Goal: Task Accomplishment & Management: Use online tool/utility

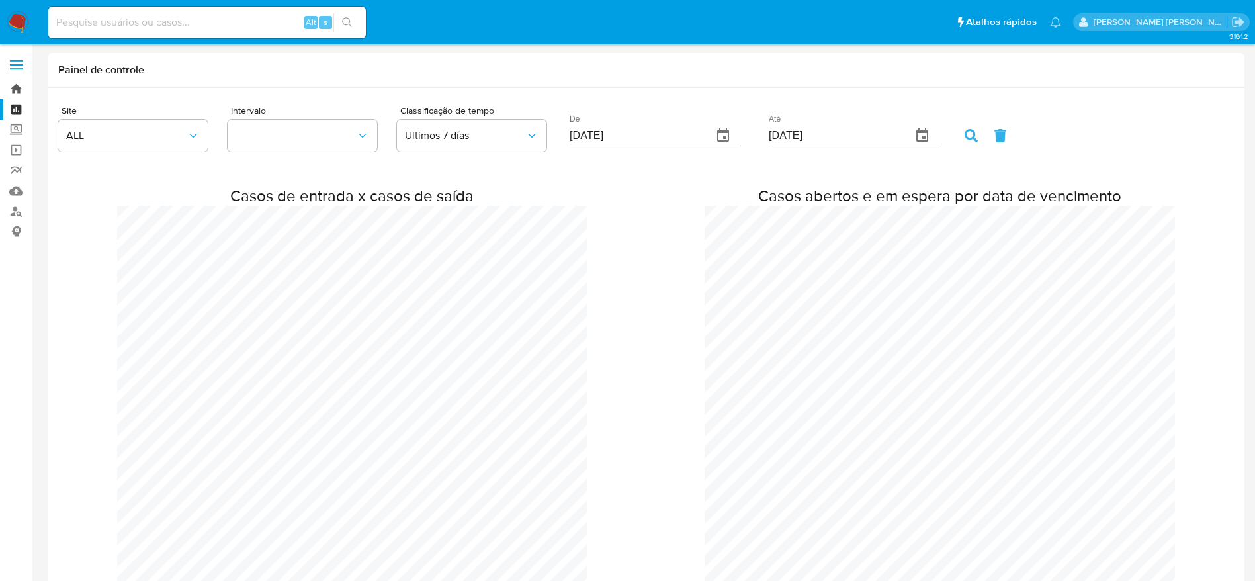
click at [11, 84] on link "Bandeja" at bounding box center [78, 89] width 157 height 21
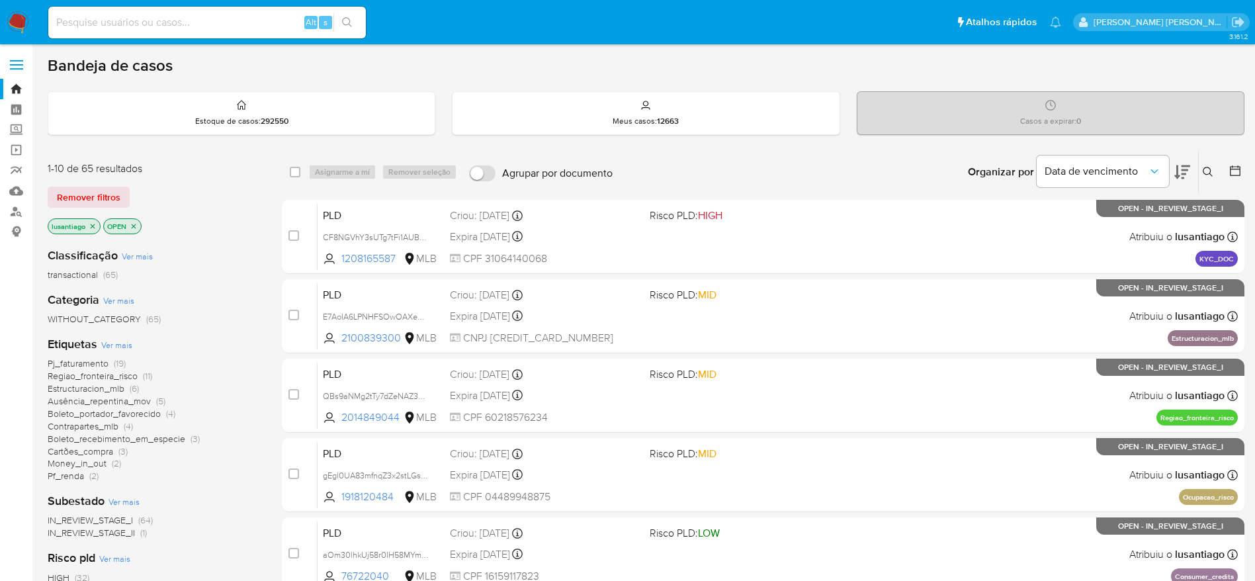
click at [181, 32] on div "Alt s" at bounding box center [206, 23] width 317 height 32
click at [185, 23] on input at bounding box center [206, 22] width 317 height 17
paste input "543749706"
type input "543749706"
click at [352, 28] on button "search-icon" at bounding box center [346, 22] width 27 height 19
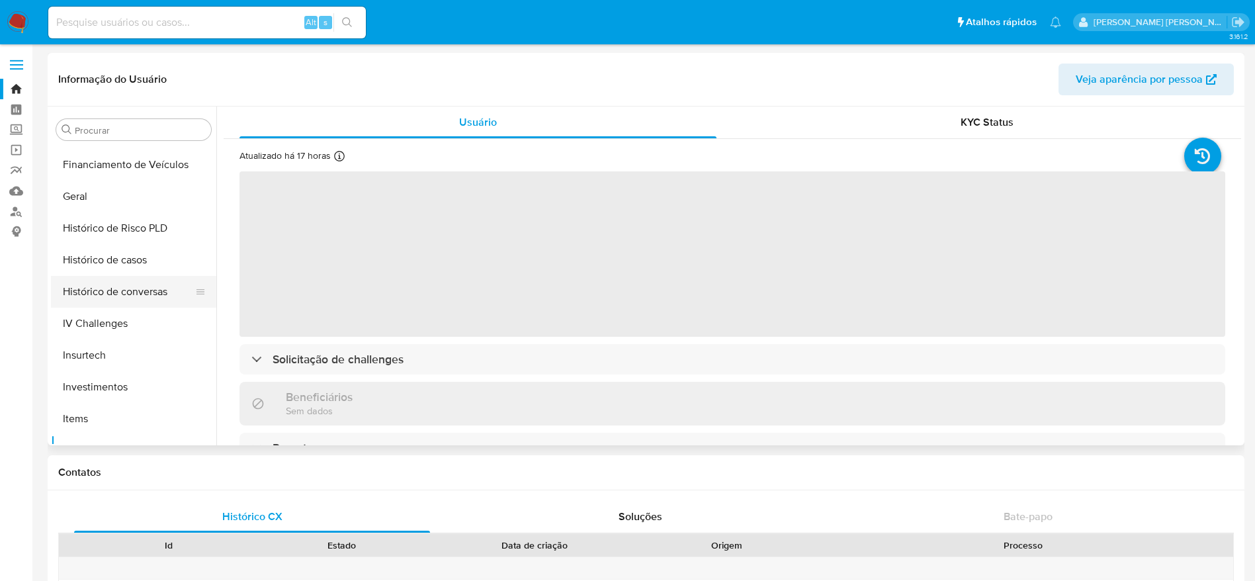
scroll to position [378, 0]
click at [104, 280] on button "Histórico de casos" at bounding box center [128, 291] width 155 height 32
select select "10"
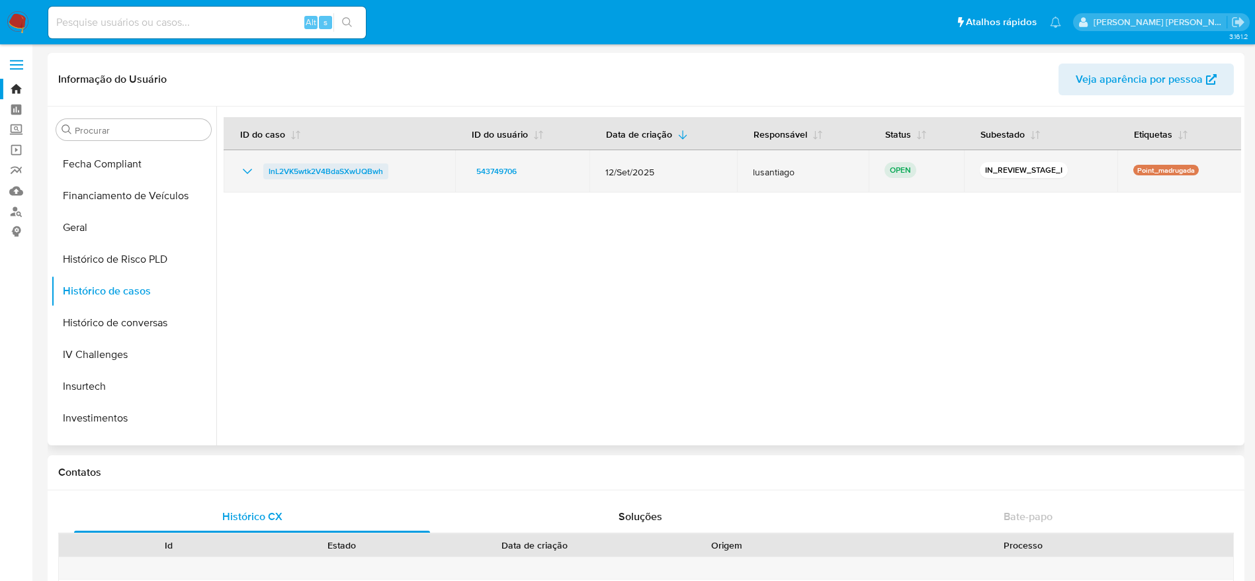
click at [329, 167] on span "InL2VK5wtk2V4BdaSXwUQBwh" at bounding box center [325, 171] width 114 height 16
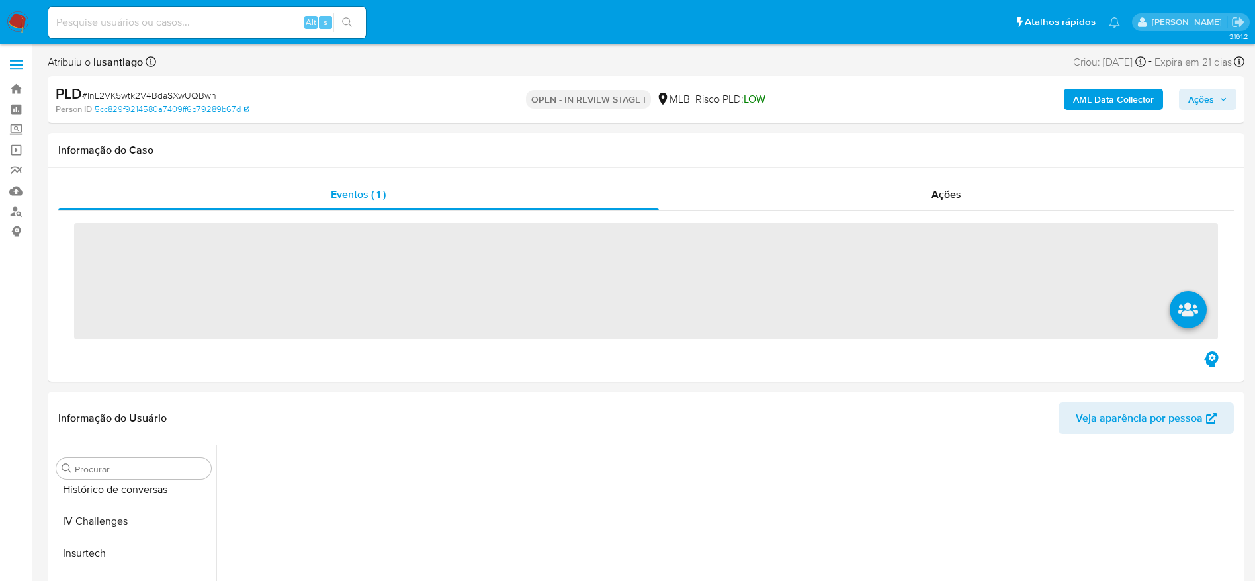
scroll to position [630, 0]
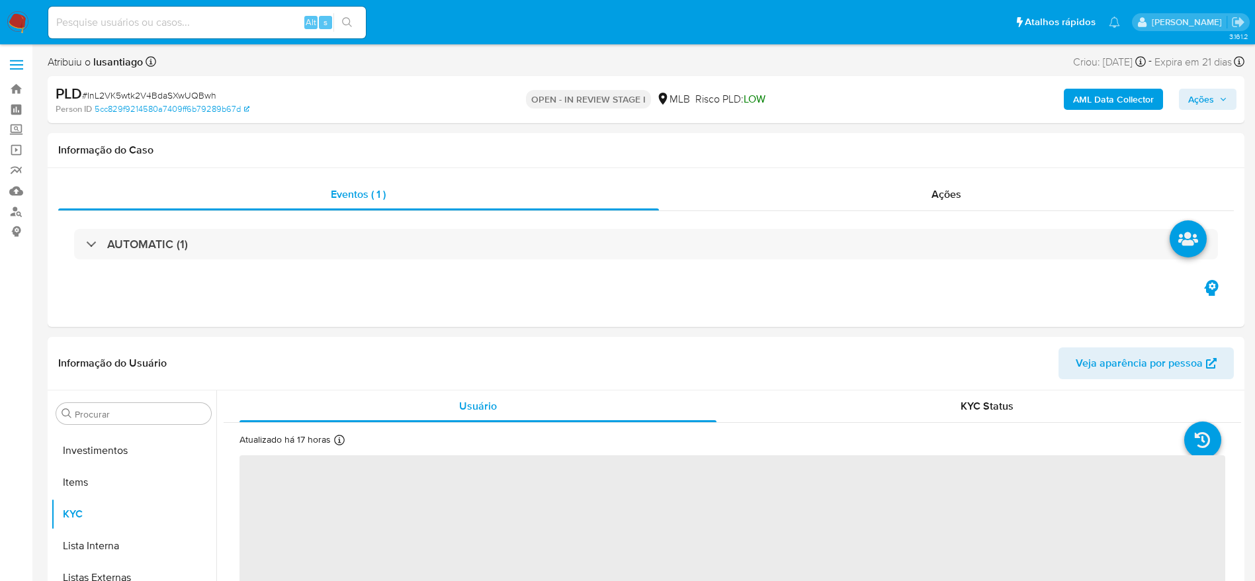
select select "10"
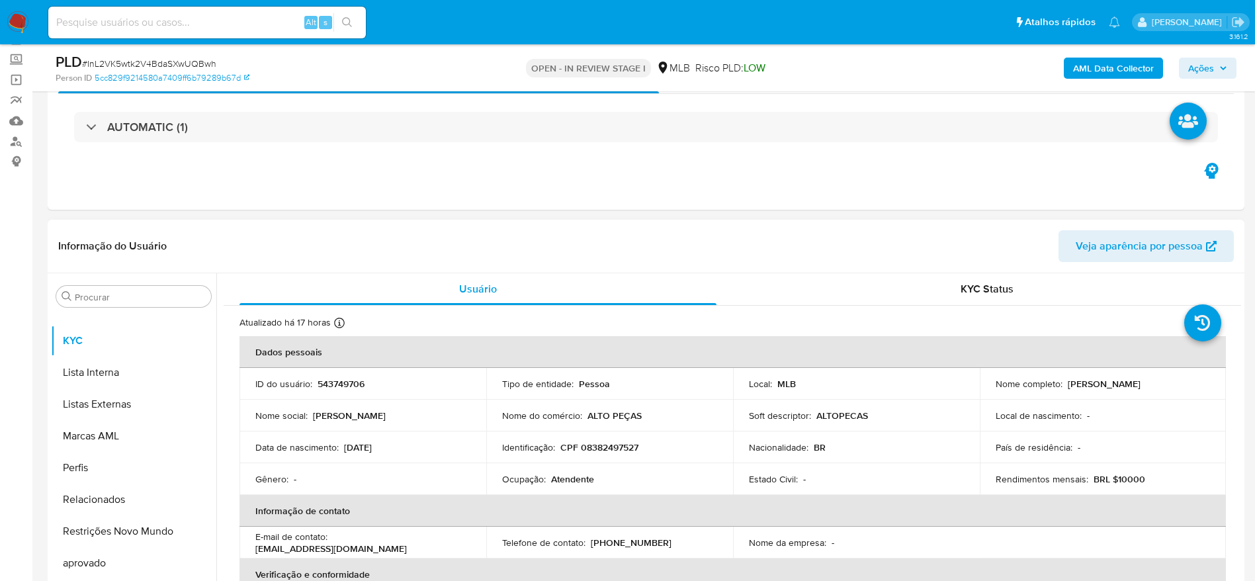
scroll to position [198, 0]
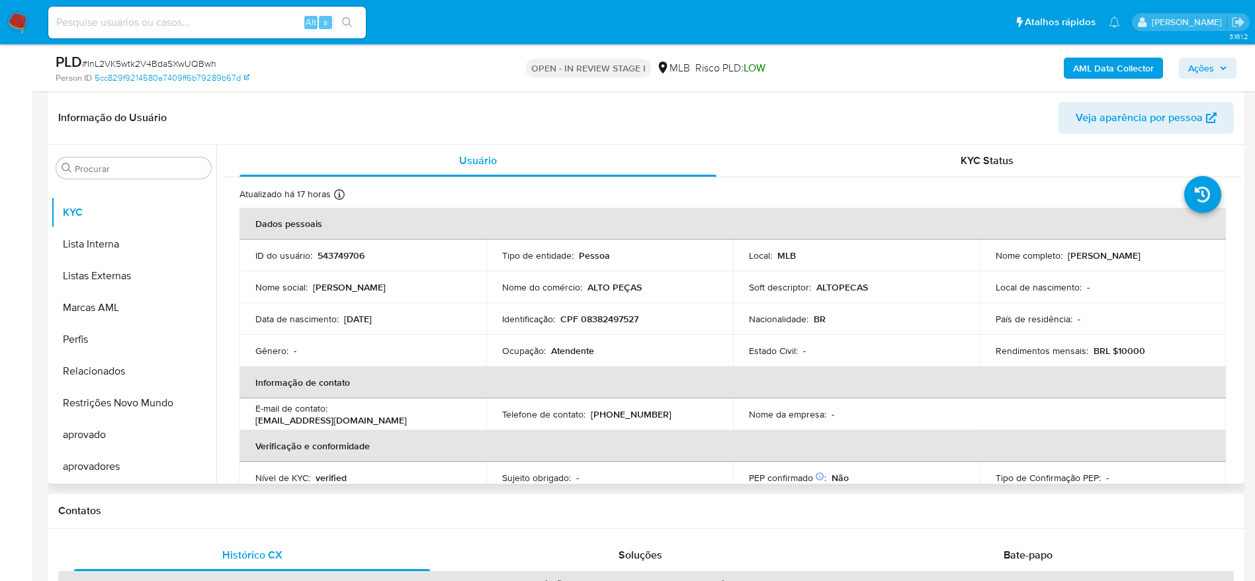
click at [604, 321] on p "CPF 08382497527" at bounding box center [599, 319] width 78 height 12
copy p "08382497527"
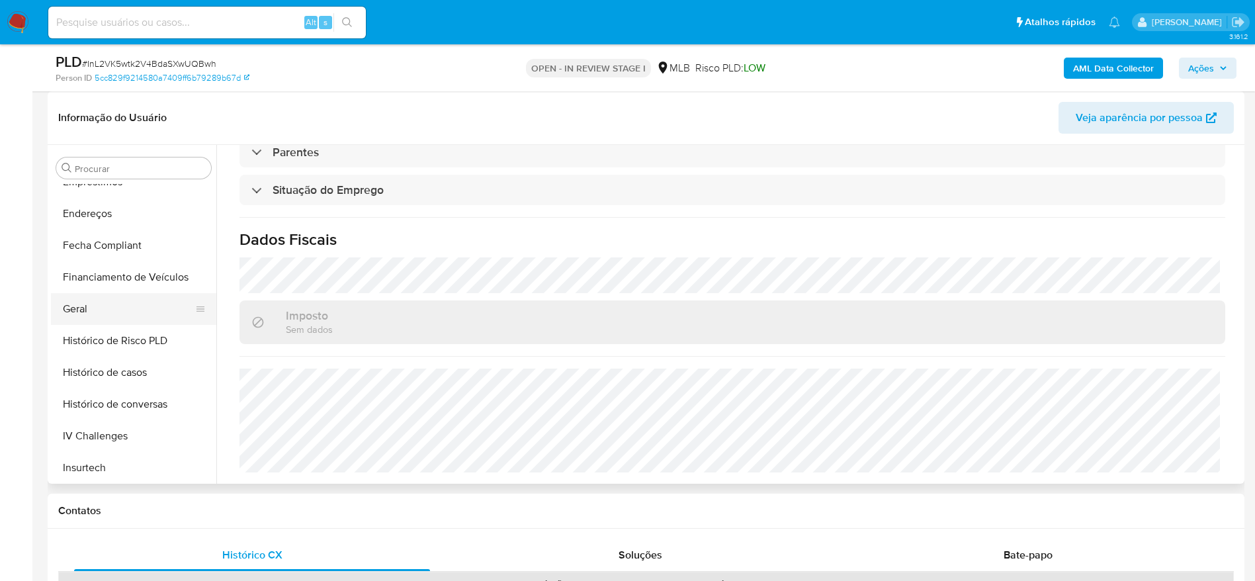
scroll to position [289, 0]
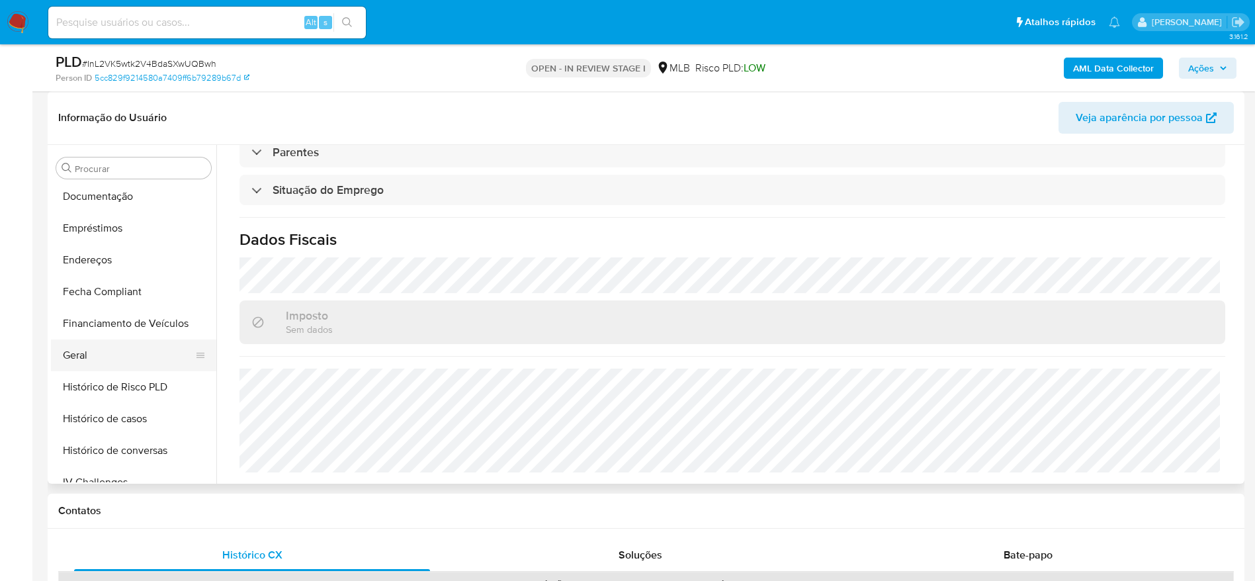
click at [93, 362] on button "Geral" at bounding box center [128, 355] width 155 height 32
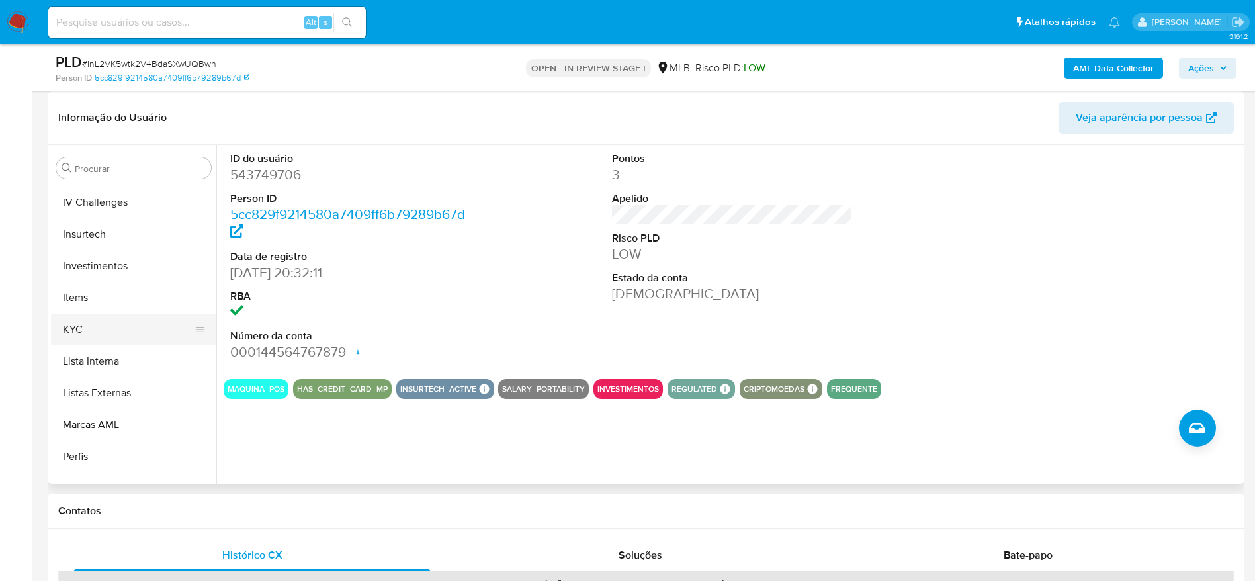
scroll to position [587, 0]
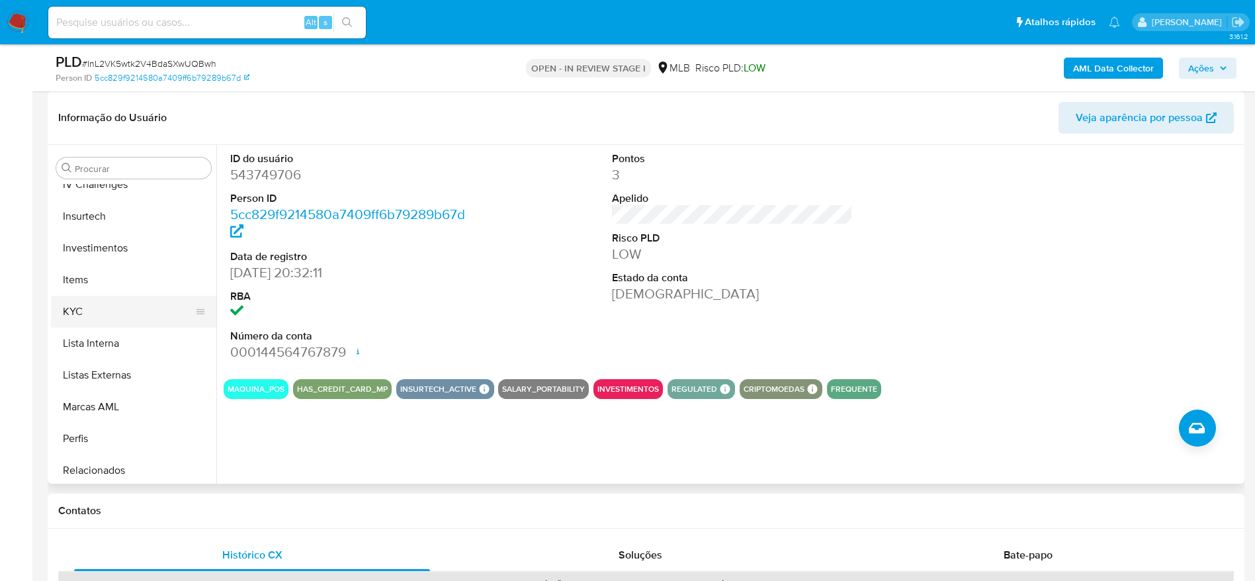
click at [118, 305] on button "KYC" at bounding box center [128, 312] width 155 height 32
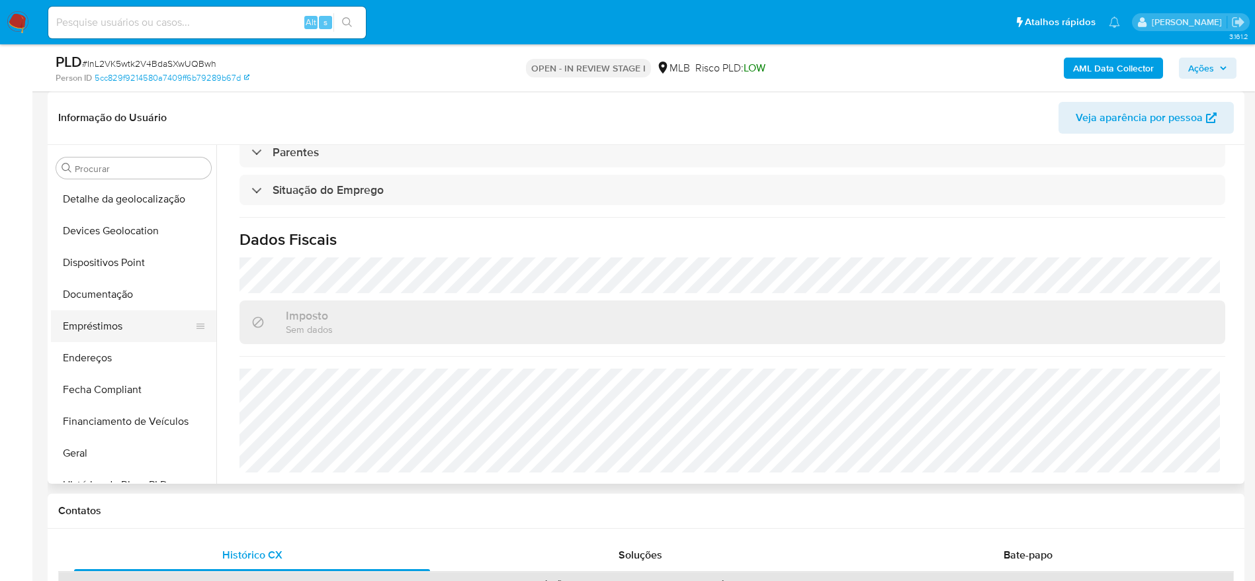
scroll to position [190, 0]
click at [112, 356] on button "Endereços" at bounding box center [128, 359] width 155 height 32
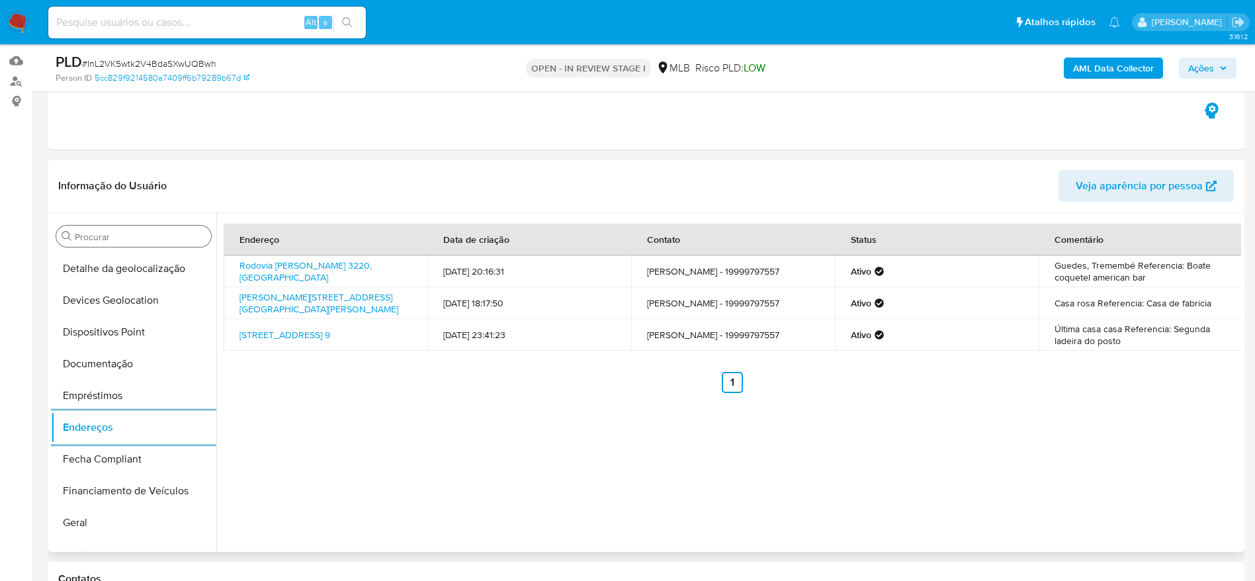
scroll to position [99, 0]
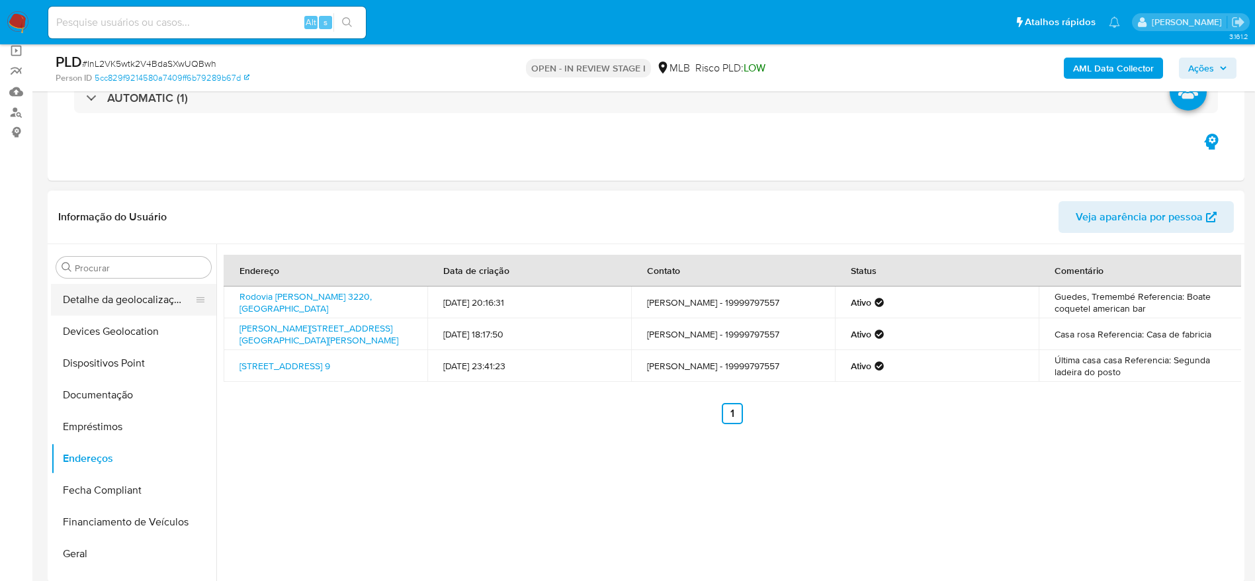
click at [123, 305] on button "Detalhe da geolocalização" at bounding box center [128, 300] width 155 height 32
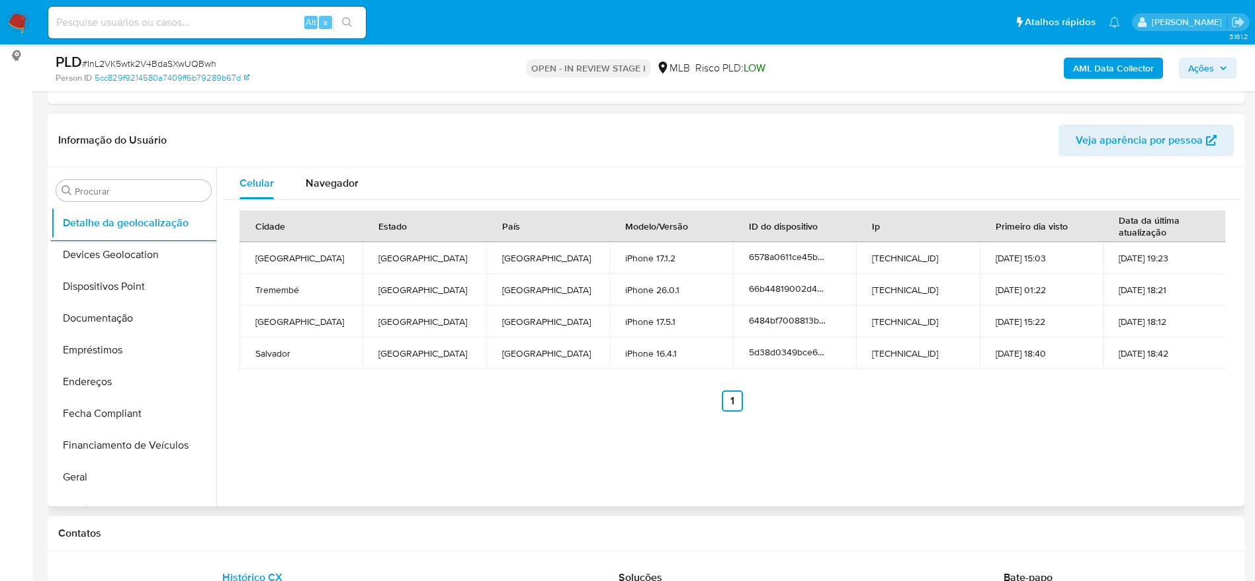
scroll to position [686, 0]
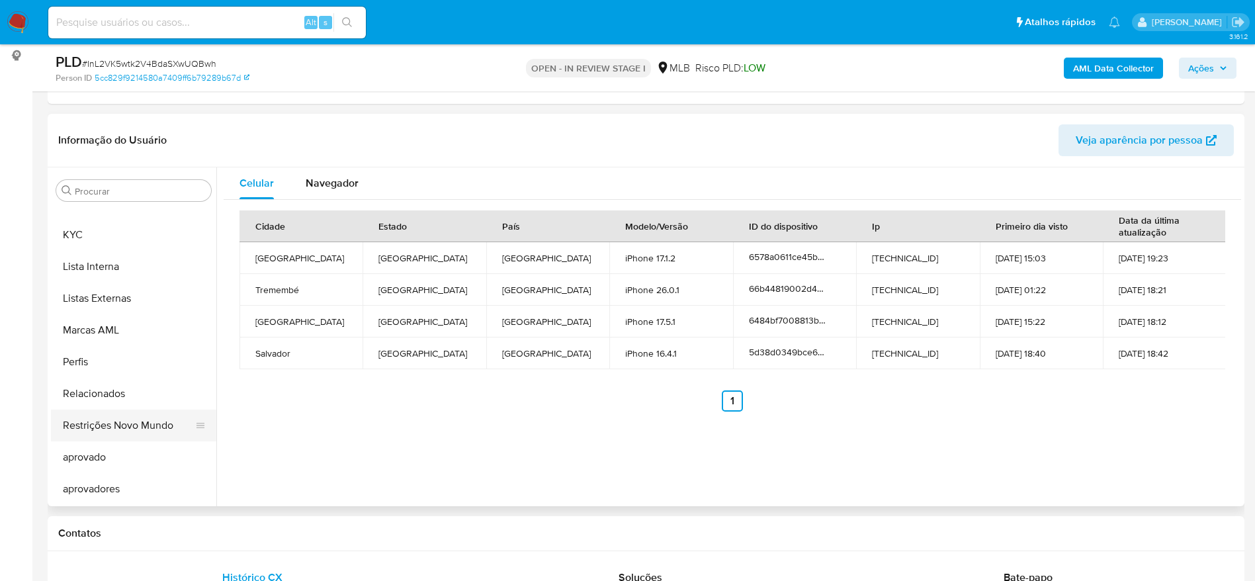
click at [116, 421] on button "Restrições Novo Mundo" at bounding box center [128, 425] width 155 height 32
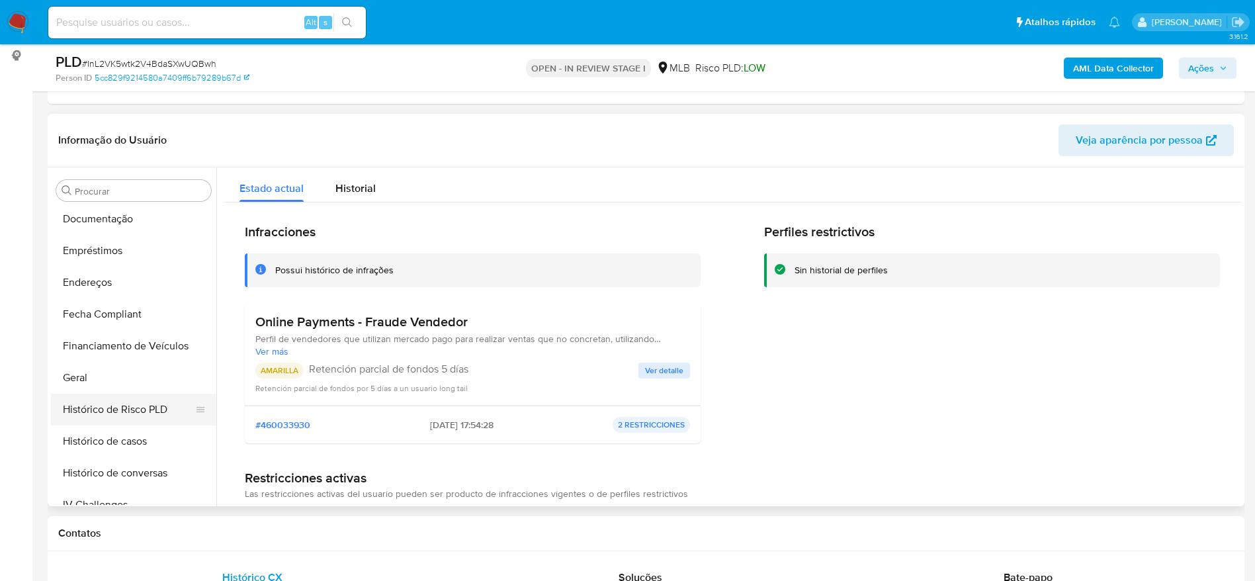
scroll to position [190, 0]
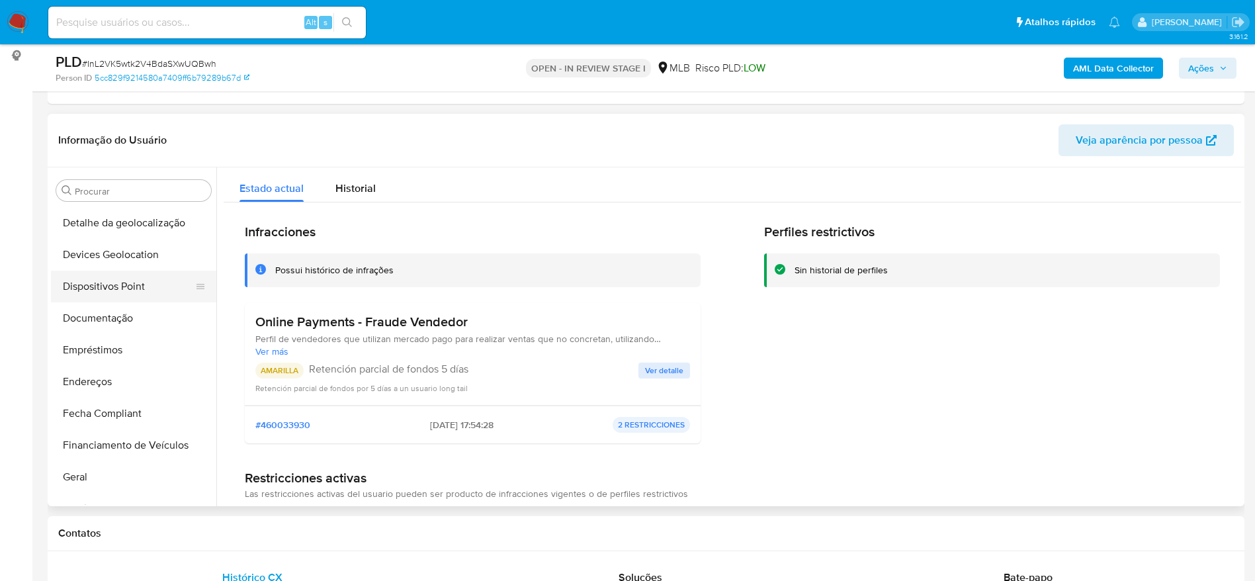
click at [119, 291] on button "Dispositivos Point" at bounding box center [128, 286] width 155 height 32
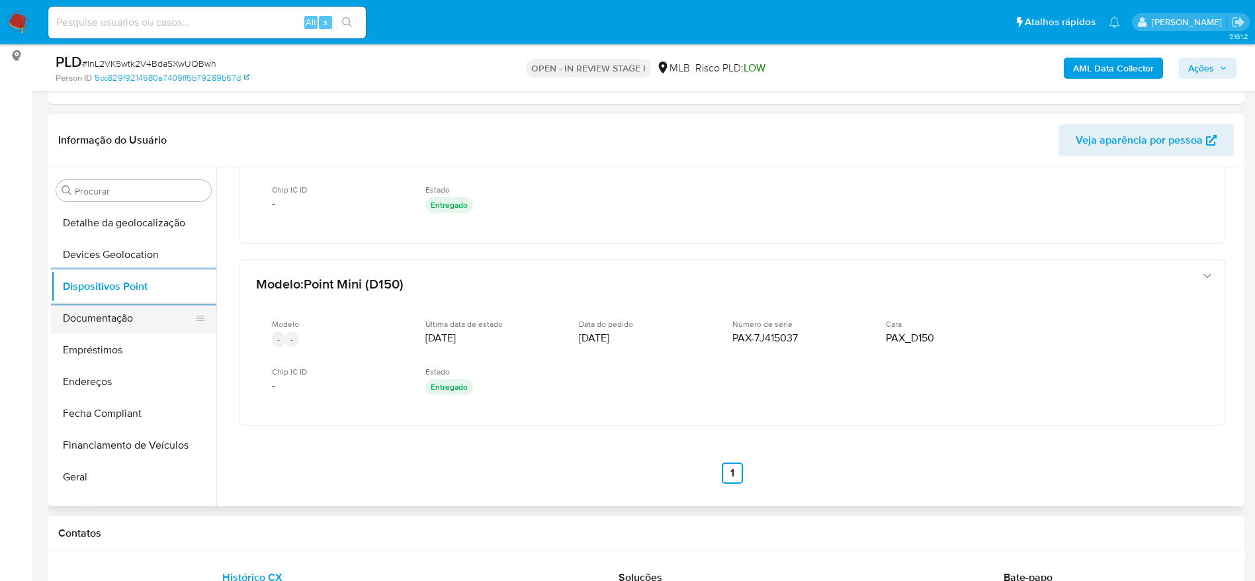
click at [98, 325] on button "Documentação" at bounding box center [128, 318] width 155 height 32
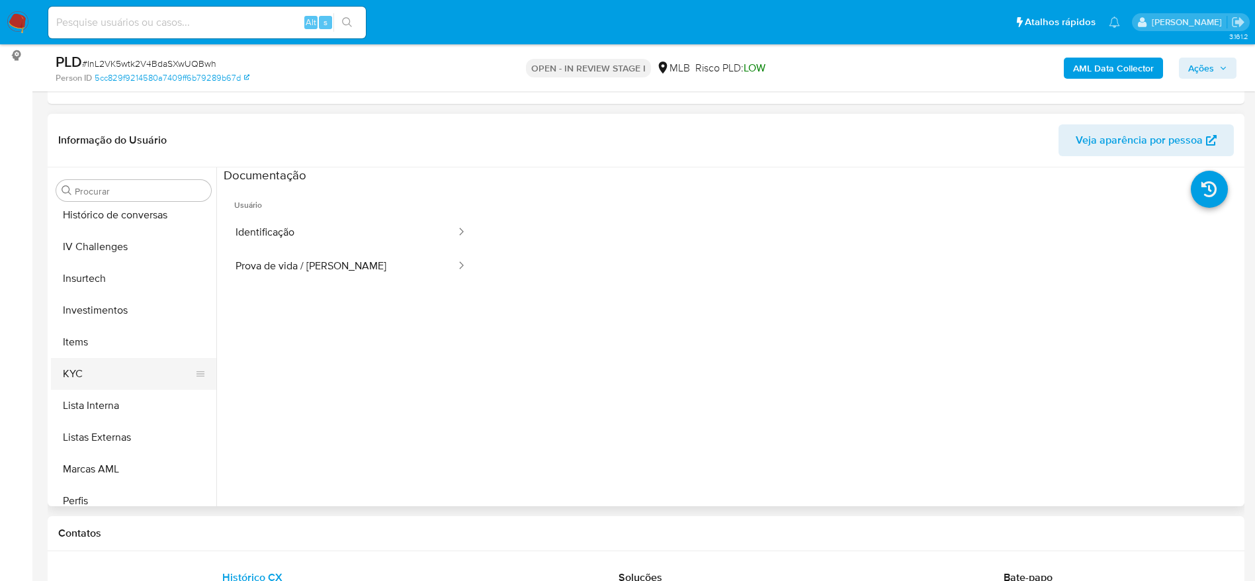
scroll to position [587, 0]
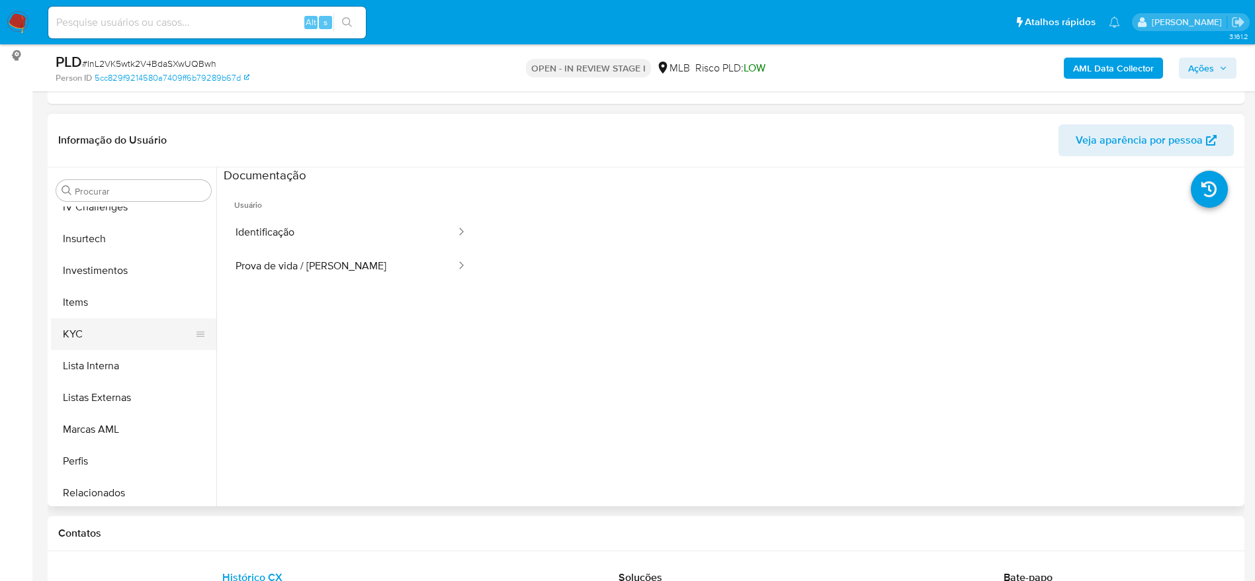
click at [94, 335] on button "KYC" at bounding box center [128, 334] width 155 height 32
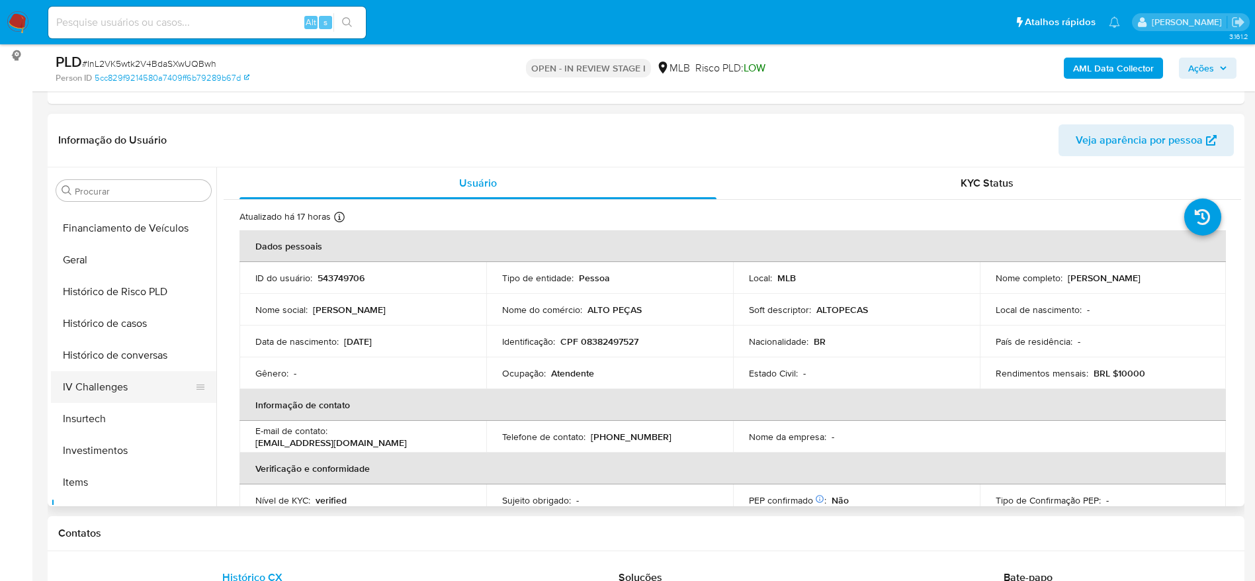
scroll to position [388, 0]
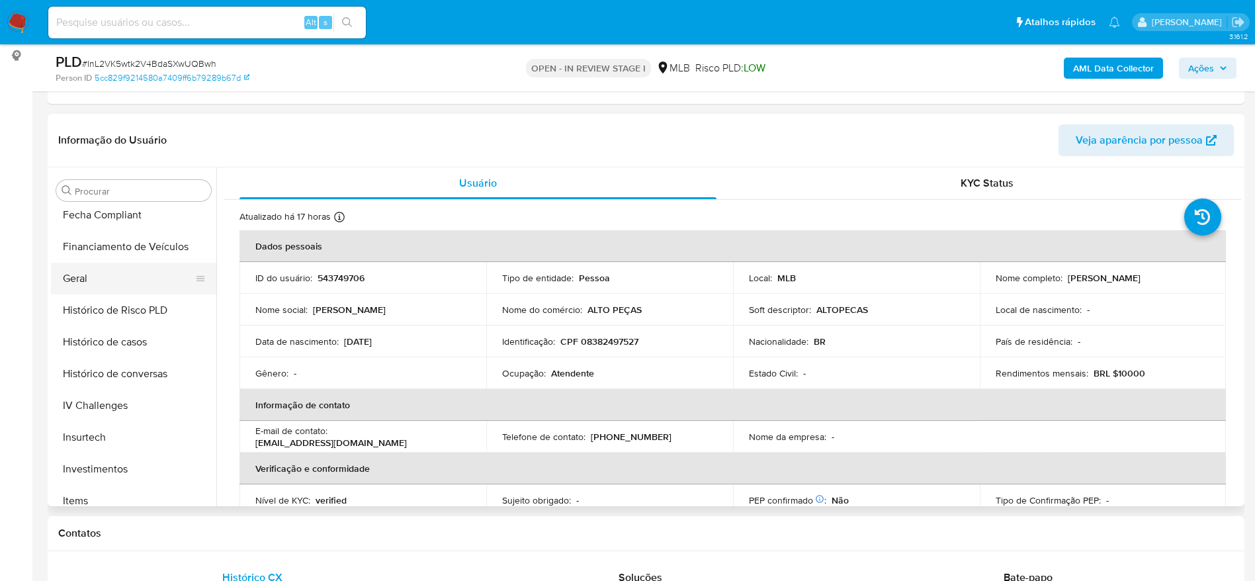
click at [92, 284] on button "Geral" at bounding box center [128, 279] width 155 height 32
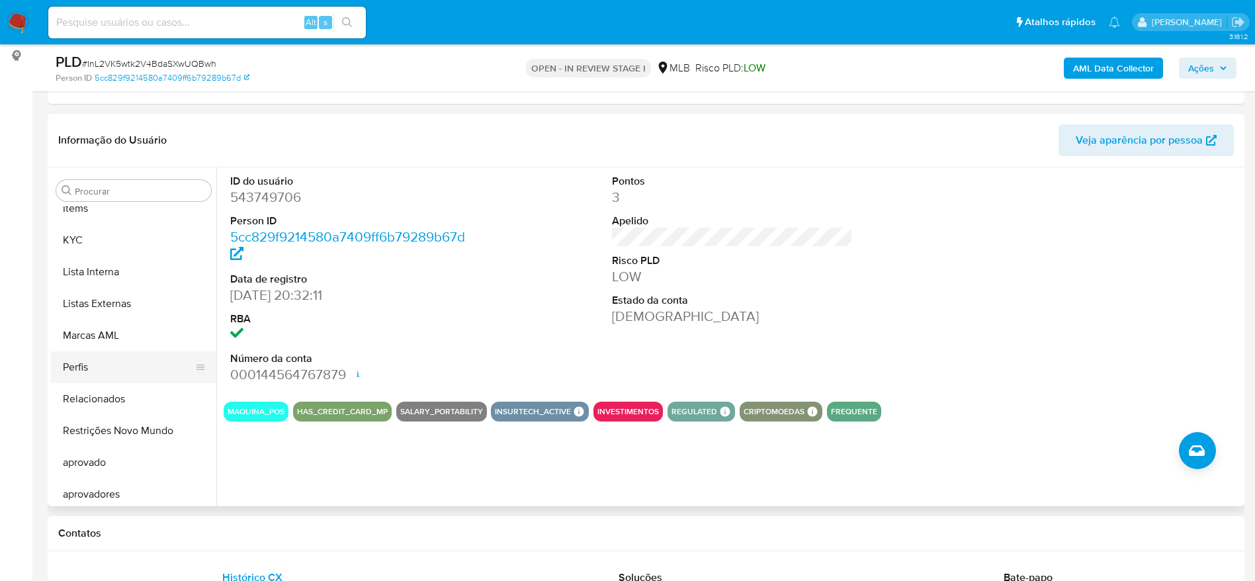
scroll to position [686, 0]
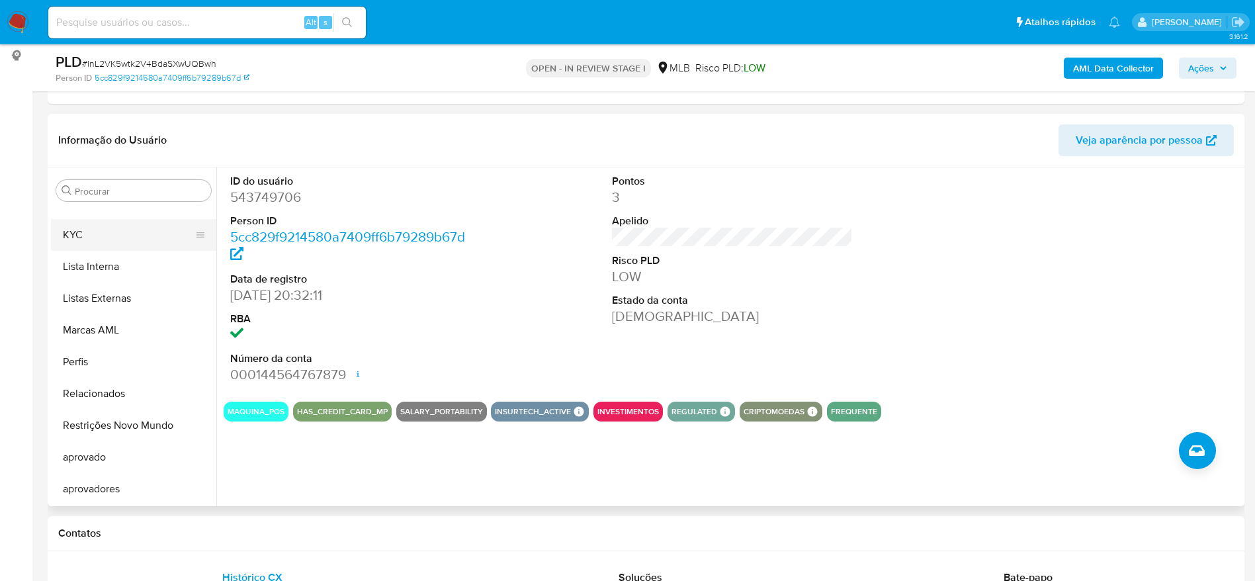
click at [86, 228] on button "KYC" at bounding box center [128, 235] width 155 height 32
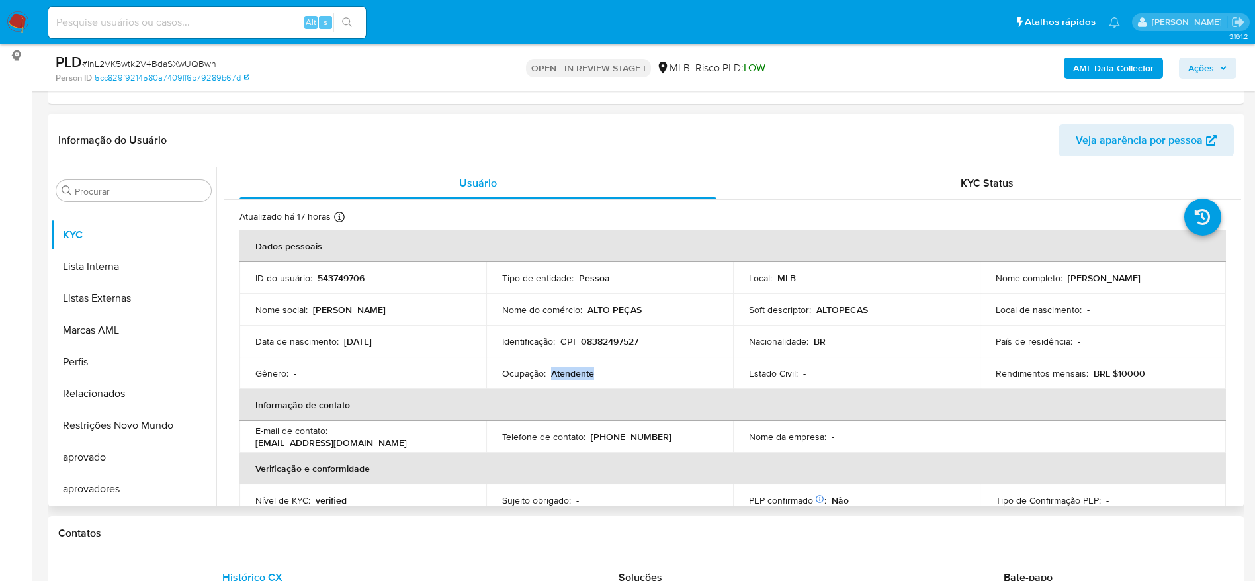
drag, startPoint x: 598, startPoint y: 372, endPoint x: 551, endPoint y: 370, distance: 47.7
click at [551, 370] on div "Ocupação : Atendente" at bounding box center [609, 373] width 215 height 12
copy p "Atendente"
drag, startPoint x: 1223, startPoint y: 62, endPoint x: 1190, endPoint y: 65, distance: 32.6
click at [1217, 63] on span "Ações" at bounding box center [1207, 68] width 39 height 19
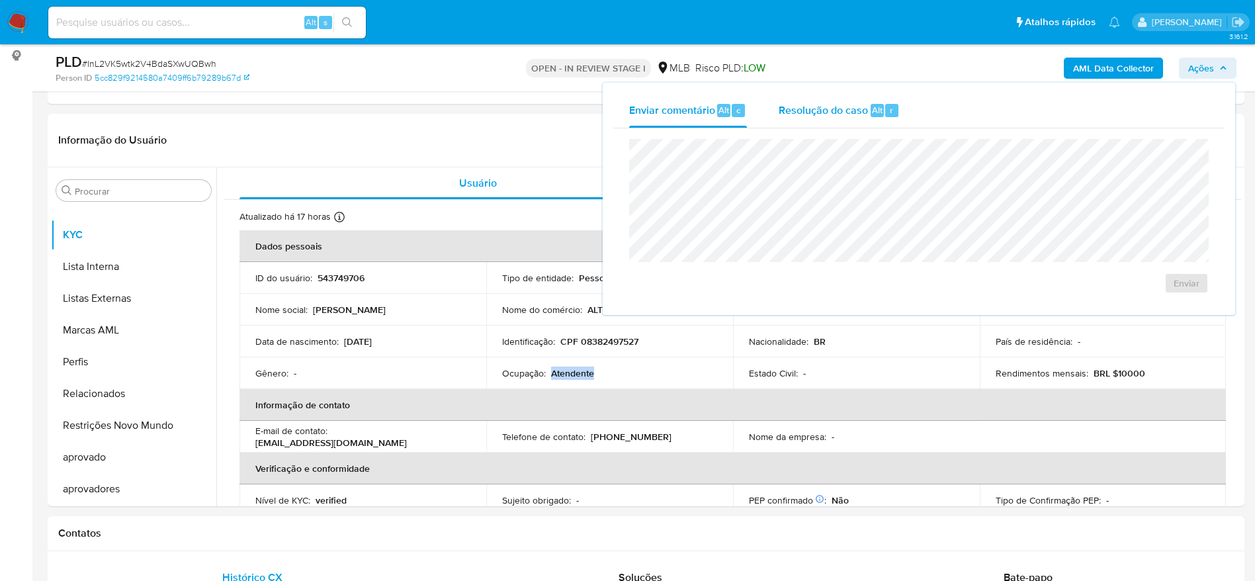
click at [817, 117] on div "Resolução do caso Alt r" at bounding box center [838, 110] width 121 height 34
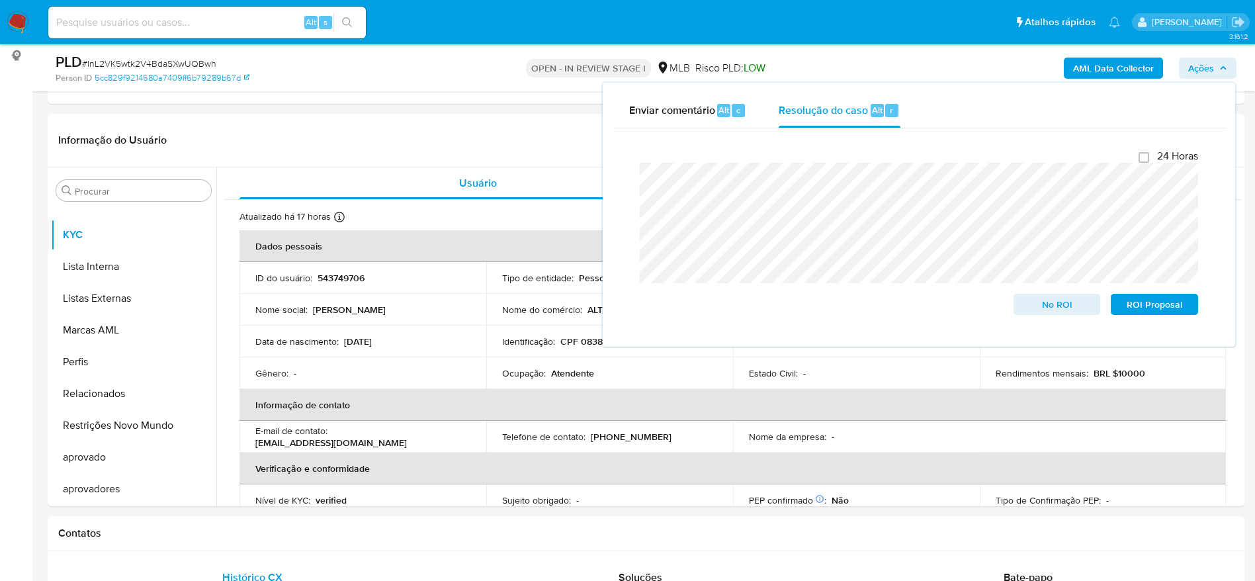
click at [1091, 73] on b "AML Data Collector" at bounding box center [1113, 68] width 81 height 21
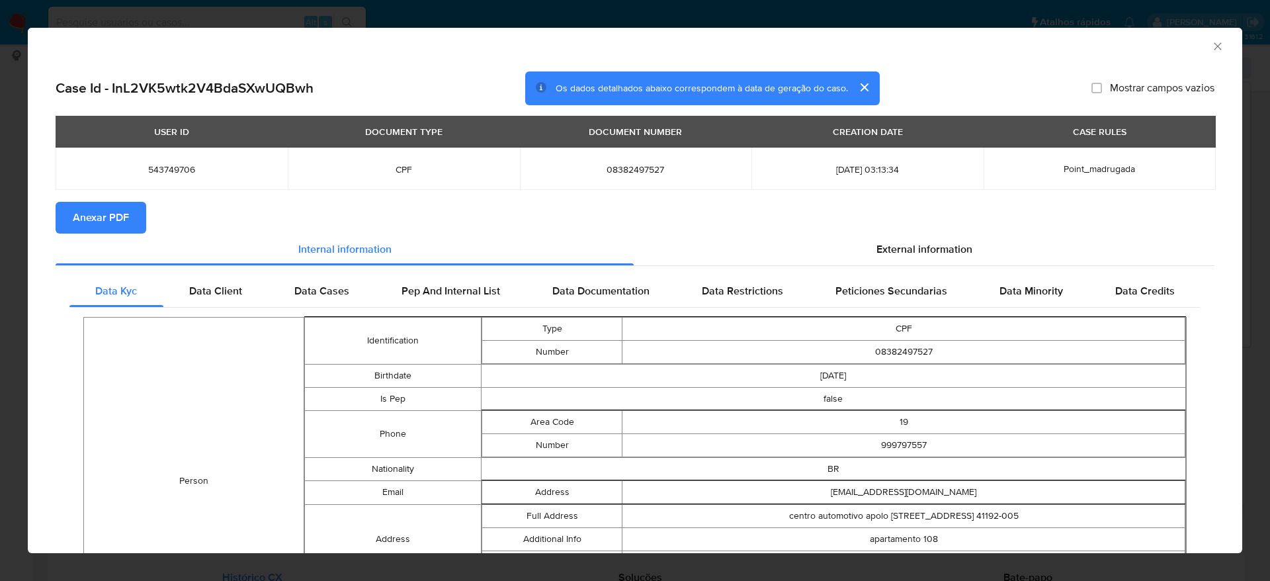
click at [1211, 42] on icon "Fechar a janela" at bounding box center [1217, 46] width 13 height 13
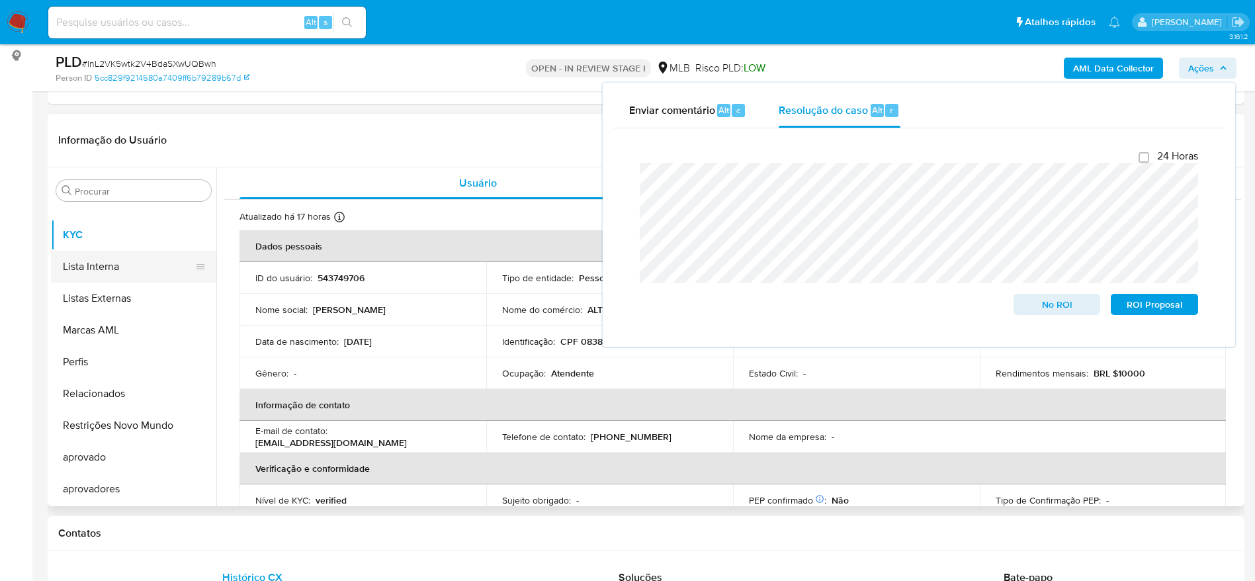
click at [128, 262] on button "Lista Interna" at bounding box center [128, 267] width 155 height 32
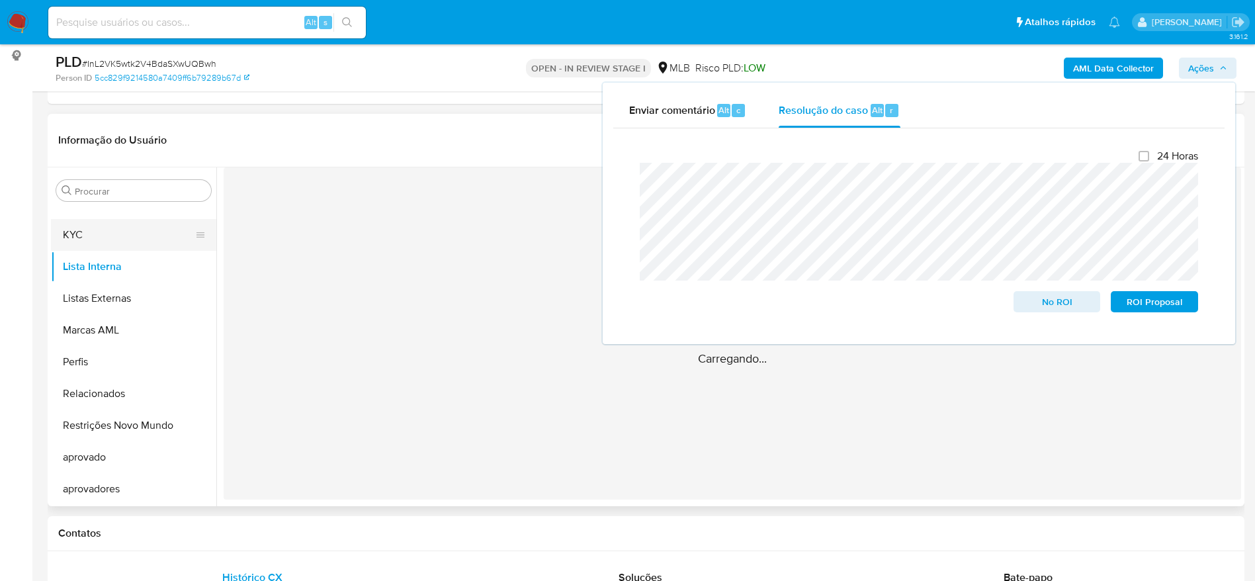
click at [112, 233] on button "KYC" at bounding box center [128, 235] width 155 height 32
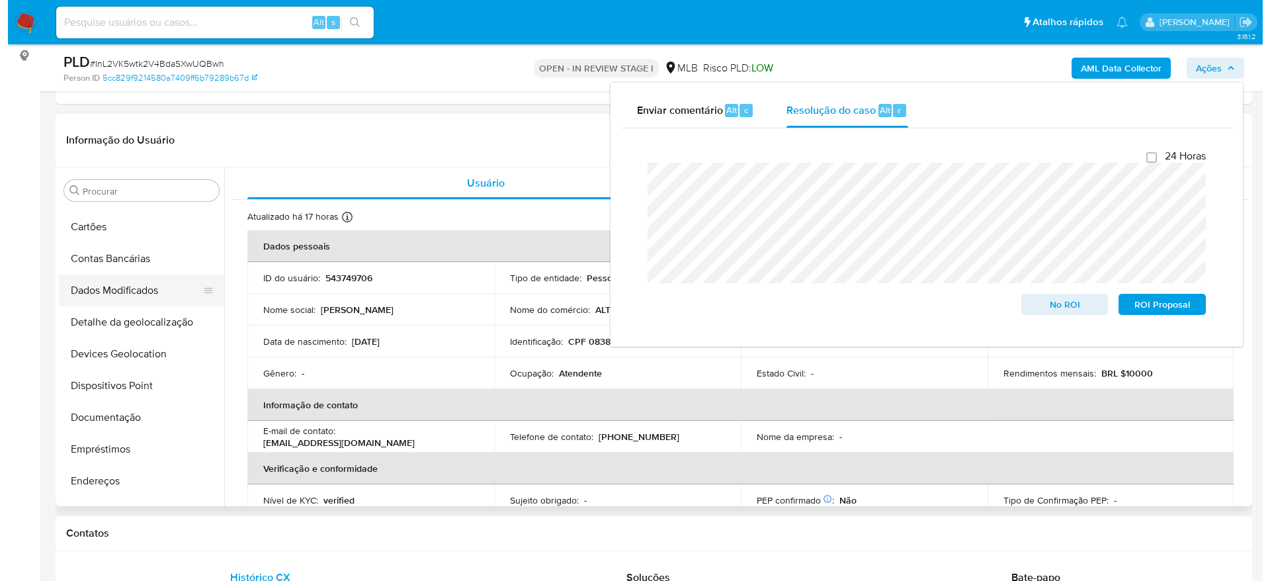
scroll to position [0, 0]
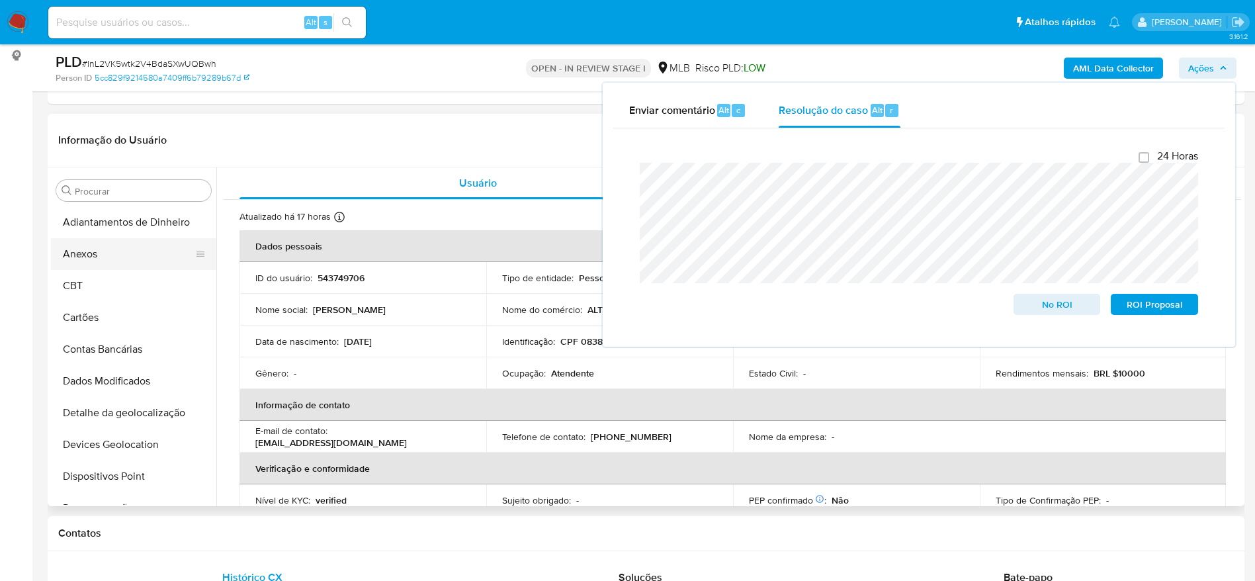
click at [110, 263] on button "Anexos" at bounding box center [128, 254] width 155 height 32
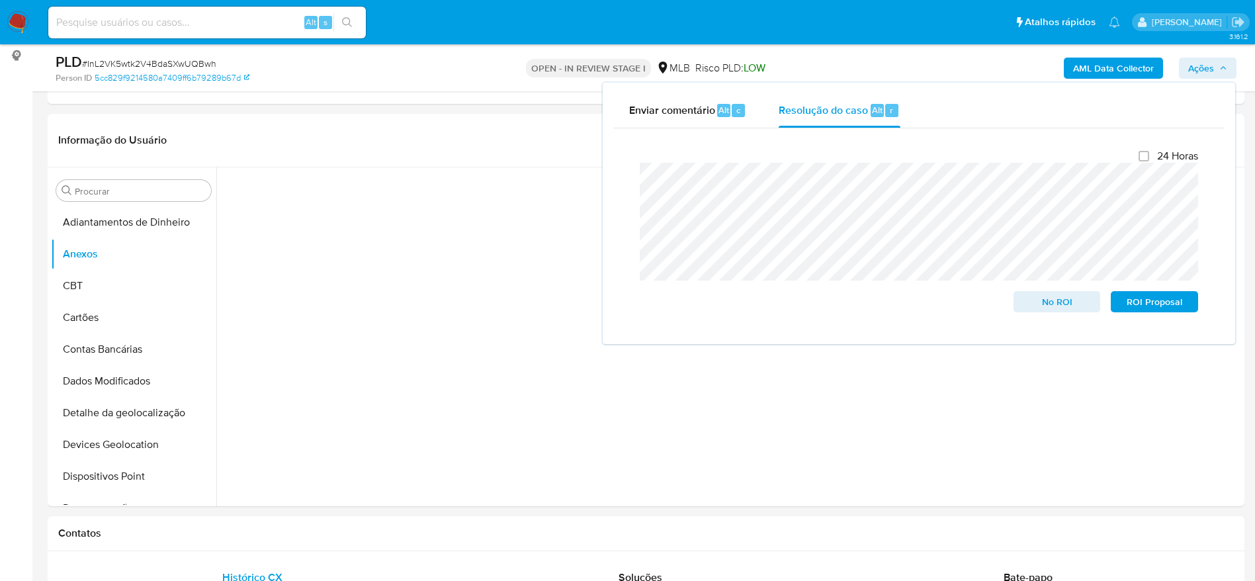
click at [1187, 65] on button "Ações" at bounding box center [1207, 68] width 58 height 21
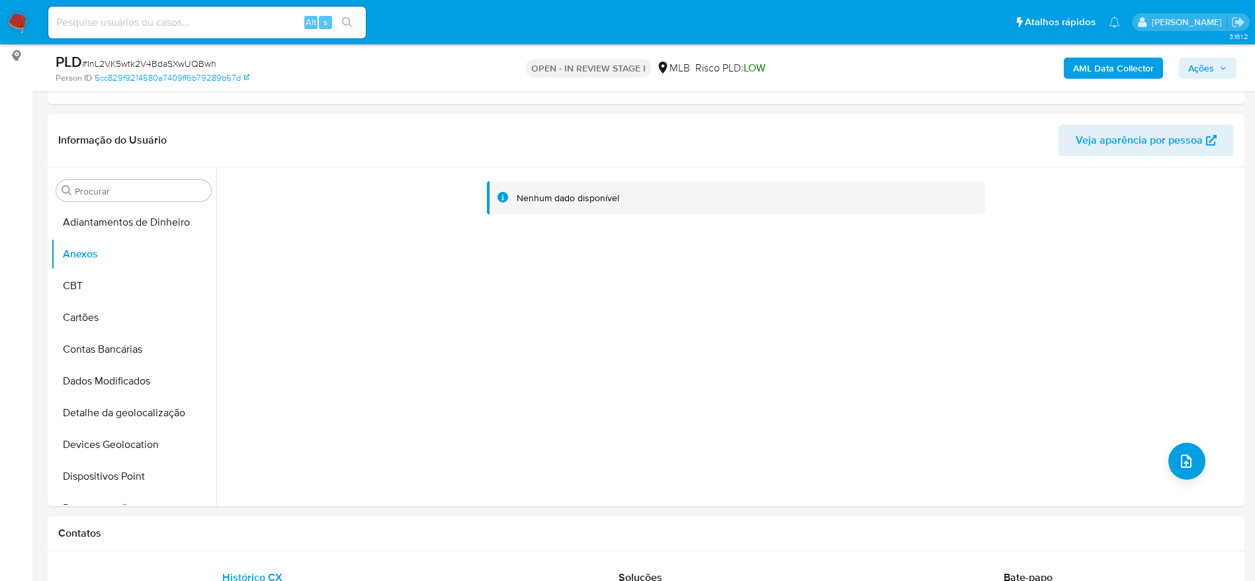
click at [1097, 77] on b "AML Data Collector" at bounding box center [1113, 68] width 81 height 21
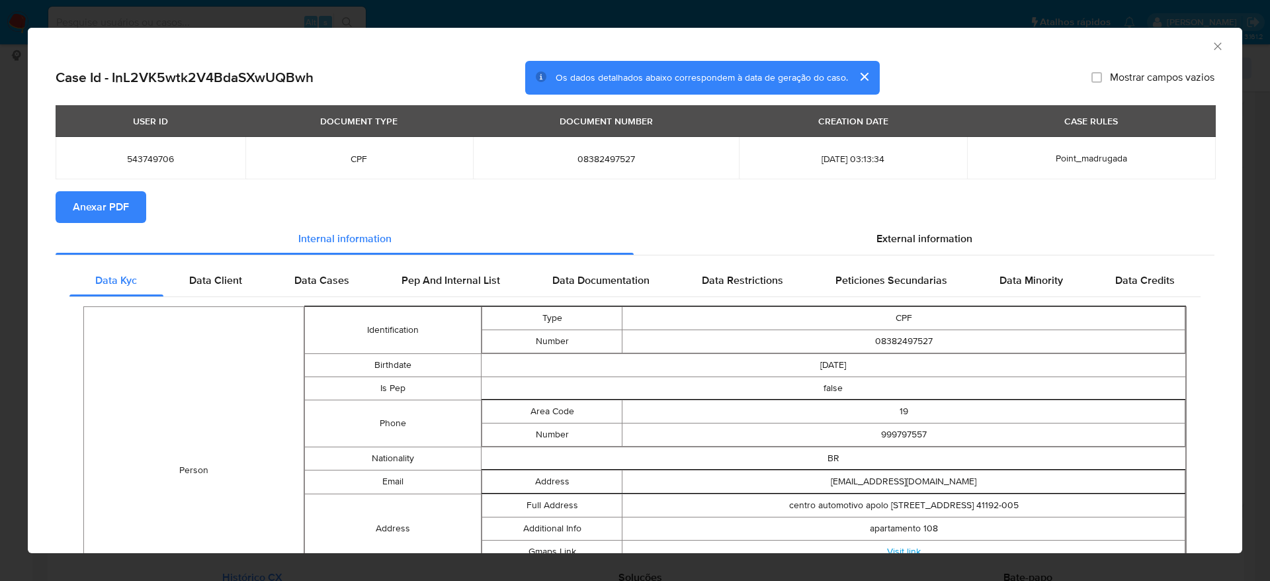
click at [104, 203] on span "Anexar PDF" at bounding box center [101, 206] width 56 height 29
click at [1196, 43] on div "AML Data Collector" at bounding box center [635, 44] width 1214 height 33
click at [1211, 42] on icon "Fechar a janela" at bounding box center [1217, 46] width 13 height 13
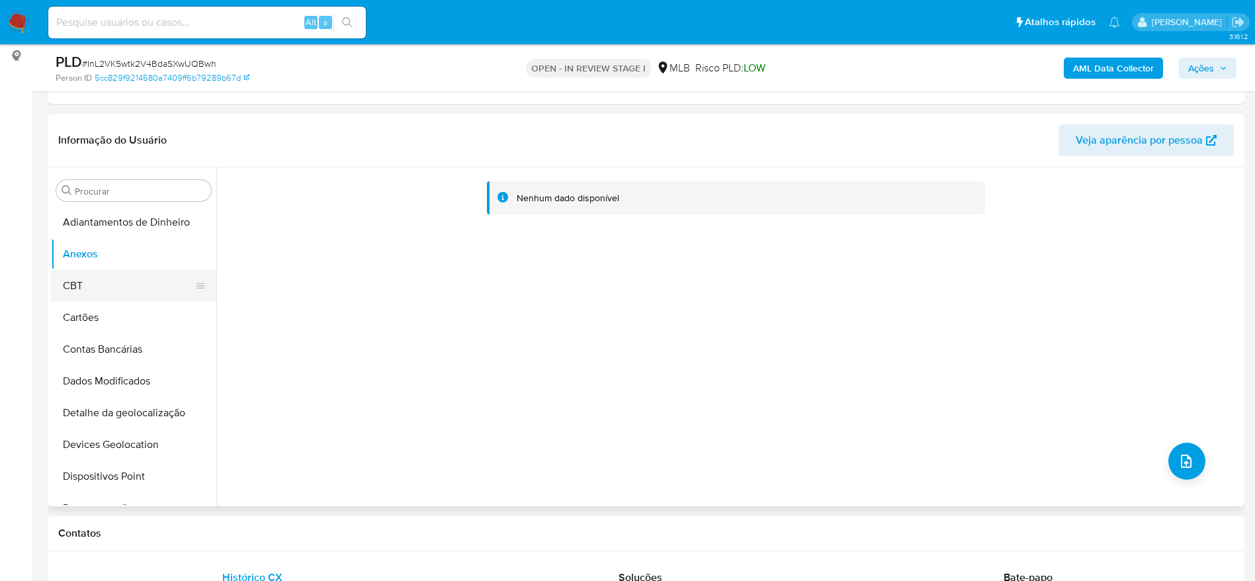
click at [132, 292] on button "CBT" at bounding box center [128, 286] width 155 height 32
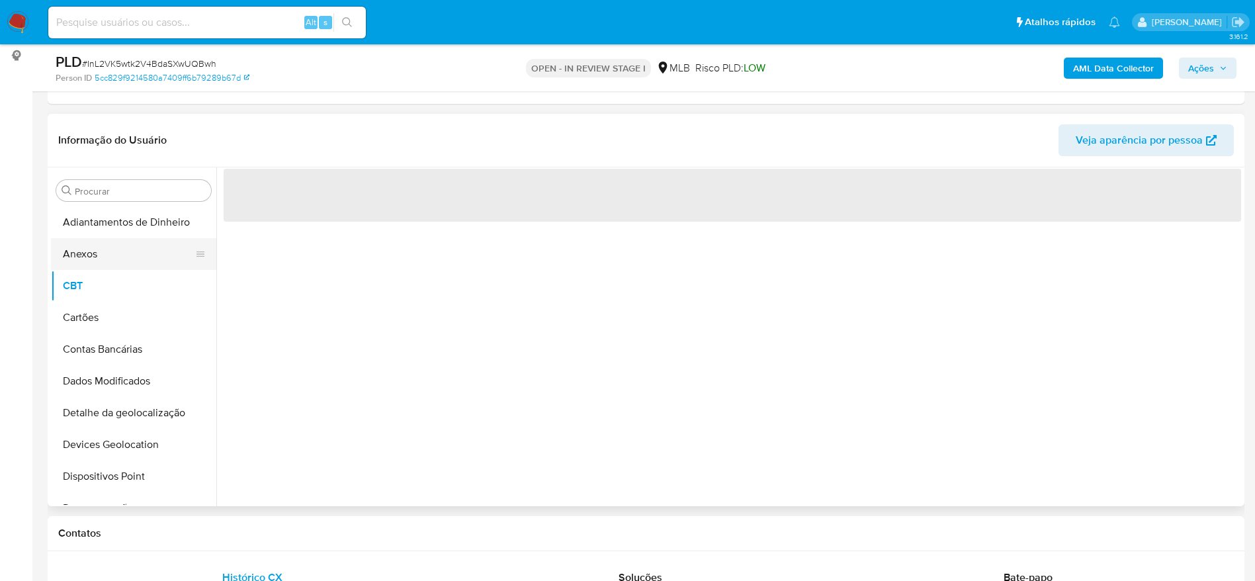
click at [114, 259] on button "Anexos" at bounding box center [128, 254] width 155 height 32
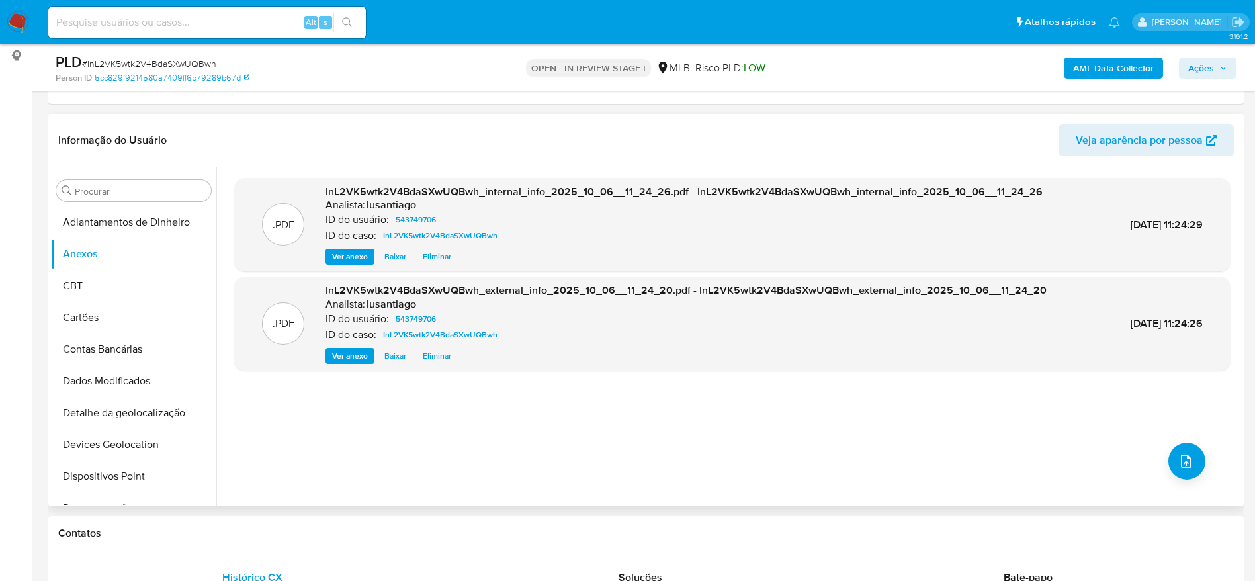
click at [599, 159] on div "Informação do Usuário Veja aparência por pessoa" at bounding box center [646, 141] width 1196 height 54
click at [1161, 458] on div ".PDF InL2VK5wtk2V4BdaSXwUQBwh_internal_info_2025_10_06__11_24_26.pdf - InL2VK5w…" at bounding box center [732, 336] width 996 height 317
click at [1178, 458] on span "upload-file" at bounding box center [1186, 461] width 16 height 16
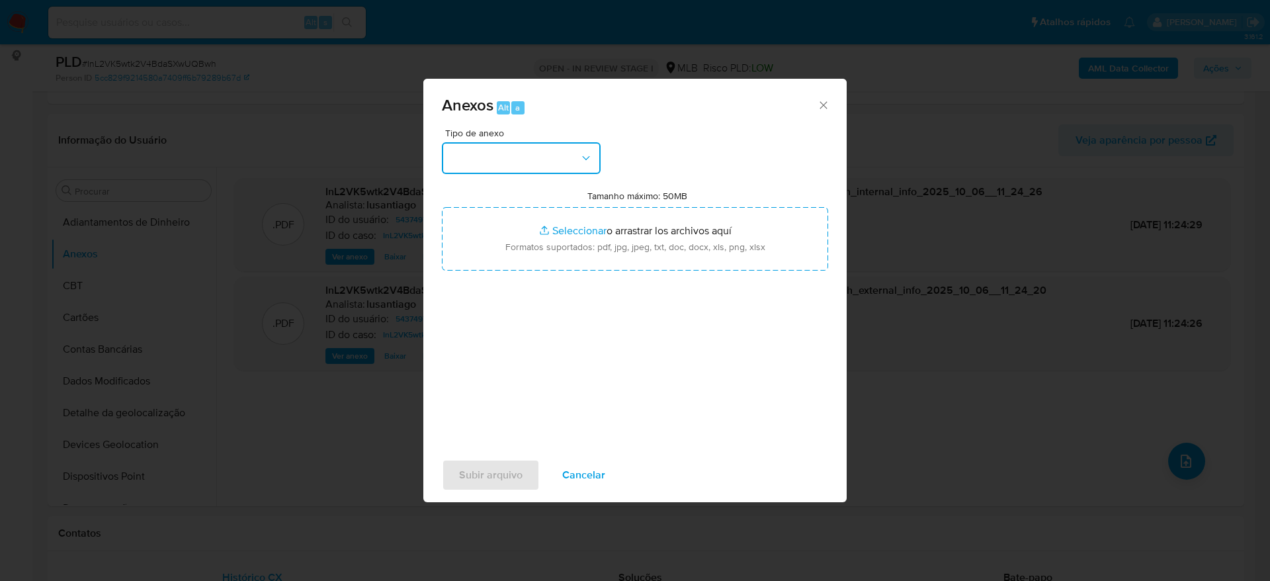
click at [536, 150] on button "button" at bounding box center [521, 158] width 159 height 32
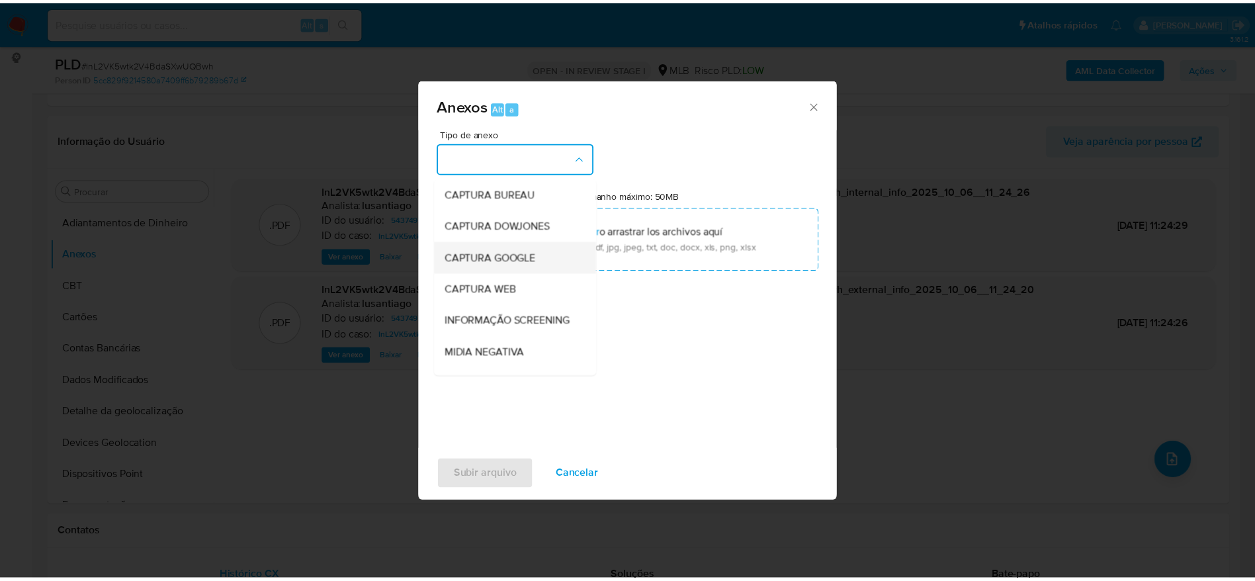
scroll to position [204, 0]
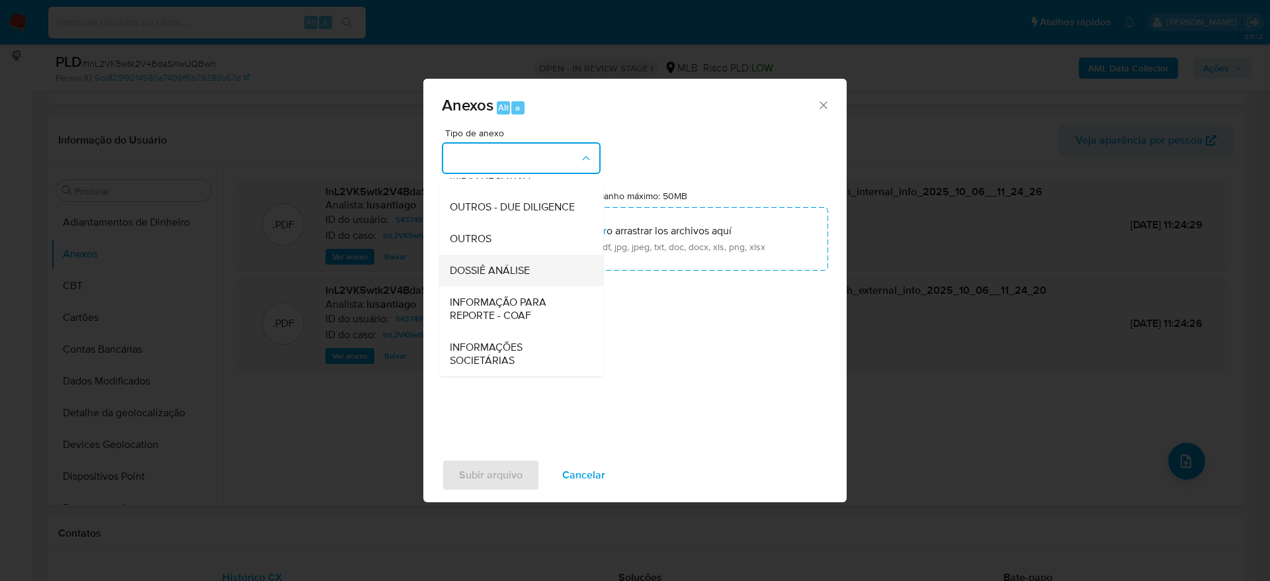
click at [513, 267] on span "DOSSIÊ ANÁLISE" at bounding box center [490, 270] width 80 height 13
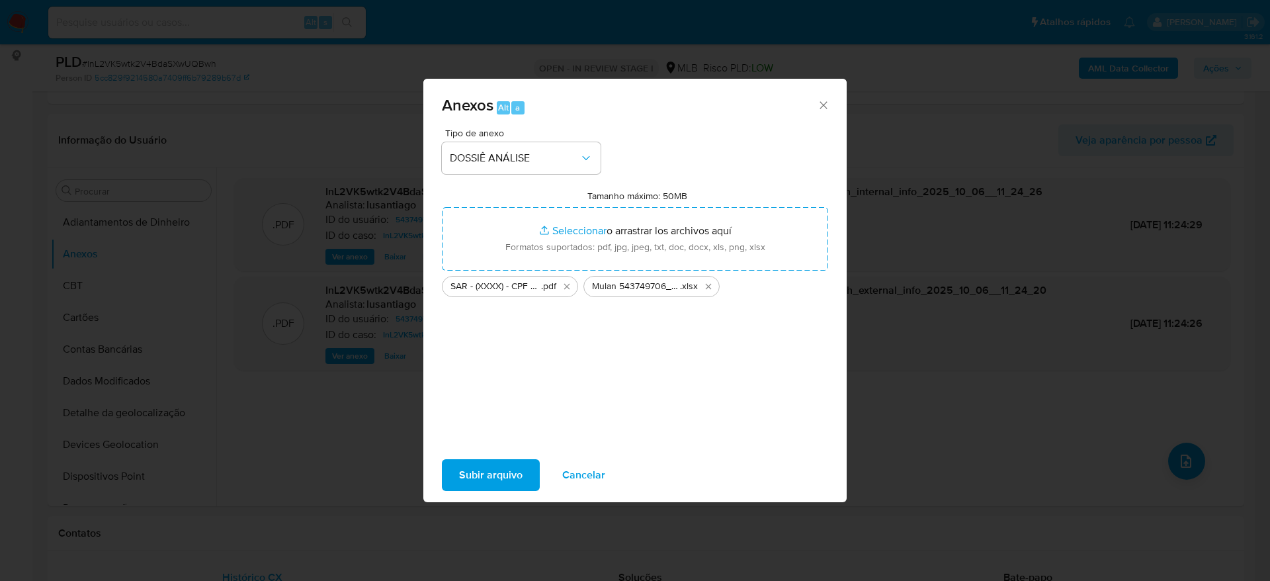
click at [490, 480] on span "Subir arquivo" at bounding box center [490, 474] width 63 height 29
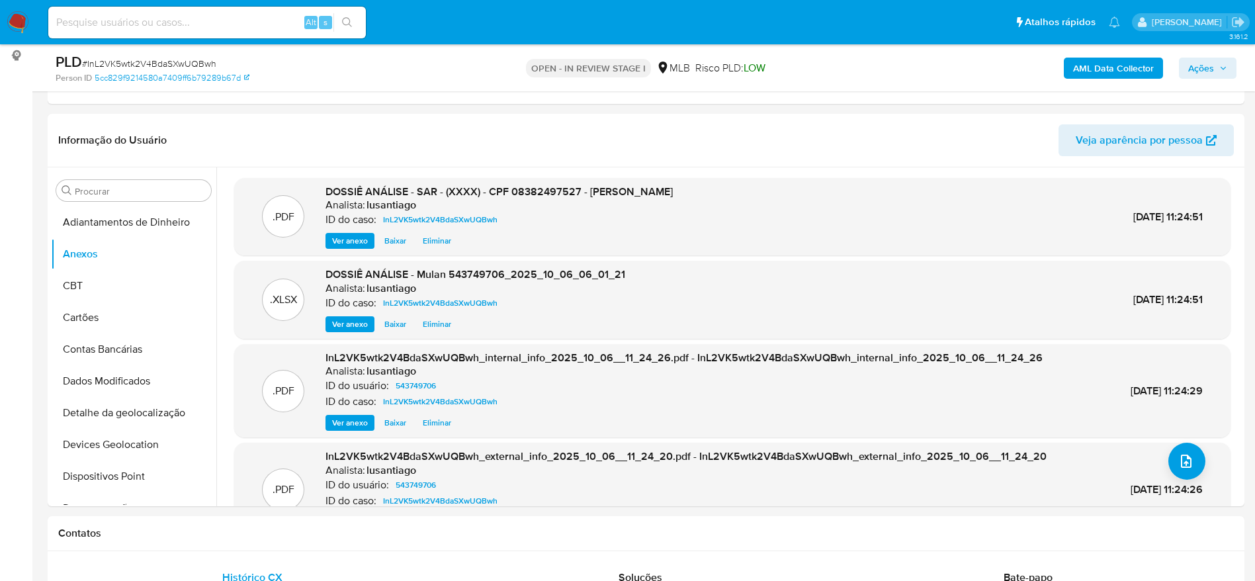
click at [1206, 73] on span "Ações" at bounding box center [1201, 68] width 26 height 21
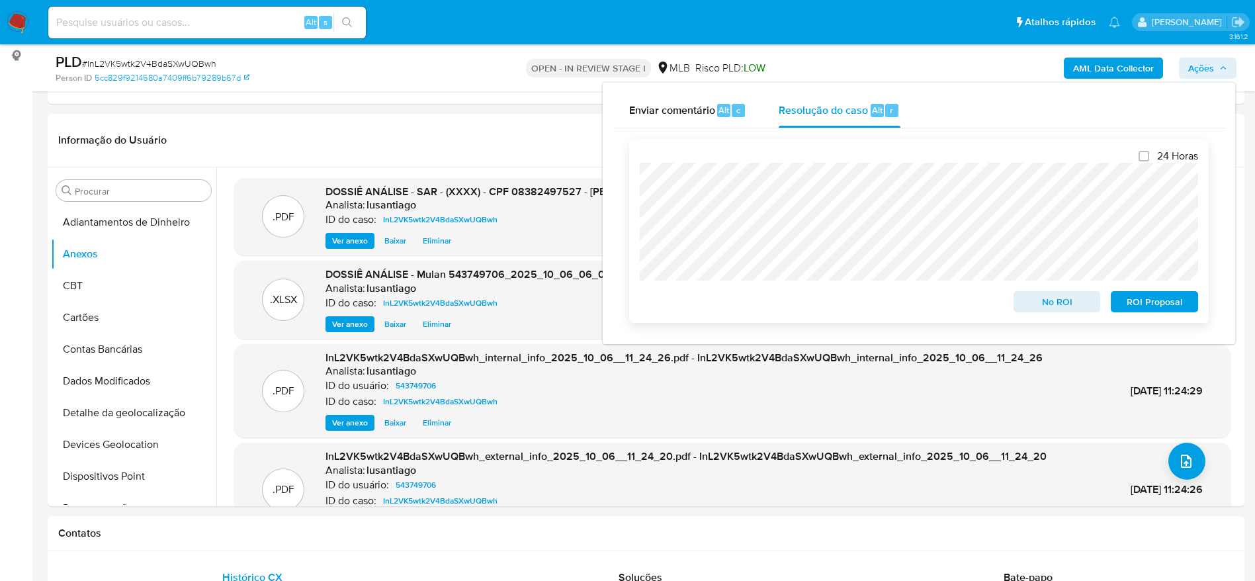
click at [1153, 303] on span "ROI Proposal" at bounding box center [1154, 301] width 69 height 19
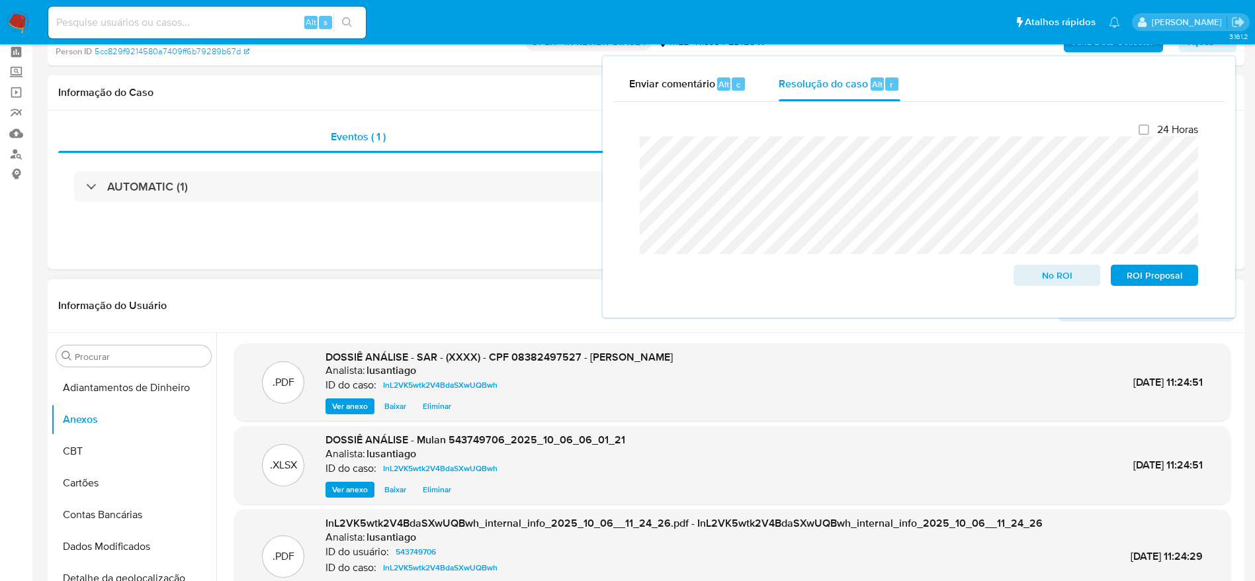
scroll to position [0, 0]
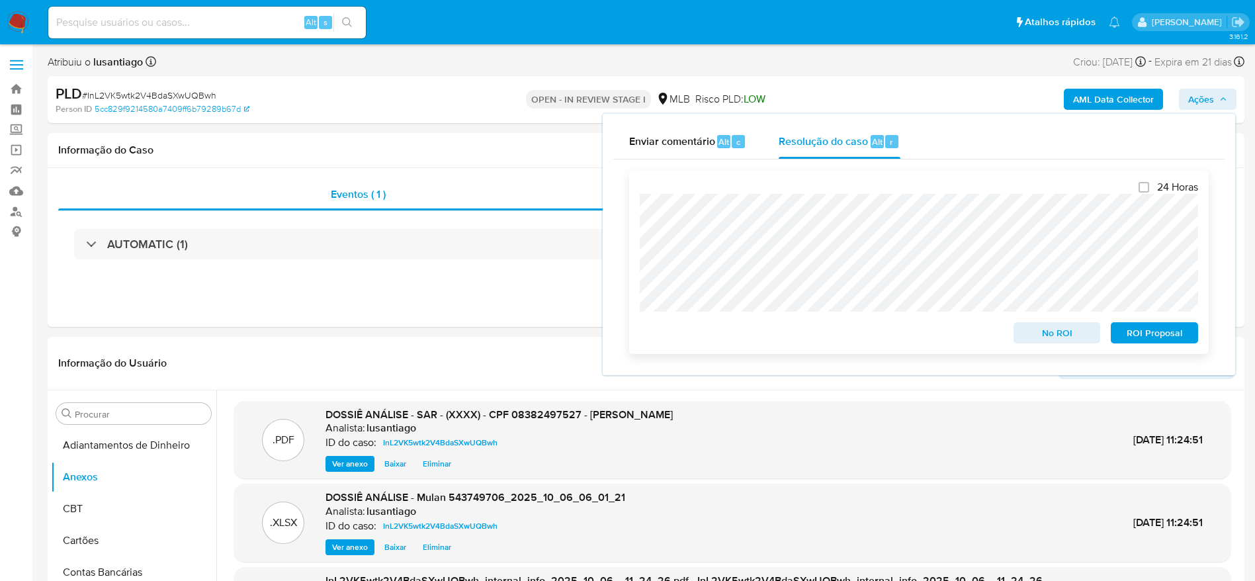
click at [1134, 327] on span "ROI Proposal" at bounding box center [1154, 332] width 69 height 19
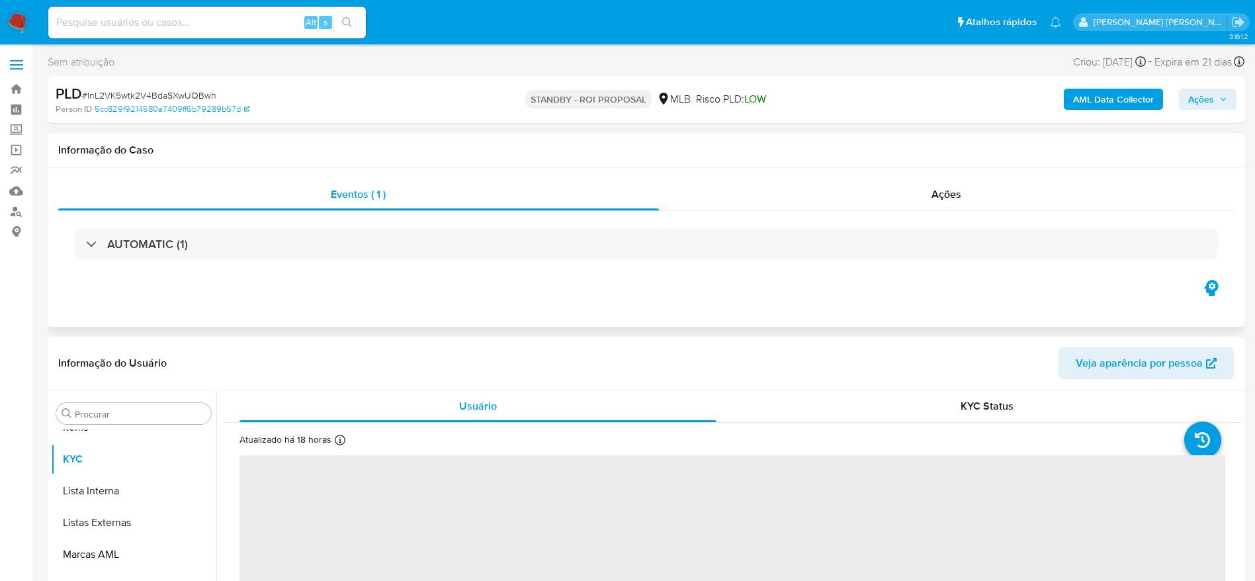
scroll to position [686, 0]
click at [721, 201] on div "Ações" at bounding box center [946, 195] width 575 height 32
select select "10"
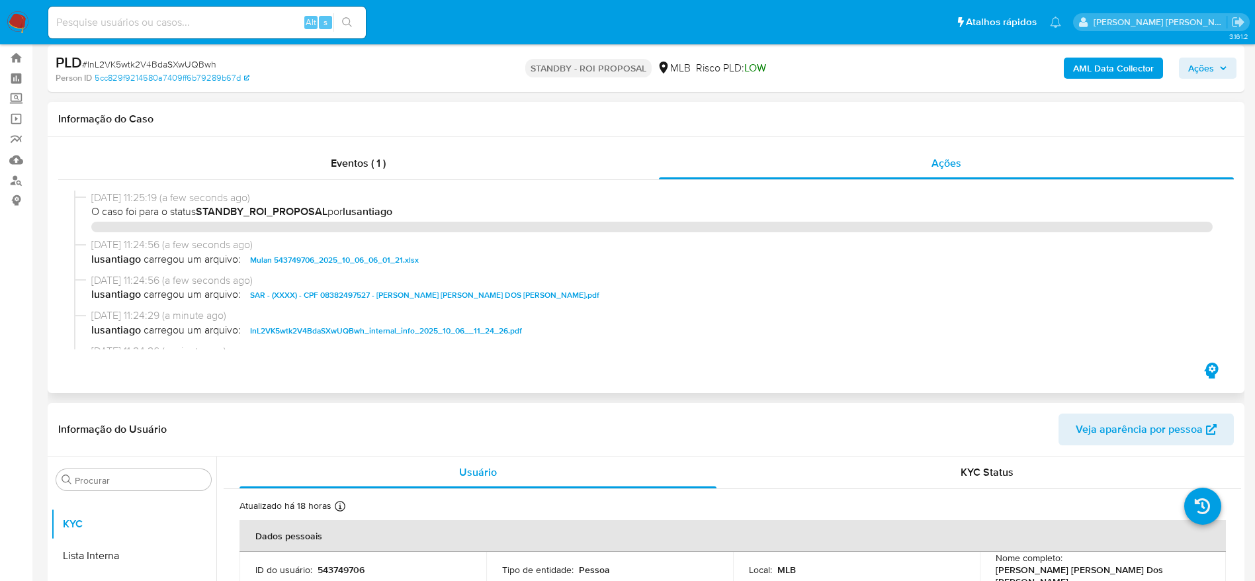
scroll to position [0, 0]
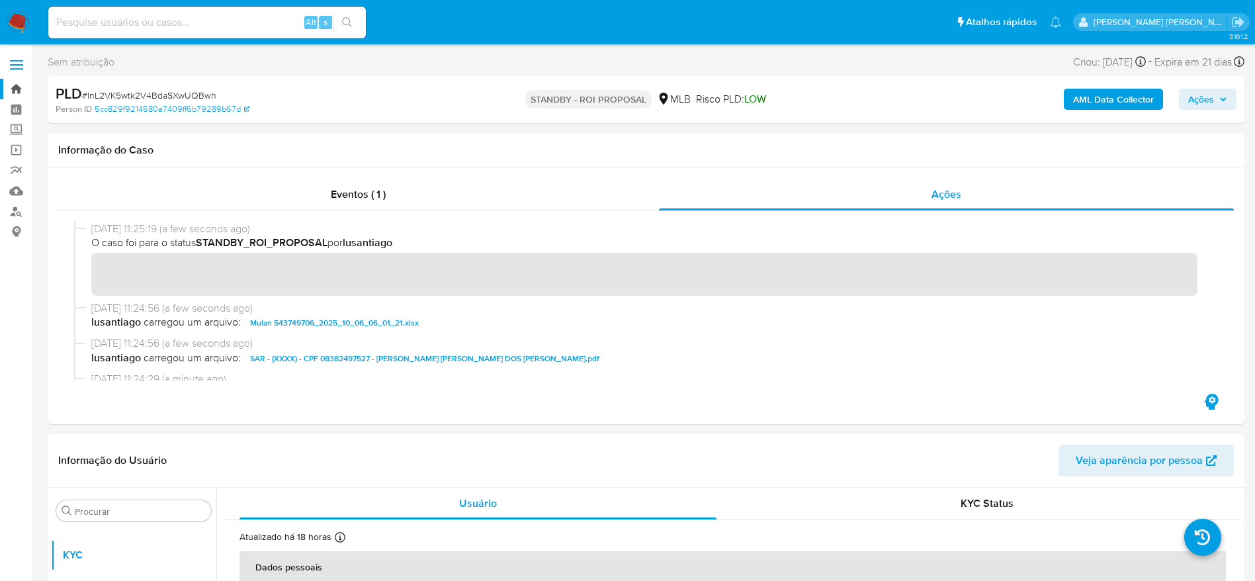
click at [10, 93] on link "Bandeja" at bounding box center [78, 89] width 157 height 21
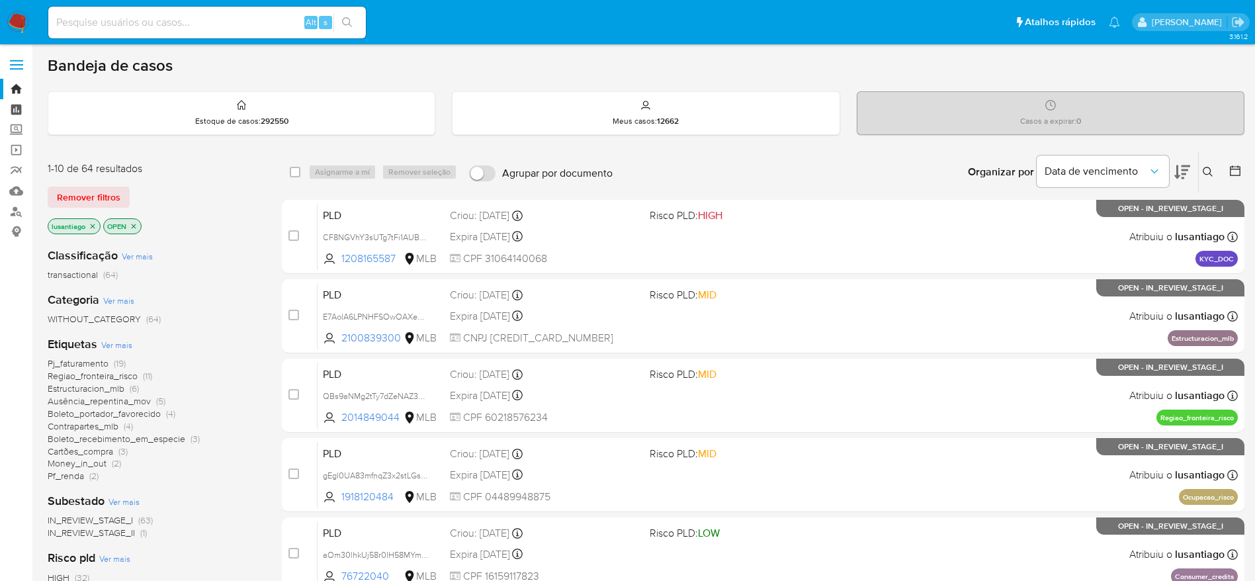
click at [13, 110] on link "Painel" at bounding box center [78, 109] width 157 height 21
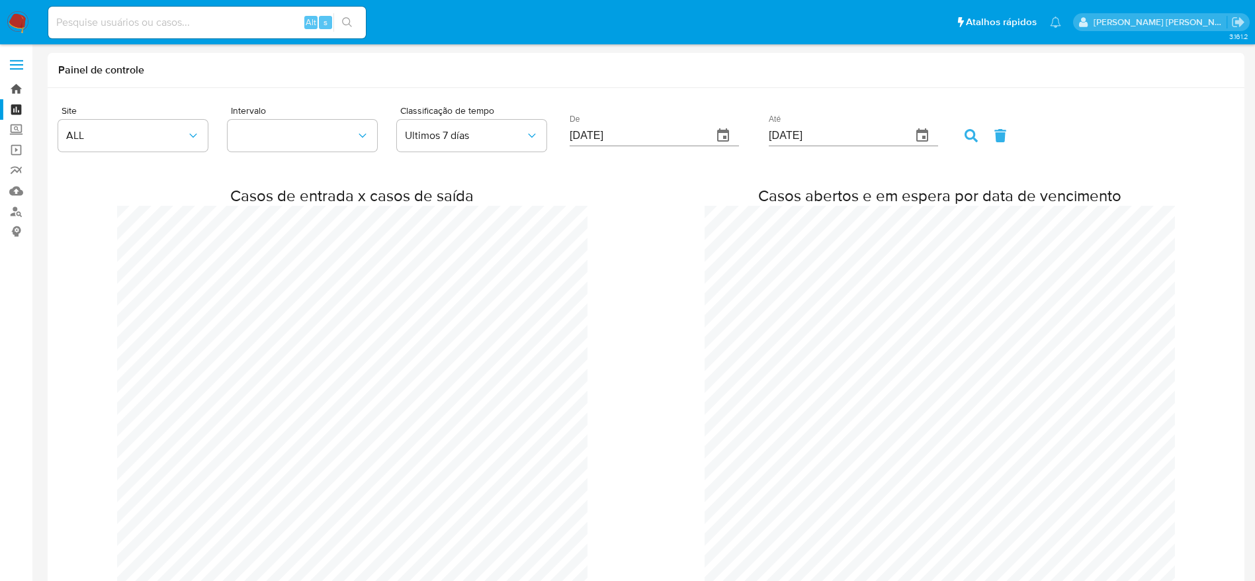
click at [22, 88] on link "Bandeja" at bounding box center [78, 89] width 157 height 21
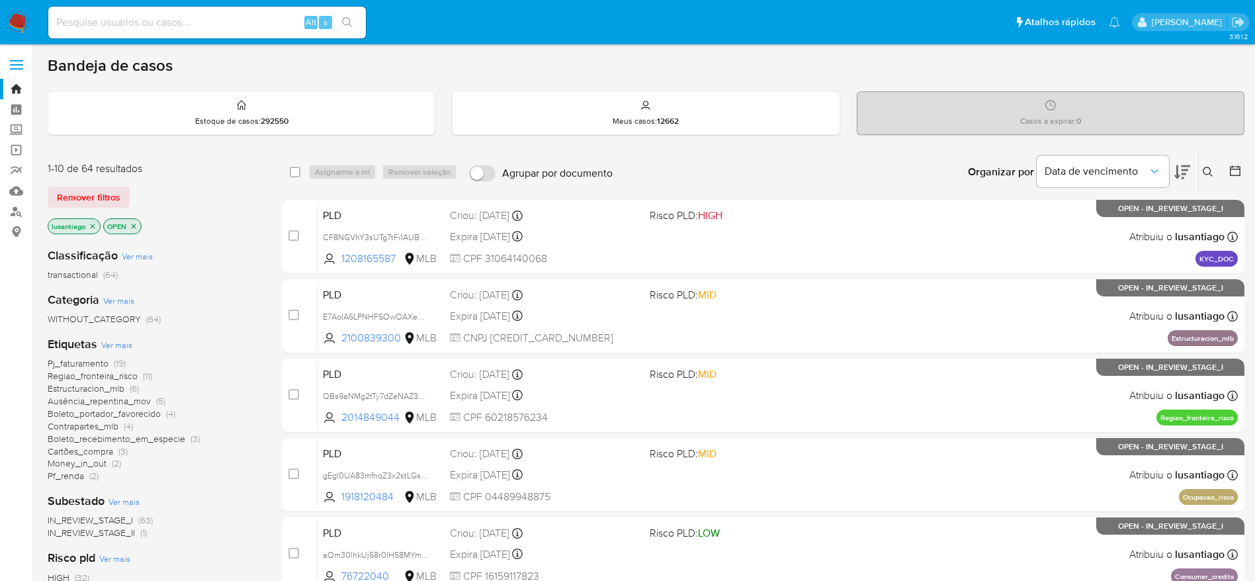
click at [174, 29] on input at bounding box center [206, 22] width 317 height 17
paste input "1360173663"
type input "1360173663"
click at [339, 22] on button "search-icon" at bounding box center [346, 22] width 27 height 19
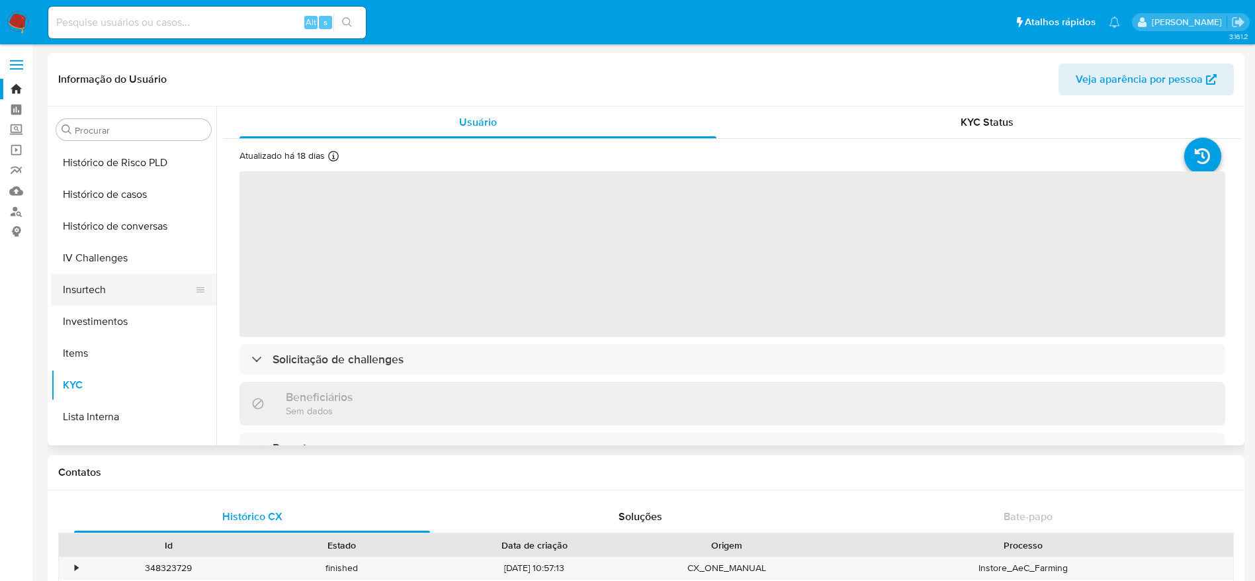
scroll to position [370, 0]
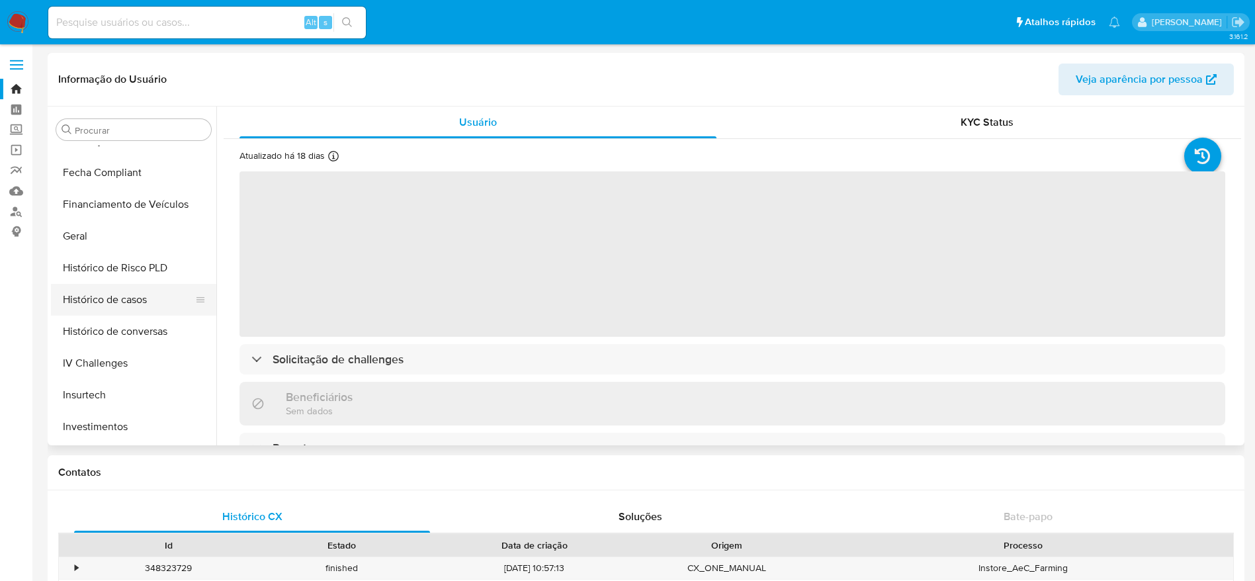
click at [112, 300] on button "Histórico de casos" at bounding box center [128, 300] width 155 height 32
select select "10"
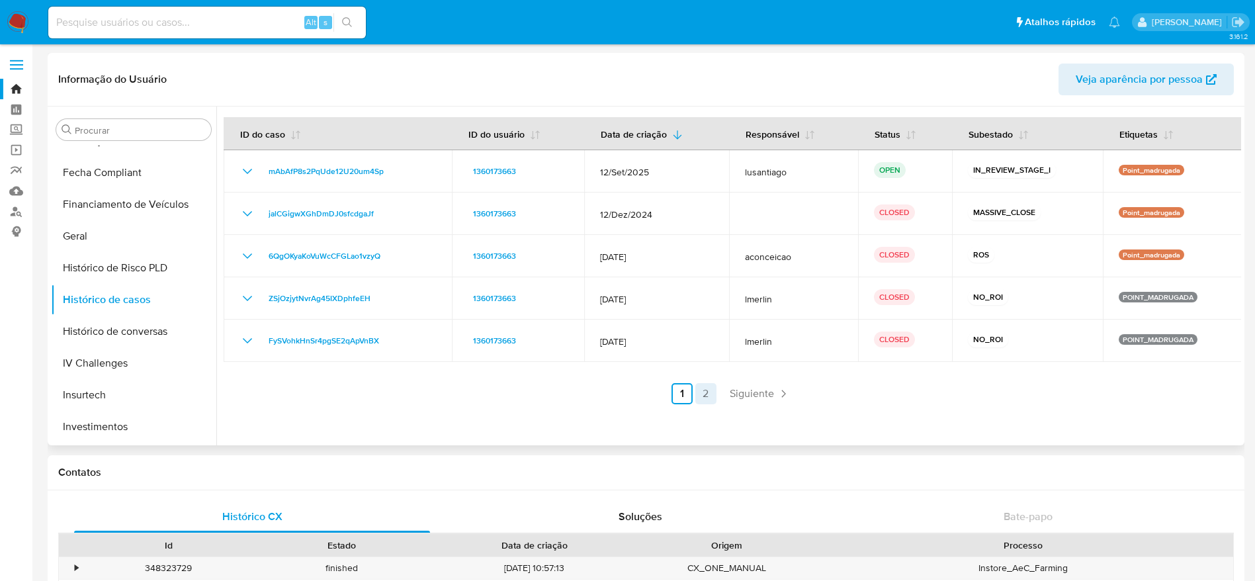
click at [698, 395] on link "2" at bounding box center [705, 393] width 21 height 21
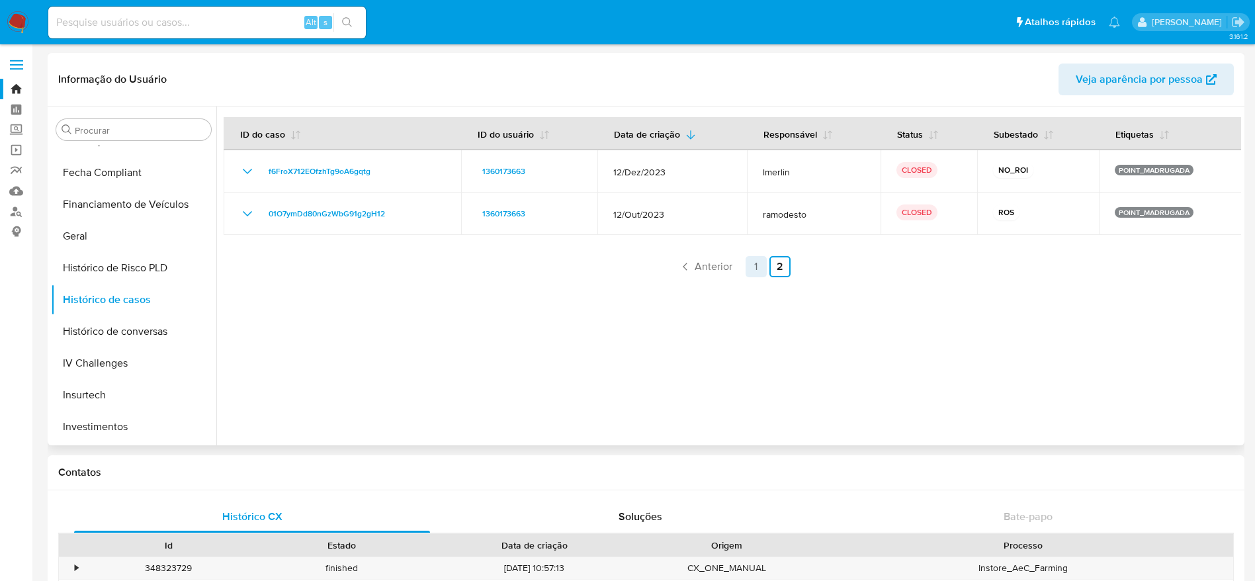
click at [751, 270] on link "1" at bounding box center [755, 266] width 21 height 21
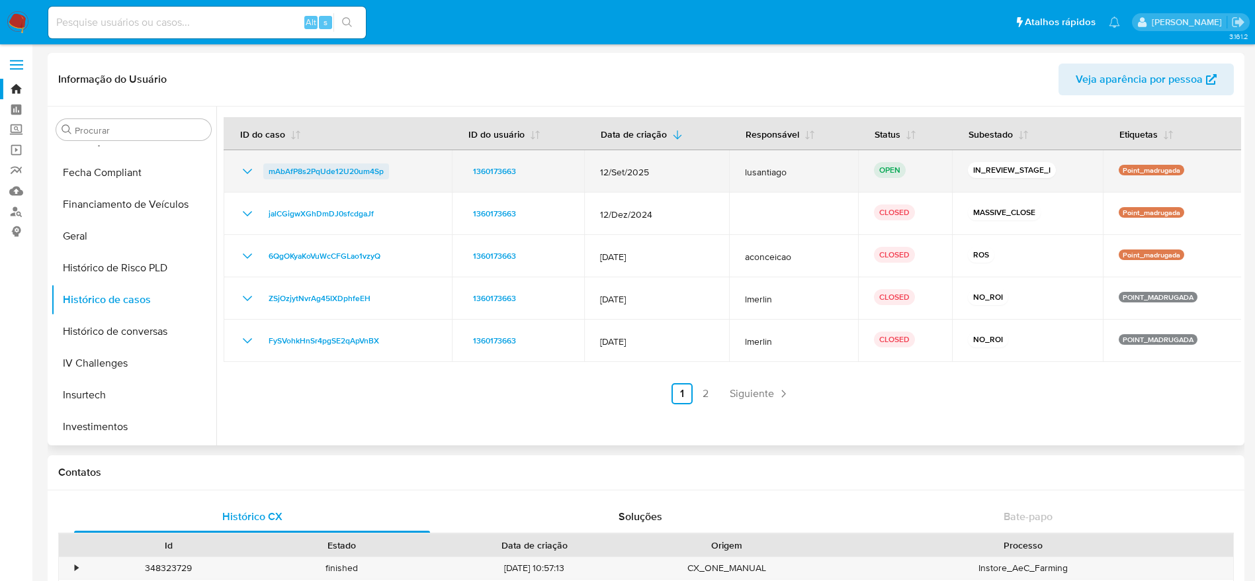
click at [294, 167] on span "mAbAfP8s2PqUde12U20um4Sp" at bounding box center [325, 171] width 115 height 16
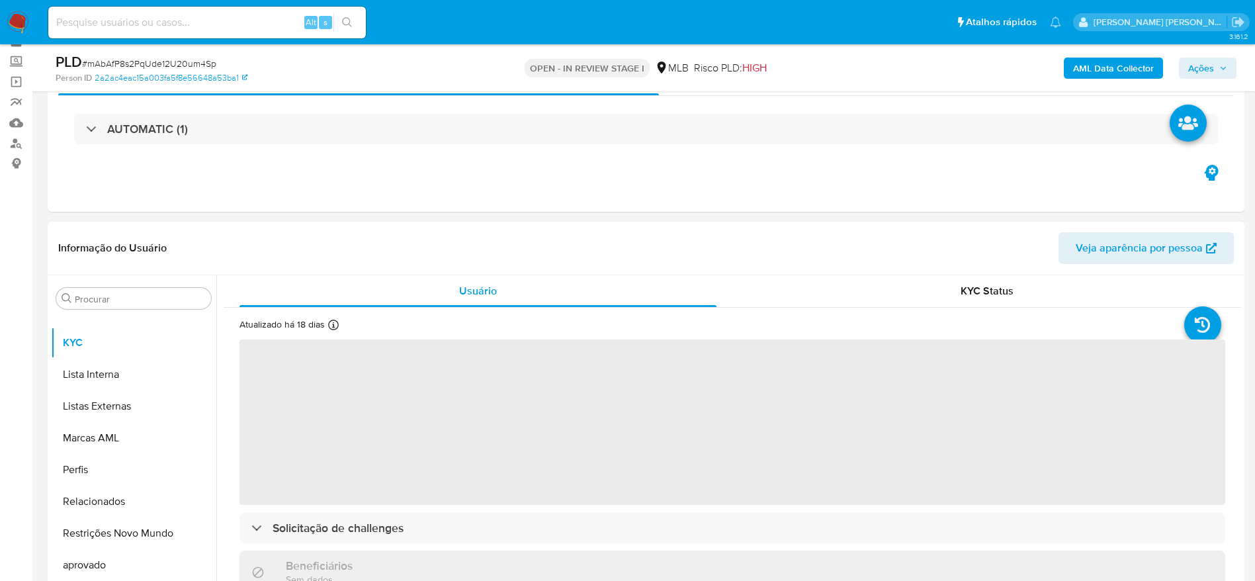
scroll to position [99, 0]
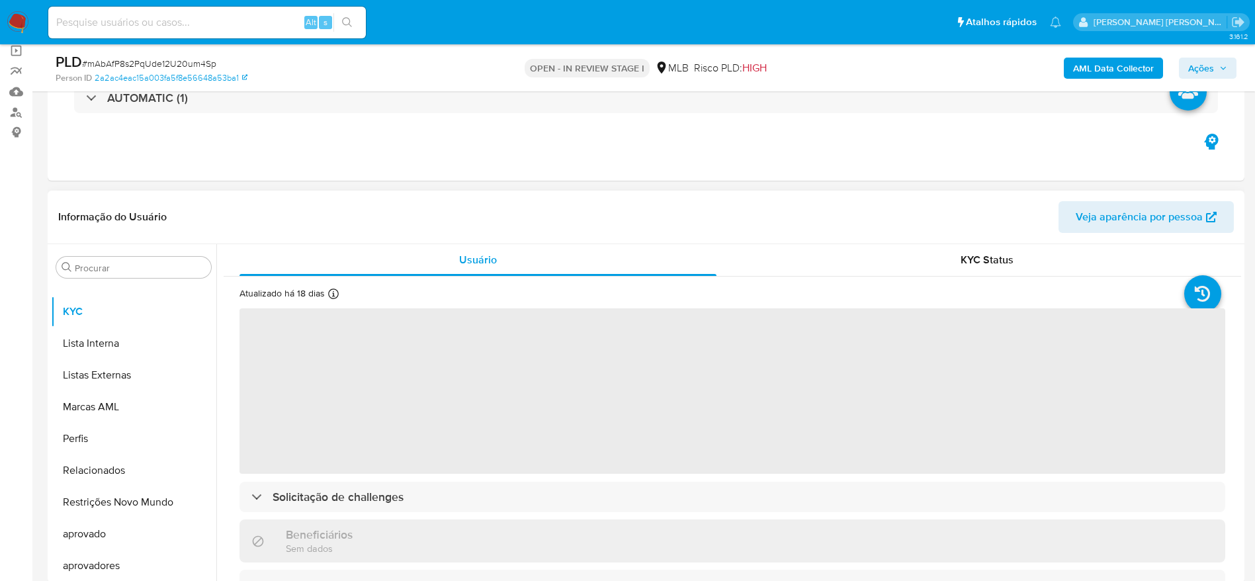
select select "10"
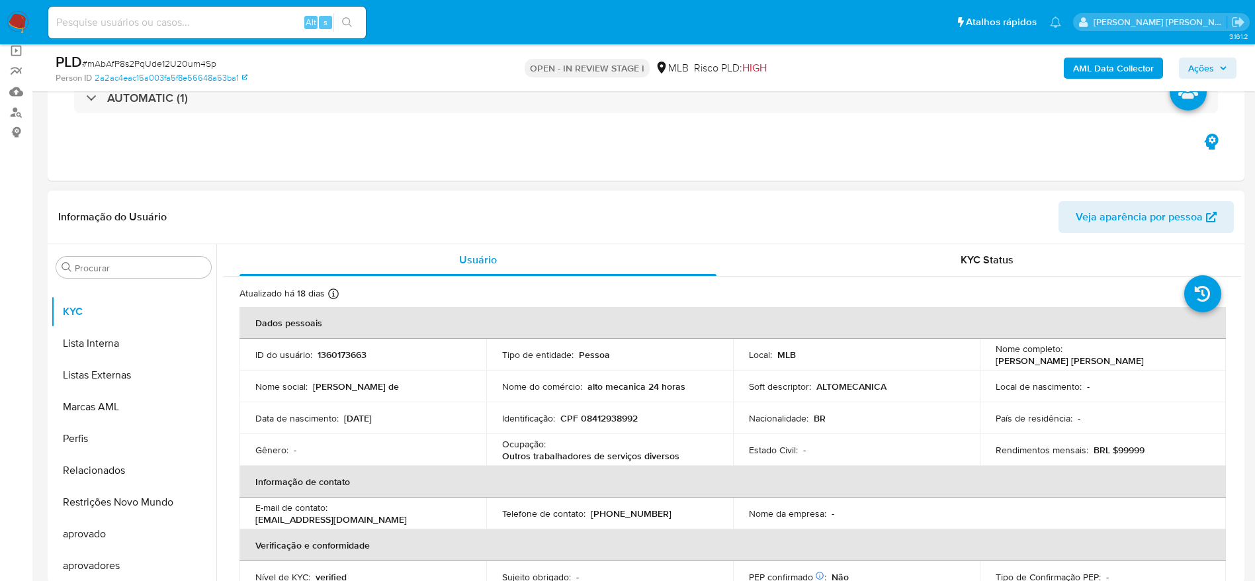
click at [606, 422] on p "CPF 08412938992" at bounding box center [598, 418] width 77 height 12
copy p "08412938992"
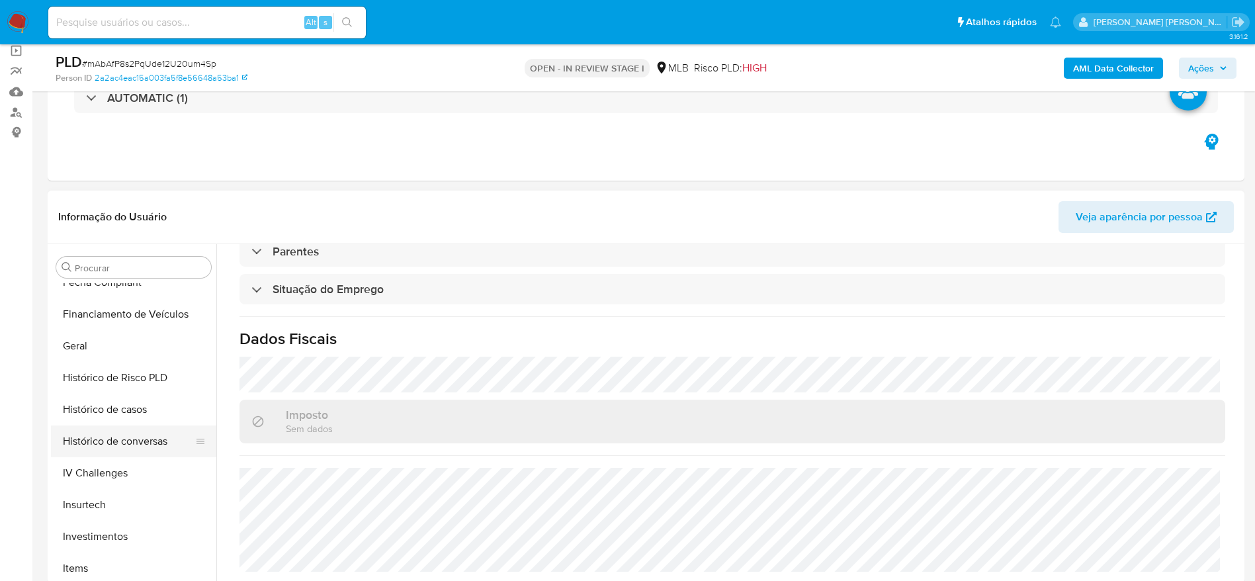
scroll to position [388, 0]
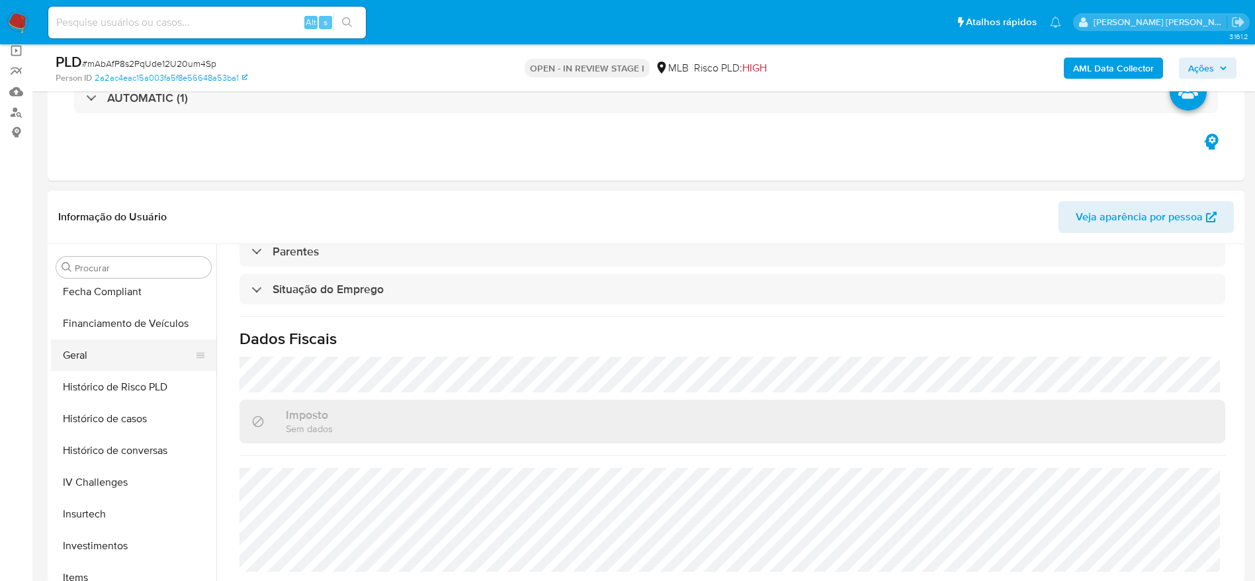
click at [96, 354] on button "Geral" at bounding box center [128, 355] width 155 height 32
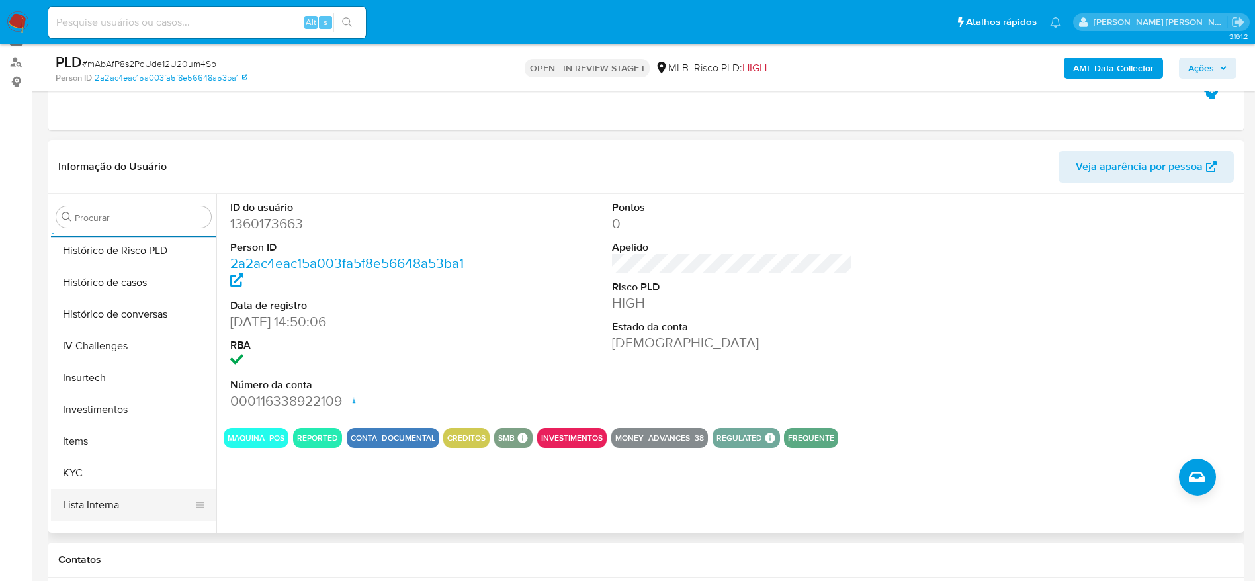
scroll to position [587, 0]
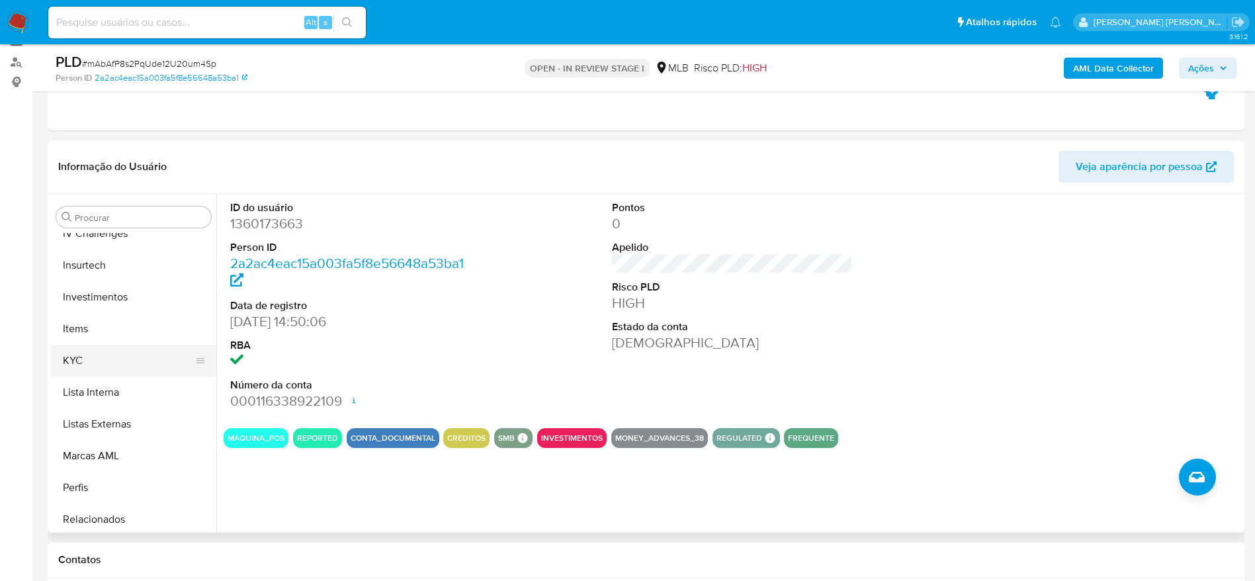
click at [87, 366] on button "KYC" at bounding box center [128, 361] width 155 height 32
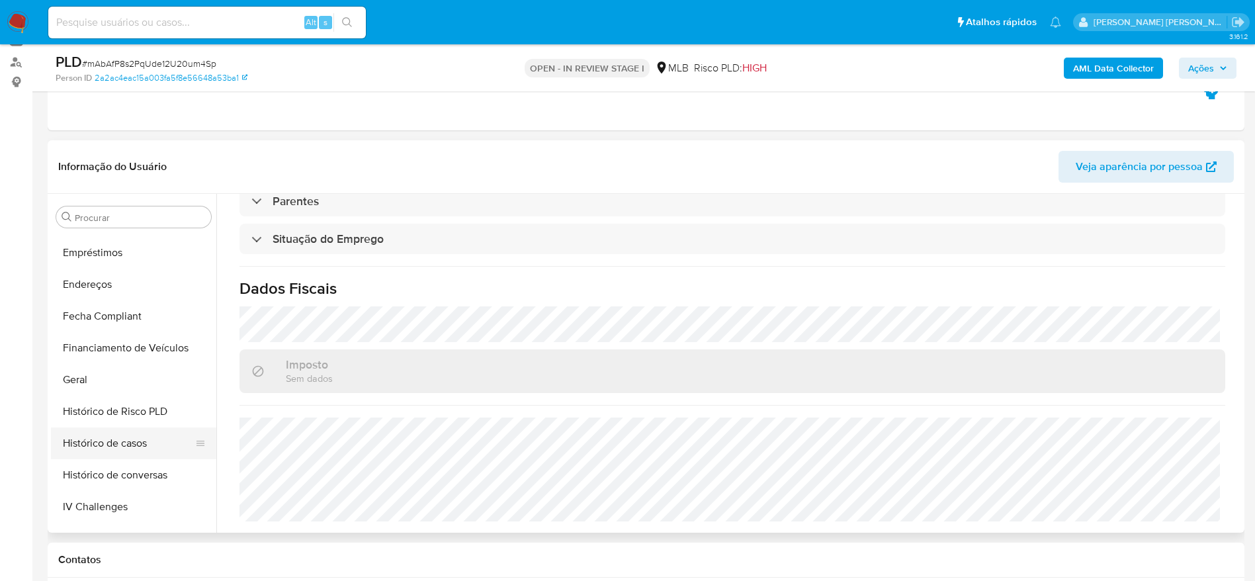
scroll to position [289, 0]
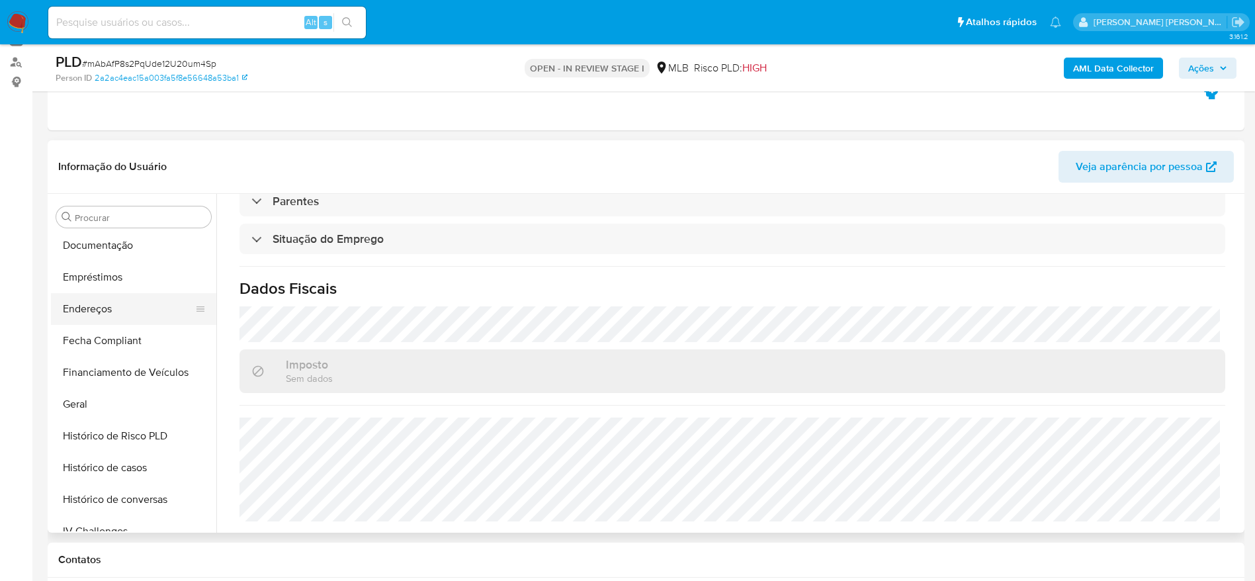
click at [99, 307] on button "Endereços" at bounding box center [128, 309] width 155 height 32
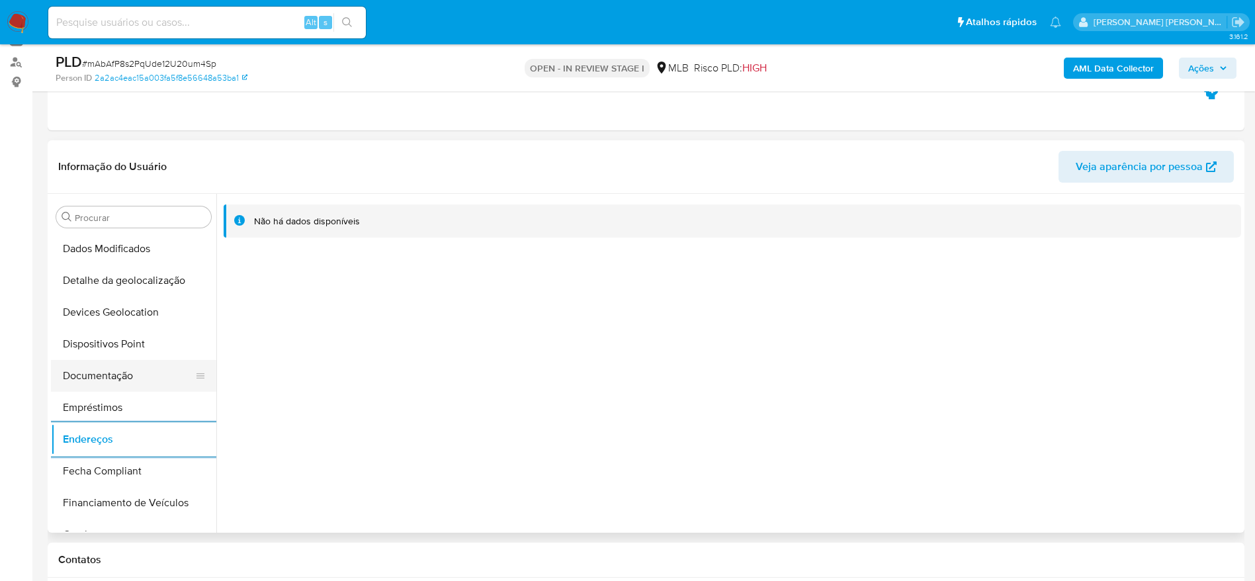
scroll to position [190, 0]
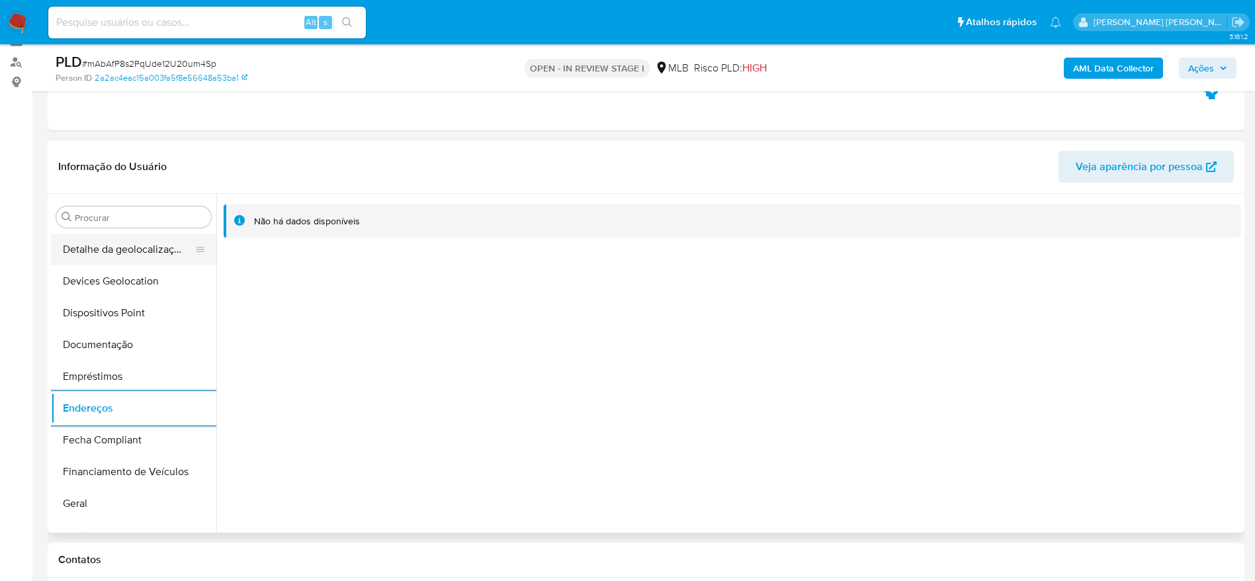
click at [114, 263] on button "Detalhe da geolocalização" at bounding box center [128, 249] width 155 height 32
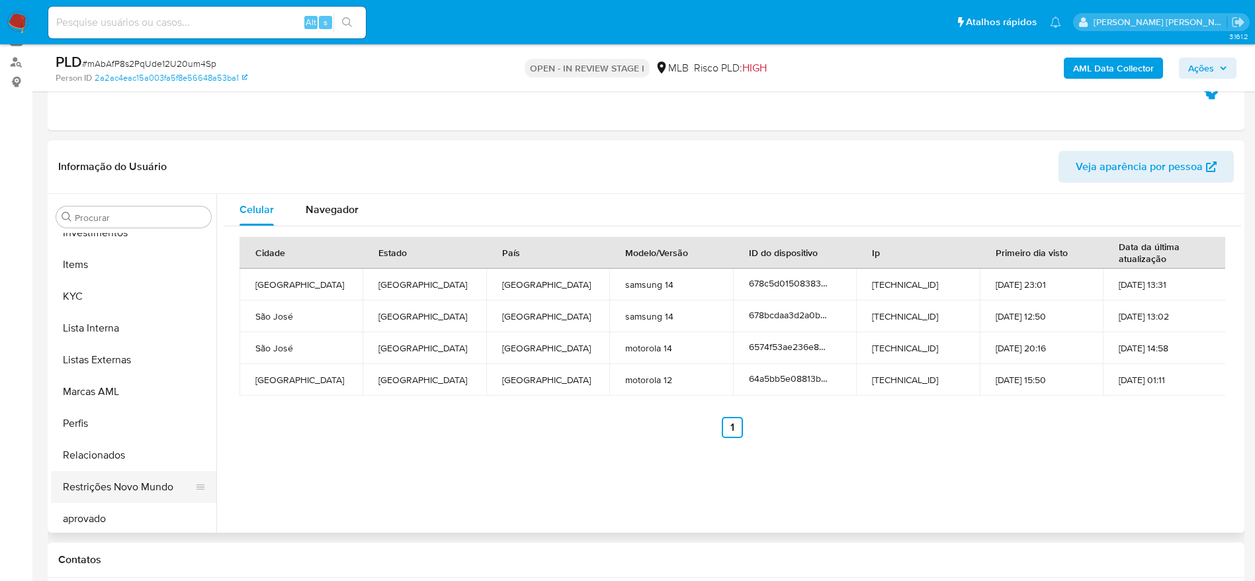
scroll to position [686, 0]
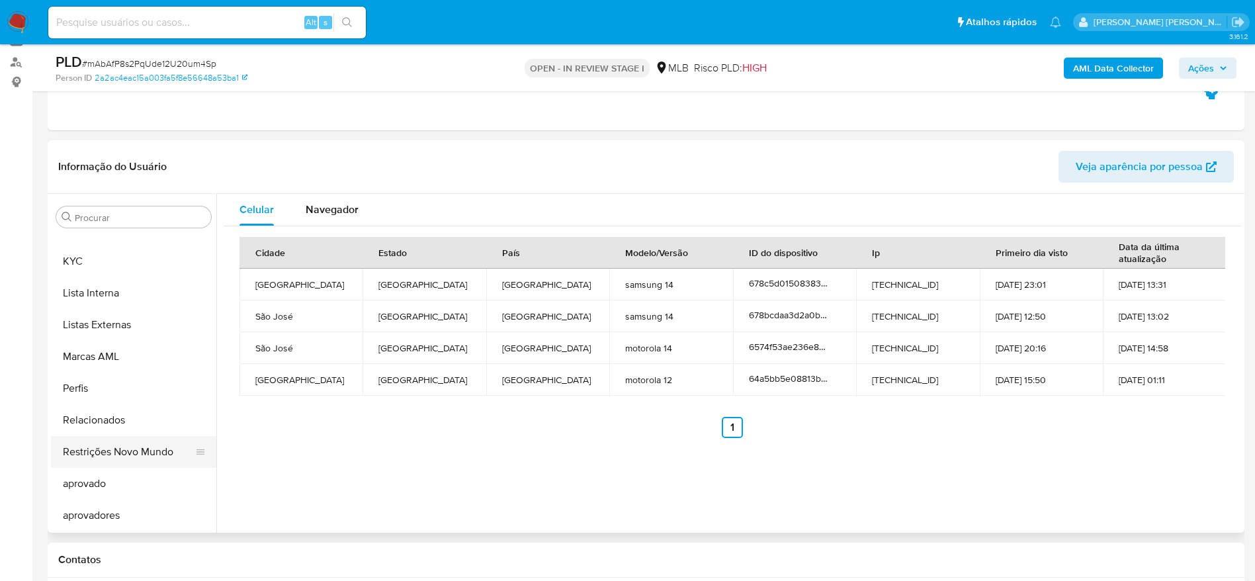
click at [132, 456] on button "Restrições Novo Mundo" at bounding box center [128, 452] width 155 height 32
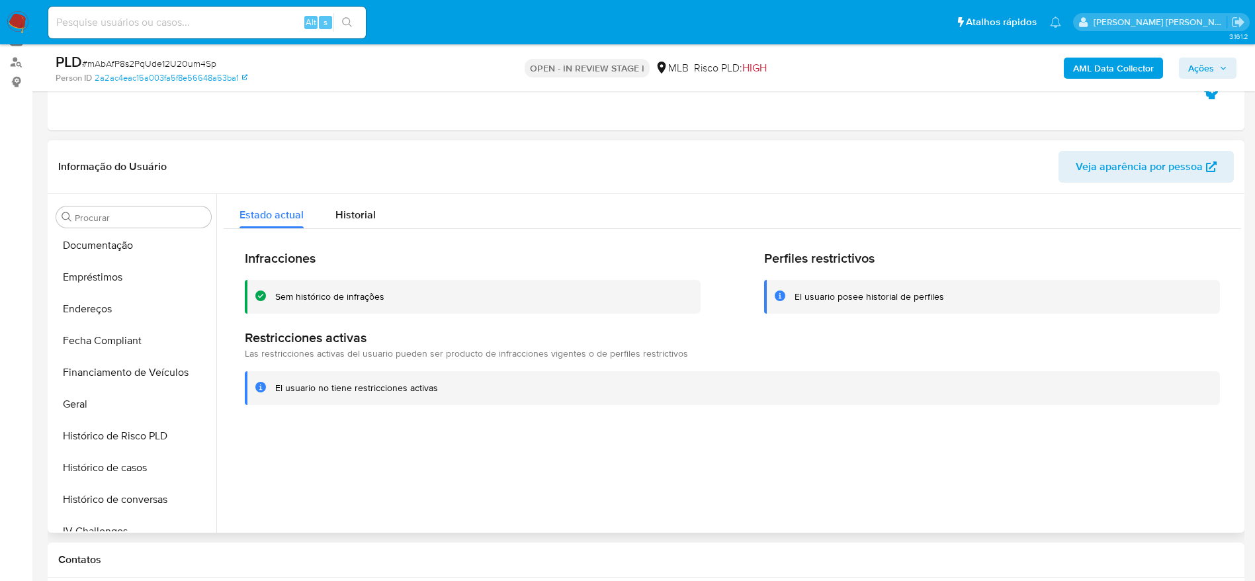
scroll to position [190, 0]
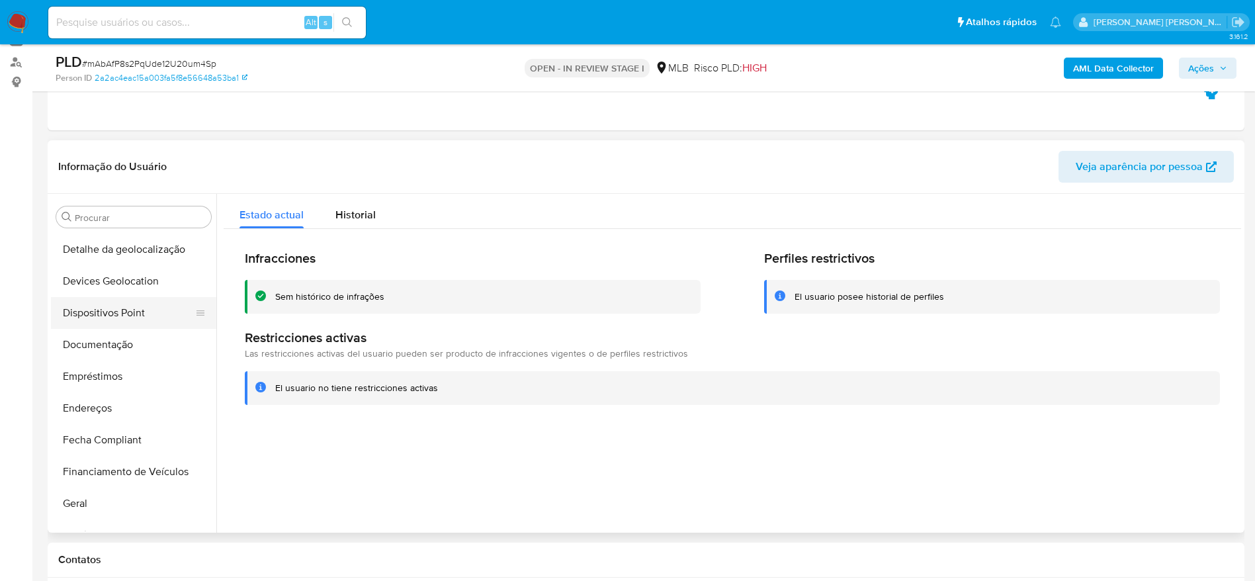
click at [115, 327] on button "Dispositivos Point" at bounding box center [128, 313] width 155 height 32
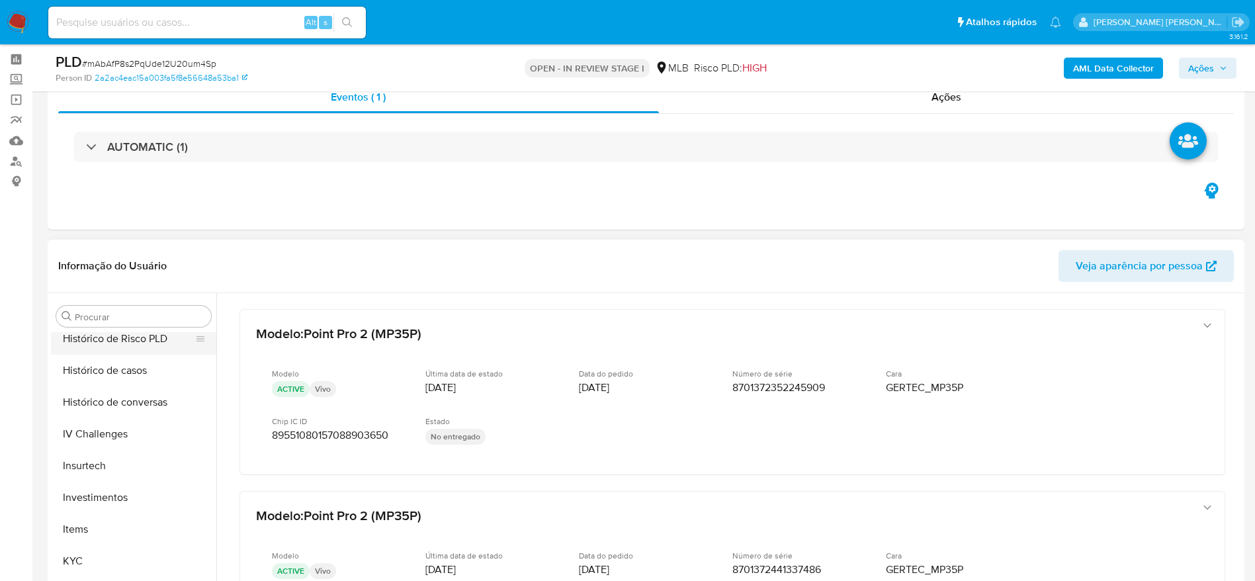
scroll to position [487, 0]
click at [115, 552] on button "KYC" at bounding box center [128, 559] width 155 height 32
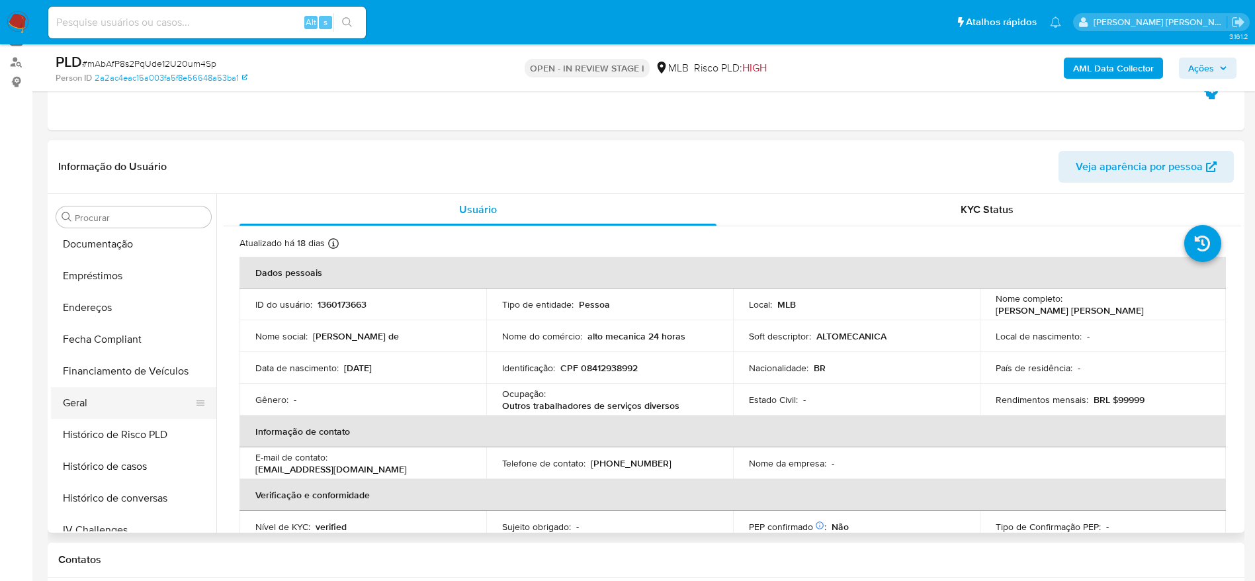
scroll to position [289, 0]
click at [104, 409] on button "Geral" at bounding box center [128, 404] width 155 height 32
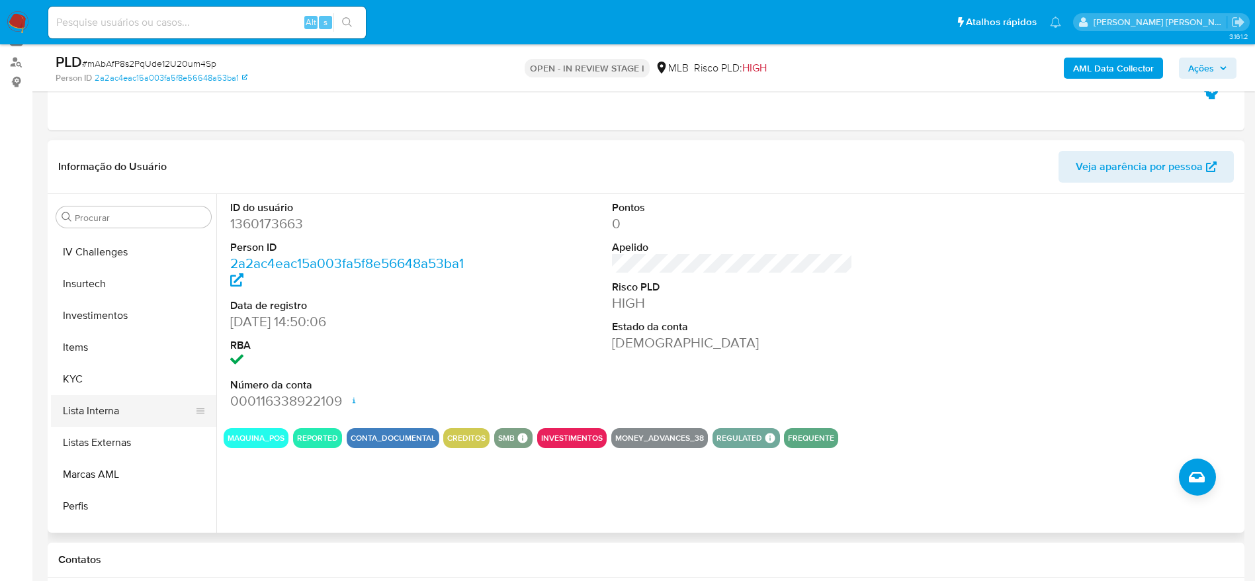
scroll to position [587, 0]
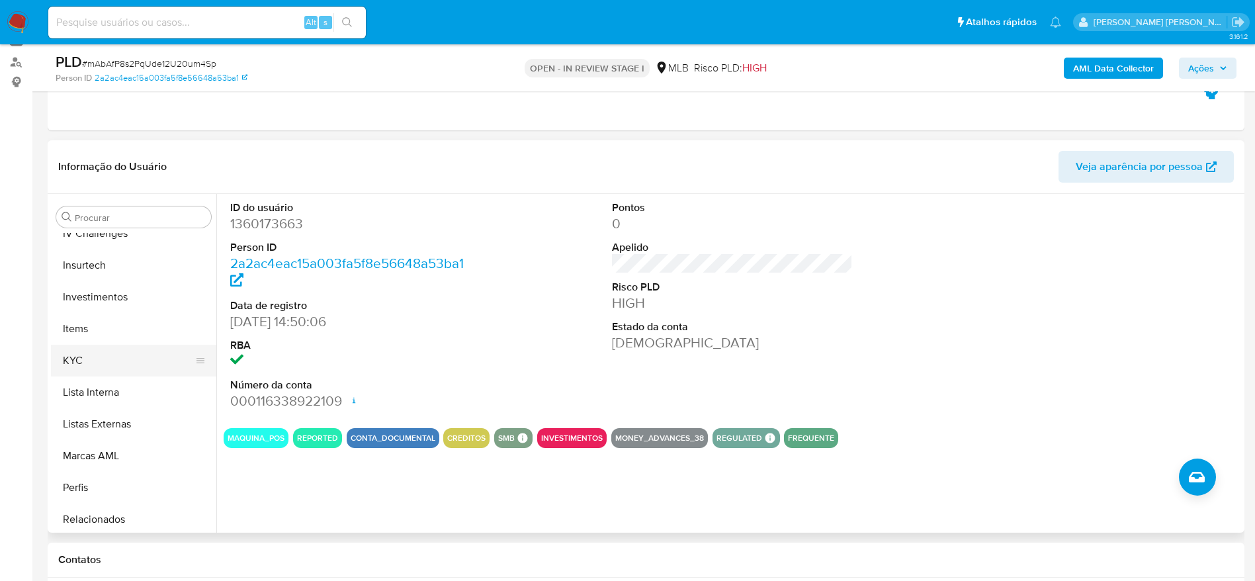
click at [91, 365] on button "KYC" at bounding box center [128, 361] width 155 height 32
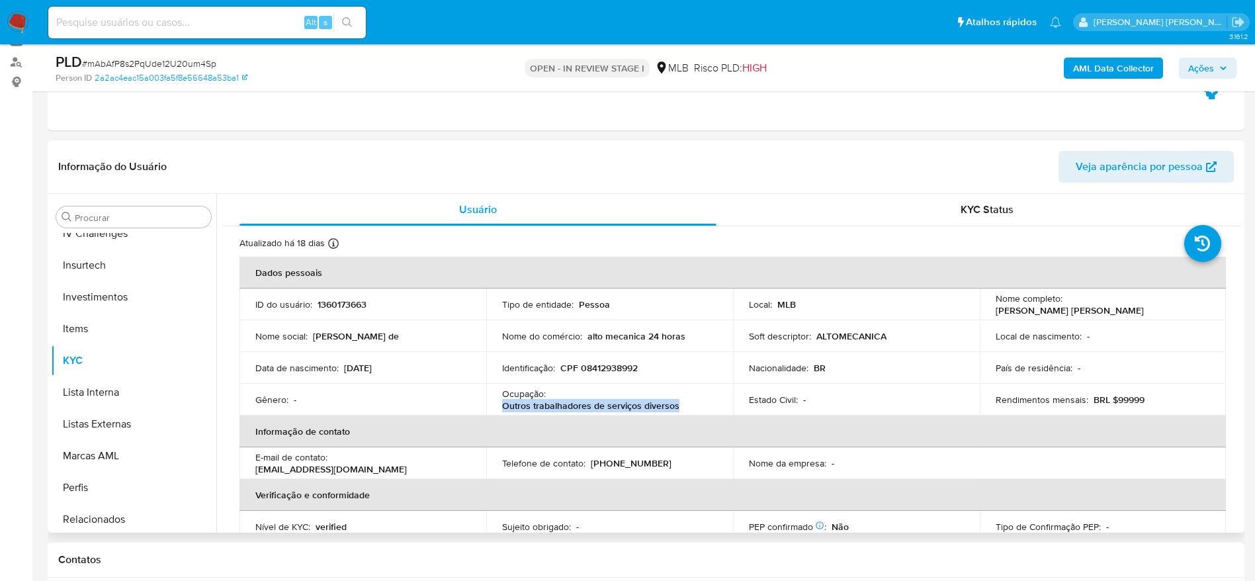
drag, startPoint x: 665, startPoint y: 408, endPoint x: 499, endPoint y: 405, distance: 166.0
click at [499, 405] on td "Ocupação : Outros trabalhadores de serviços diversos" at bounding box center [609, 400] width 247 height 32
copy p "Outros trabalhadores de serviços diversos"
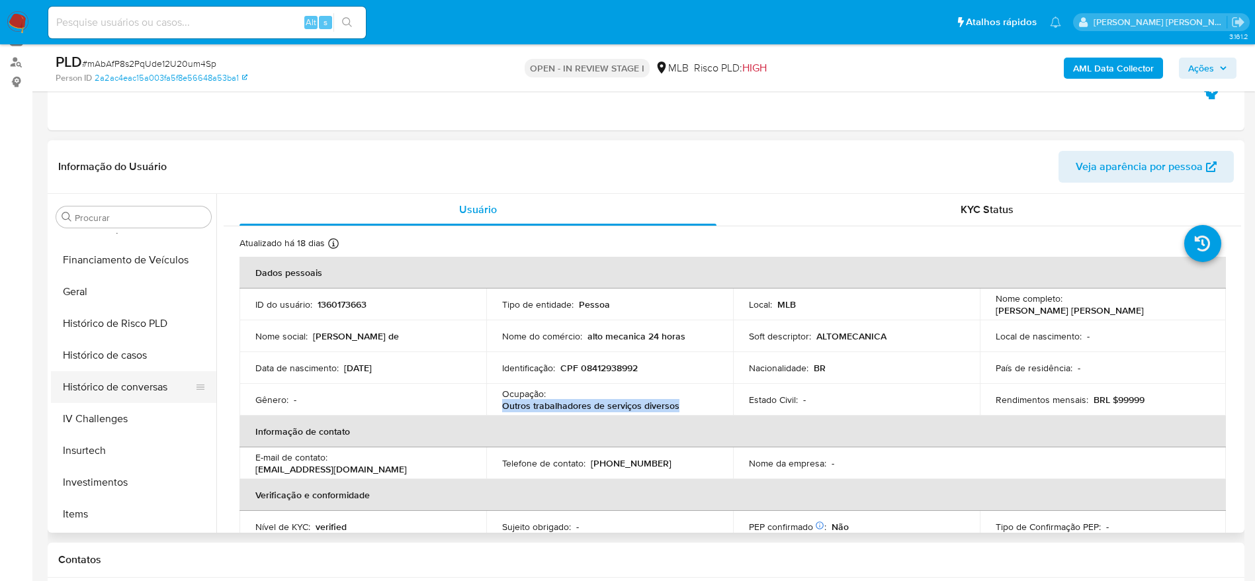
scroll to position [388, 0]
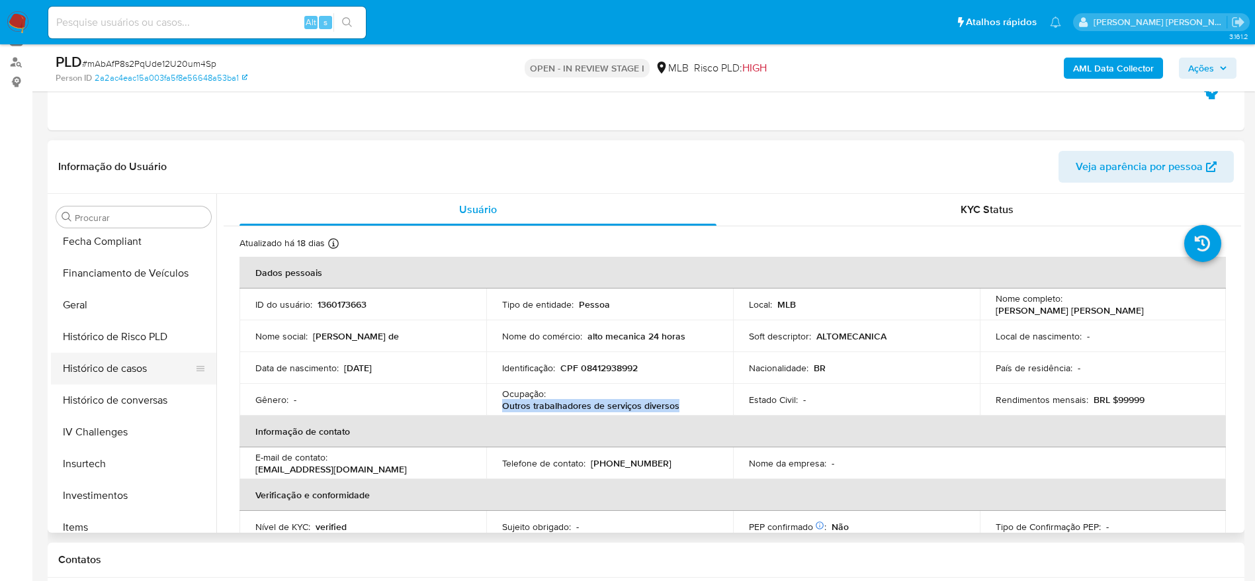
click at [128, 372] on button "Histórico de casos" at bounding box center [128, 368] width 155 height 32
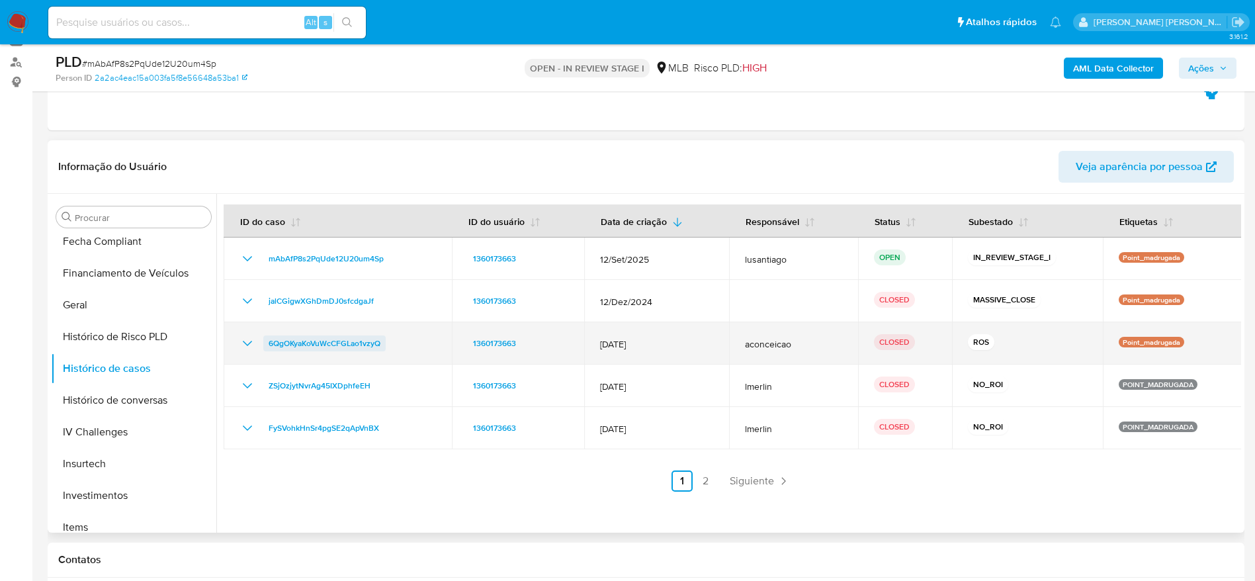
click at [335, 341] on span "6QgOKyaKoVuWcCFGLao1vzyQ" at bounding box center [324, 343] width 112 height 16
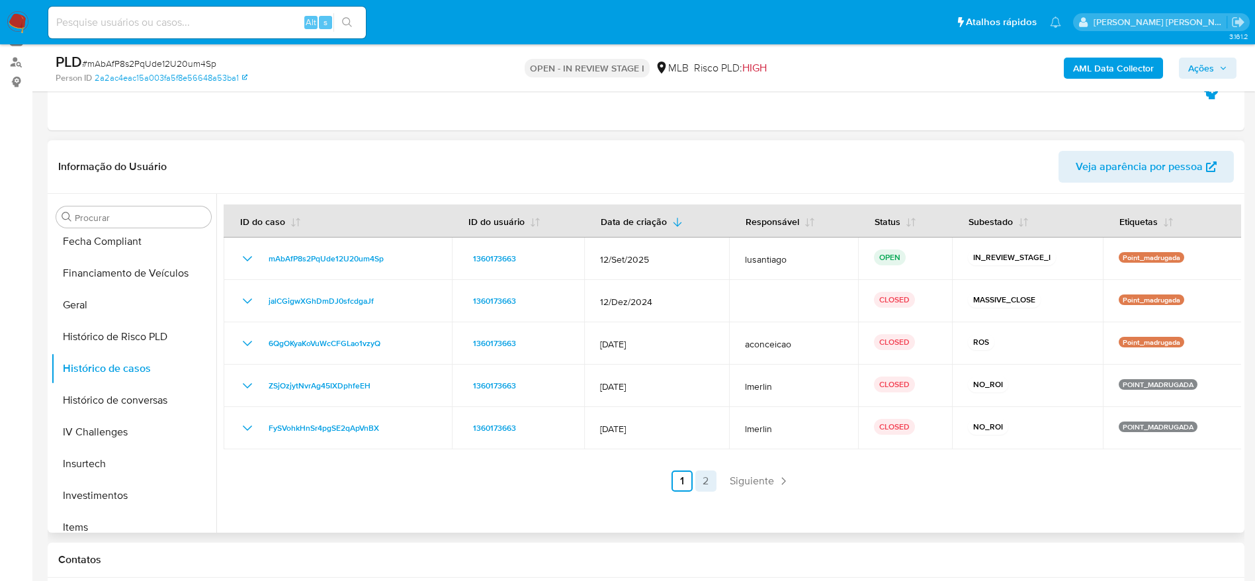
click at [702, 483] on link "2" at bounding box center [705, 480] width 21 height 21
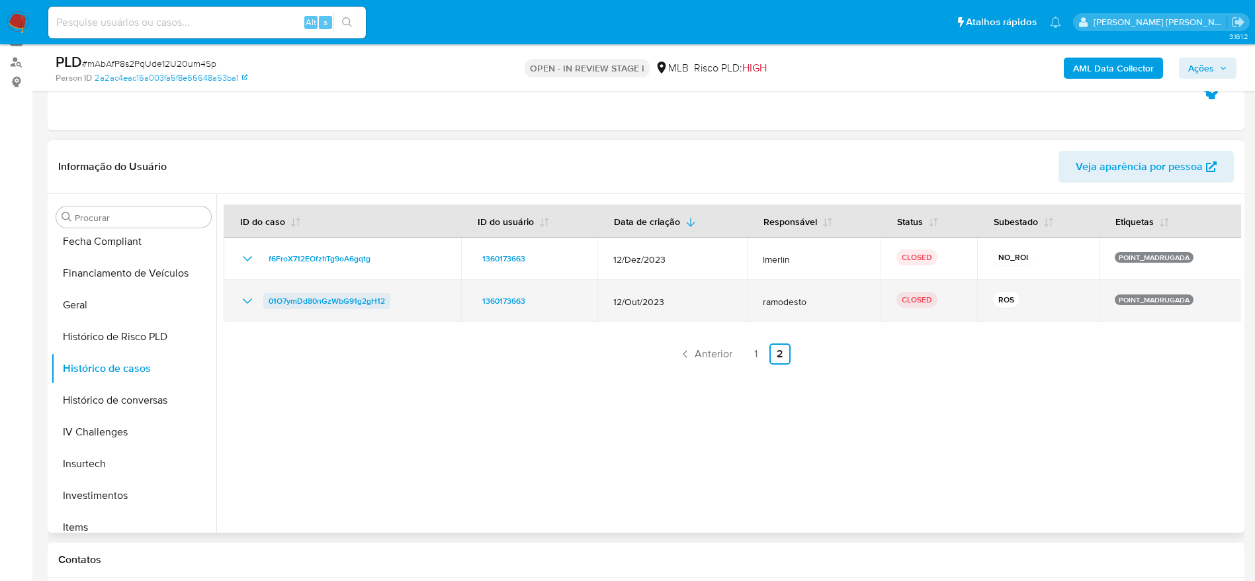
click at [360, 304] on span "01O7ymDd80nGzWbG91g2gH12" at bounding box center [326, 301] width 116 height 16
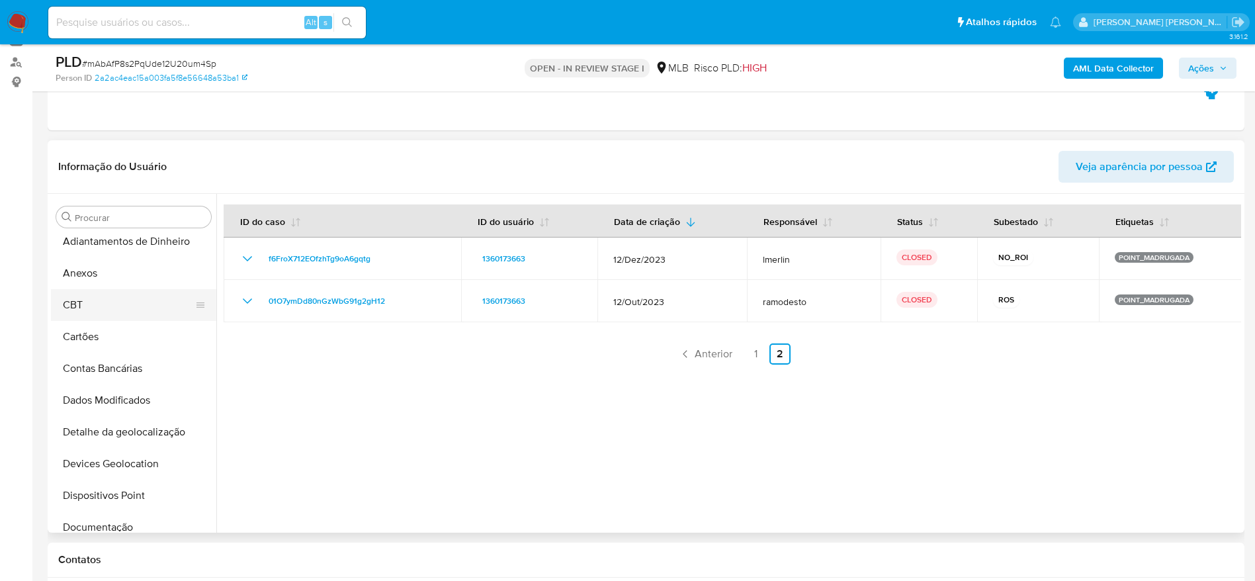
scroll to position [0, 0]
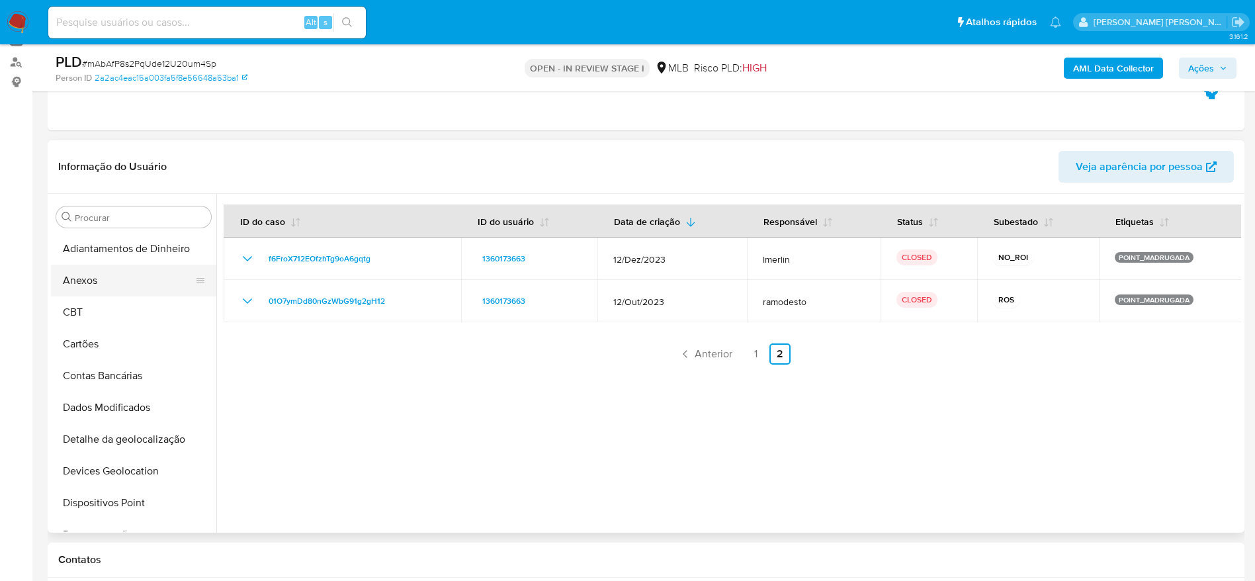
click at [110, 276] on button "Anexos" at bounding box center [128, 281] width 155 height 32
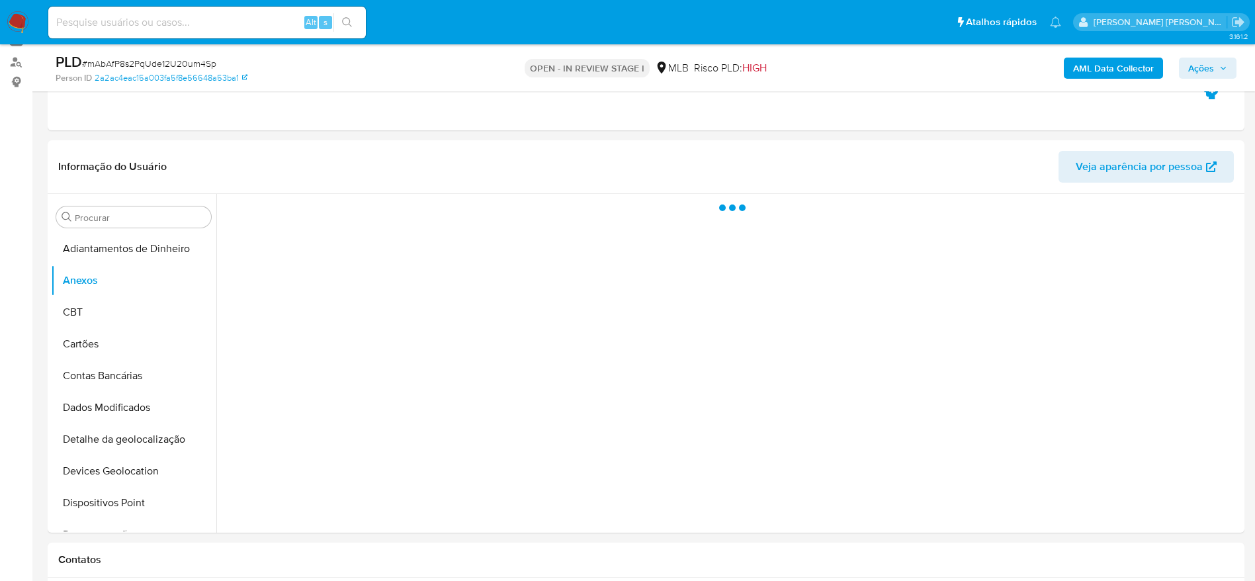
click at [1209, 65] on span "Ações" at bounding box center [1201, 68] width 26 height 21
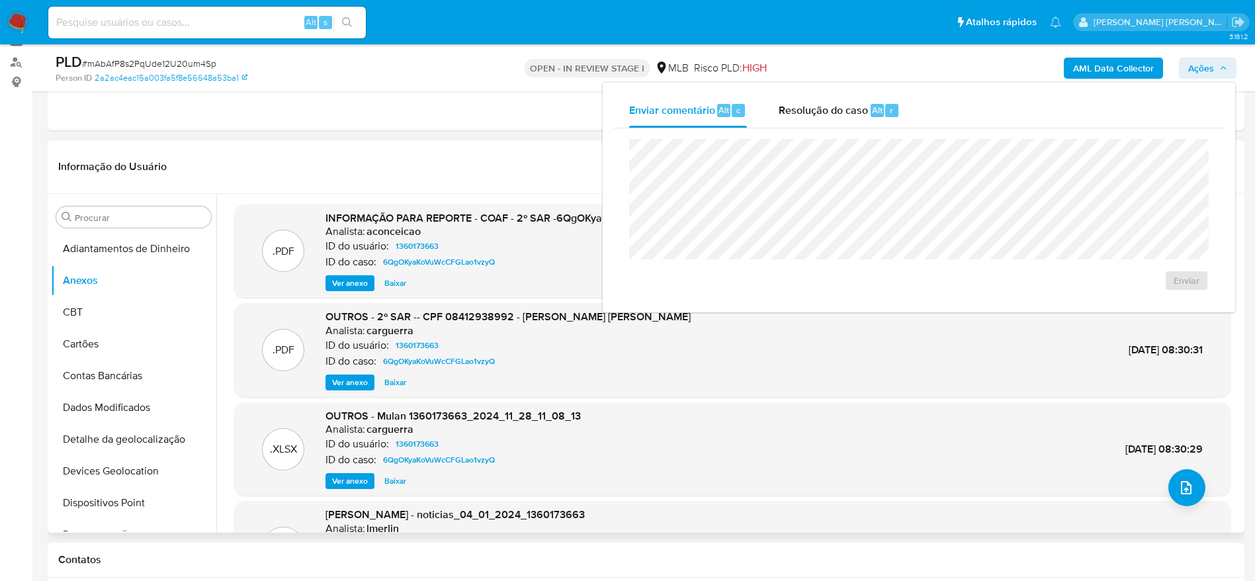
click at [396, 155] on header "Informação do Usuário Veja aparência por pessoa" at bounding box center [645, 167] width 1175 height 32
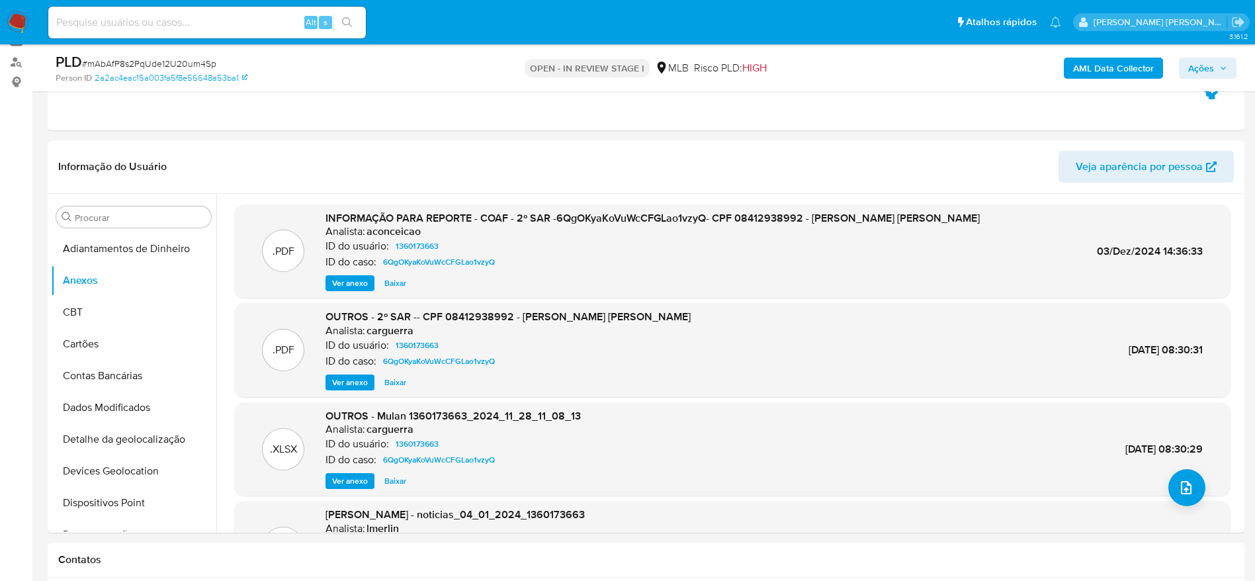
click at [1091, 68] on b "AML Data Collector" at bounding box center [1113, 68] width 81 height 21
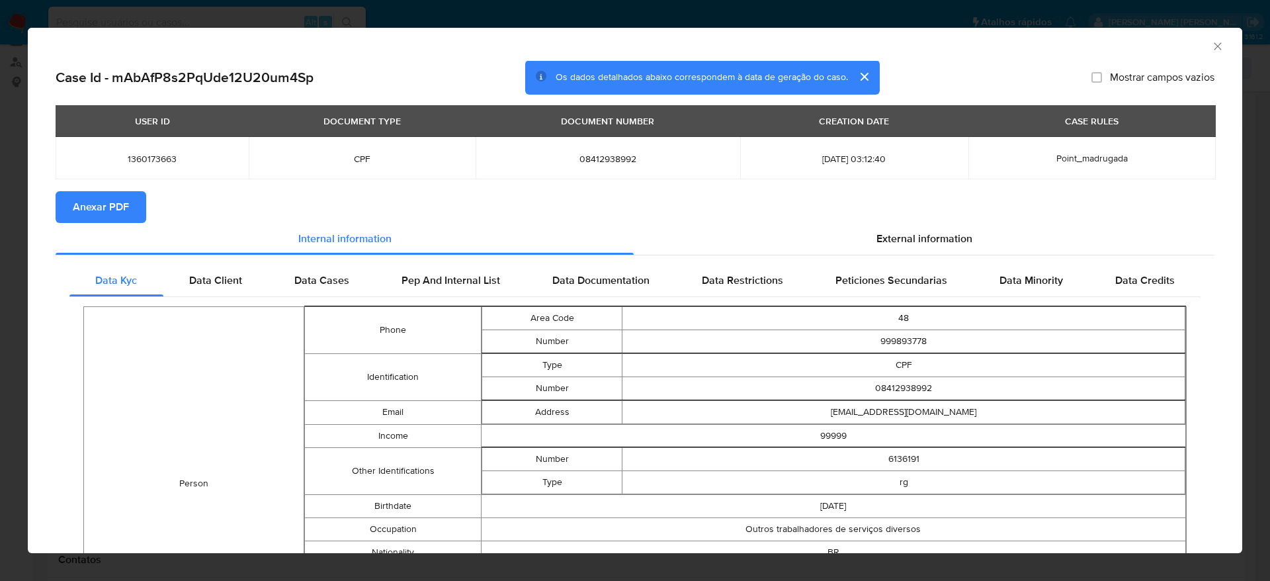
click at [1214, 43] on icon "Fechar a janela" at bounding box center [1217, 45] width 7 height 7
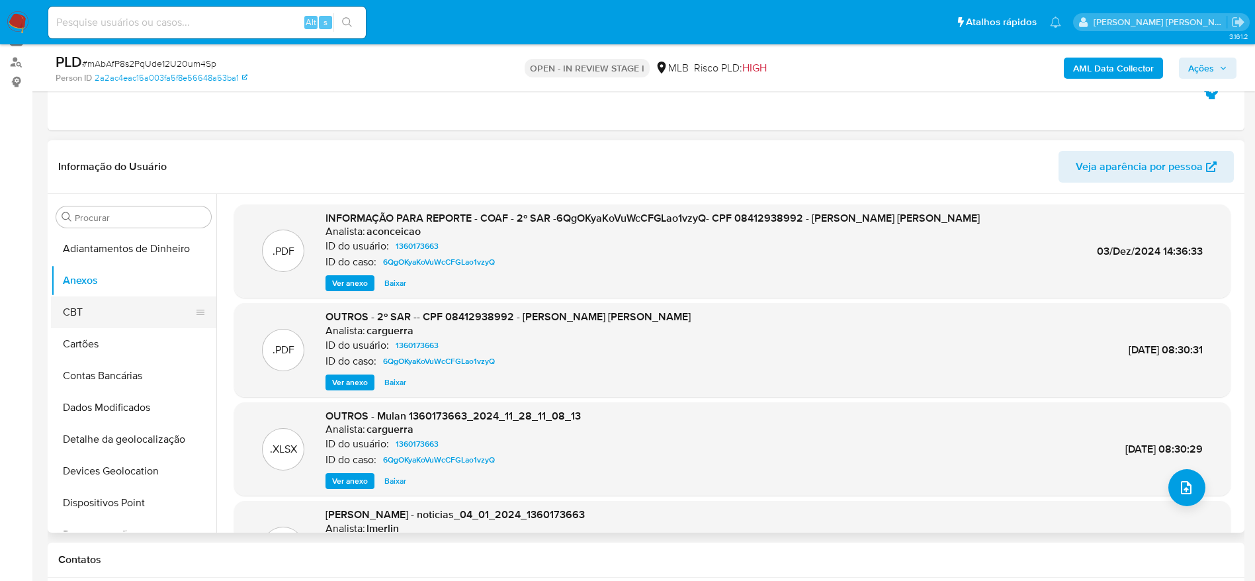
click at [85, 297] on button "CBT" at bounding box center [128, 312] width 155 height 32
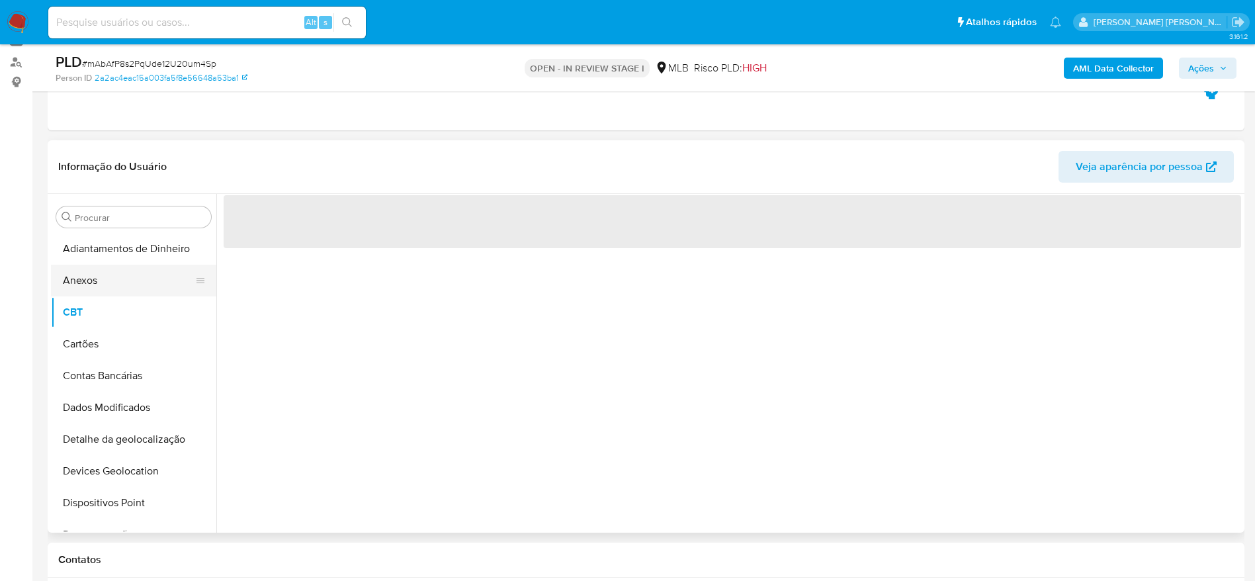
click at [87, 282] on button "Anexos" at bounding box center [128, 281] width 155 height 32
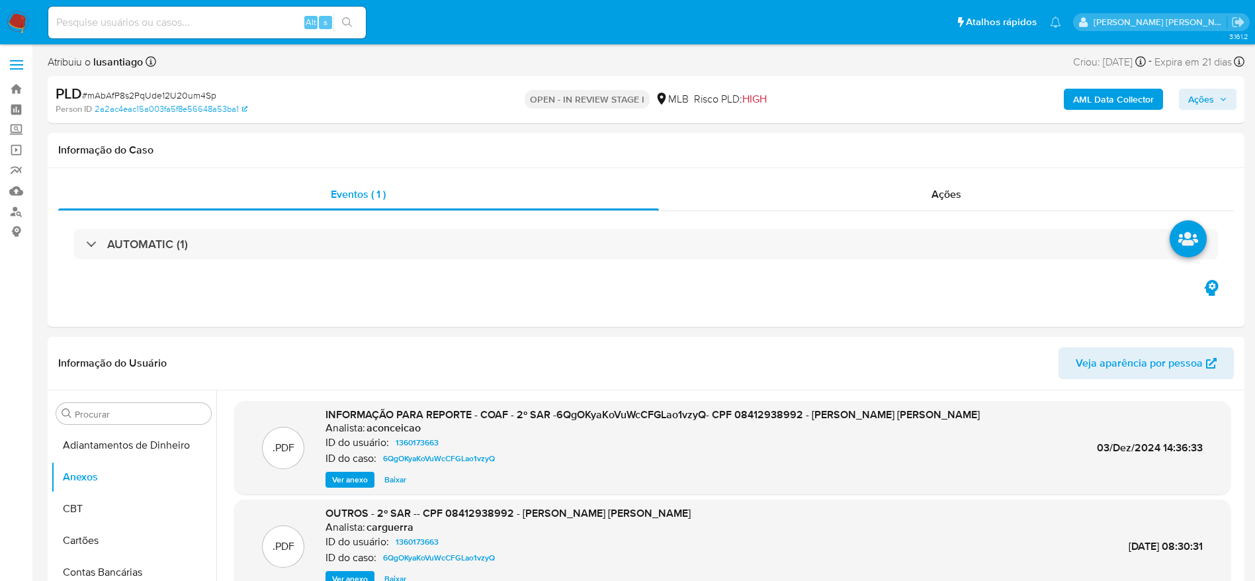
click at [1098, 99] on b "AML Data Collector" at bounding box center [1113, 99] width 81 height 21
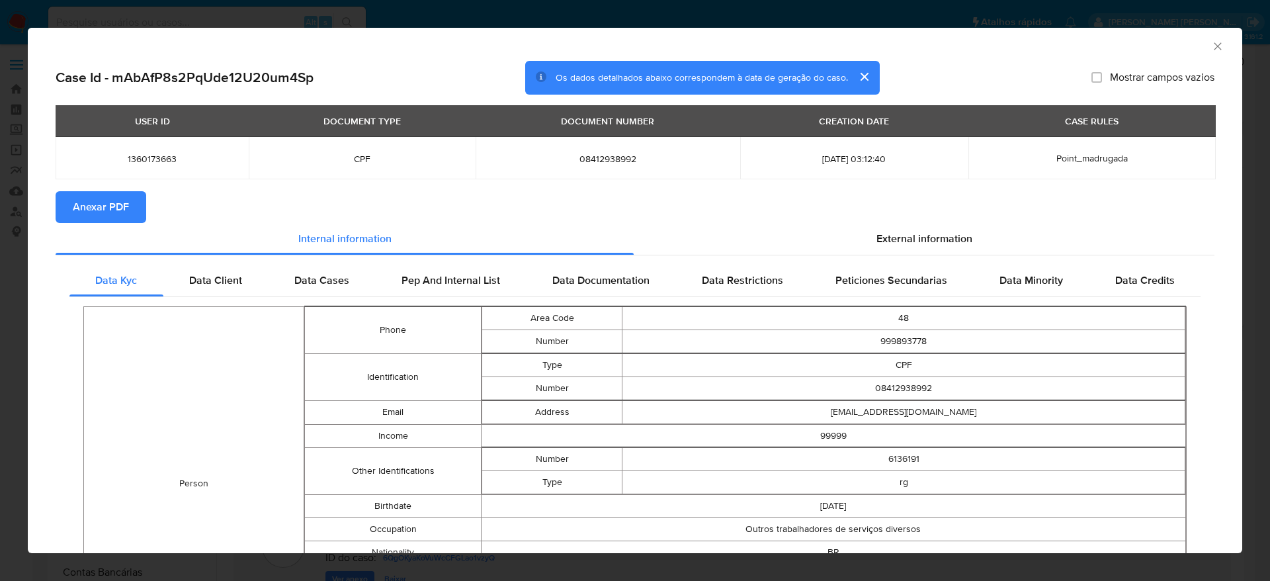
click at [99, 214] on span "Anexar PDF" at bounding box center [101, 206] width 56 height 29
click at [1211, 42] on icon "Fechar a janela" at bounding box center [1217, 46] width 13 height 13
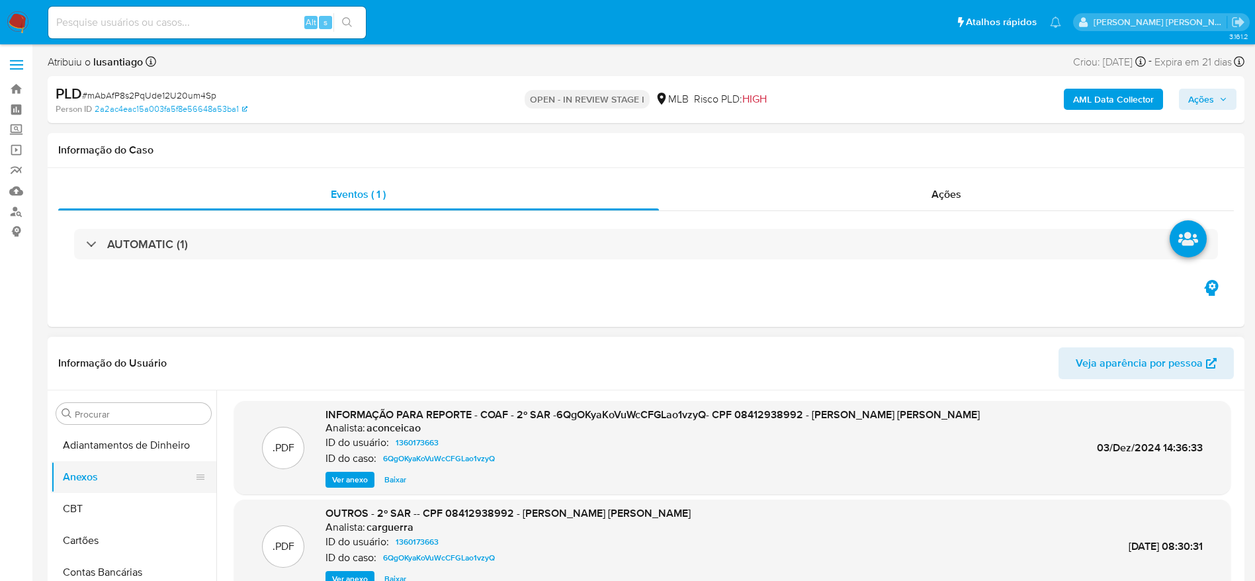
click at [118, 491] on button "Anexos" at bounding box center [128, 477] width 155 height 32
click at [108, 501] on button "CBT" at bounding box center [128, 509] width 155 height 32
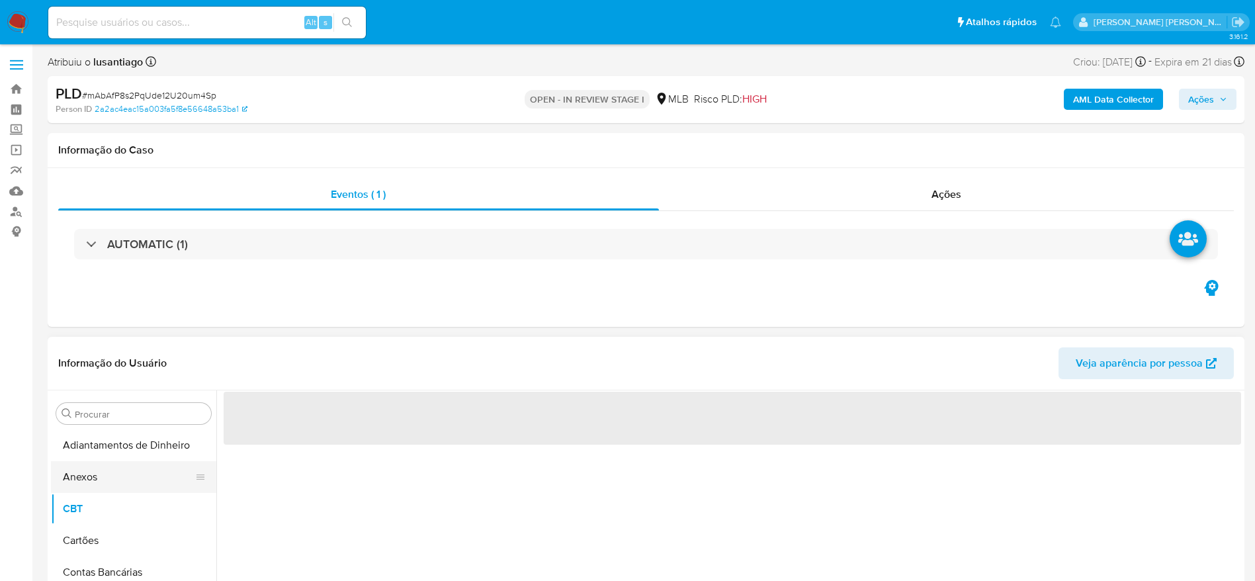
click at [115, 476] on button "Anexos" at bounding box center [128, 477] width 155 height 32
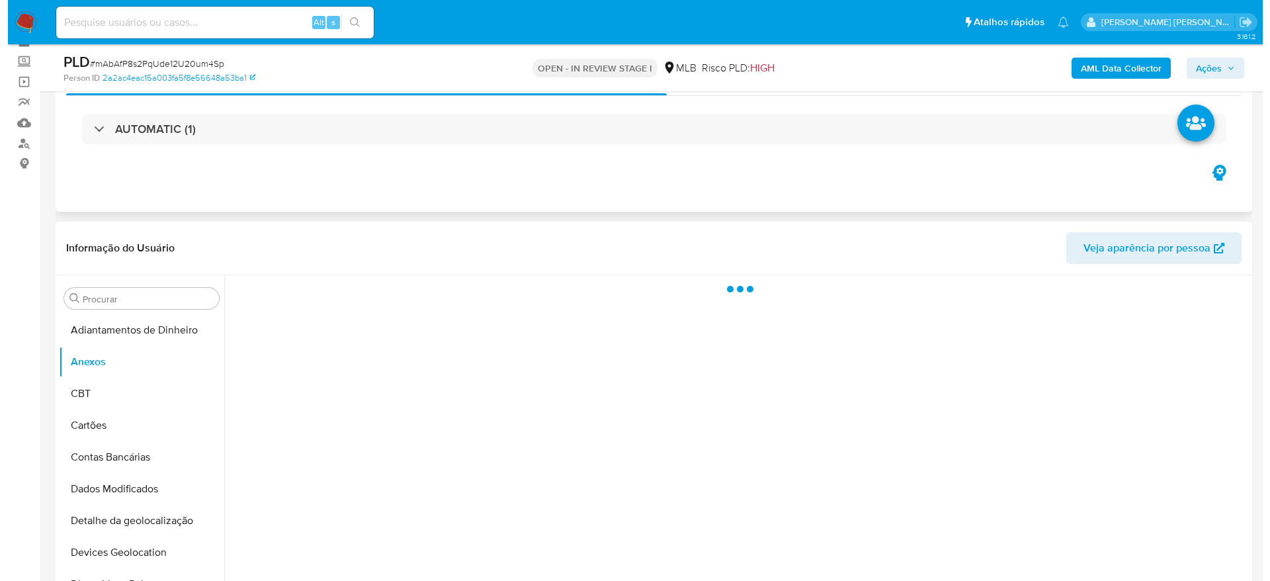
scroll to position [99, 0]
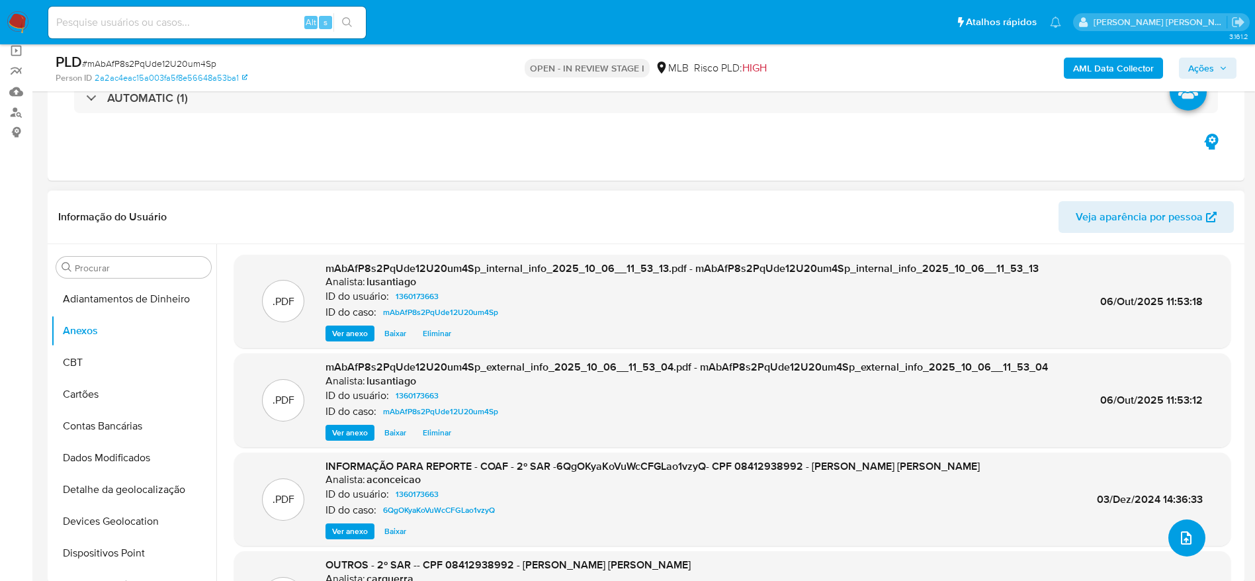
click at [1186, 537] on icon "upload-file" at bounding box center [1185, 537] width 11 height 13
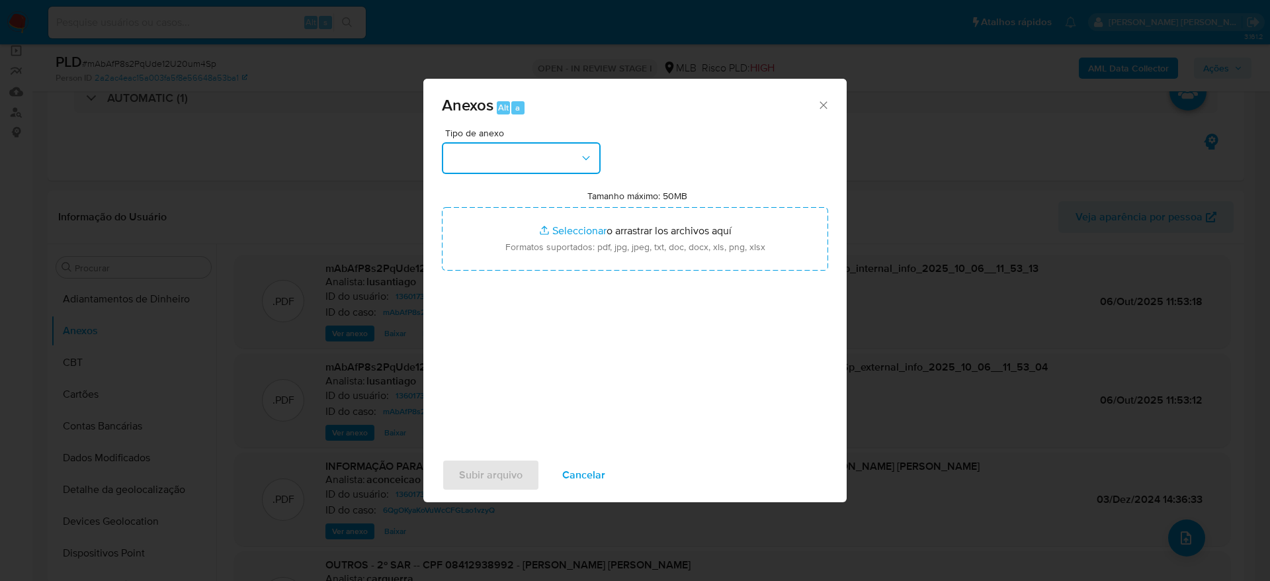
drag, startPoint x: 568, startPoint y: 145, endPoint x: 567, endPoint y: 161, distance: 15.9
click at [567, 149] on button "button" at bounding box center [521, 158] width 159 height 32
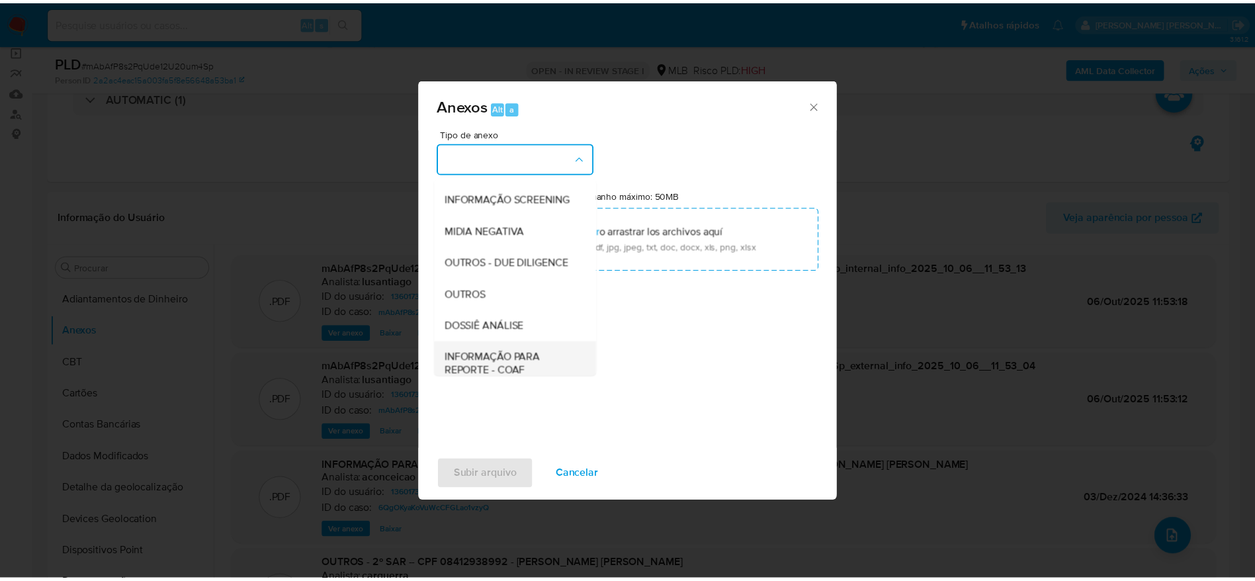
scroll to position [204, 0]
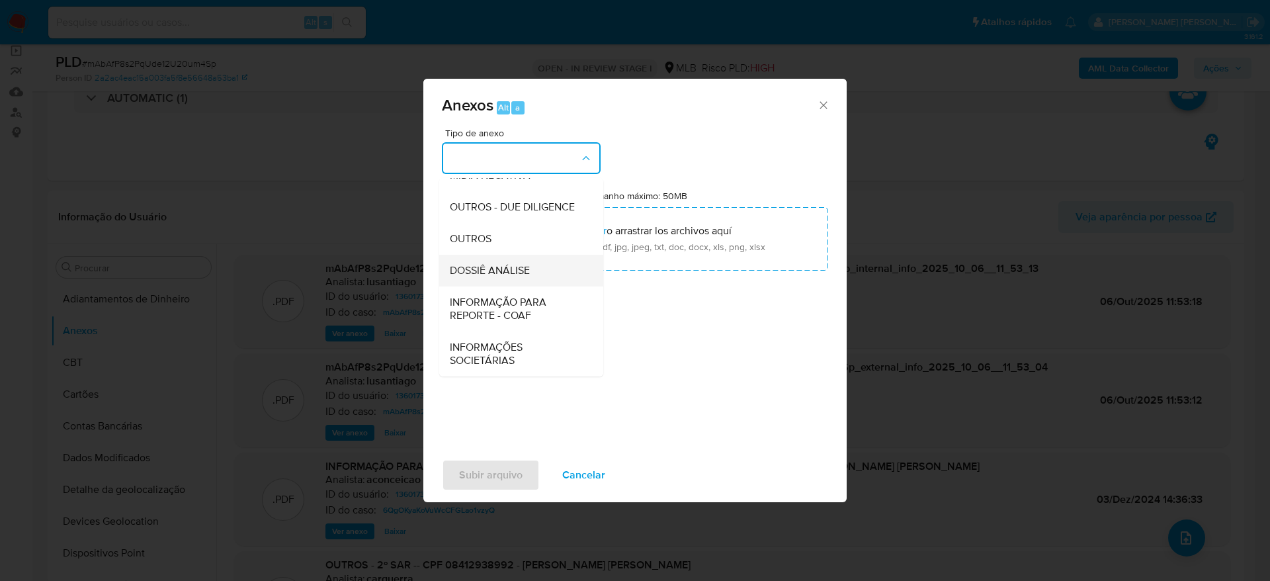
click at [483, 274] on span "DOSSIÊ ANÁLISE" at bounding box center [490, 270] width 80 height 13
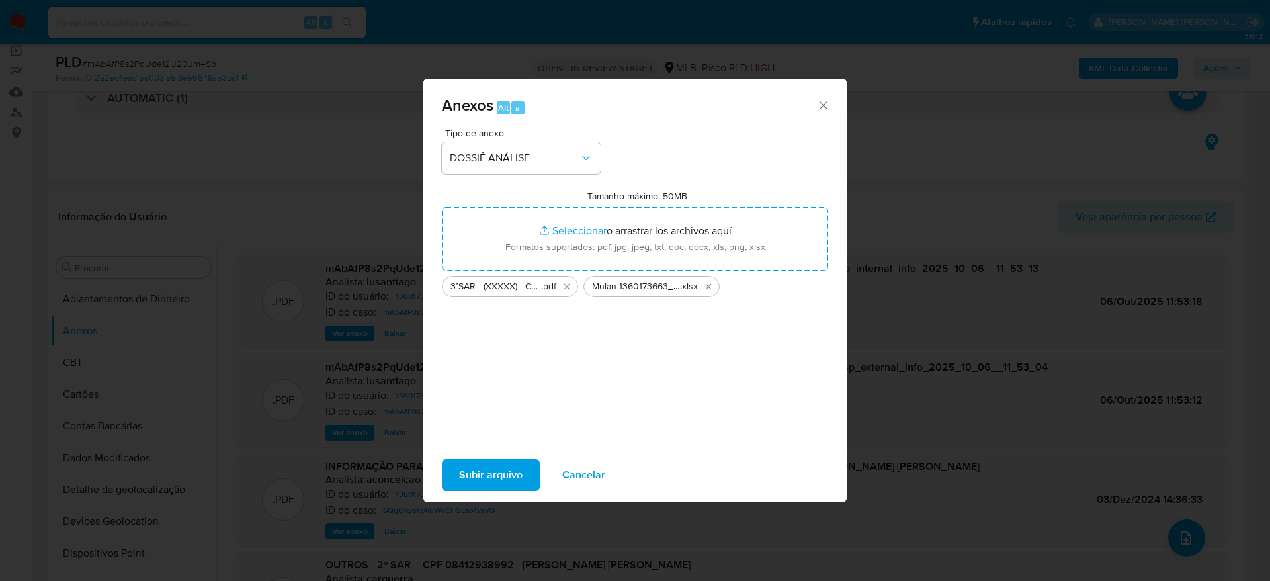
click at [497, 466] on span "Subir arquivo" at bounding box center [490, 474] width 63 height 29
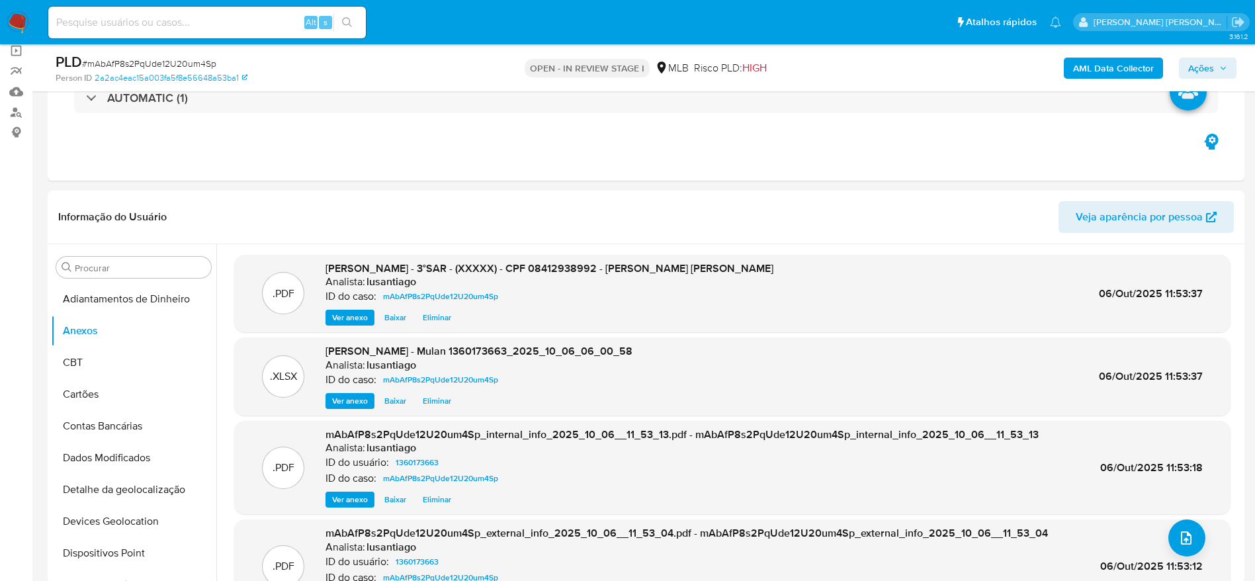
click at [1214, 64] on span "Ações" at bounding box center [1207, 68] width 39 height 19
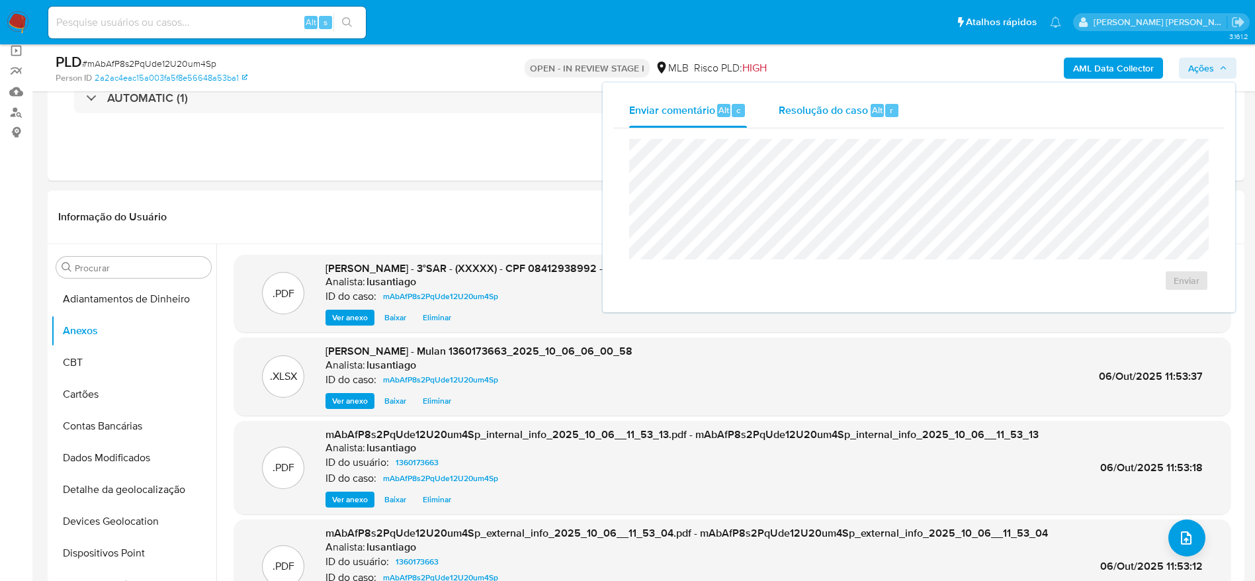
click at [820, 105] on span "Resolução do caso" at bounding box center [822, 109] width 89 height 15
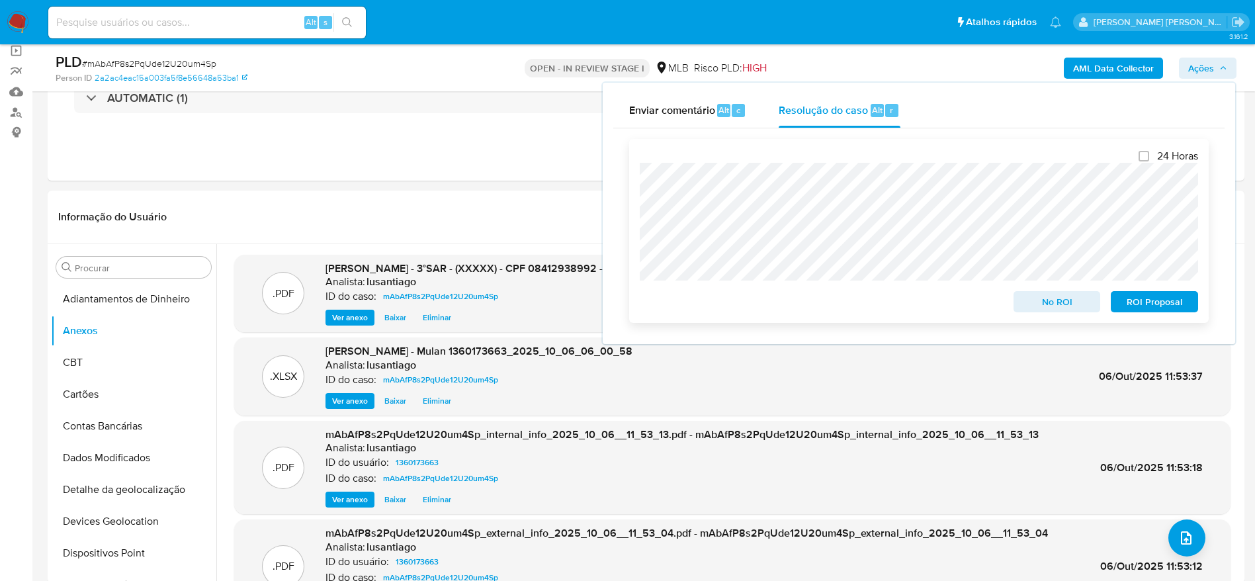
click at [1143, 301] on span "ROI Proposal" at bounding box center [1154, 301] width 69 height 19
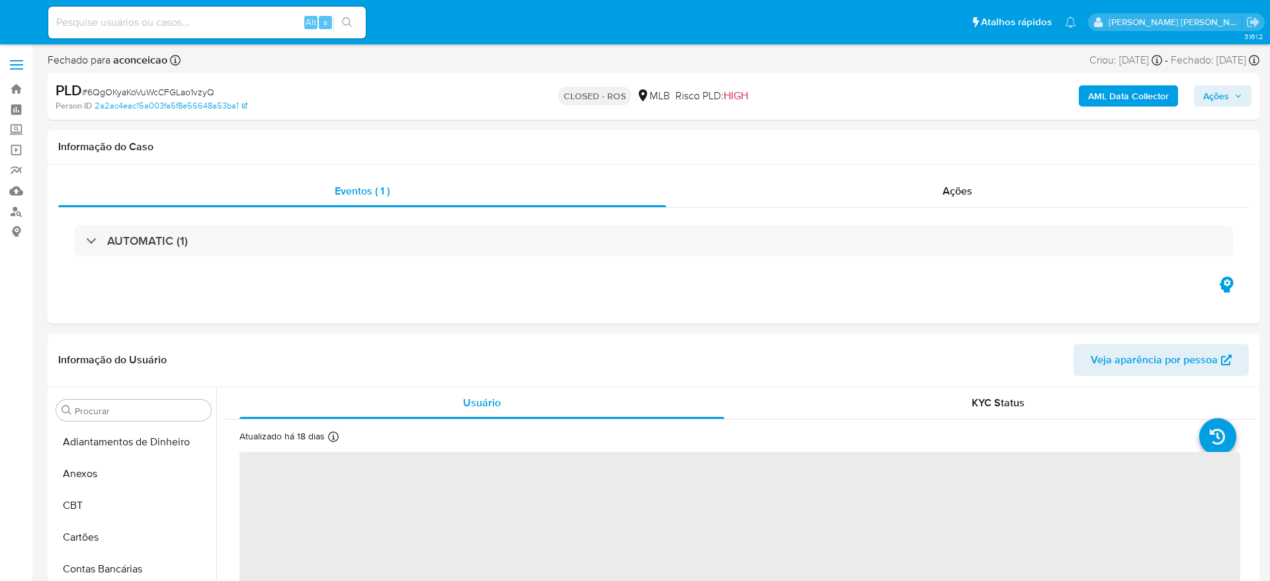
select select "10"
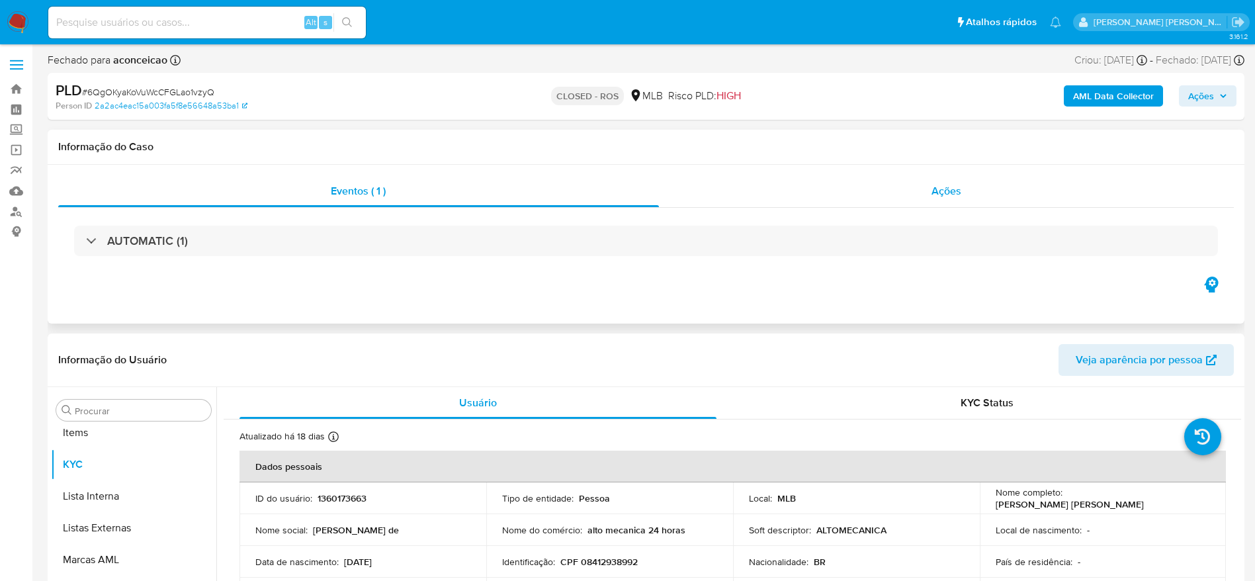
scroll to position [686, 0]
click at [1010, 189] on div "Ações" at bounding box center [946, 191] width 575 height 32
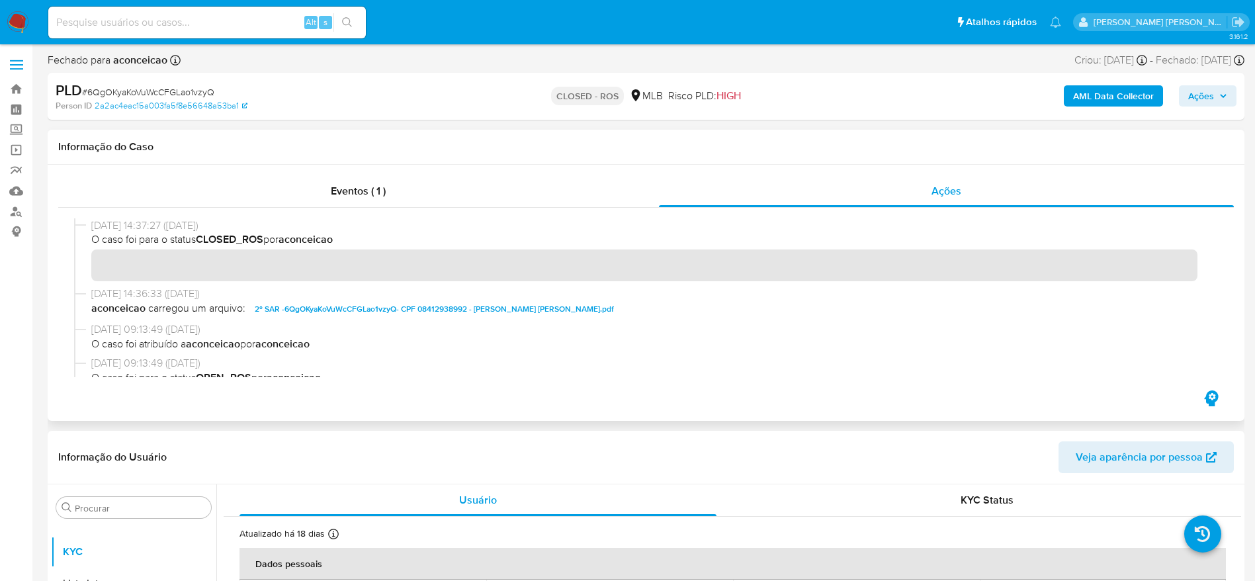
drag, startPoint x: 138, startPoint y: 226, endPoint x: 109, endPoint y: 226, distance: 28.4
click at [109, 226] on span "[DATE] 14:37:27 ([DATE])" at bounding box center [651, 225] width 1121 height 15
drag, startPoint x: 142, startPoint y: 229, endPoint x: 86, endPoint y: 229, distance: 56.2
click at [86, 229] on div "[DATE] 14:37:27 ([DATE]) O caso foi para o status CLOSED_ROS por aconceicao" at bounding box center [645, 252] width 1143 height 68
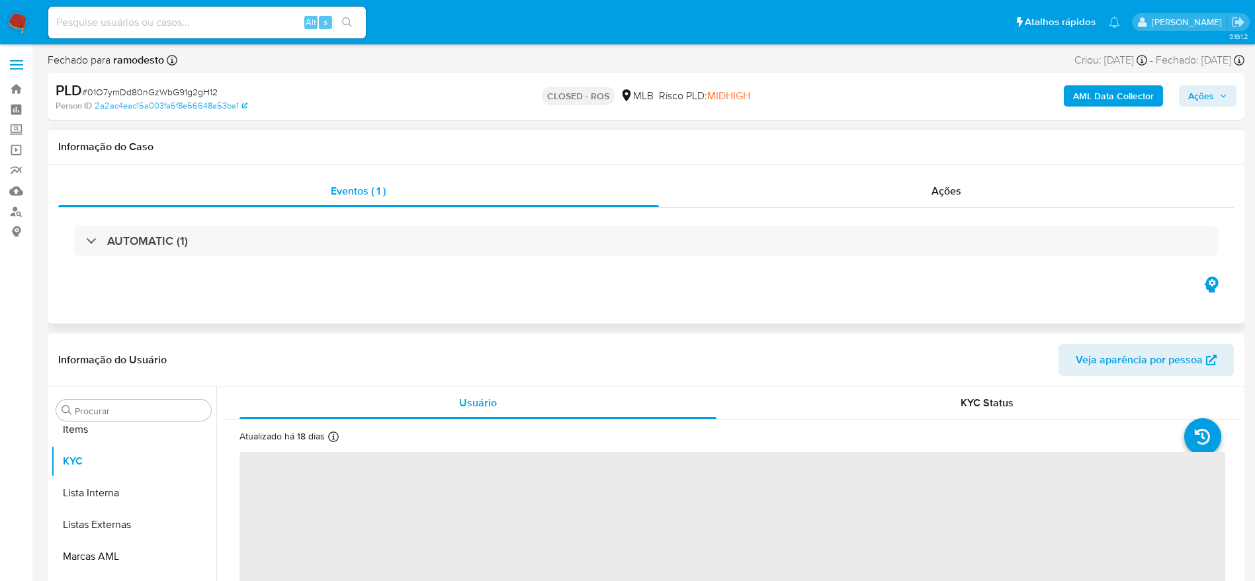
scroll to position [686, 0]
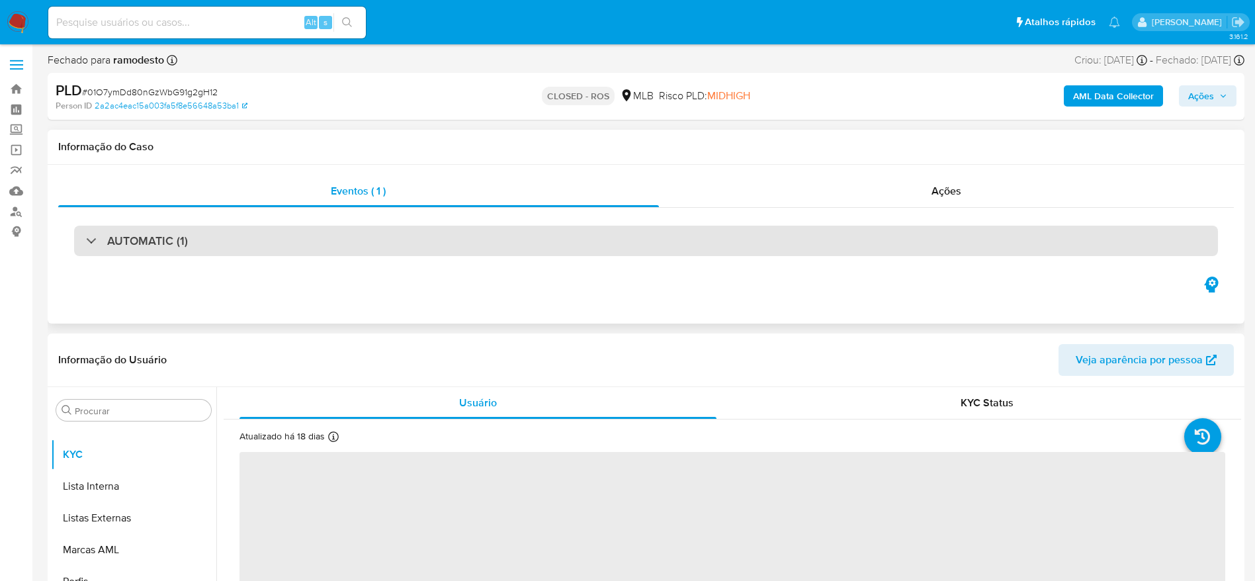
select select "10"
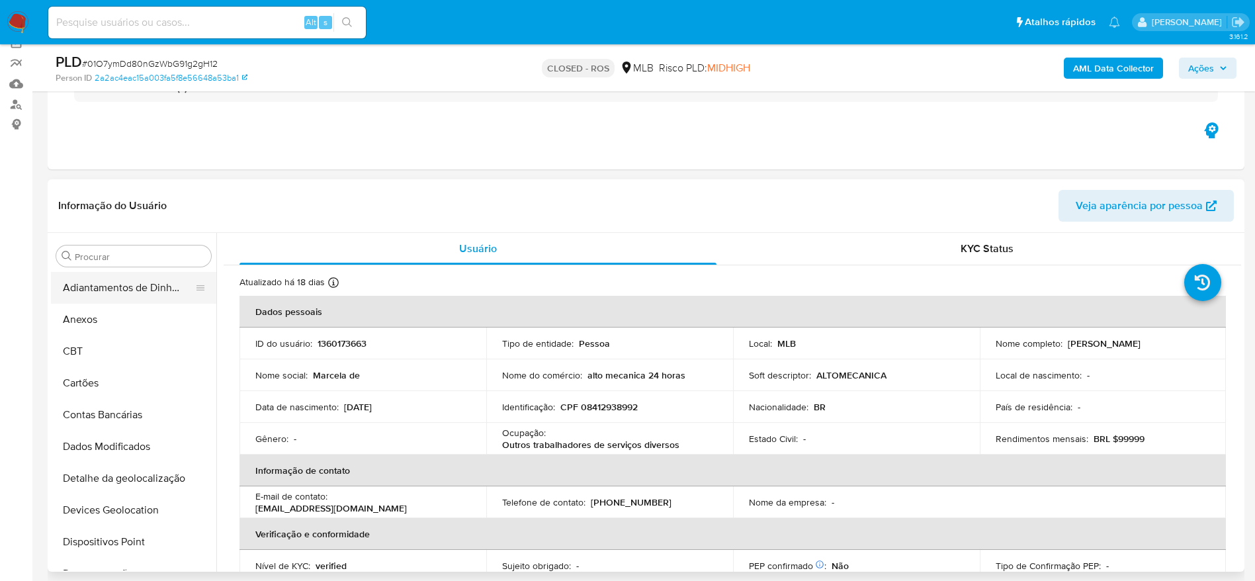
scroll to position [99, 0]
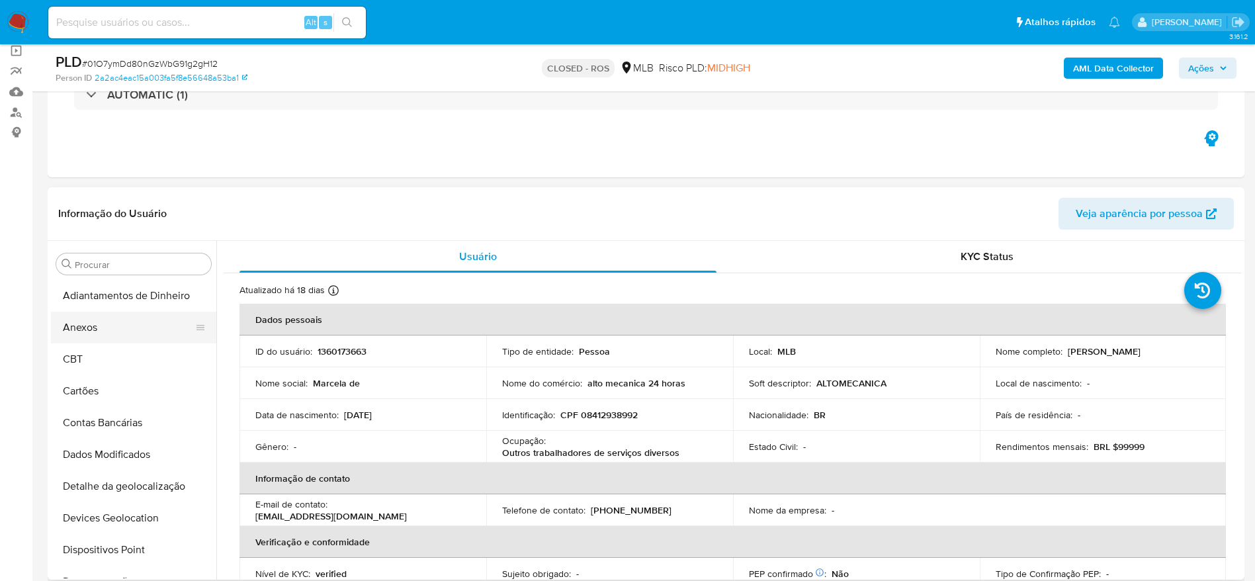
click at [93, 321] on button "Anexos" at bounding box center [128, 327] width 155 height 32
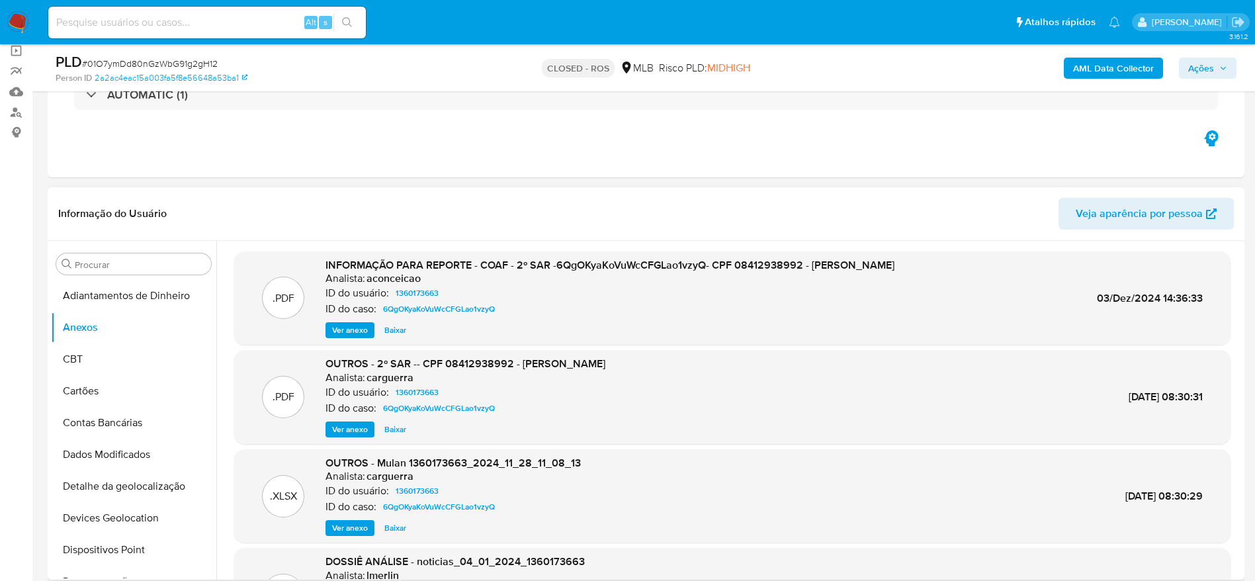
click at [351, 326] on span "Ver anexo" at bounding box center [350, 329] width 36 height 13
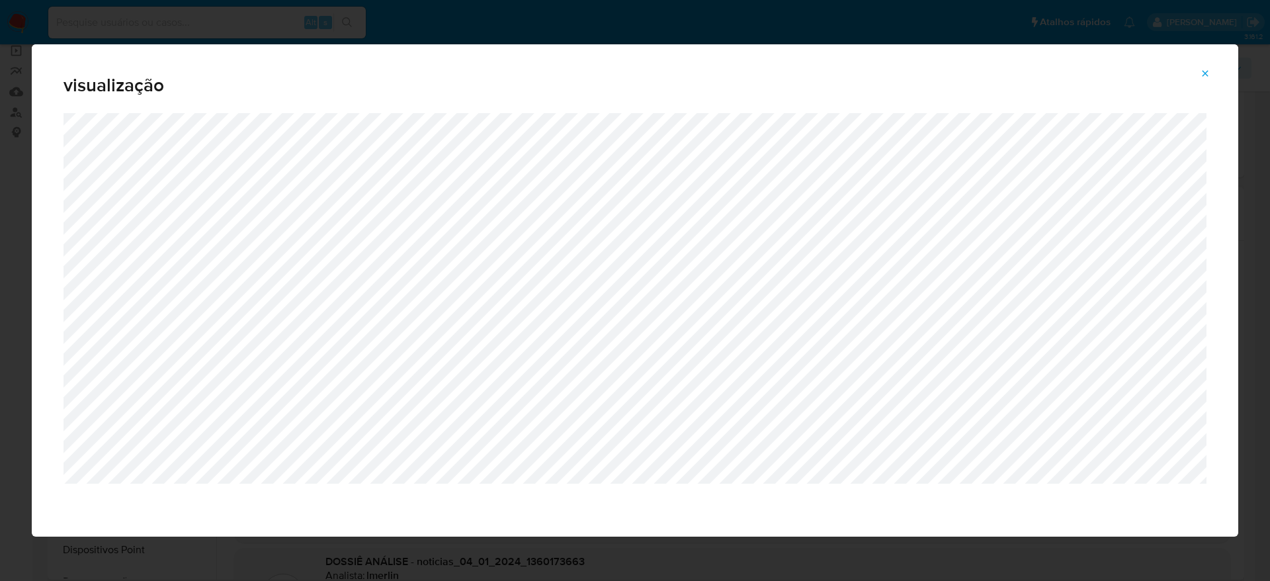
click at [1206, 71] on icon "Attachment preview" at bounding box center [1205, 73] width 6 height 6
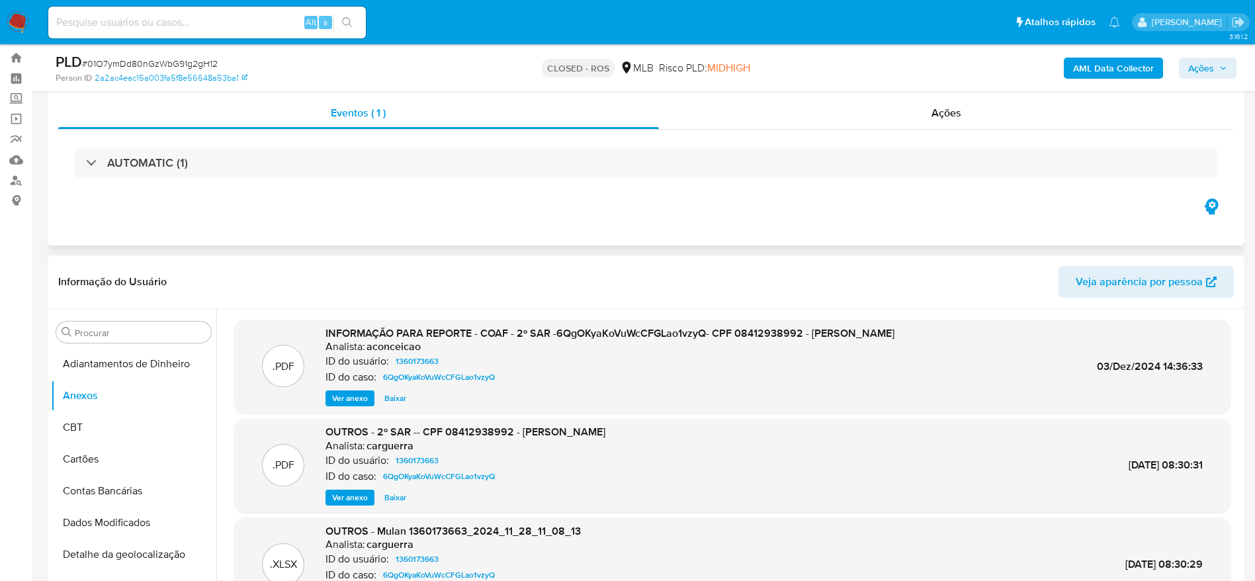
scroll to position [0, 0]
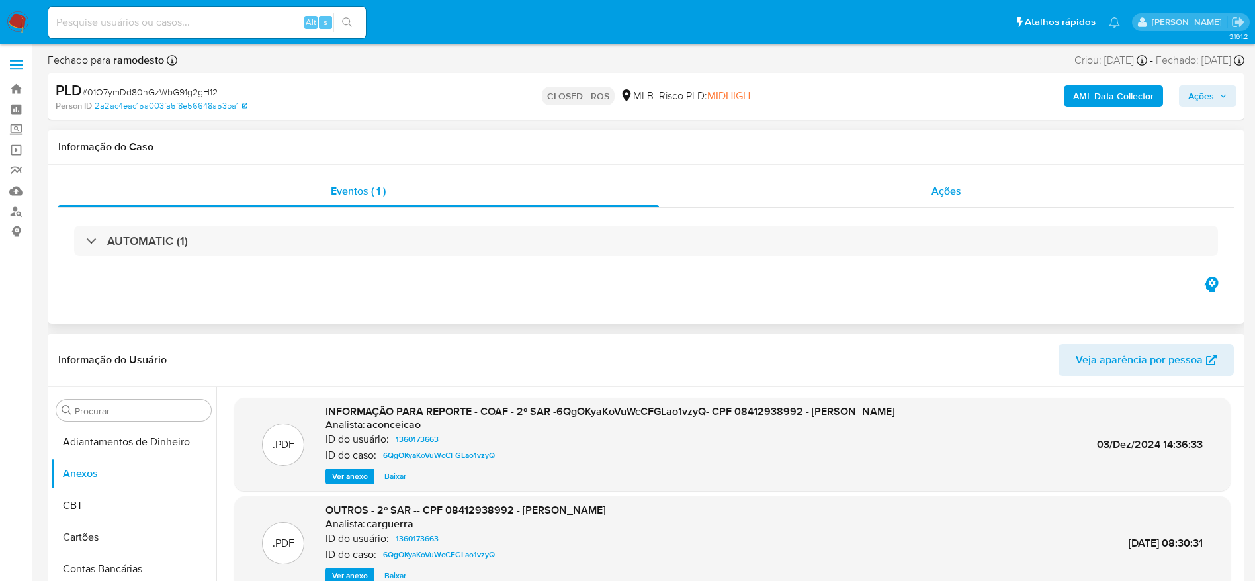
click at [926, 185] on div "Ações" at bounding box center [946, 191] width 575 height 32
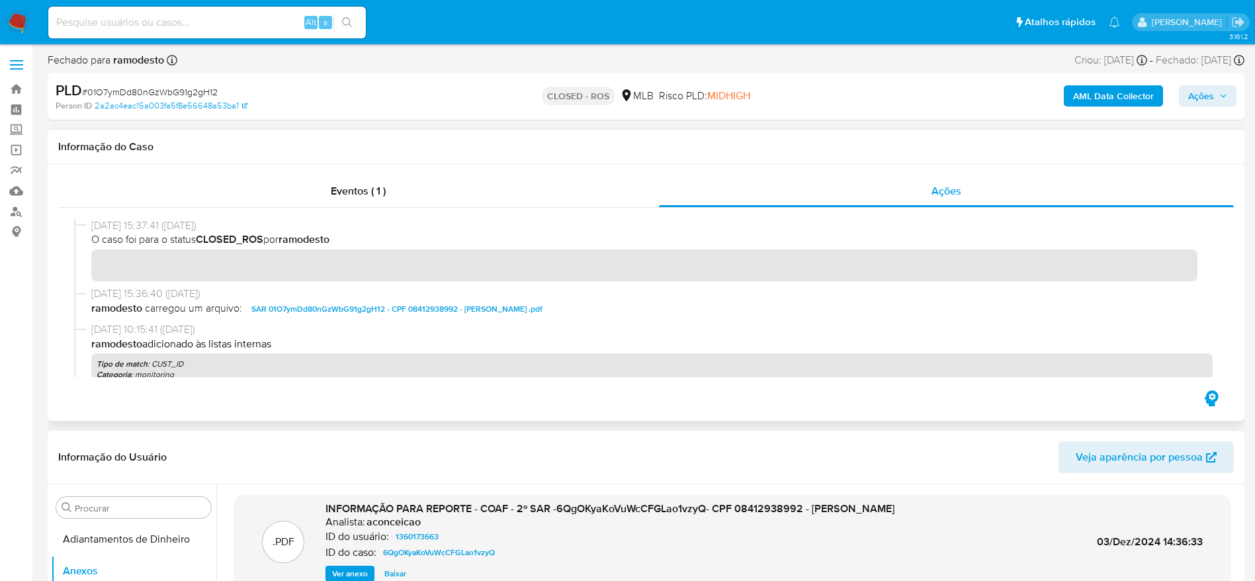
drag, startPoint x: 138, startPoint y: 223, endPoint x: 91, endPoint y: 229, distance: 46.7
click at [91, 229] on span "23/11/2023 15:37:41 (2 years ago)" at bounding box center [651, 225] width 1121 height 15
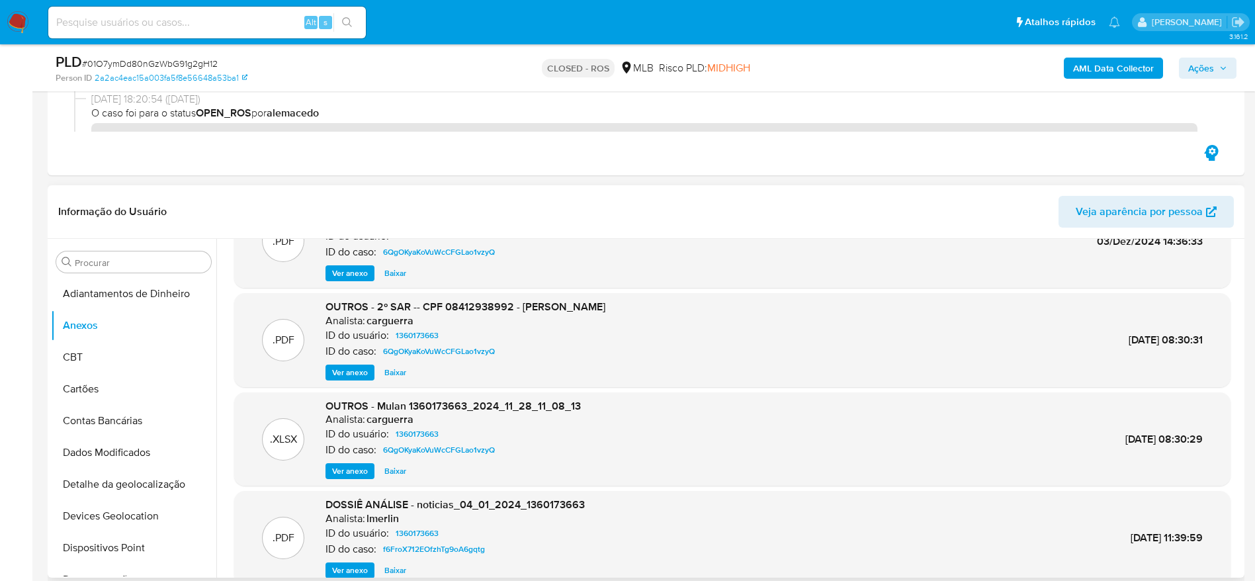
scroll to position [99, 0]
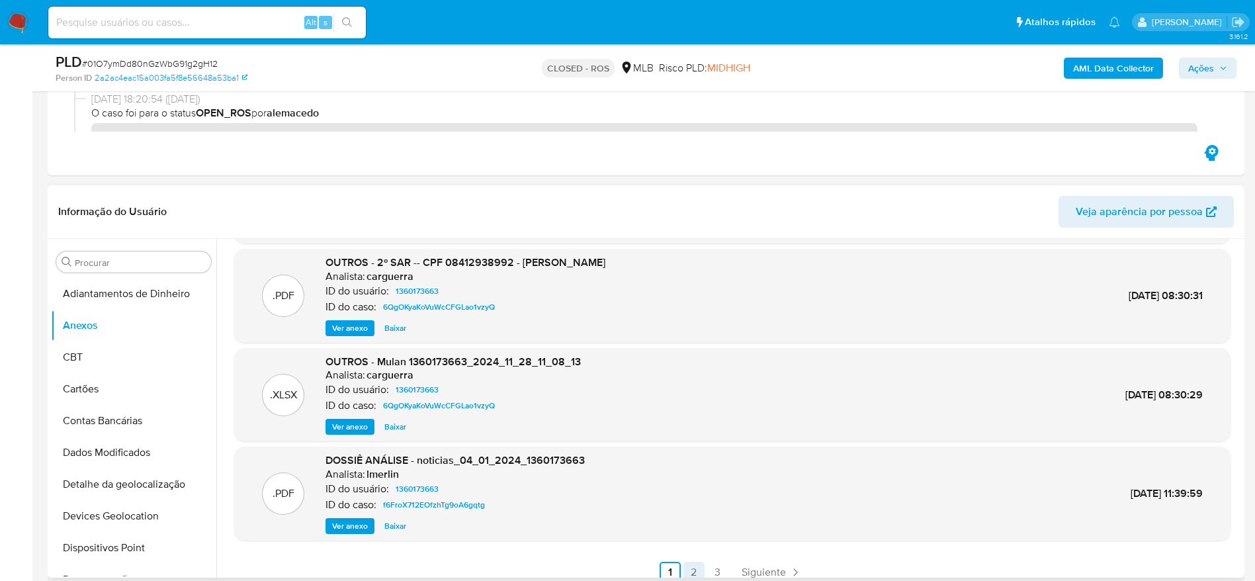
click at [695, 569] on link "2" at bounding box center [693, 571] width 21 height 21
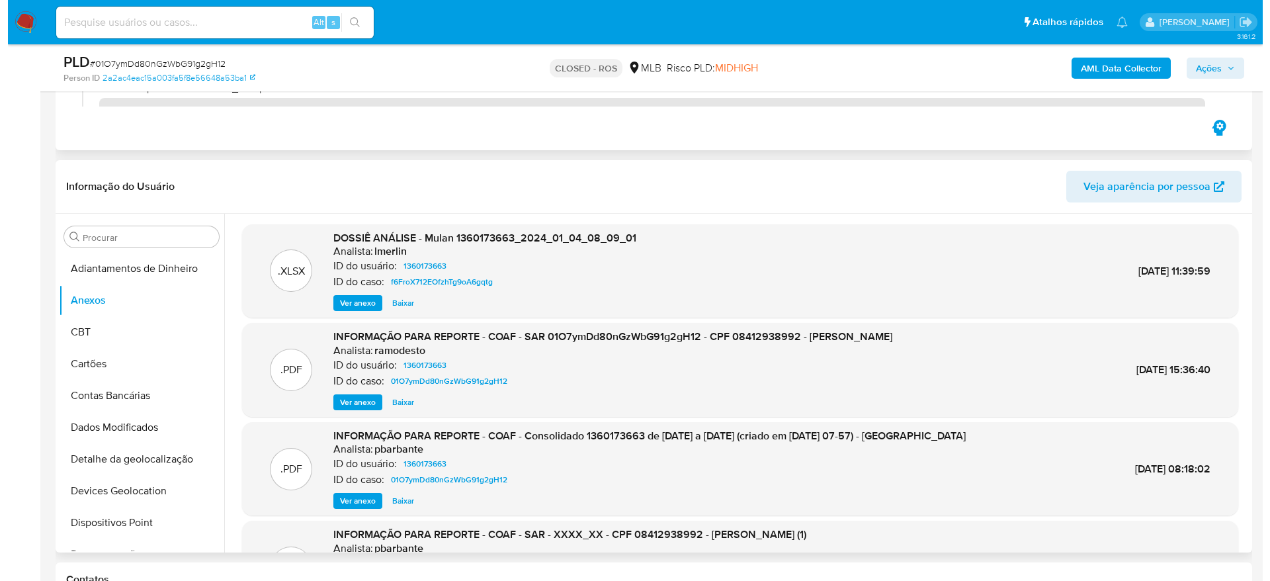
scroll to position [298, 0]
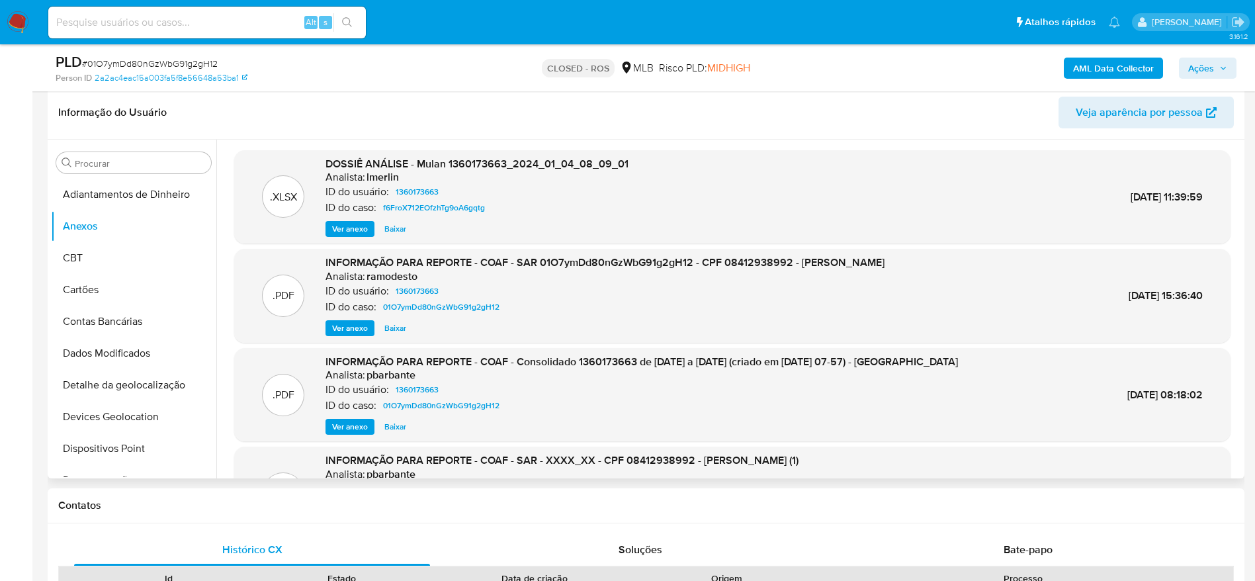
click at [359, 323] on span "Ver anexo" at bounding box center [350, 327] width 36 height 13
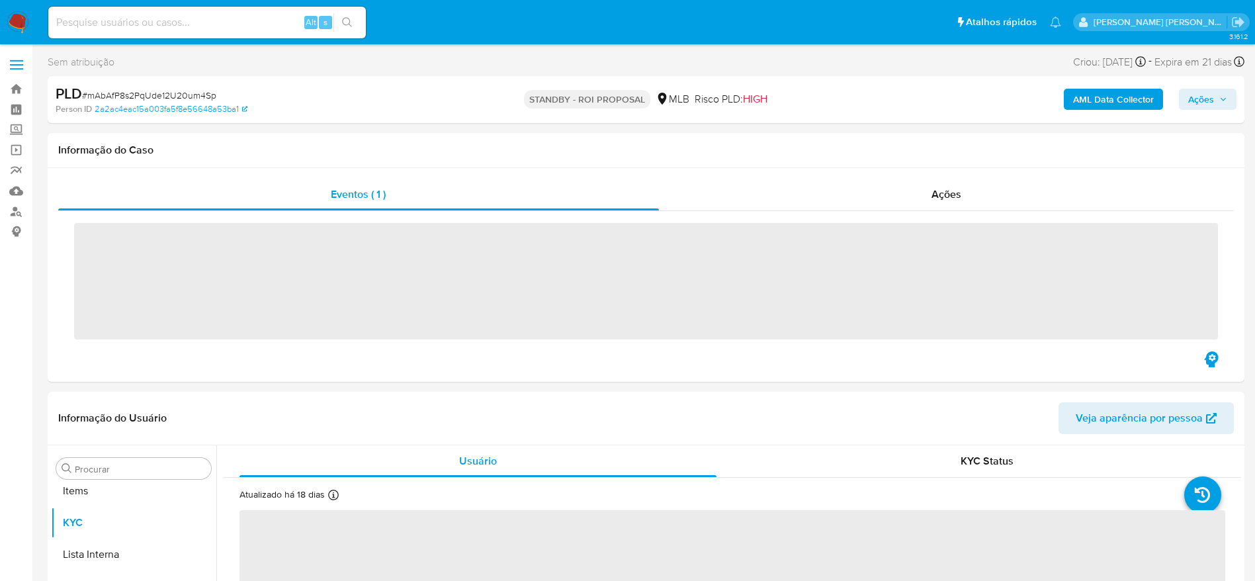
scroll to position [686, 0]
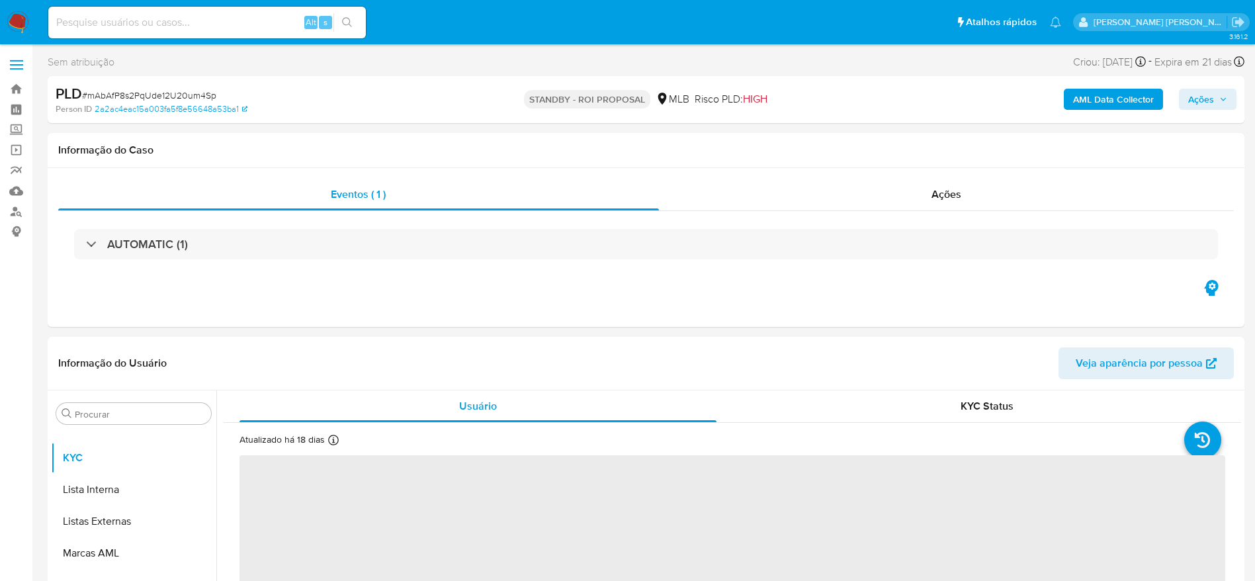
select select "10"
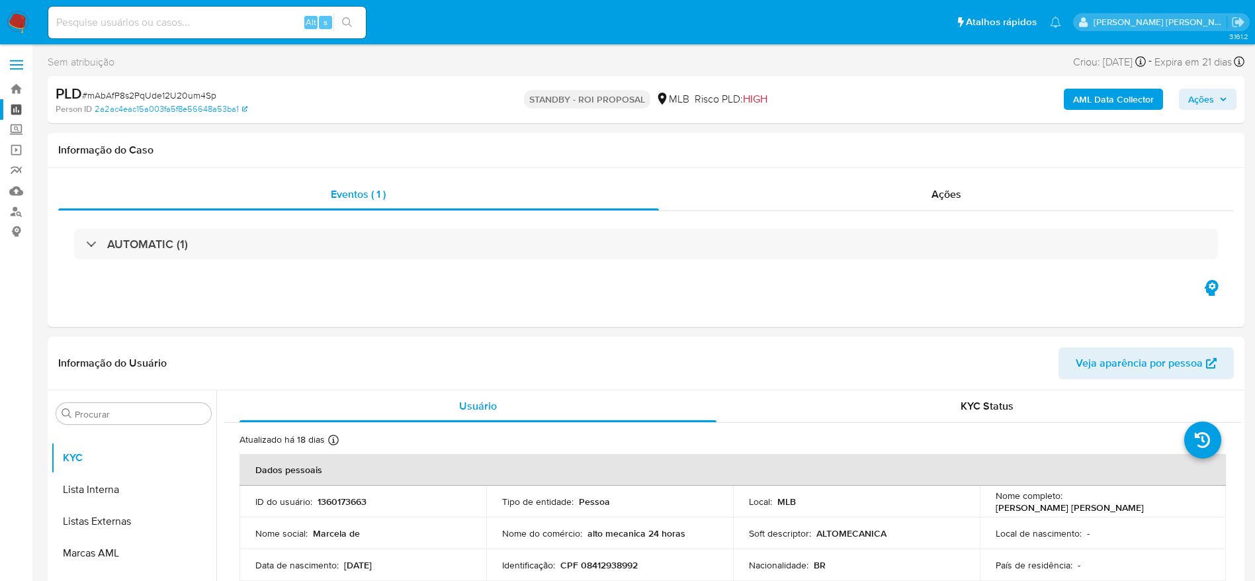
click at [18, 108] on link "Painel" at bounding box center [78, 109] width 157 height 21
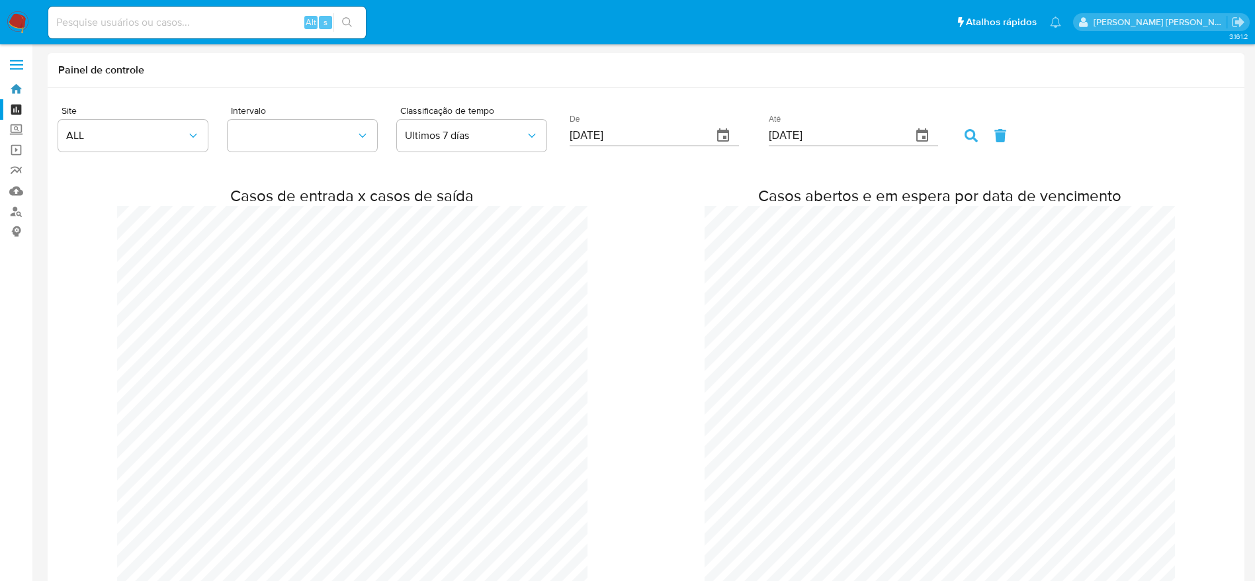
drag, startPoint x: 22, startPoint y: 91, endPoint x: 50, endPoint y: 64, distance: 38.4
click at [22, 91] on link "Bandeja" at bounding box center [78, 89] width 157 height 21
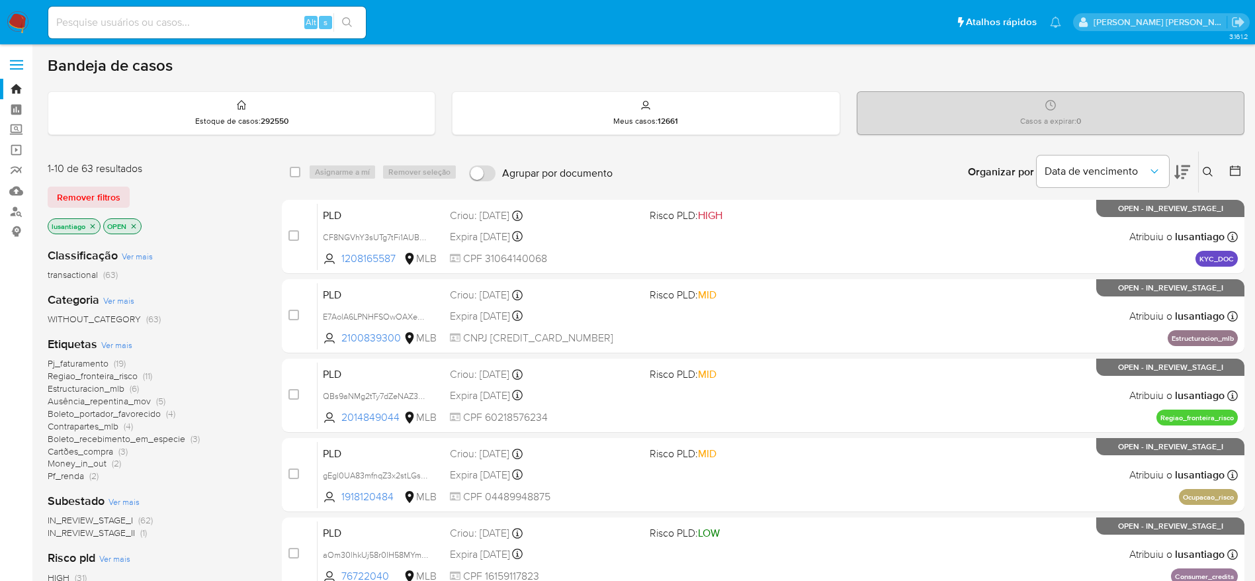
click at [211, 18] on input at bounding box center [206, 22] width 317 height 17
paste input "164262388"
type input "164262388"
click at [349, 21] on icon "search-icon" at bounding box center [347, 22] width 11 height 11
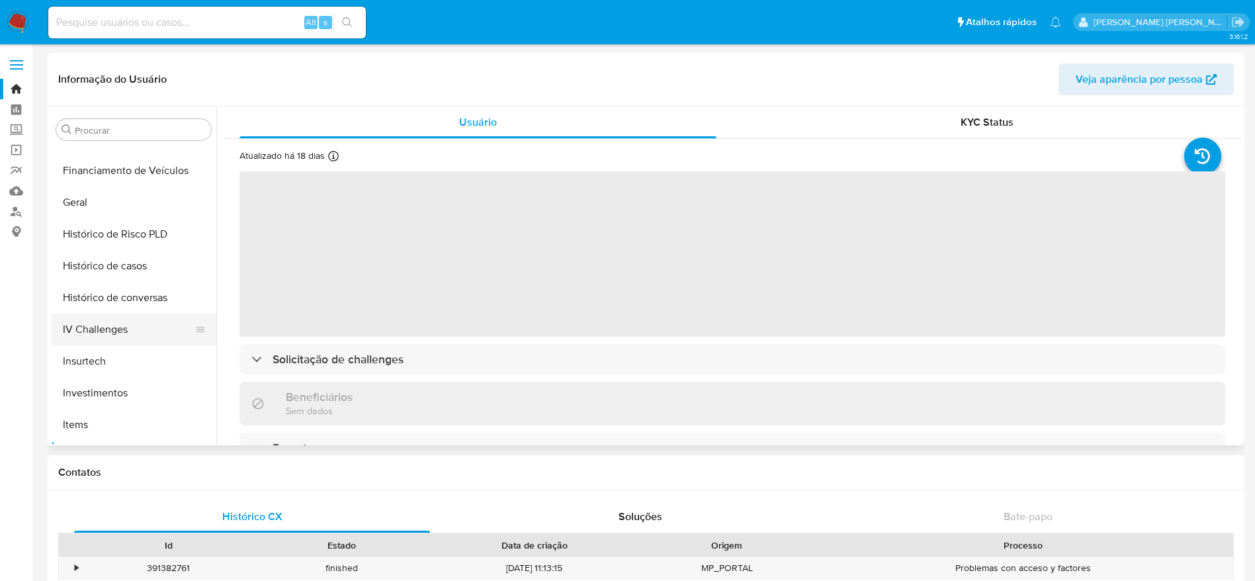
scroll to position [388, 0]
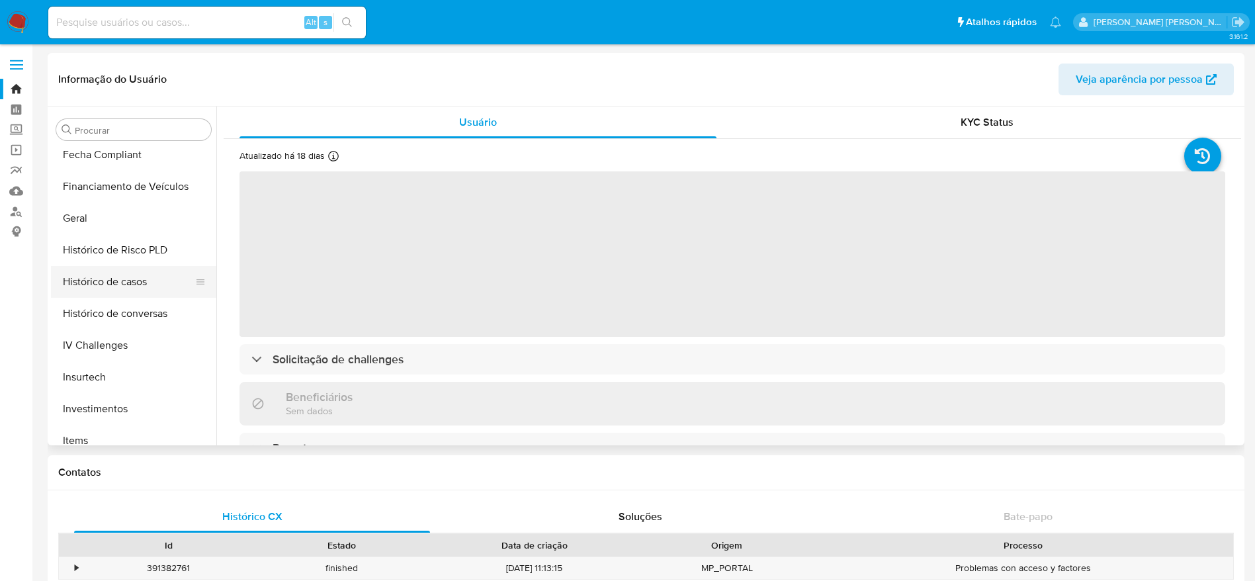
click at [124, 286] on button "Histórico de casos" at bounding box center [128, 282] width 155 height 32
select select "10"
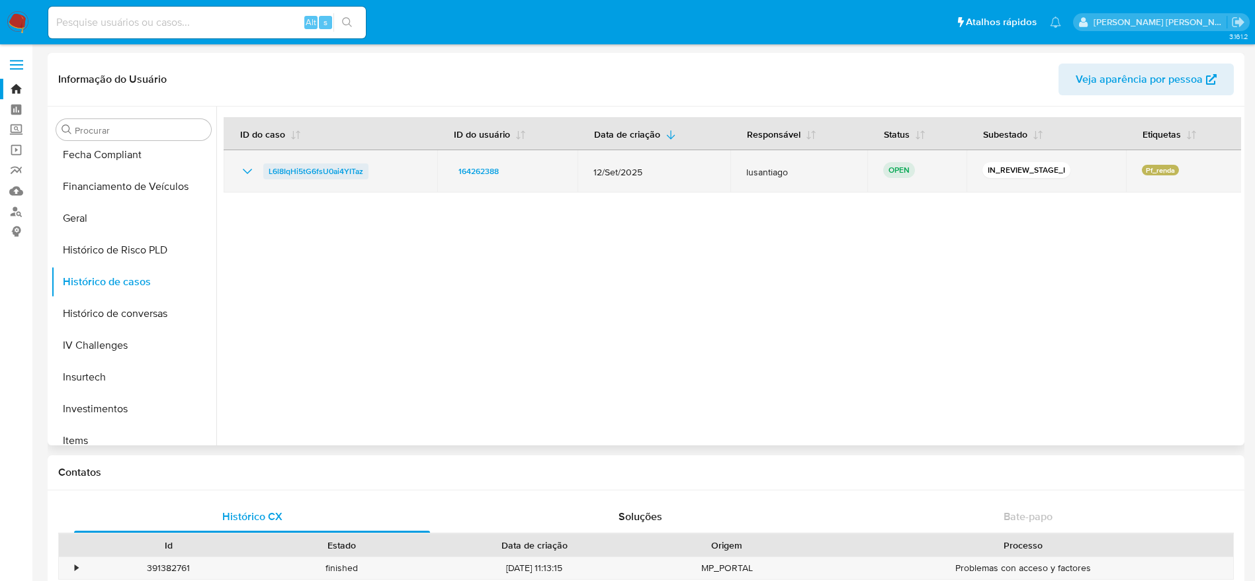
click at [313, 169] on span "L6l8IqHi5tG6fsU0ai4YITaz" at bounding box center [315, 171] width 95 height 16
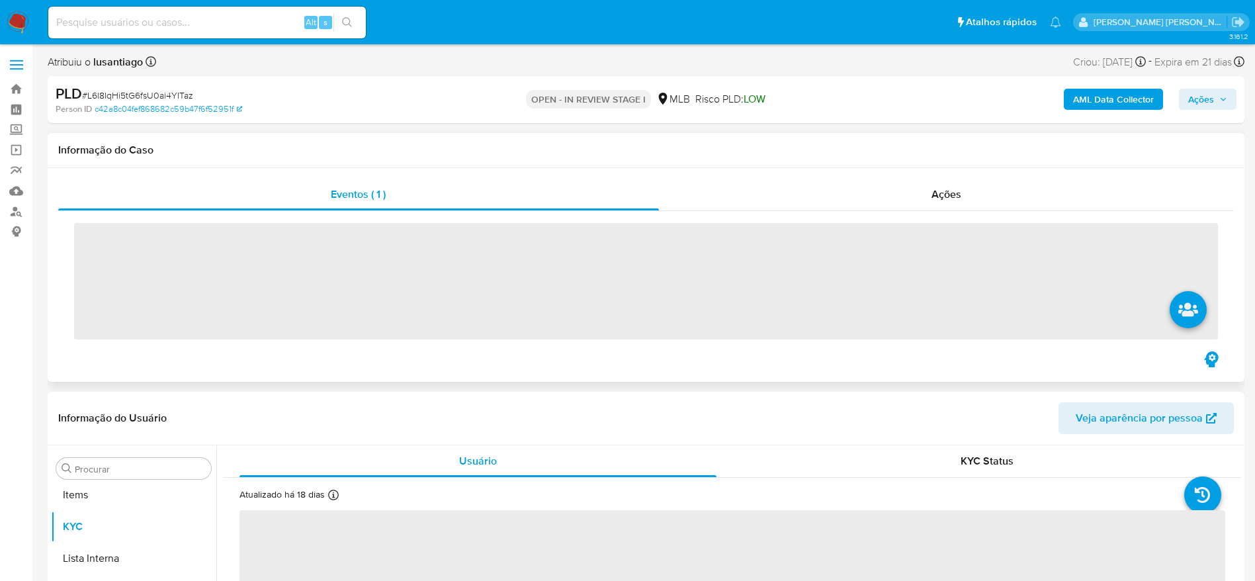
scroll to position [686, 0]
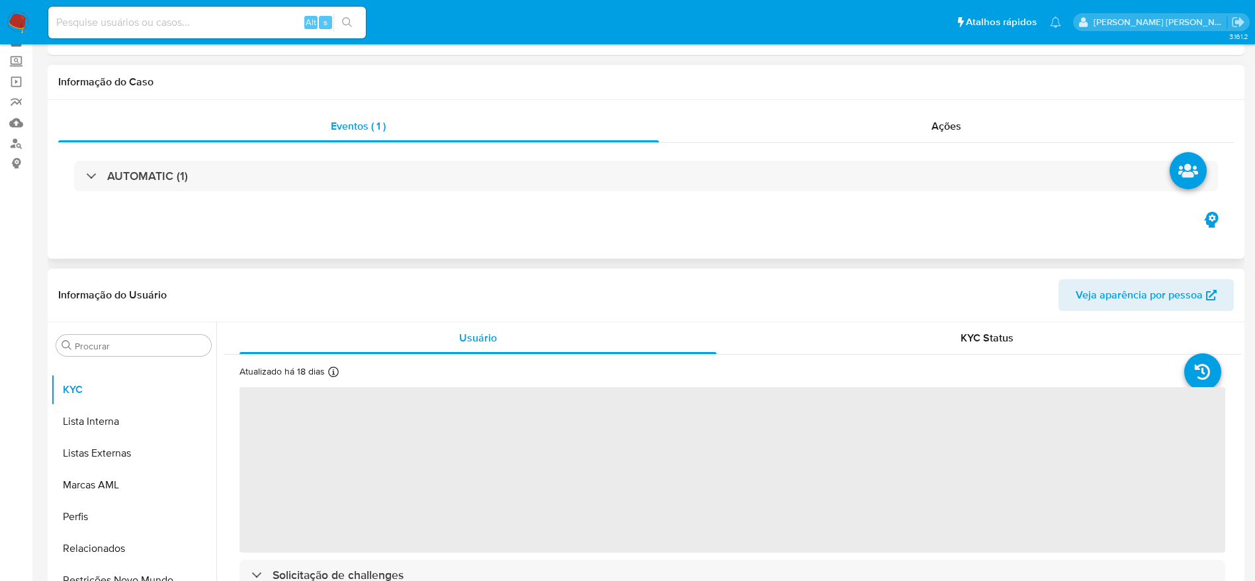
select select "10"
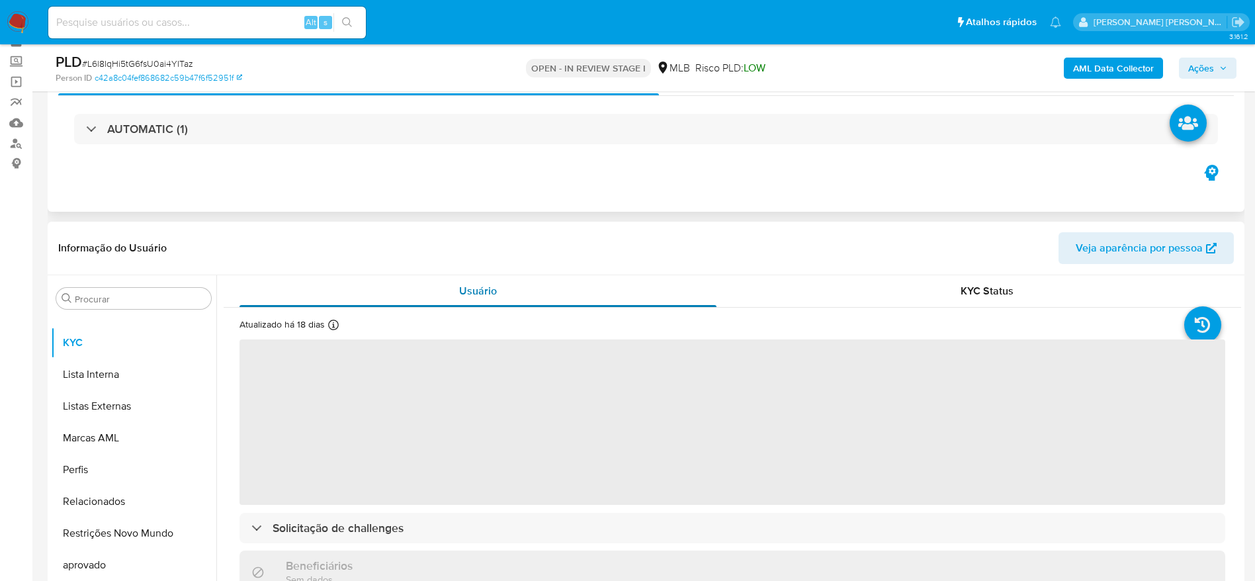
scroll to position [99, 0]
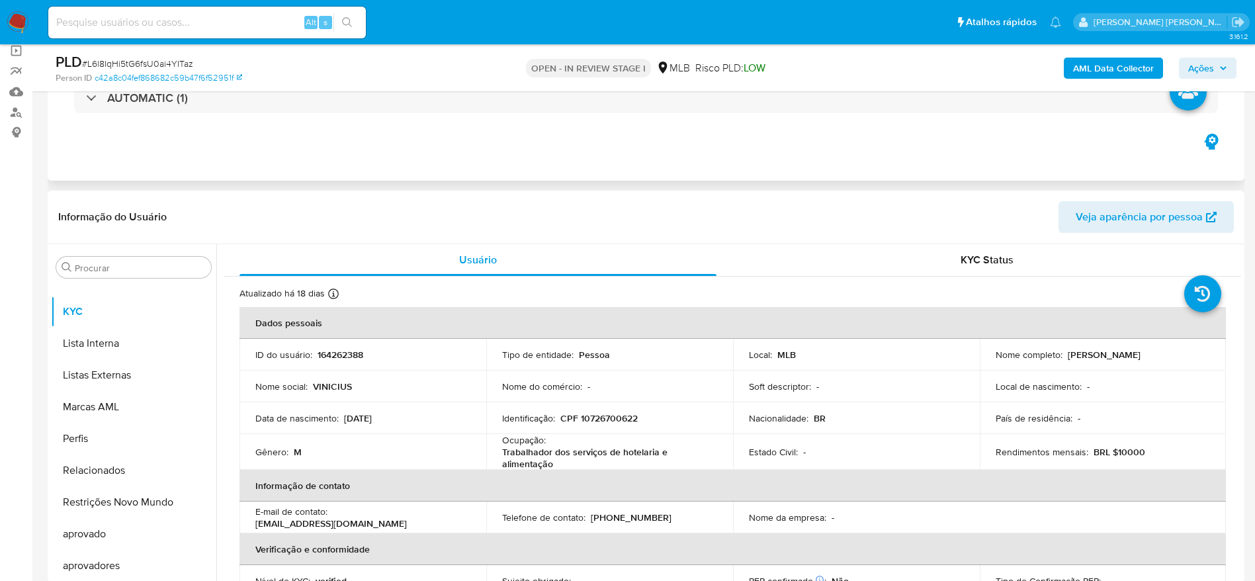
click at [603, 423] on p "CPF 10726700622" at bounding box center [598, 418] width 77 height 12
copy p "10726700622"
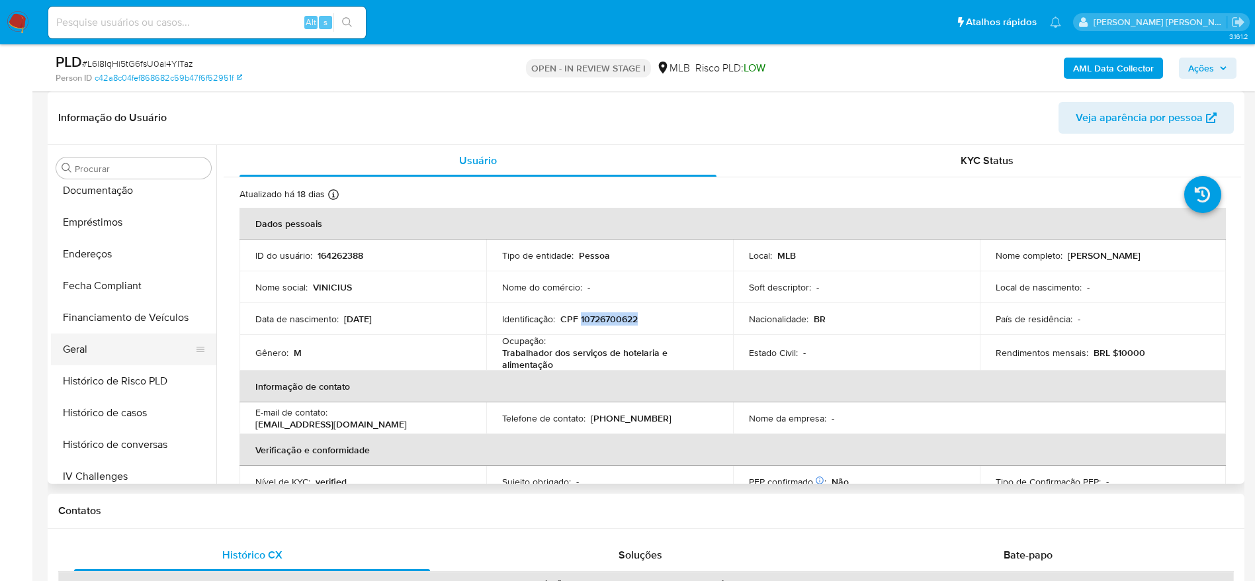
scroll to position [289, 0]
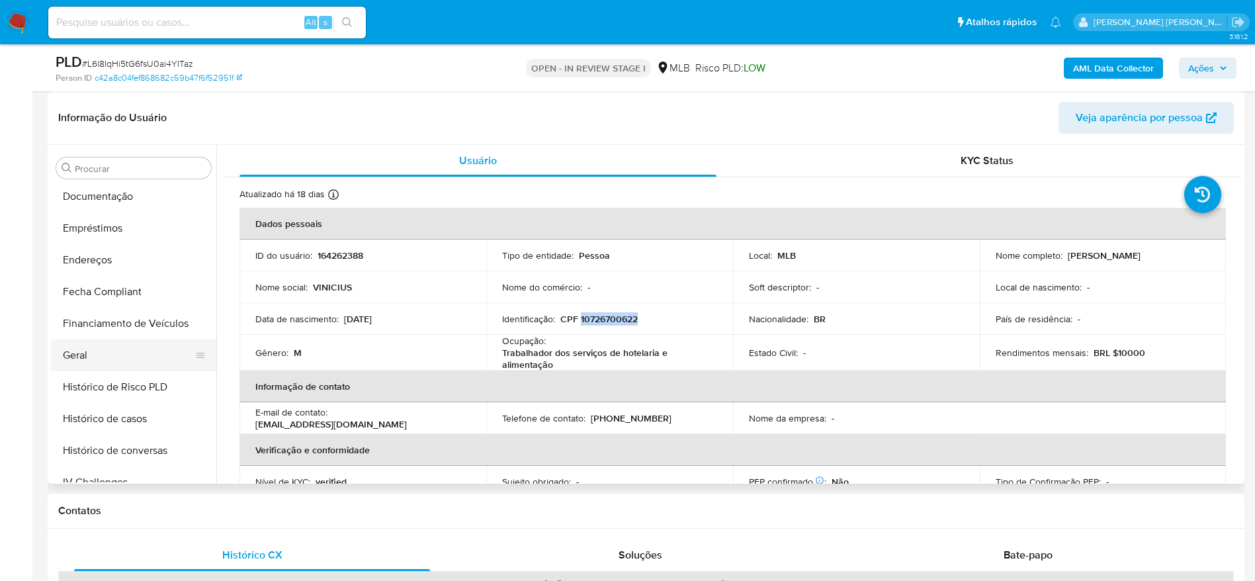
click at [105, 364] on button "Geral" at bounding box center [128, 355] width 155 height 32
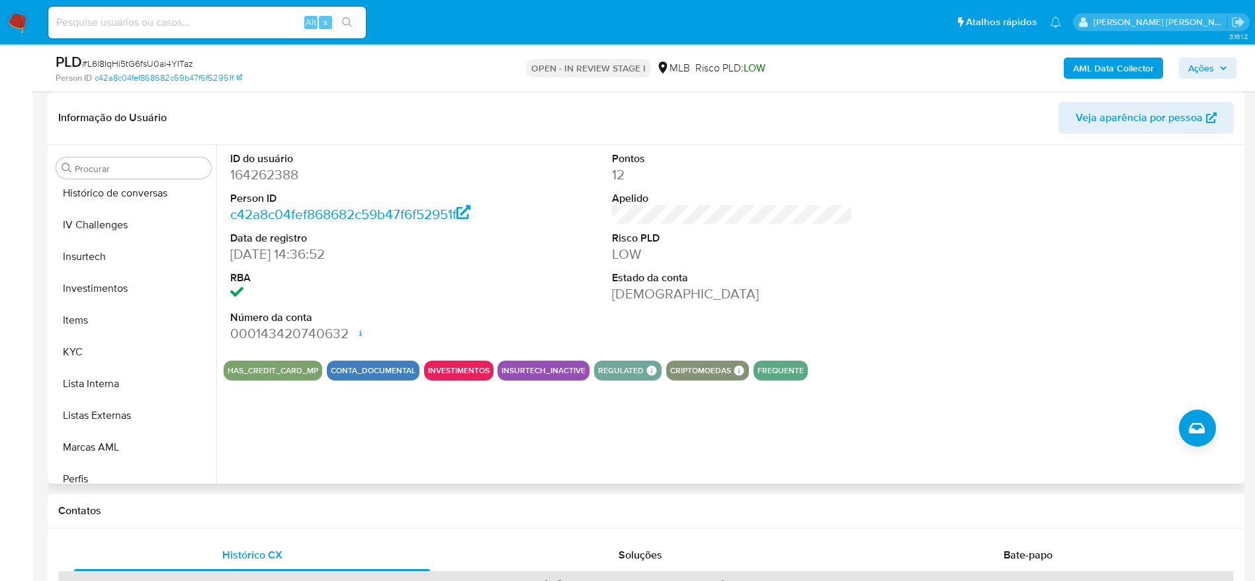
scroll to position [587, 0]
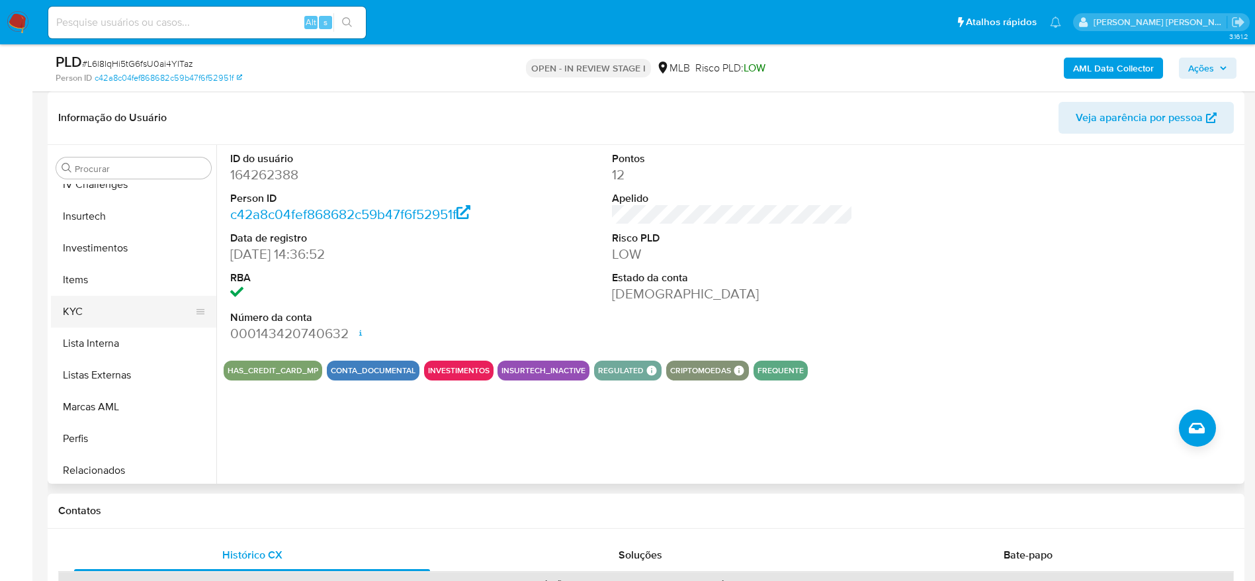
click at [98, 312] on button "KYC" at bounding box center [128, 312] width 155 height 32
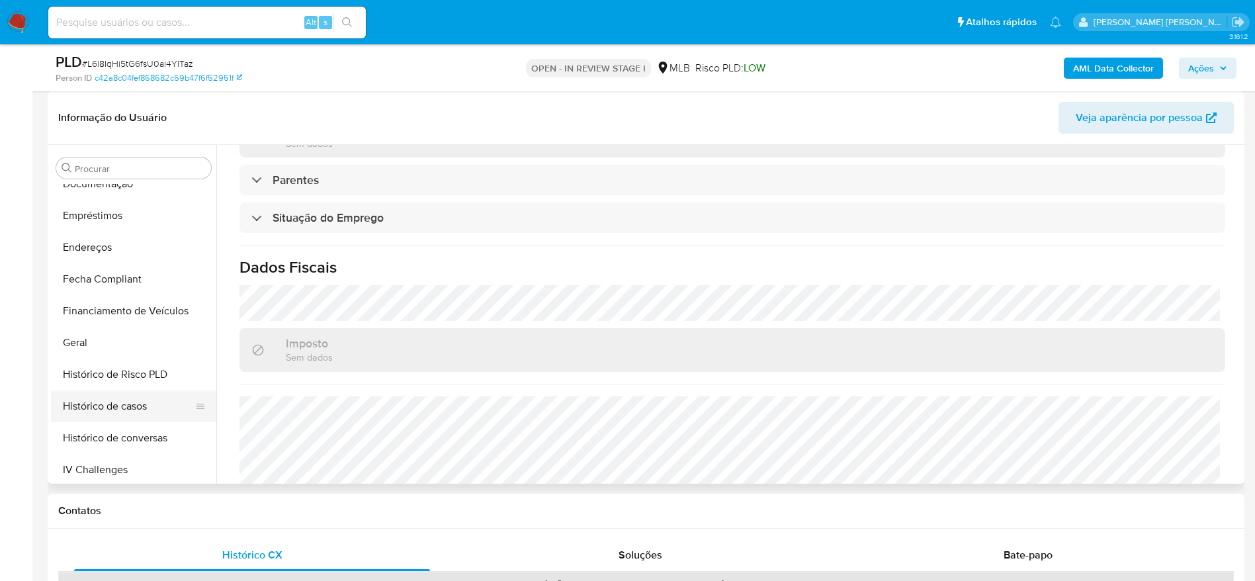
scroll to position [289, 0]
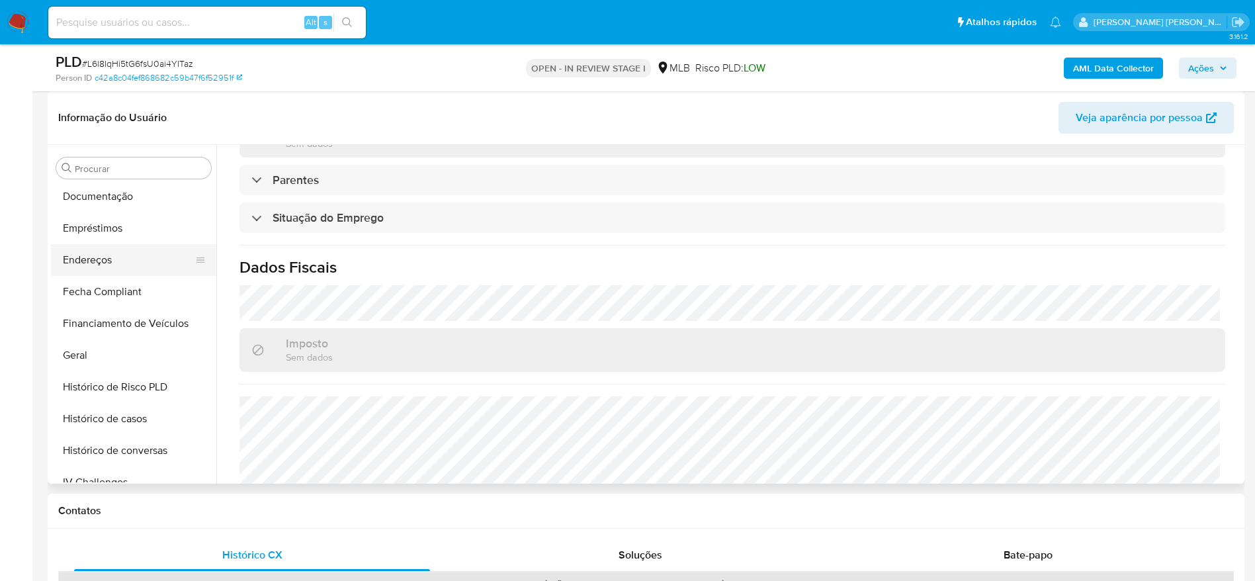
click at [110, 254] on button "Endereços" at bounding box center [128, 260] width 155 height 32
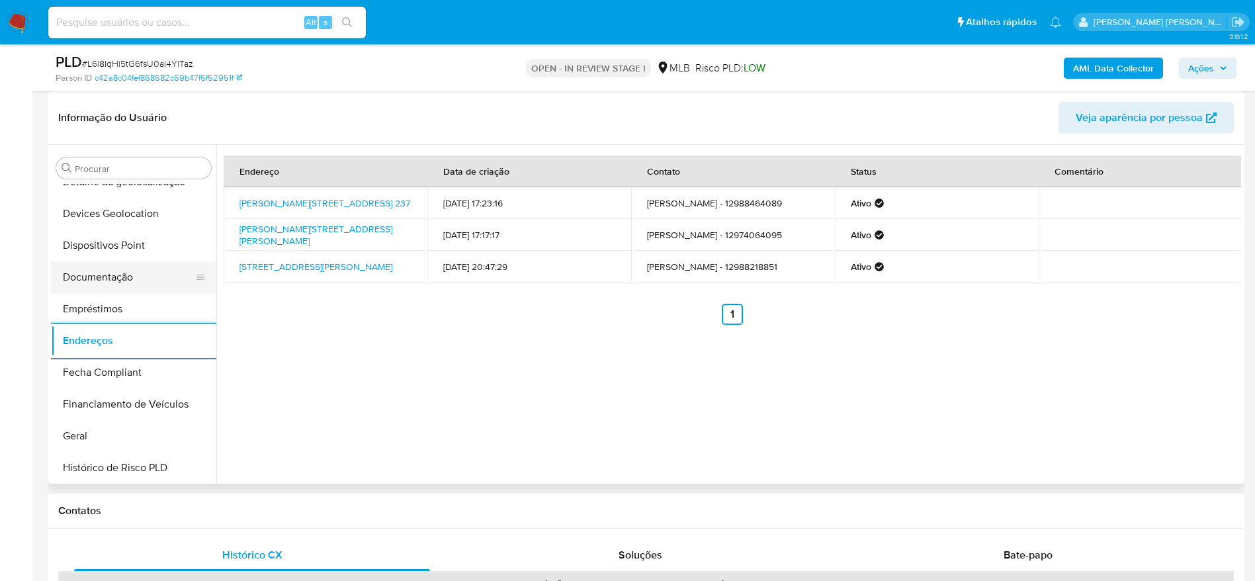
scroll to position [91, 0]
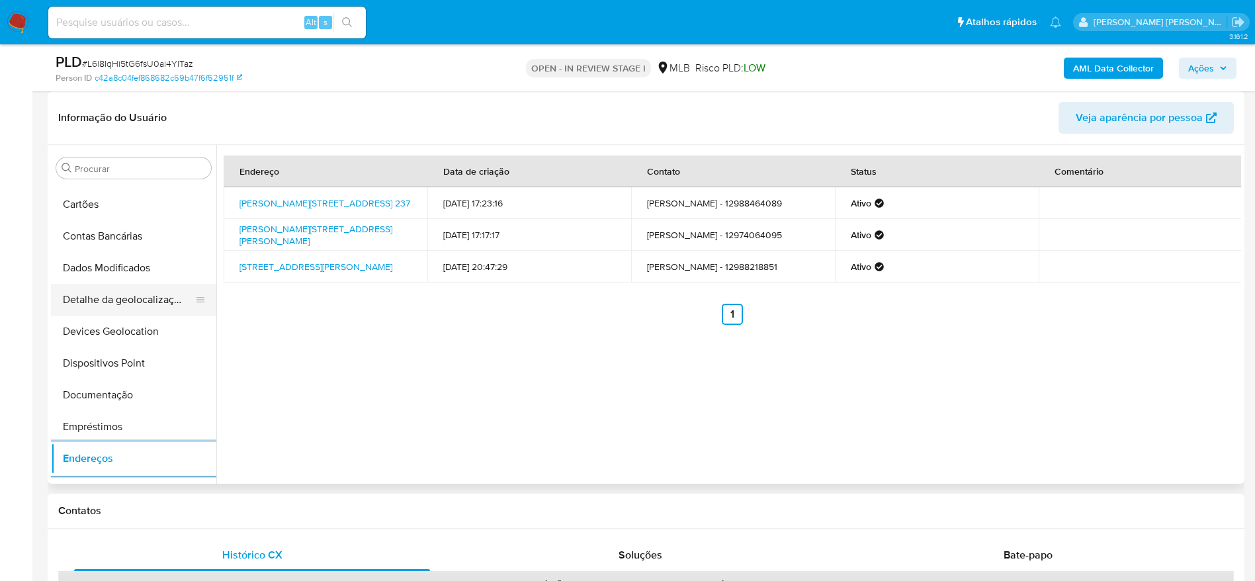
click at [128, 285] on button "Detalhe da geolocalização" at bounding box center [128, 300] width 155 height 32
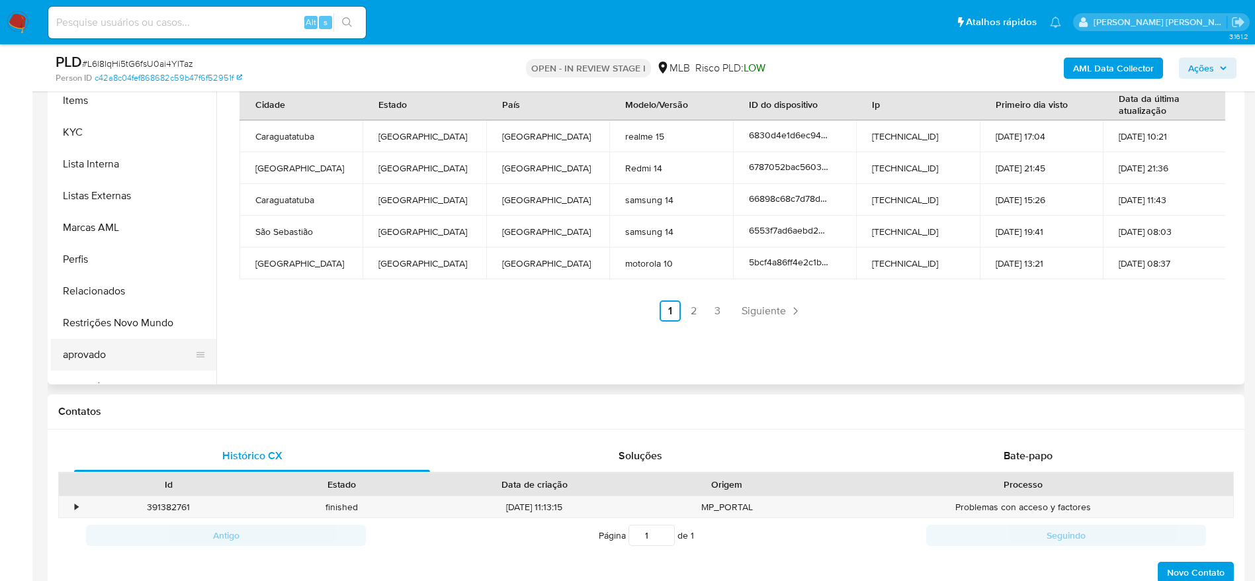
scroll to position [686, 0]
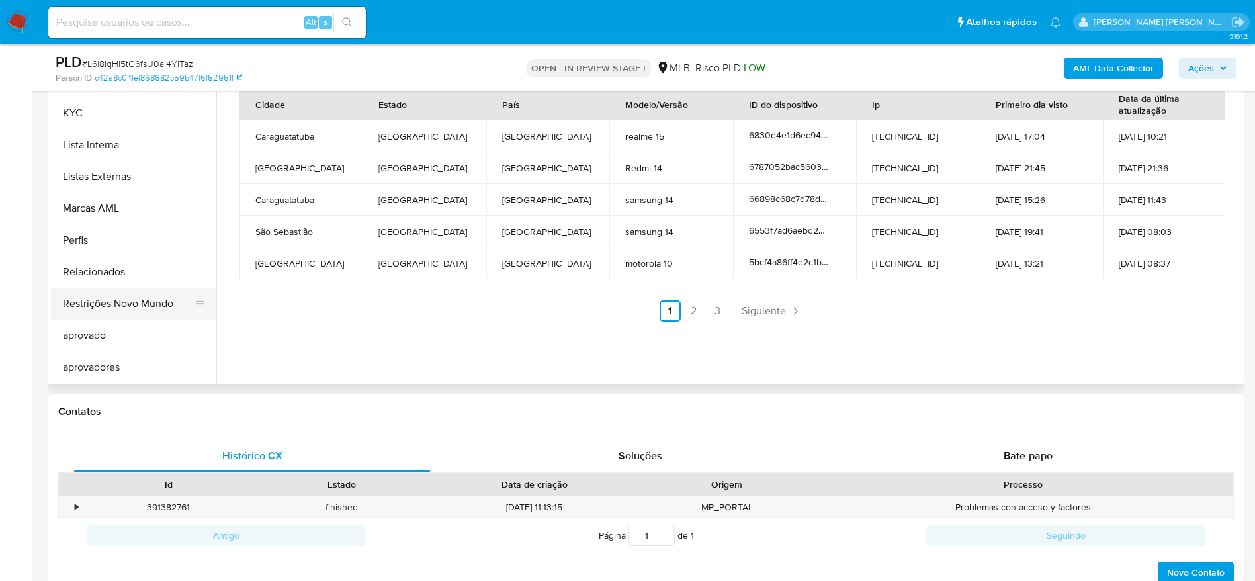
click at [127, 304] on button "Restrições Novo Mundo" at bounding box center [128, 304] width 155 height 32
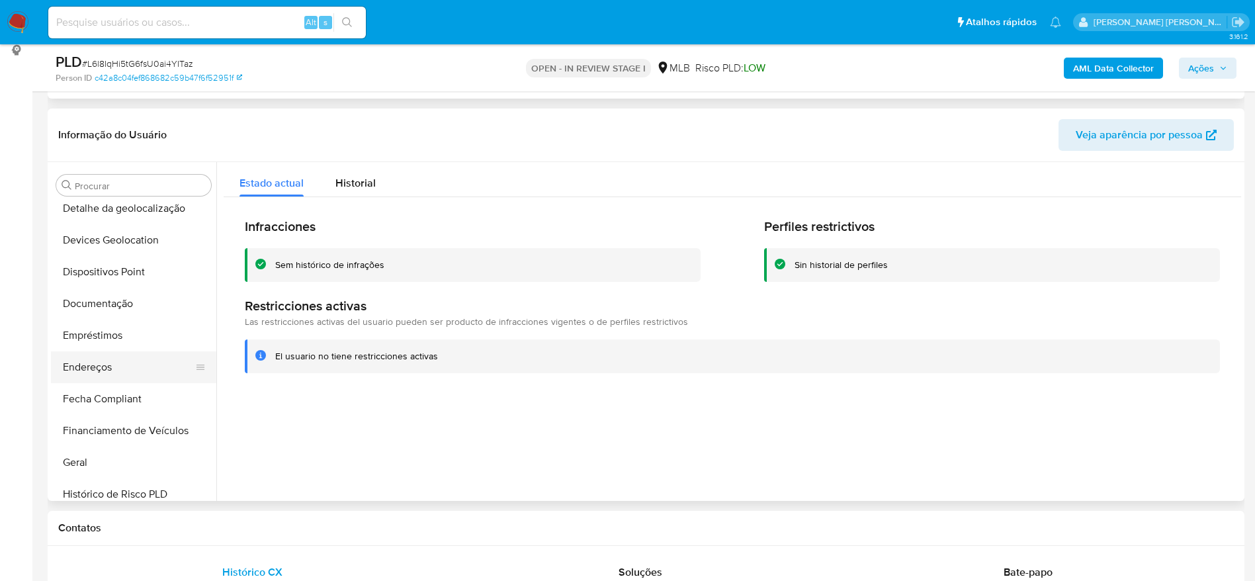
scroll to position [190, 0]
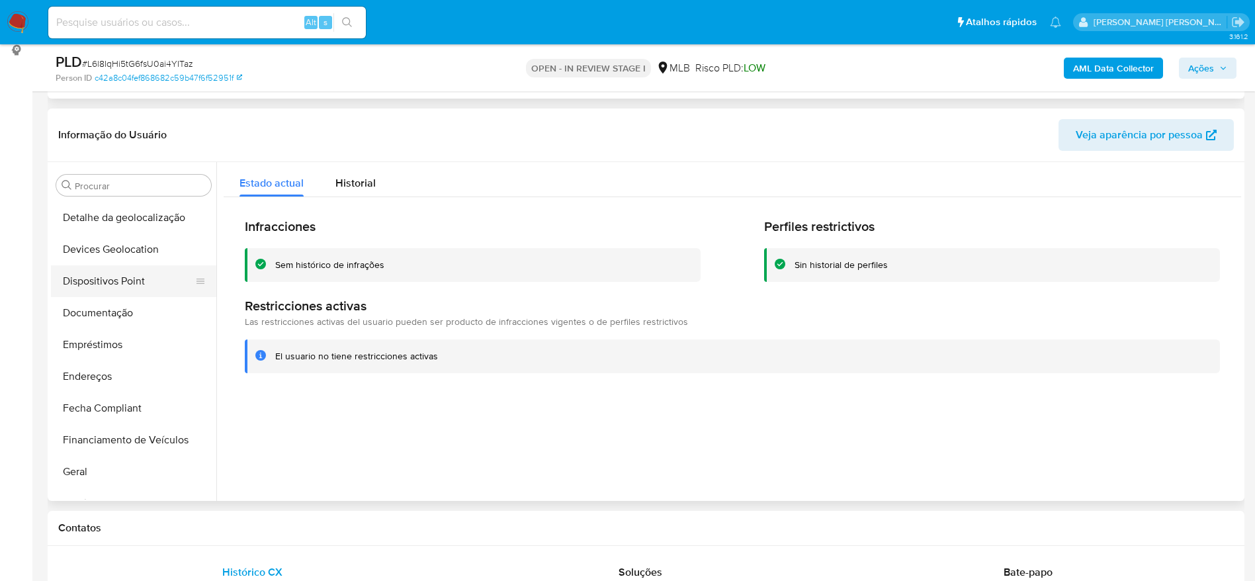
click at [107, 273] on button "Dispositivos Point" at bounding box center [128, 281] width 155 height 32
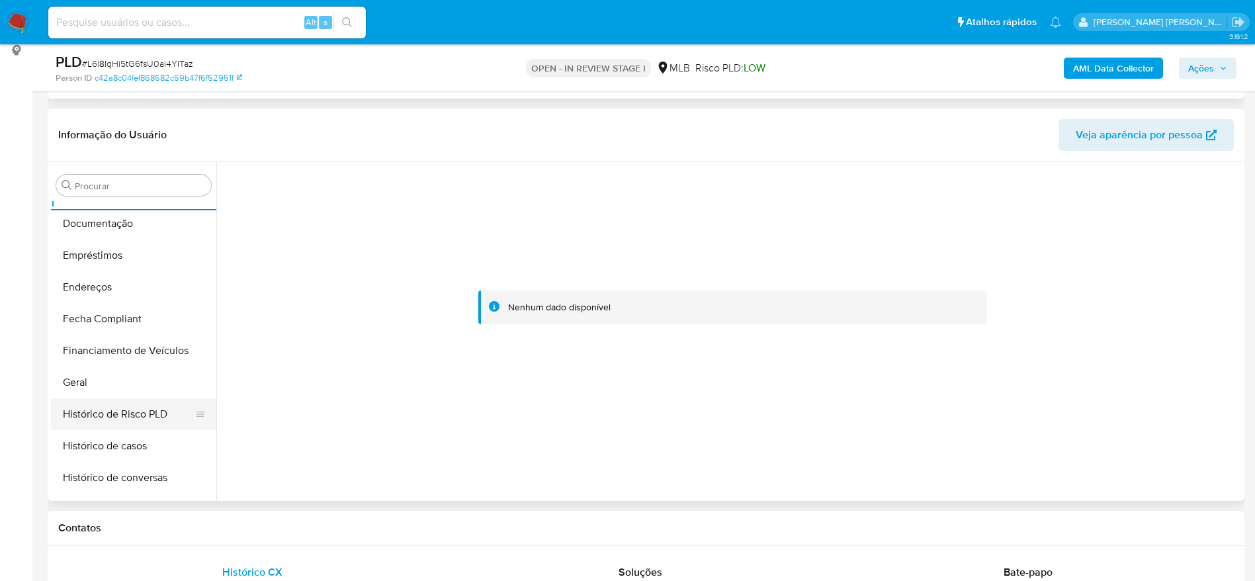
scroll to position [587, 0]
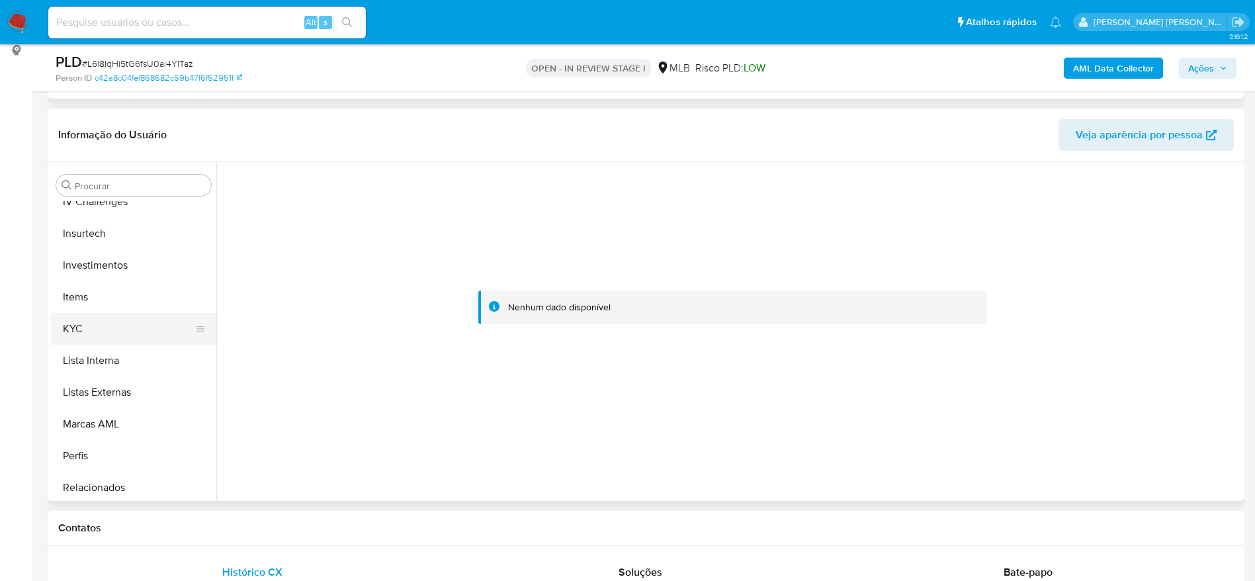
click at [108, 323] on button "KYC" at bounding box center [128, 329] width 155 height 32
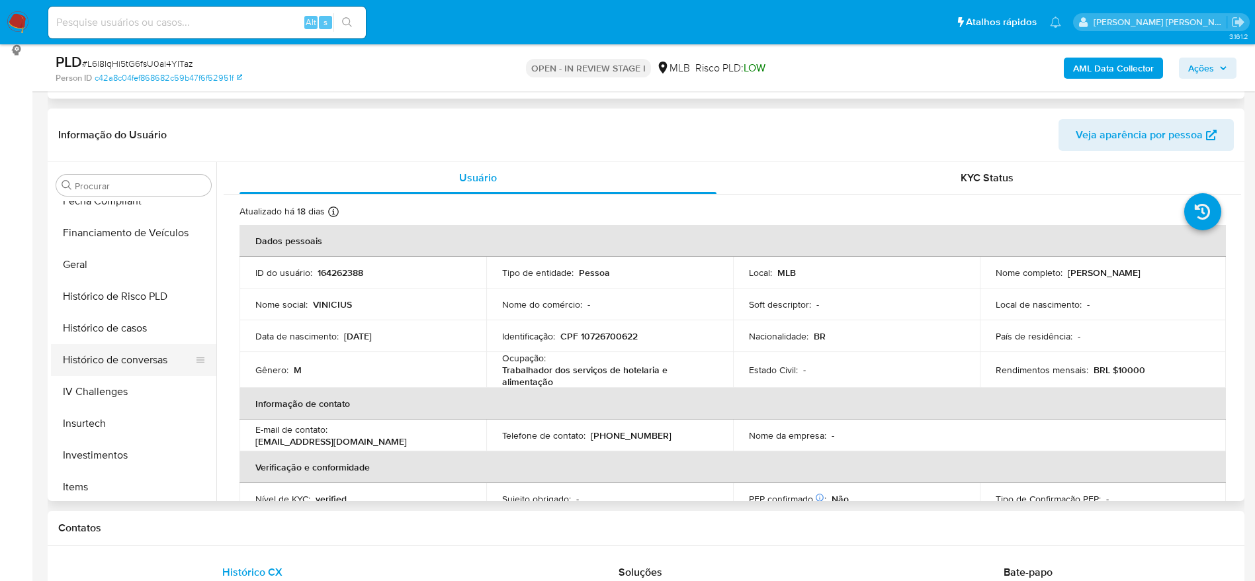
scroll to position [388, 0]
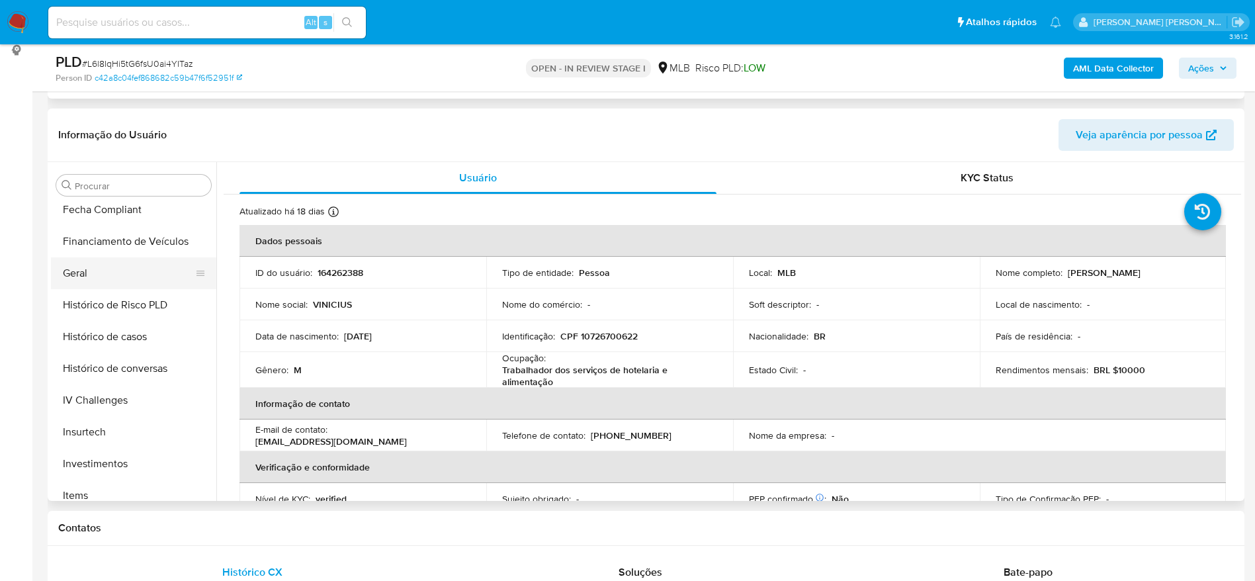
click at [95, 284] on button "Geral" at bounding box center [128, 273] width 155 height 32
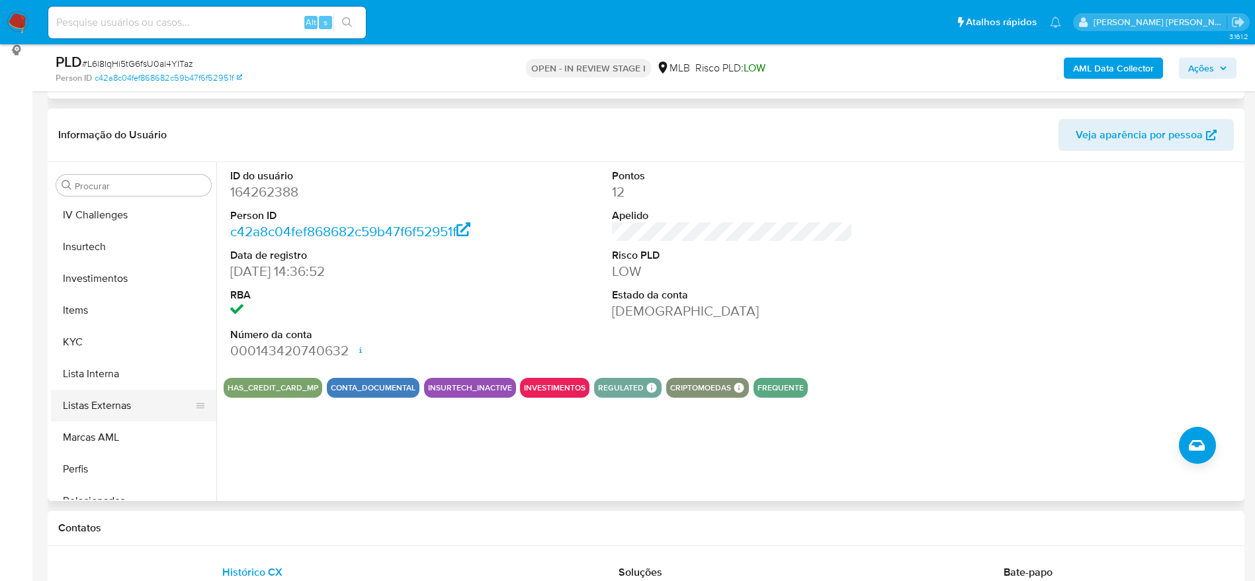
scroll to position [587, 0]
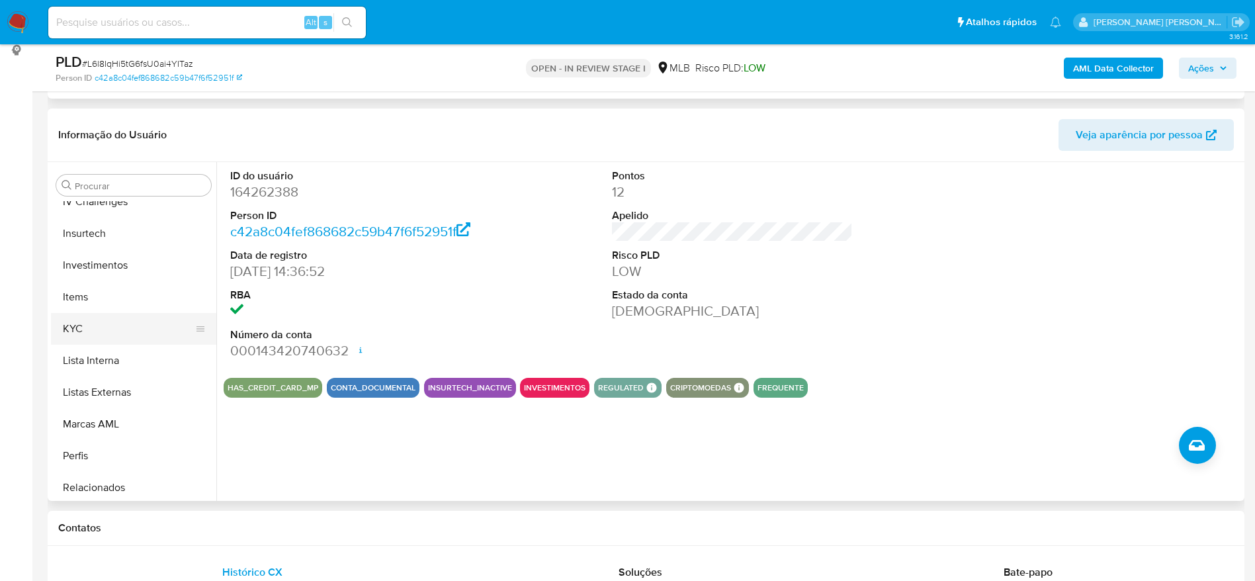
click at [102, 334] on button "KYC" at bounding box center [128, 329] width 155 height 32
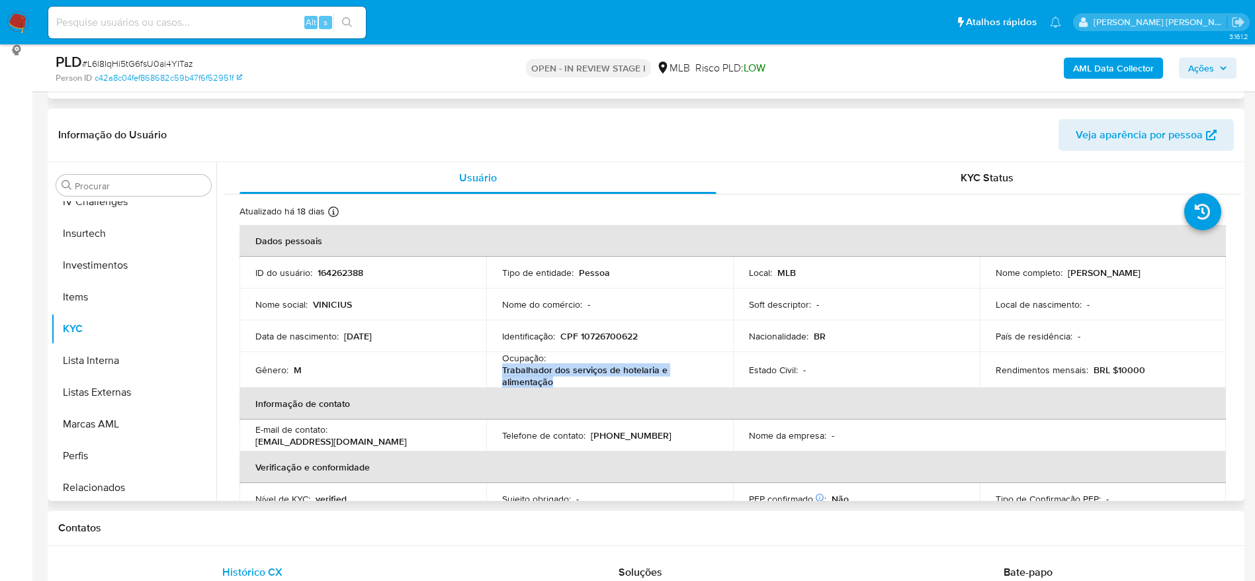
drag, startPoint x: 552, startPoint y: 381, endPoint x: 500, endPoint y: 369, distance: 52.9
click at [502, 369] on p "Trabalhador dos serviços de hotelaria e alimentação" at bounding box center [607, 376] width 210 height 24
copy p "Trabalhador dos serviços de hotelaria e alimentação"
click at [1206, 66] on div "AML Data Collector Ações" at bounding box center [1041, 67] width 390 height 31
click at [1210, 67] on span "Ações" at bounding box center [1201, 68] width 26 height 21
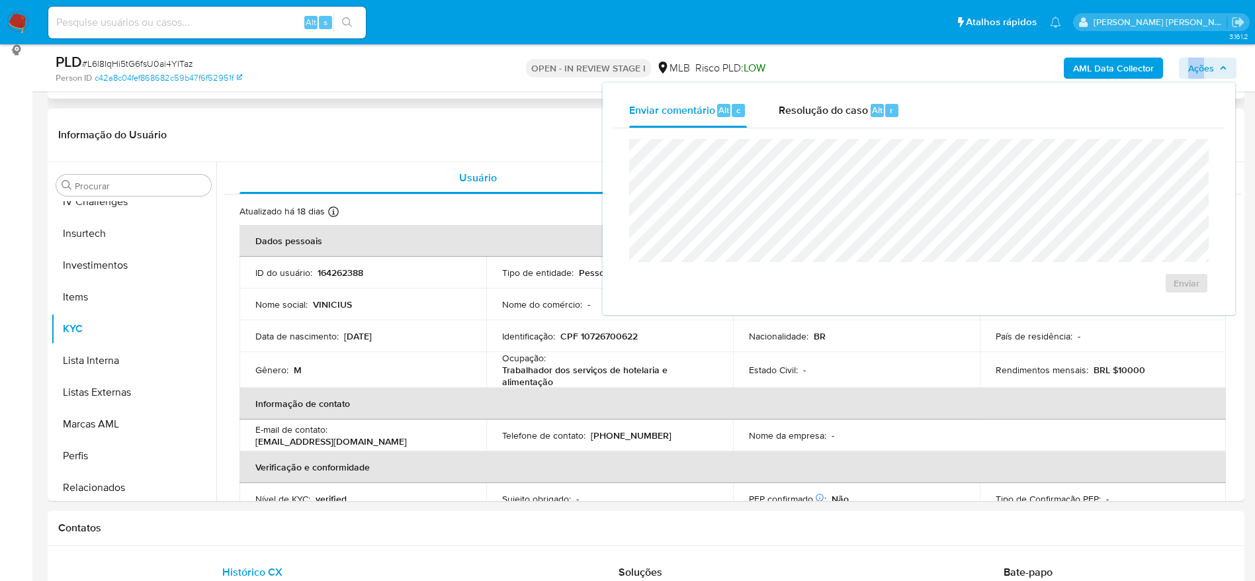
click at [848, 112] on span "Resolução do caso" at bounding box center [822, 109] width 89 height 15
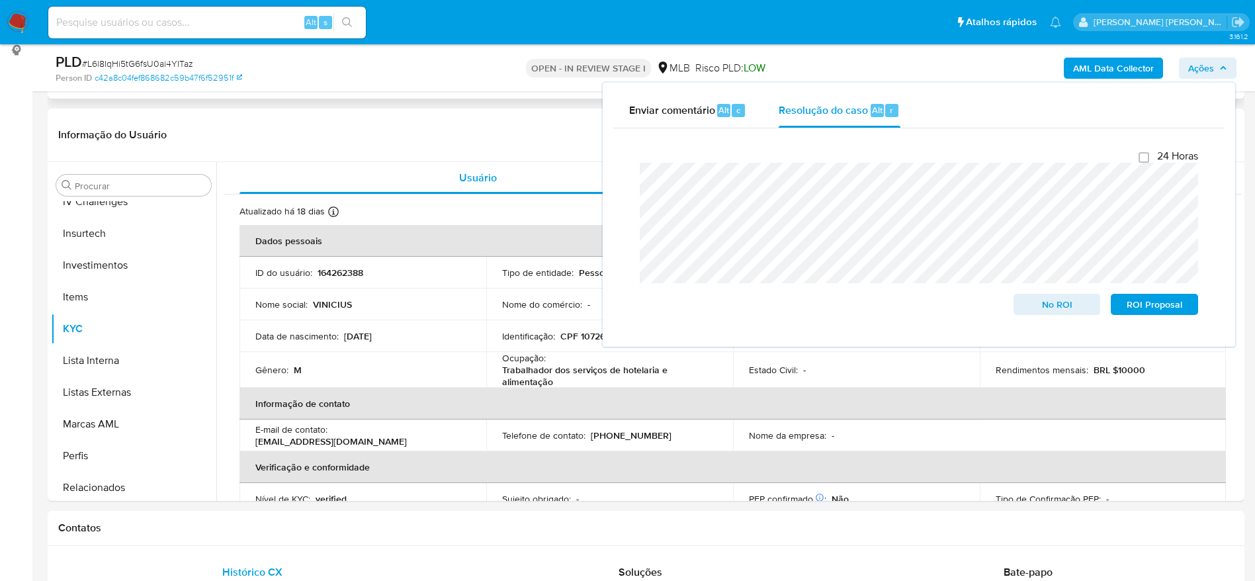
click at [1107, 75] on b "AML Data Collector" at bounding box center [1113, 68] width 81 height 21
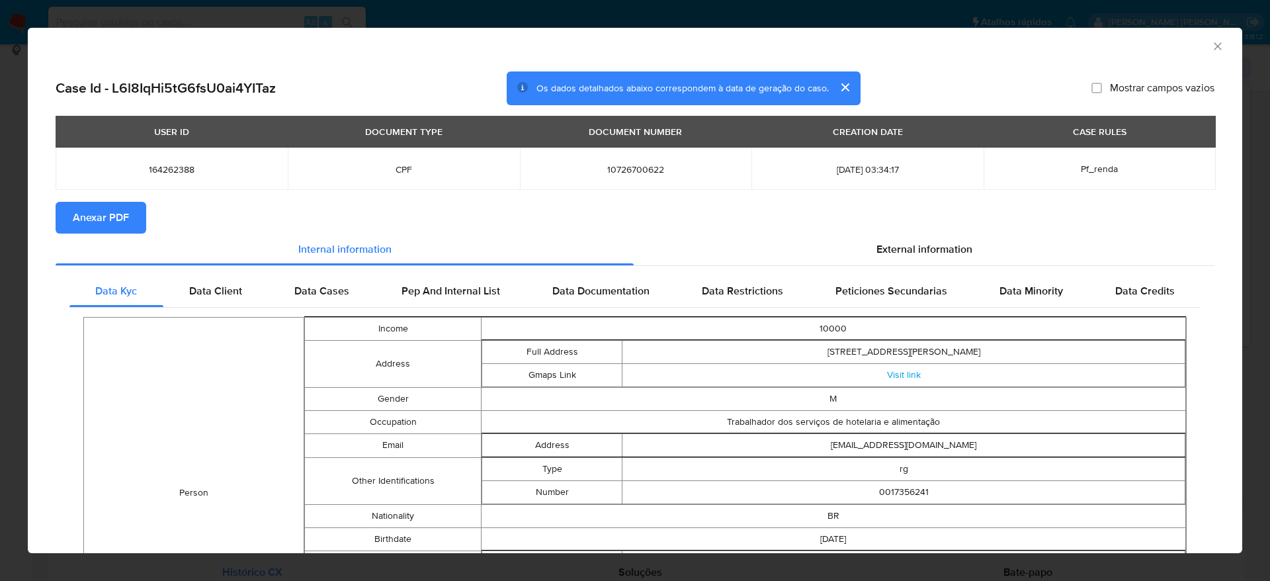
click at [85, 213] on span "Anexar PDF" at bounding box center [101, 217] width 56 height 29
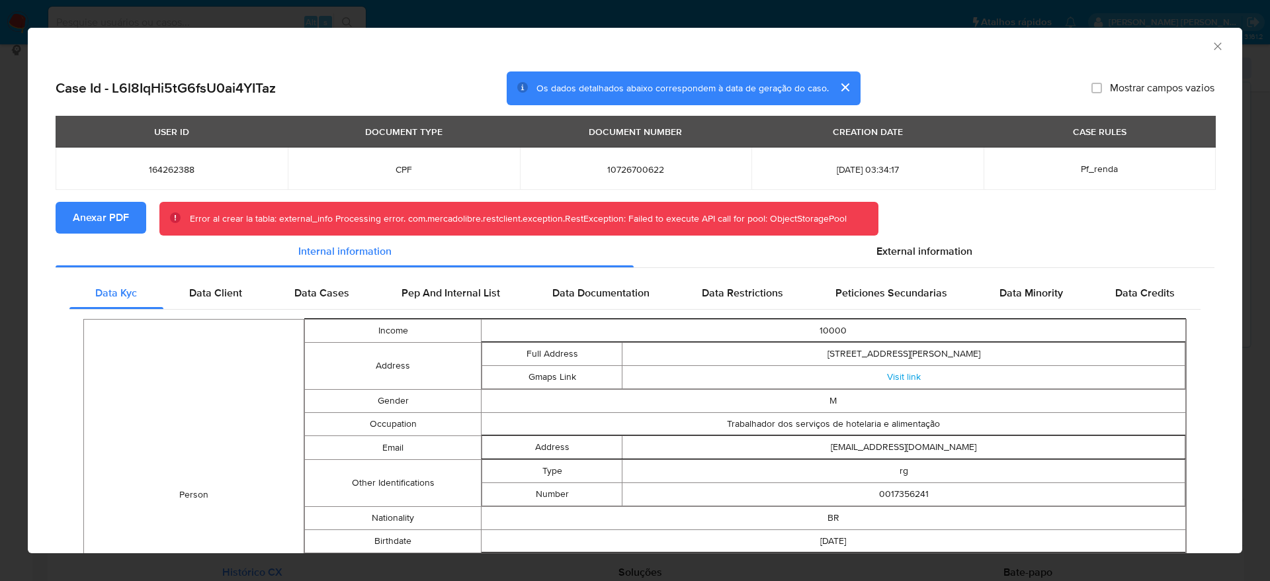
click at [100, 208] on span "Anexar PDF" at bounding box center [101, 217] width 56 height 29
click at [1211, 45] on icon "Fechar a janela" at bounding box center [1217, 46] width 13 height 13
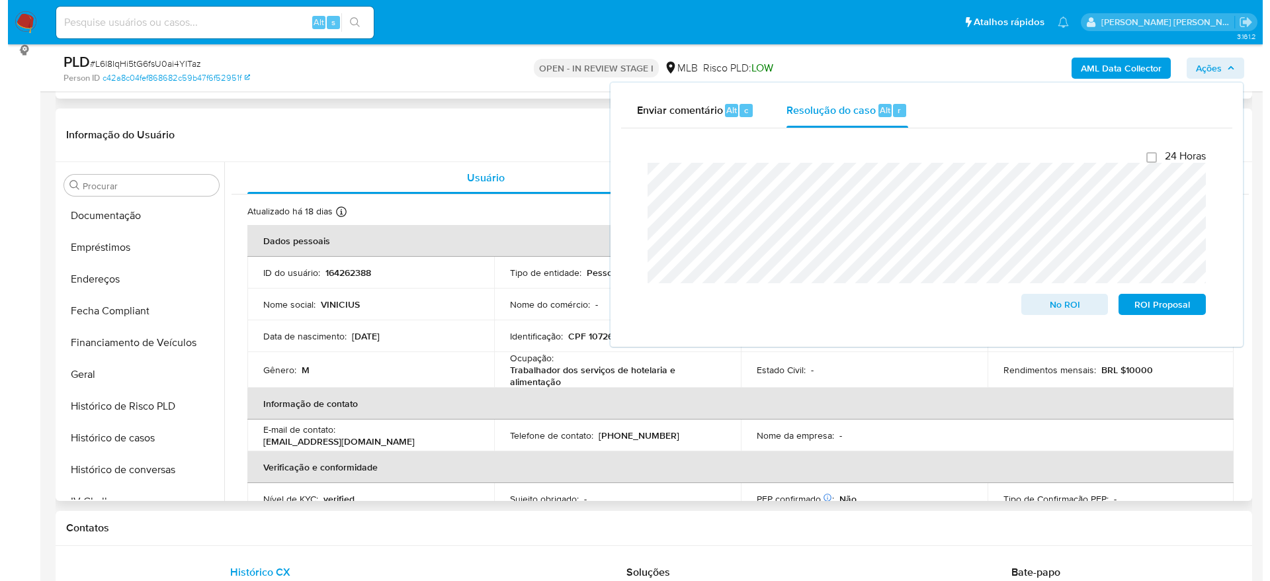
scroll to position [0, 0]
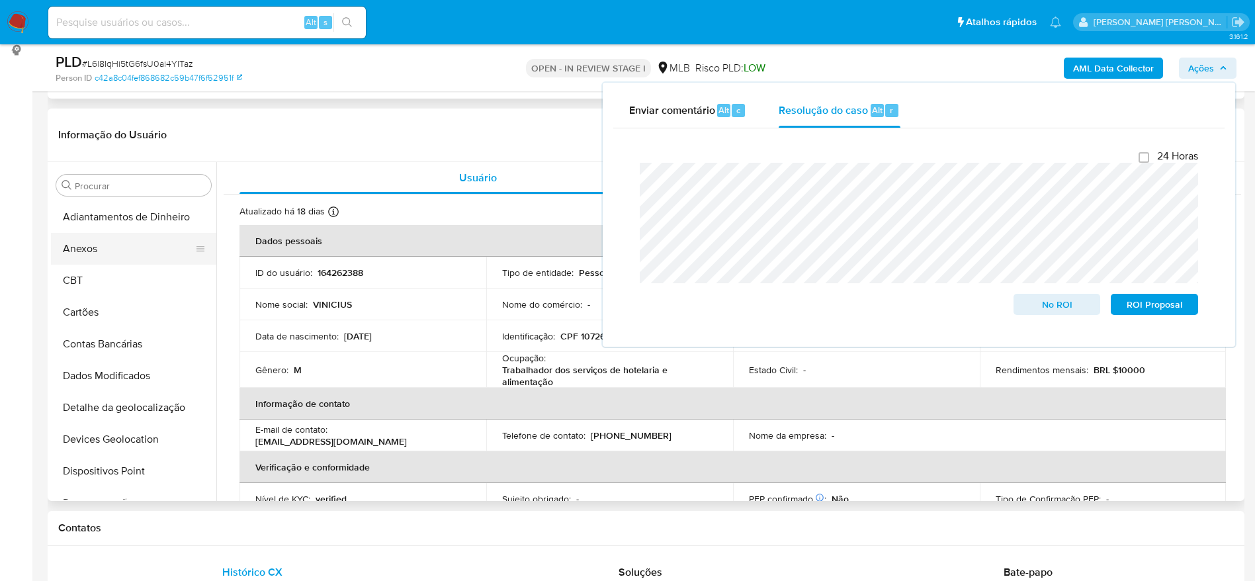
click at [112, 252] on button "Anexos" at bounding box center [128, 249] width 155 height 32
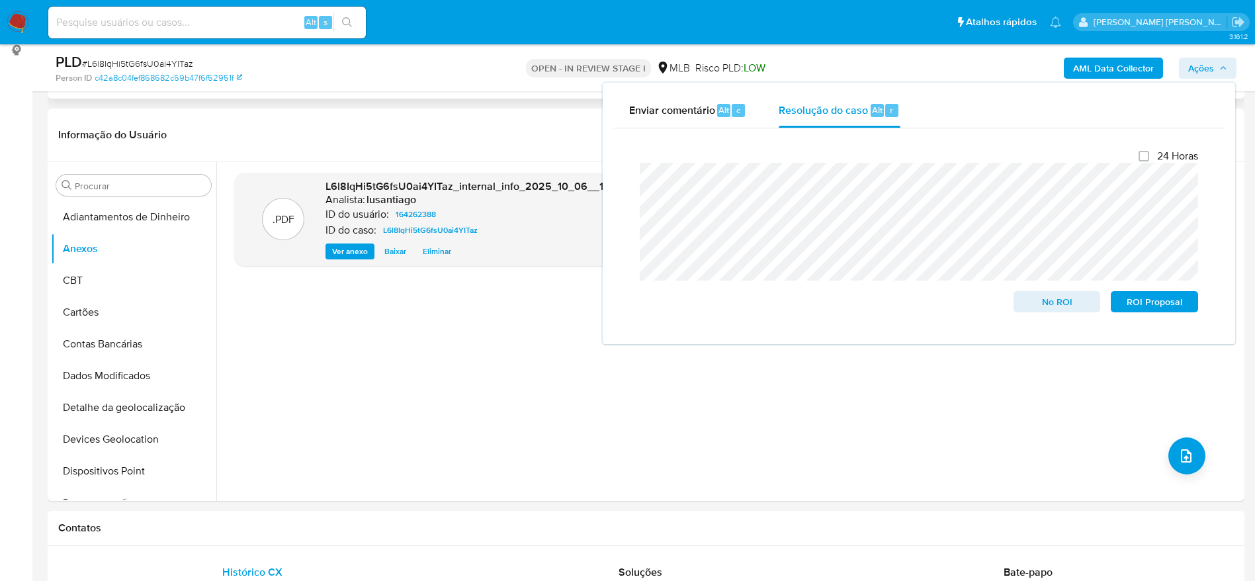
click at [1214, 65] on span "Ações" at bounding box center [1207, 68] width 39 height 19
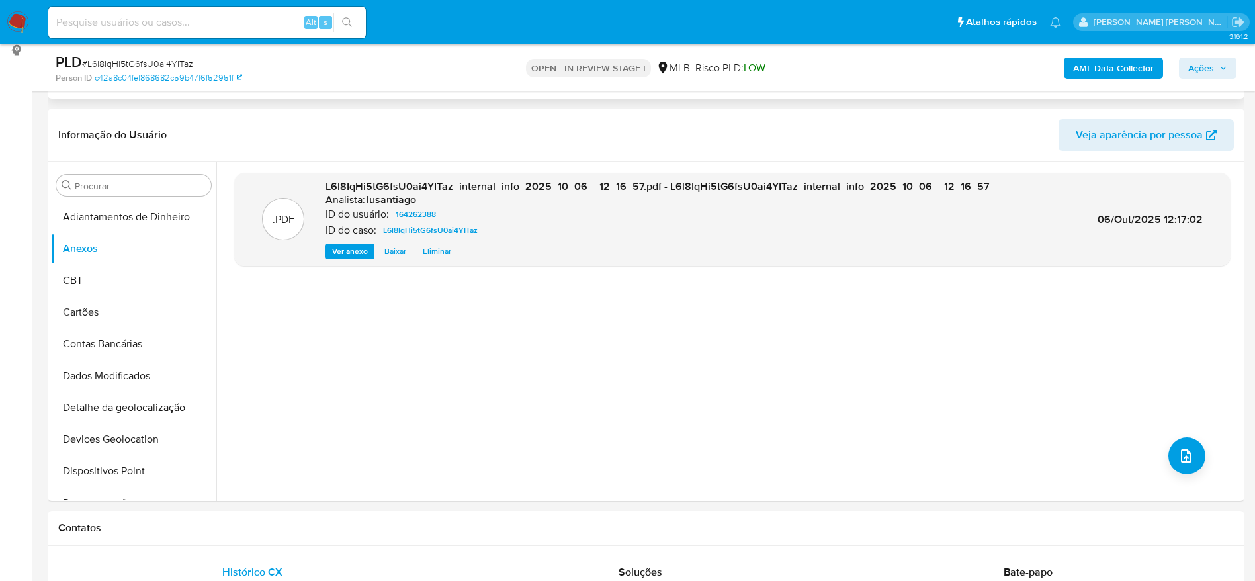
click at [1081, 71] on b "AML Data Collector" at bounding box center [1113, 68] width 81 height 21
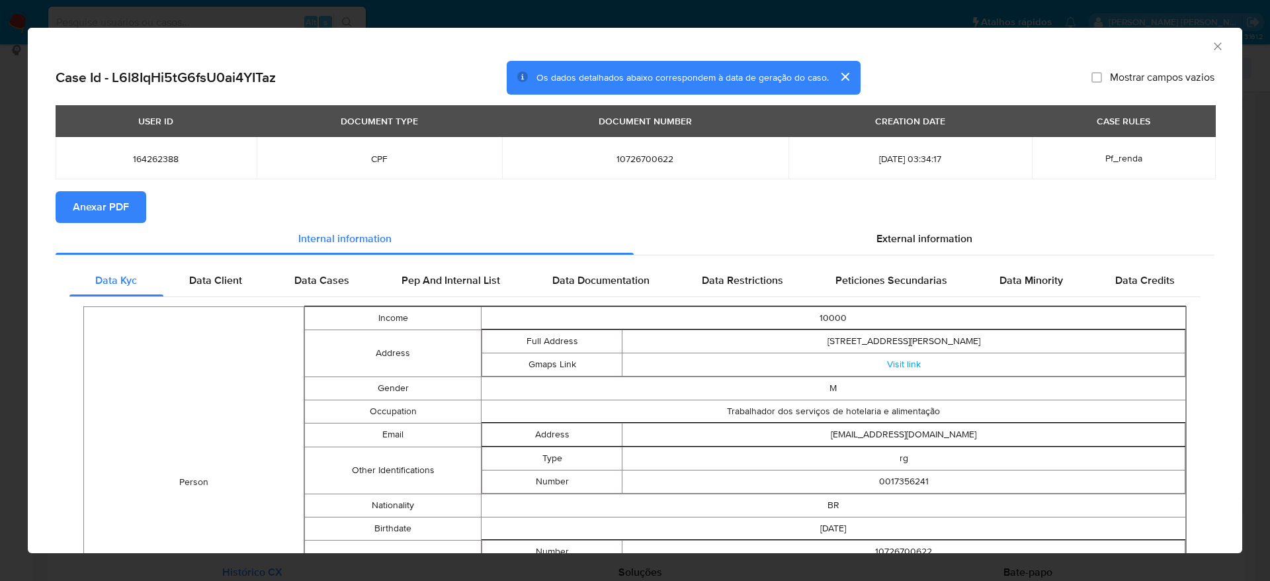
click at [94, 212] on span "Anexar PDF" at bounding box center [101, 206] width 56 height 29
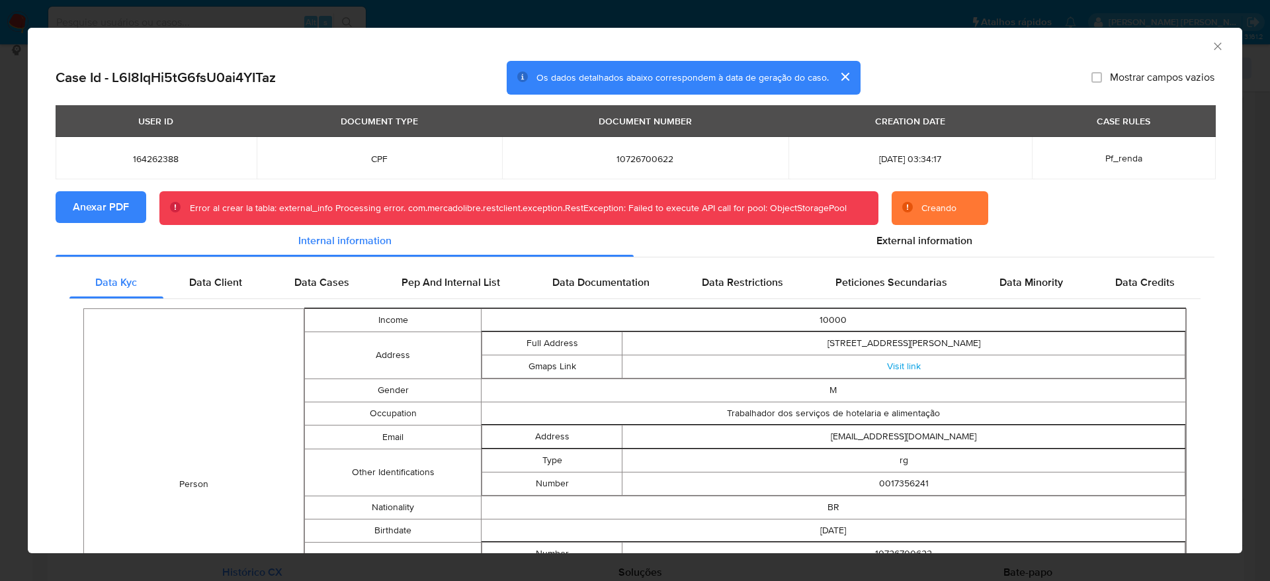
click at [698, 168] on td "10726700622" at bounding box center [645, 158] width 286 height 42
click at [1211, 46] on icon "Fechar a janela" at bounding box center [1217, 46] width 13 height 13
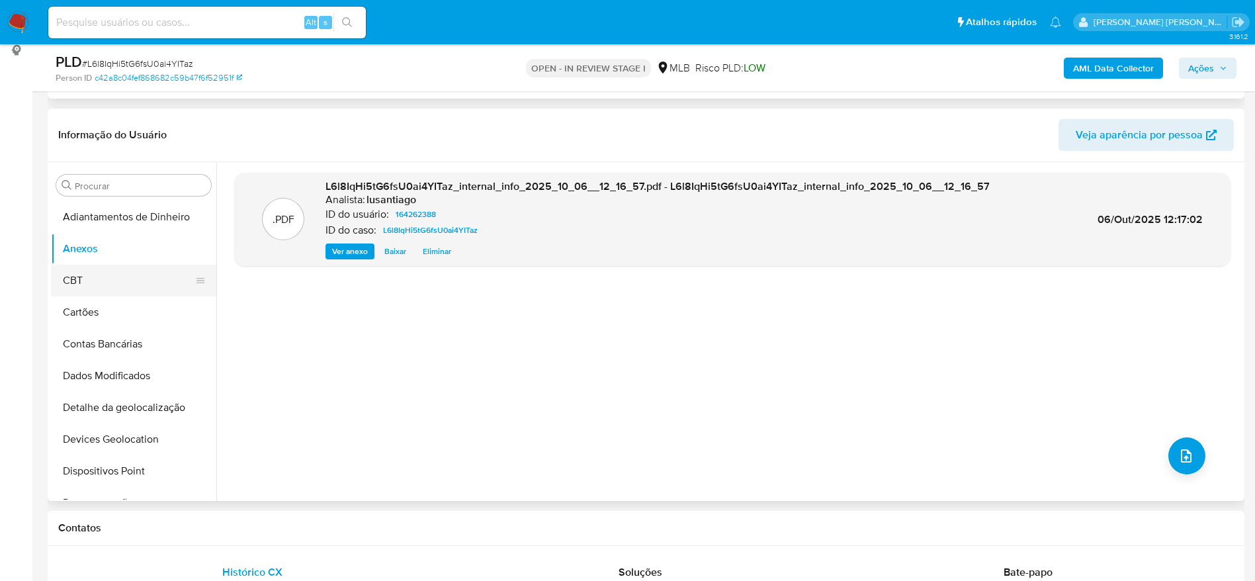
click at [77, 277] on button "CBT" at bounding box center [128, 281] width 155 height 32
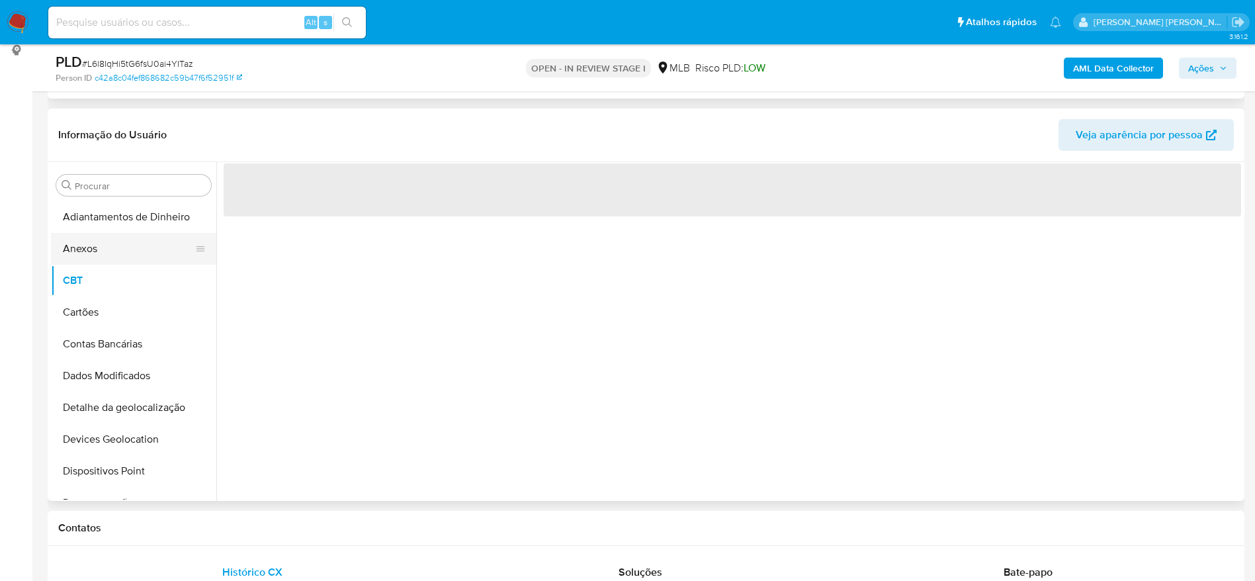
click at [89, 245] on button "Anexos" at bounding box center [128, 249] width 155 height 32
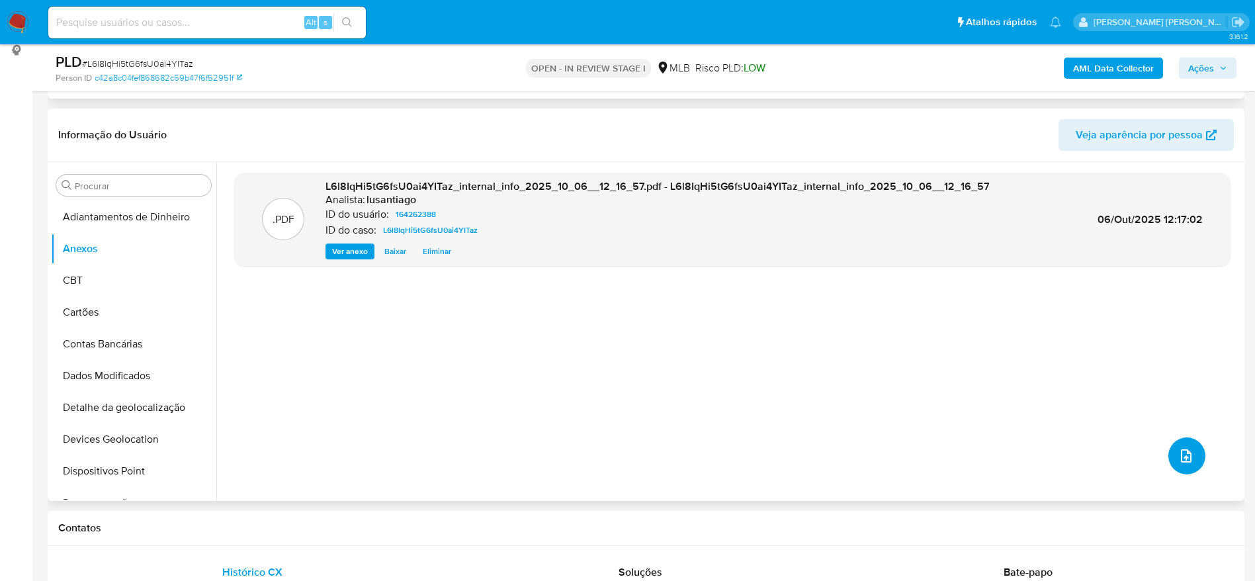
click at [1180, 452] on icon "upload-file" at bounding box center [1186, 456] width 16 height 16
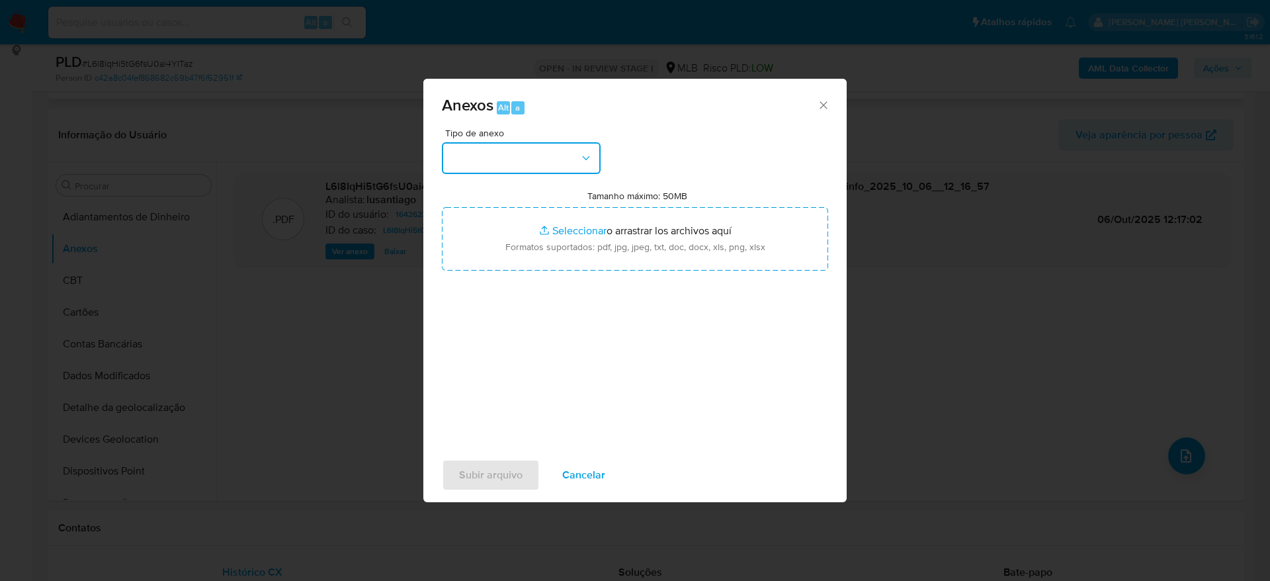
click at [510, 150] on button "button" at bounding box center [521, 158] width 159 height 32
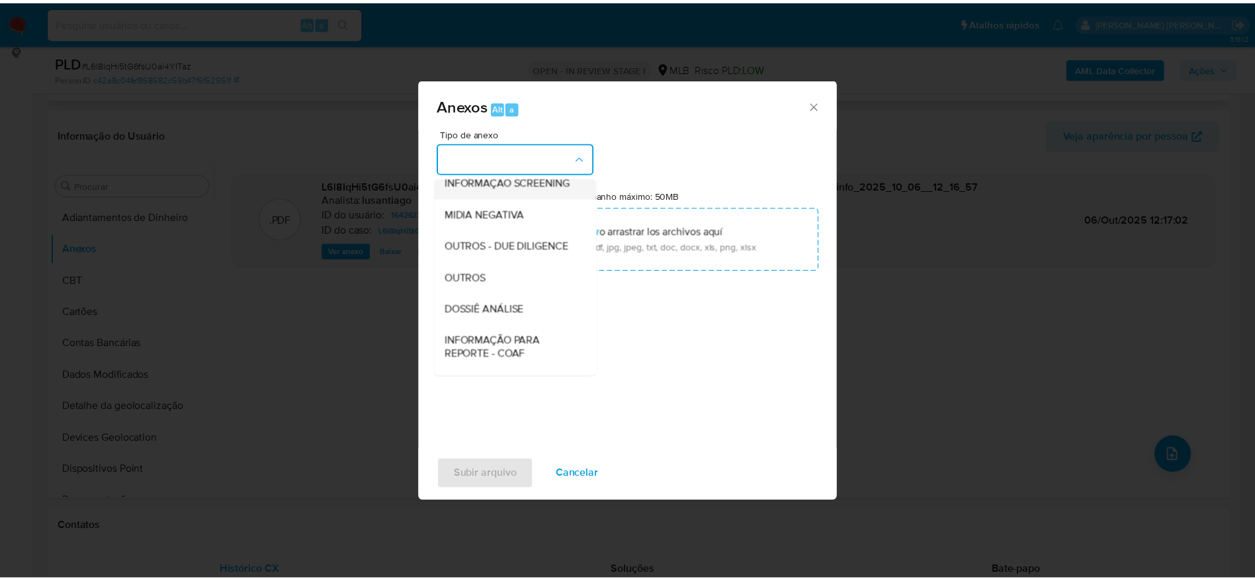
scroll to position [204, 0]
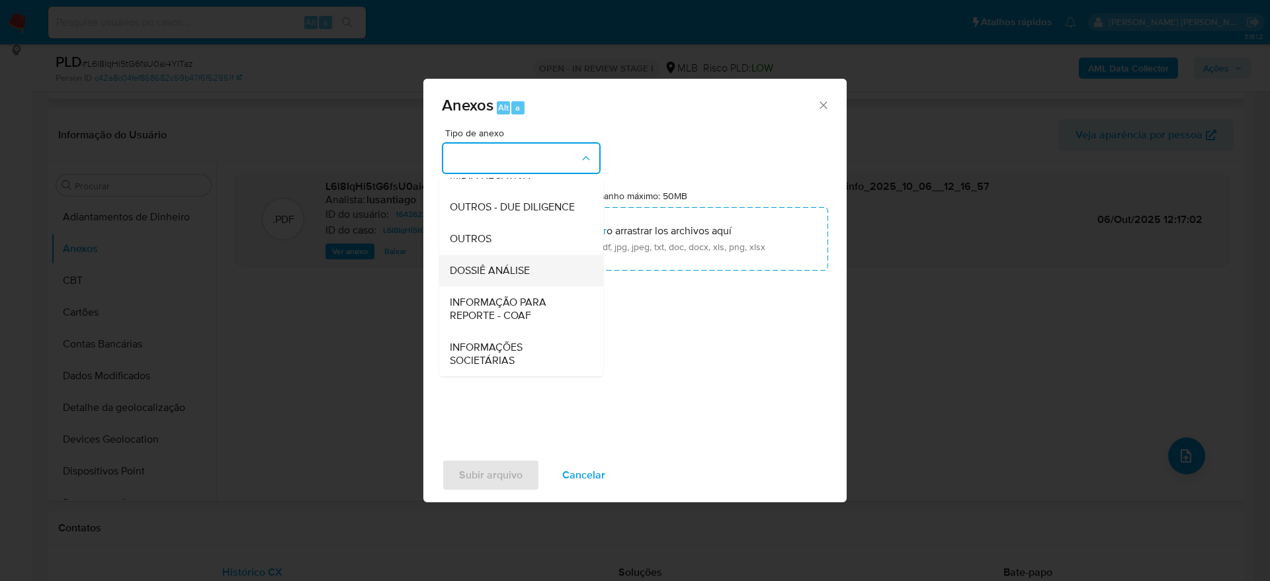
click at [513, 264] on span "DOSSIÊ ANÁLISE" at bounding box center [490, 270] width 80 height 13
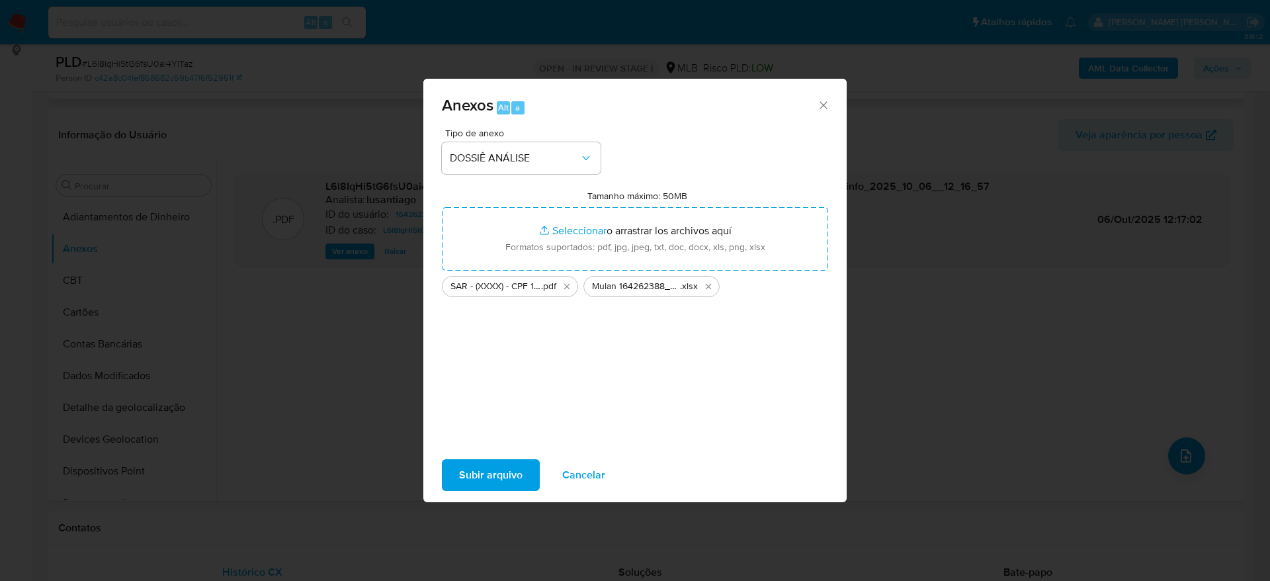
click at [481, 473] on span "Subir arquivo" at bounding box center [490, 474] width 63 height 29
click at [476, 477] on span "Subir arquivo" at bounding box center [490, 474] width 63 height 29
click at [823, 101] on icon "Cerrar" at bounding box center [823, 105] width 13 height 13
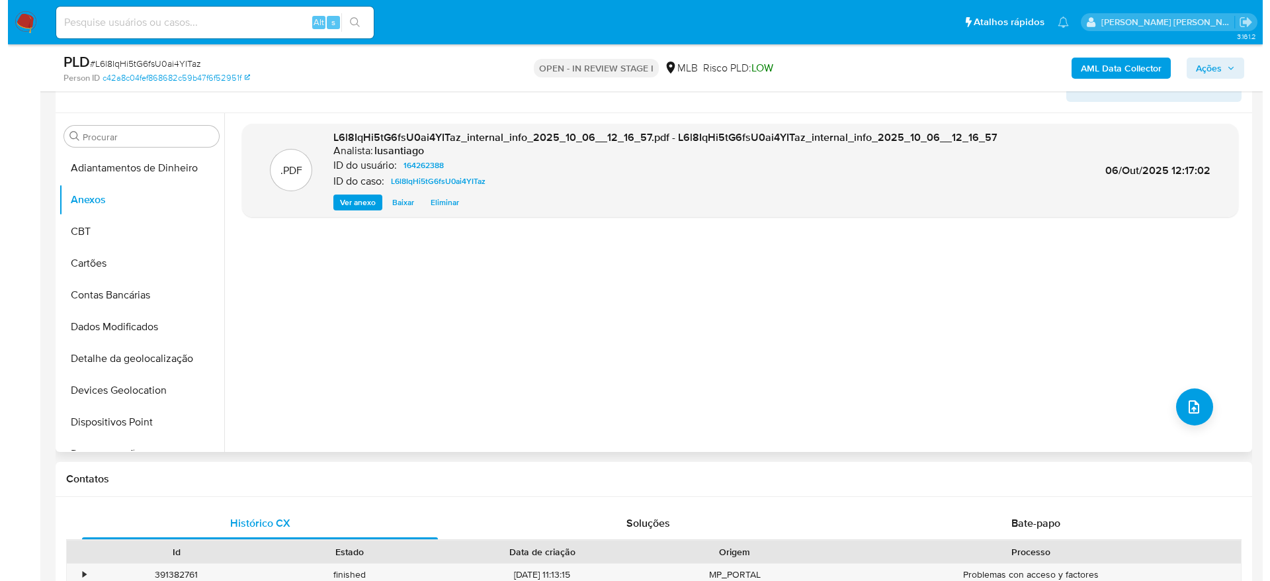
scroll to position [298, 0]
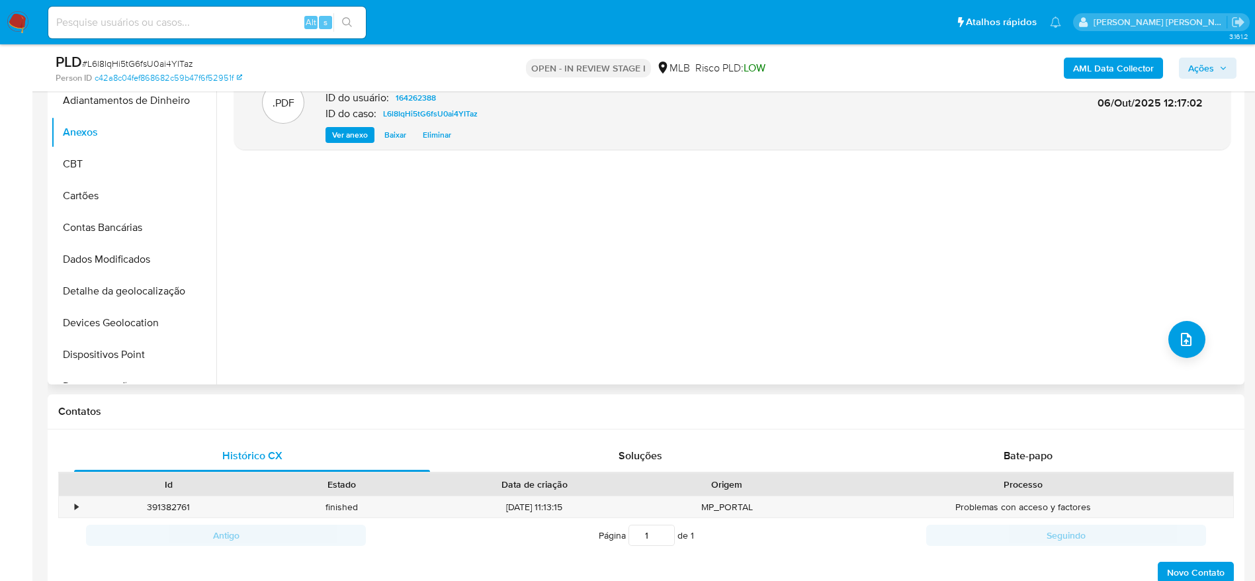
drag, startPoint x: 644, startPoint y: 258, endPoint x: 1187, endPoint y: 273, distance: 543.2
click at [645, 258] on div ".PDF L6l8IqHi5tG6fsU0ai4YITaz_internal_info_2025_10_06__12_16_57.pdf - L6l8IqHi…" at bounding box center [732, 214] width 996 height 317
click at [1186, 337] on icon "upload-file" at bounding box center [1186, 339] width 16 height 16
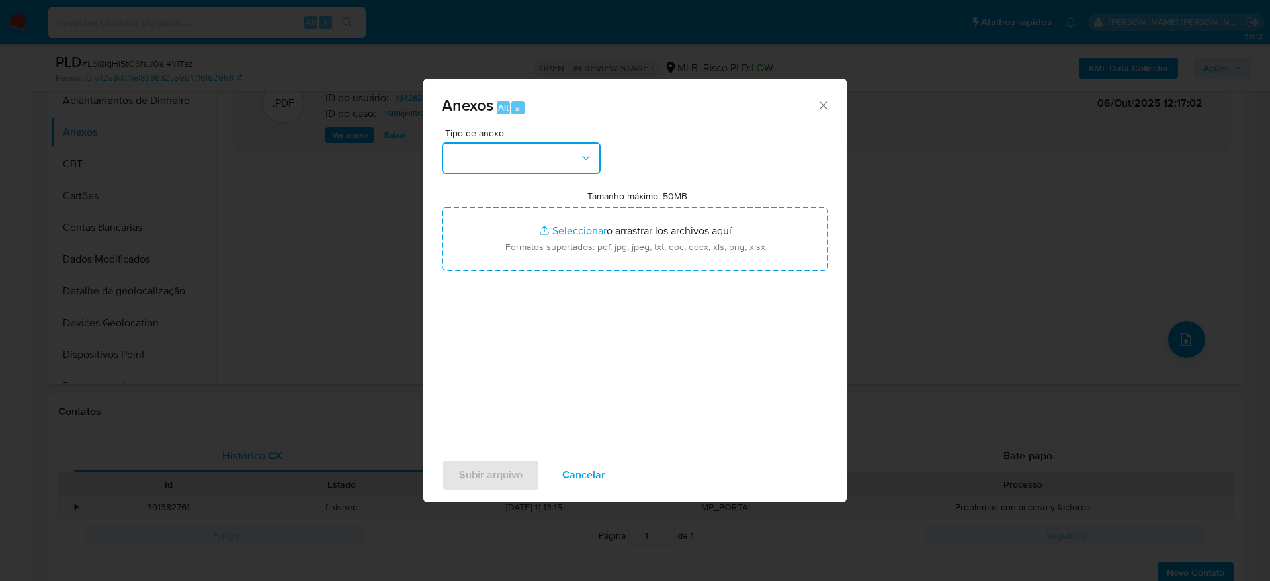
drag, startPoint x: 505, startPoint y: 153, endPoint x: 518, endPoint y: 167, distance: 19.2
click at [506, 153] on button "button" at bounding box center [521, 158] width 159 height 32
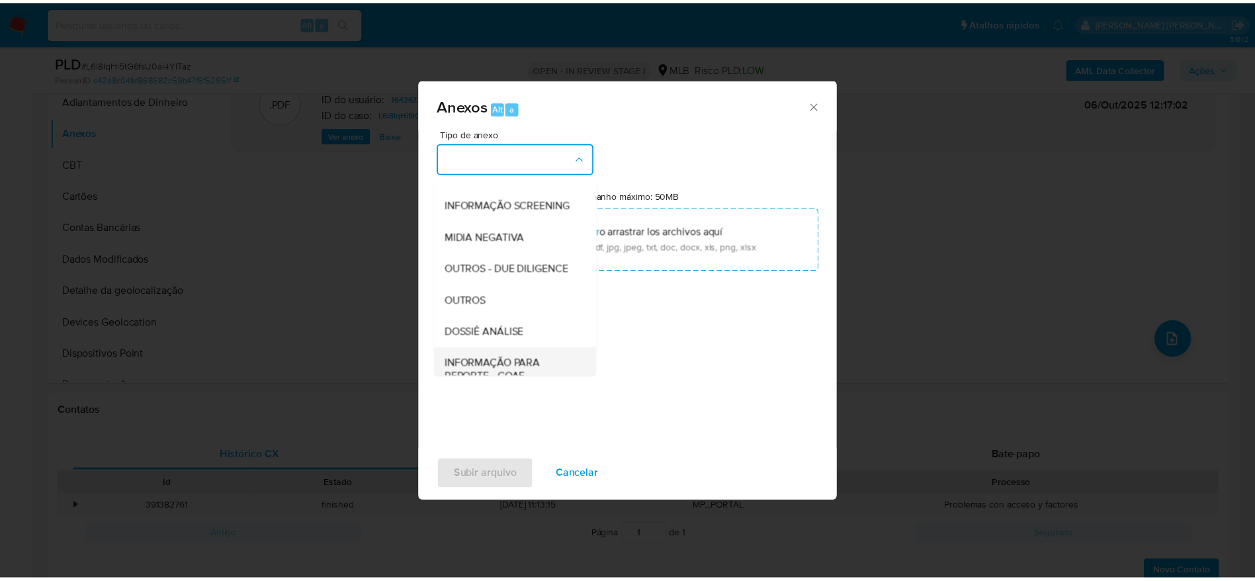
scroll to position [204, 0]
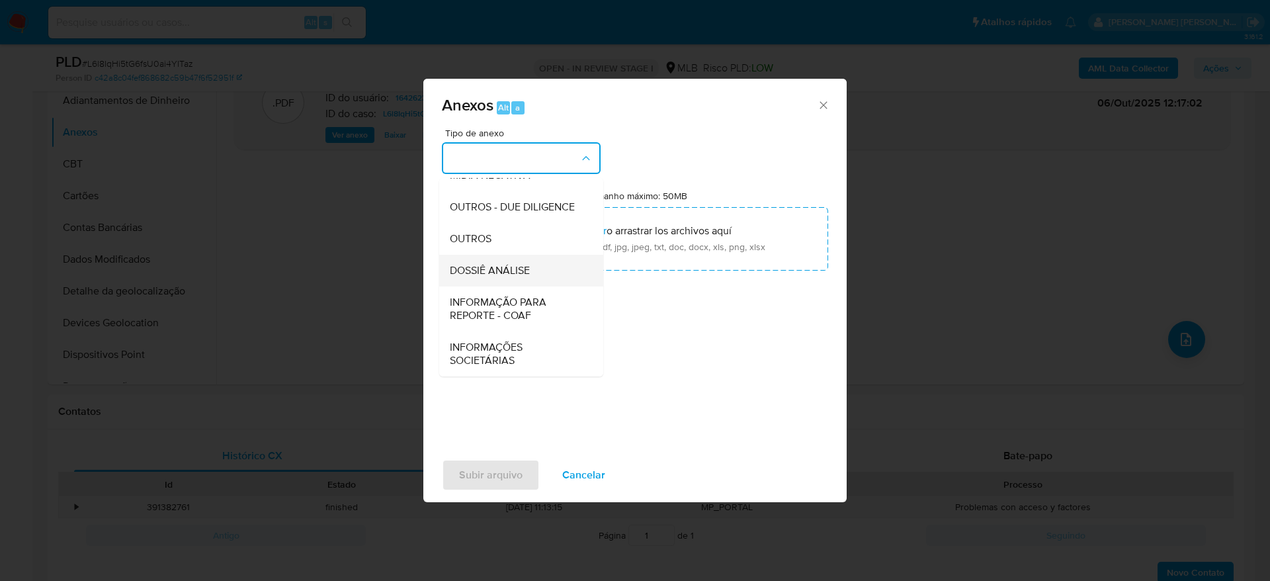
click at [521, 268] on span "DOSSIÊ ANÁLISE" at bounding box center [490, 270] width 80 height 13
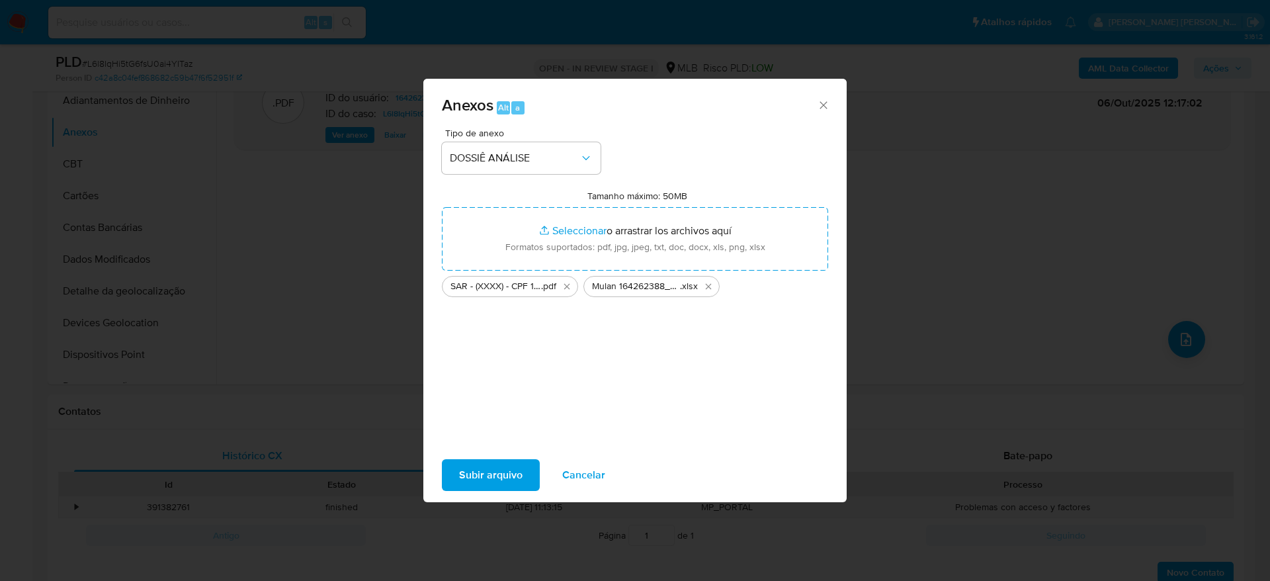
click at [489, 470] on span "Subir arquivo" at bounding box center [490, 474] width 63 height 29
click at [505, 477] on span "Subir arquivo" at bounding box center [490, 474] width 63 height 29
click at [485, 472] on span "Subir arquivo" at bounding box center [490, 474] width 63 height 29
click at [829, 104] on icon "Cerrar" at bounding box center [823, 105] width 13 height 13
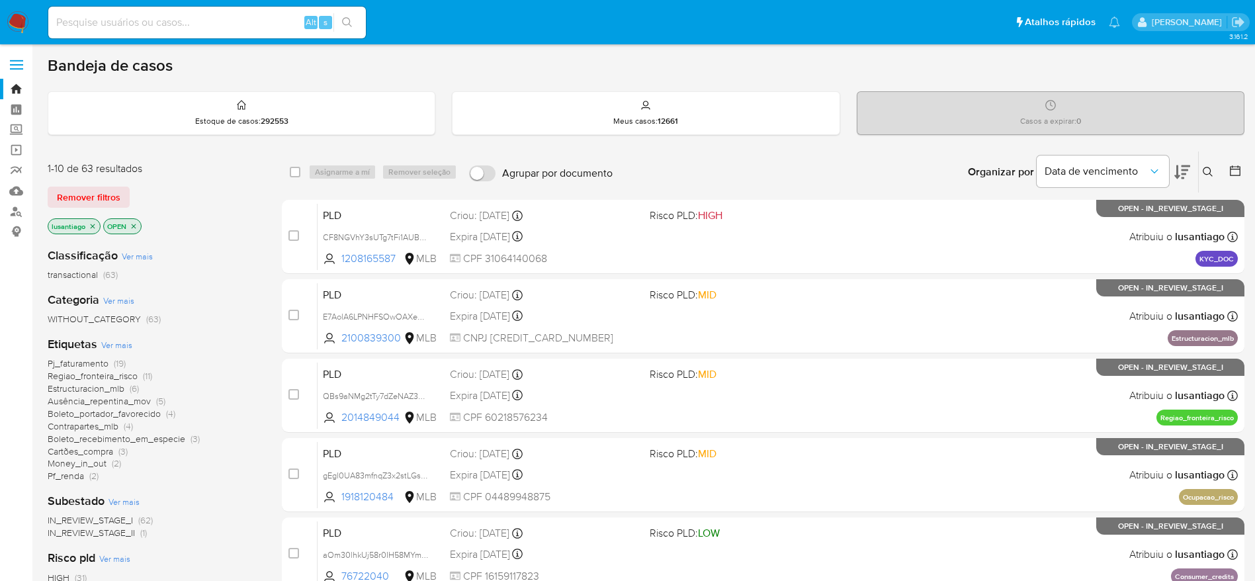
click at [73, 464] on span "Money_in_out" at bounding box center [77, 462] width 59 height 13
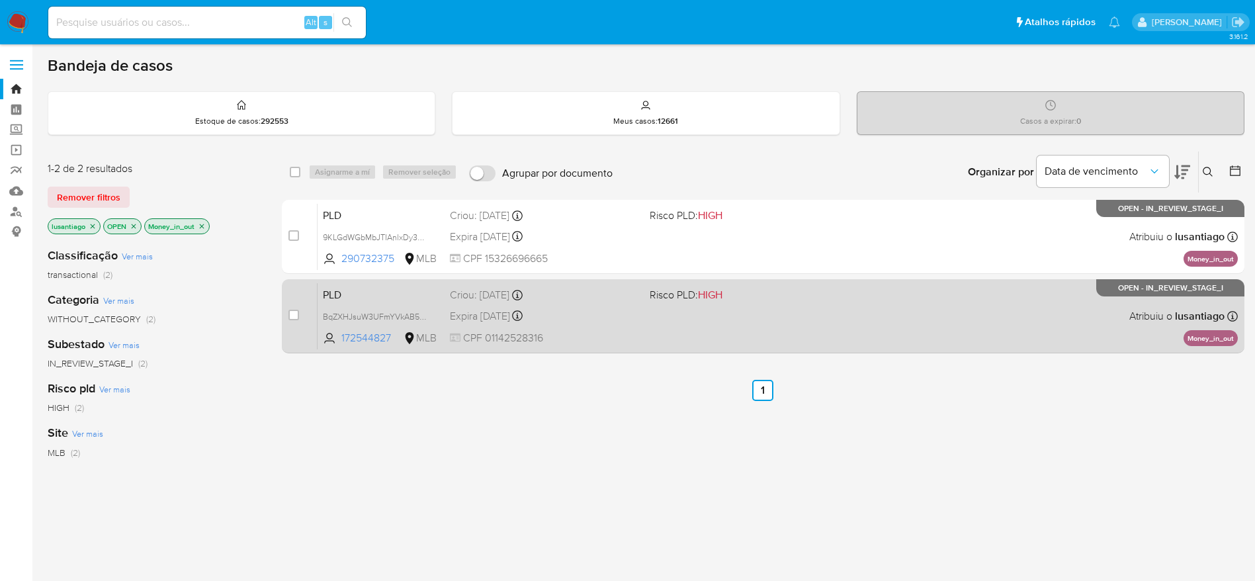
click at [608, 316] on div "Expira in 20 days Expira em 27/10/2025 00:24:39" at bounding box center [544, 316] width 189 height 18
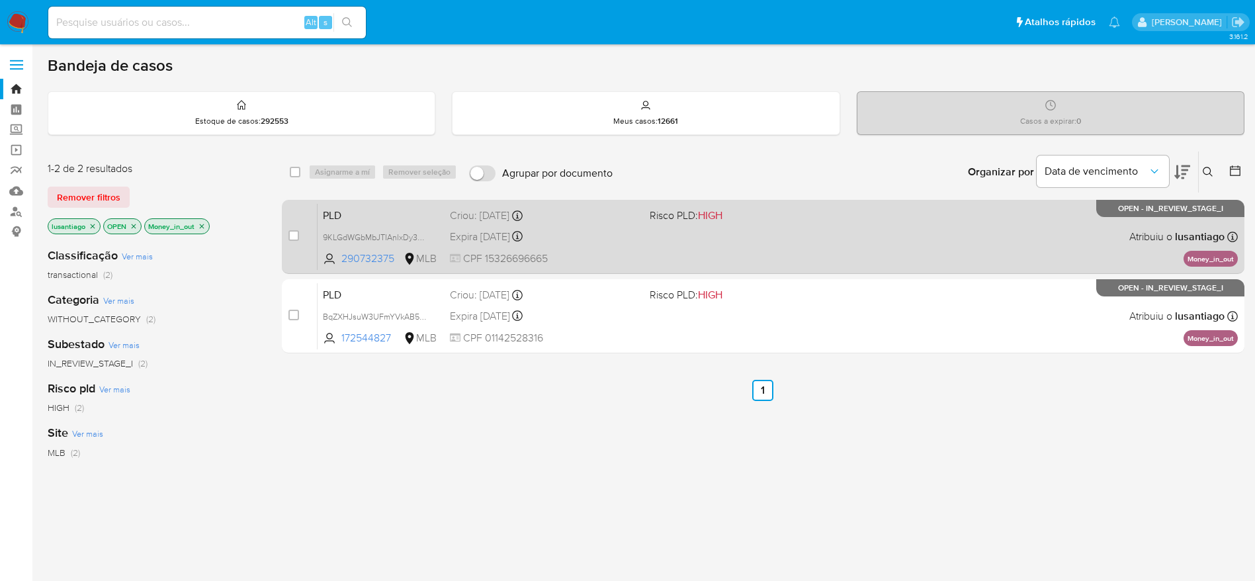
click at [576, 231] on div "Expira in 20 days Expira em 27/10/2025 00:27:01" at bounding box center [544, 236] width 189 height 18
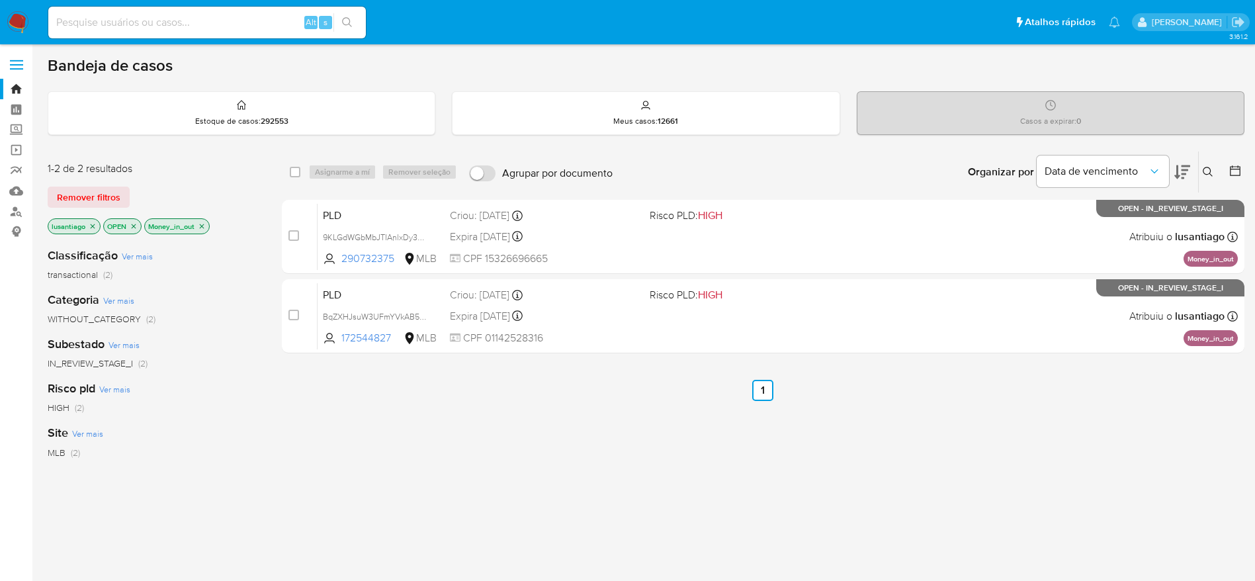
click at [200, 224] on icon "close-filter" at bounding box center [202, 226] width 8 height 8
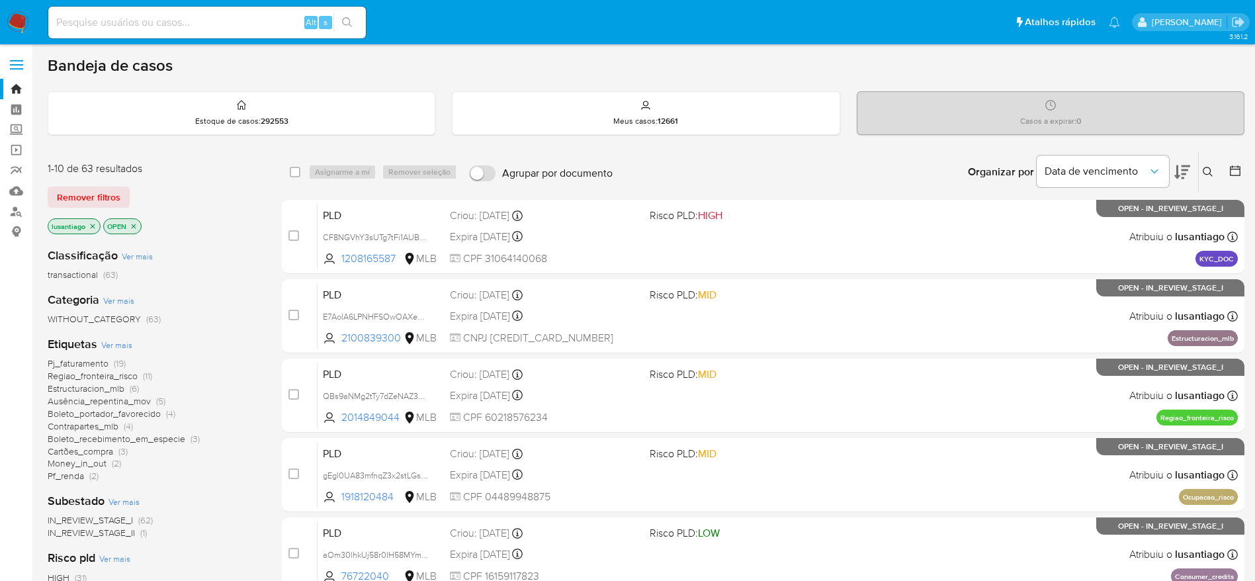
click at [77, 448] on span "Cartões_compra" at bounding box center [80, 450] width 65 height 13
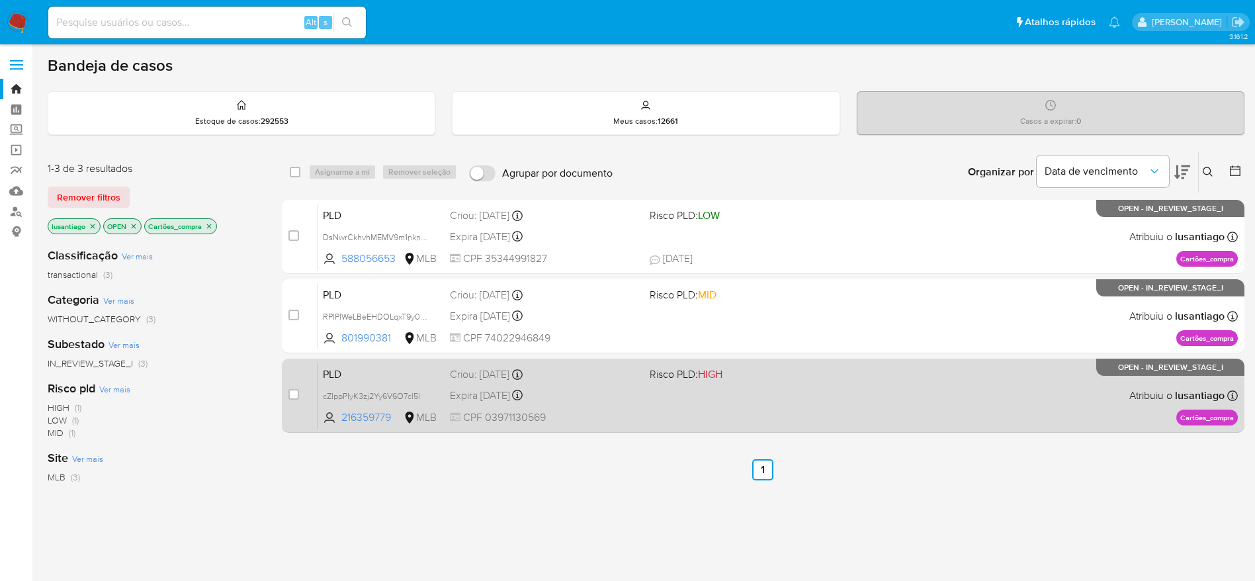
click at [597, 397] on div "Expira in 20 days Expira em 27/10/2025 00:08:11" at bounding box center [544, 395] width 189 height 18
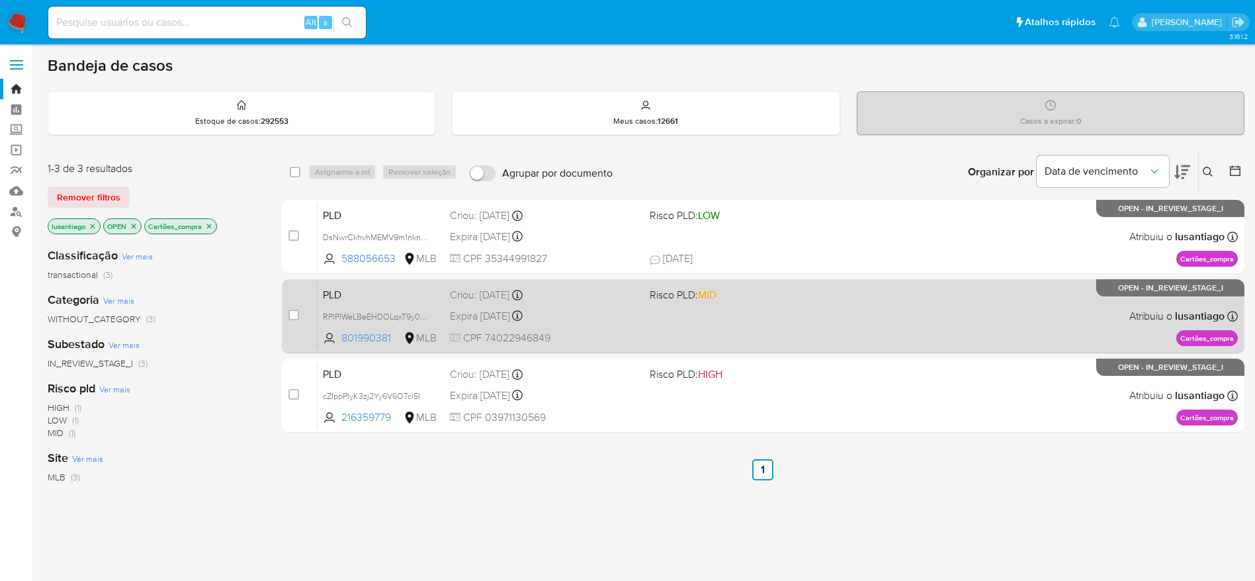
click at [581, 323] on div "Expira in 20 days Expira em 27/10/2025 00:08:27" at bounding box center [544, 316] width 189 height 18
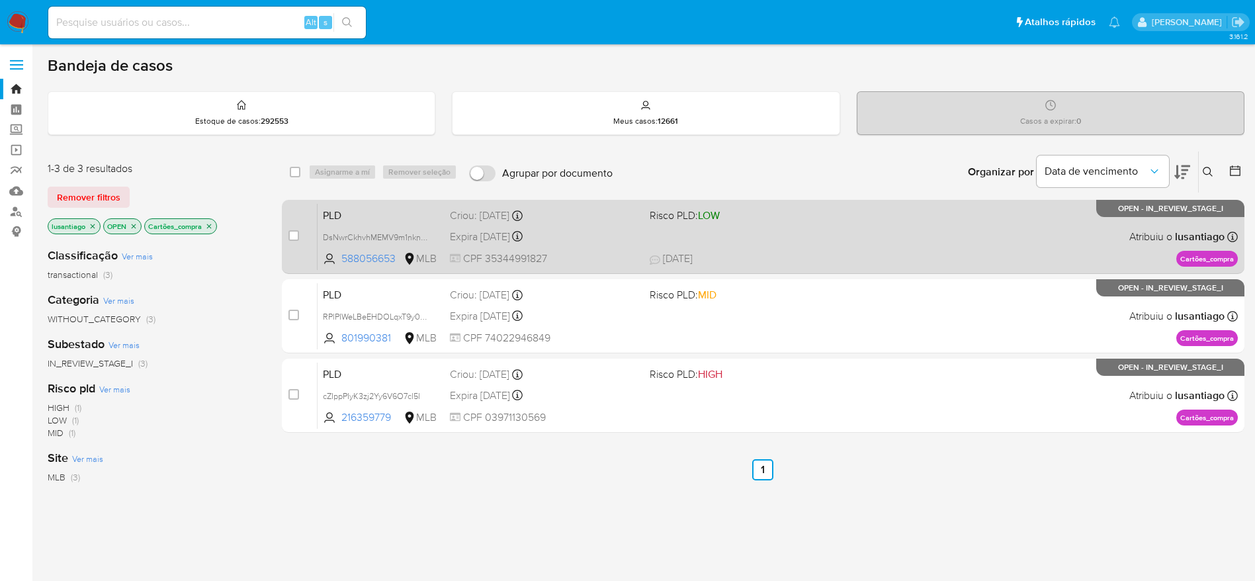
click at [587, 242] on div "Expira in 20 days Expira em 27/10/2025 00:10:06" at bounding box center [544, 236] width 189 height 18
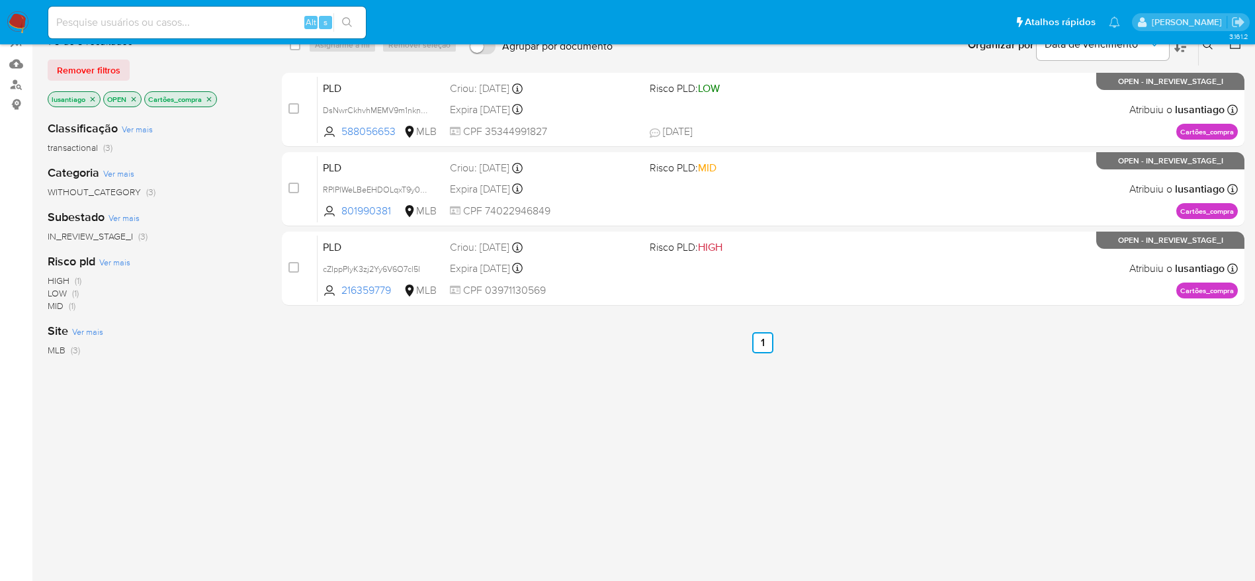
scroll to position [225, 0]
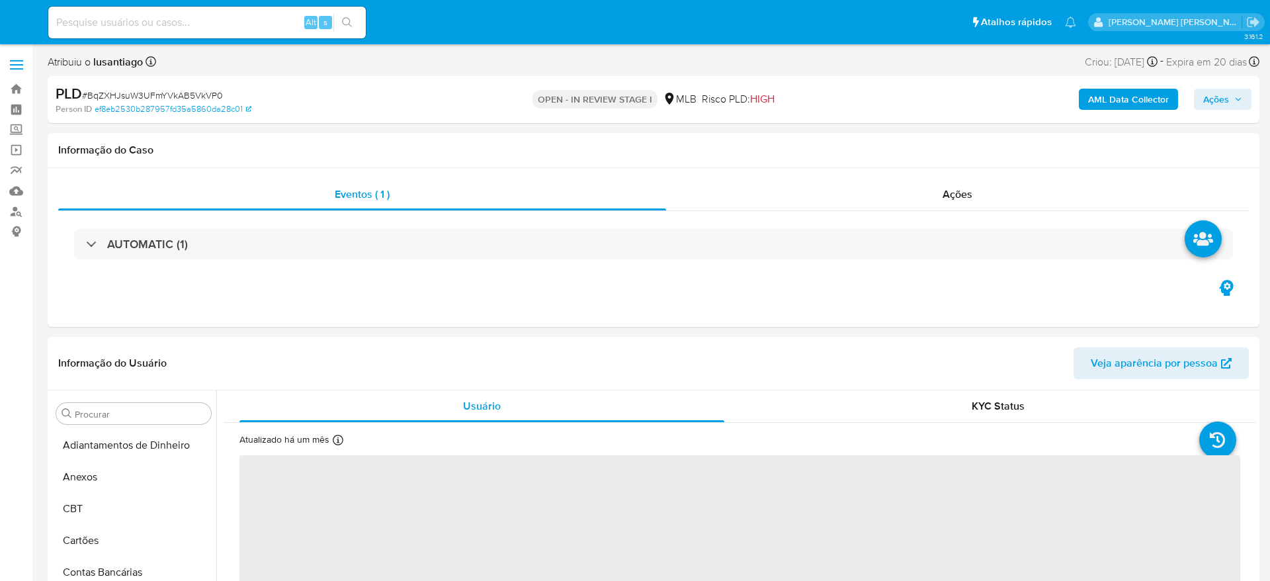
select select "10"
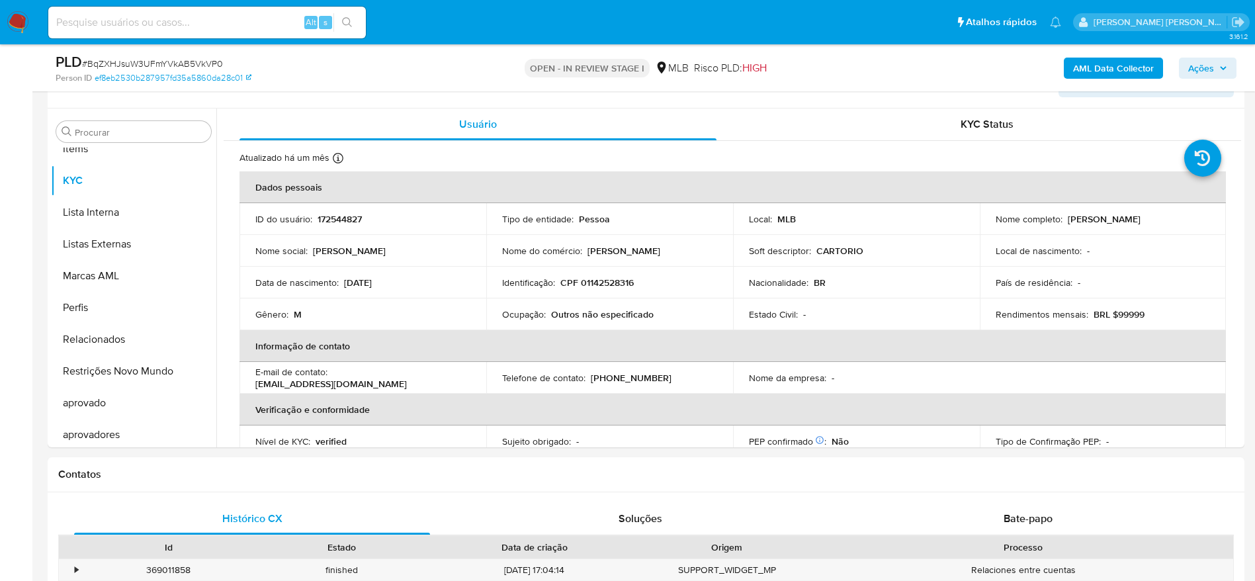
scroll to position [686, 0]
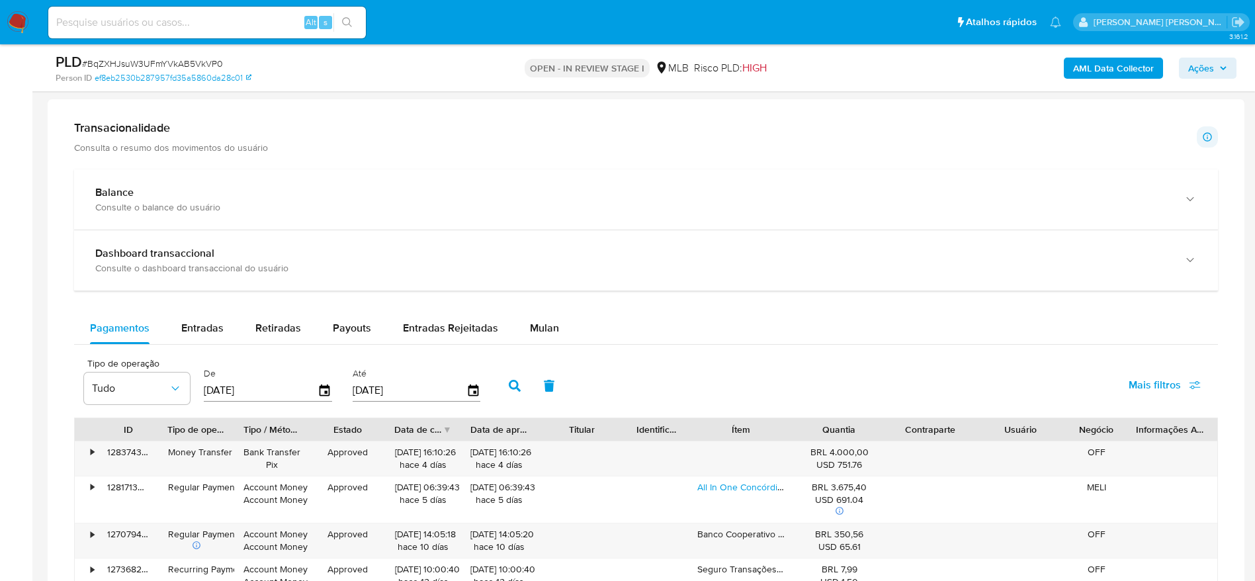
click at [547, 317] on div "Mulan" at bounding box center [544, 328] width 29 height 32
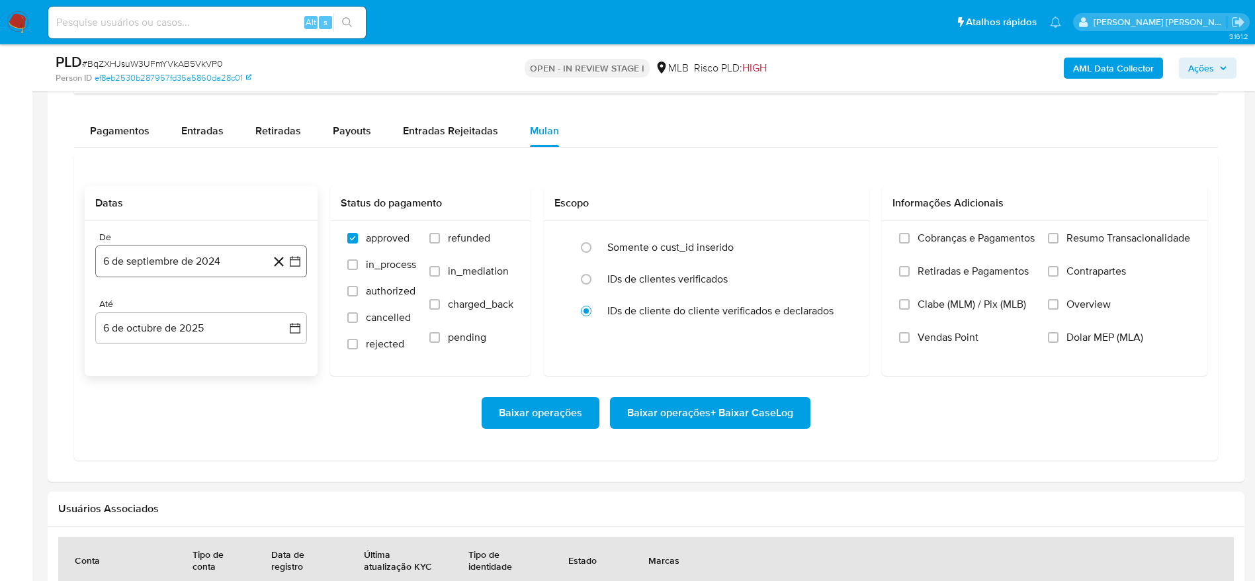
scroll to position [1091, 0]
click at [203, 248] on button "6 de septiembre de 2024" at bounding box center [201, 260] width 212 height 32
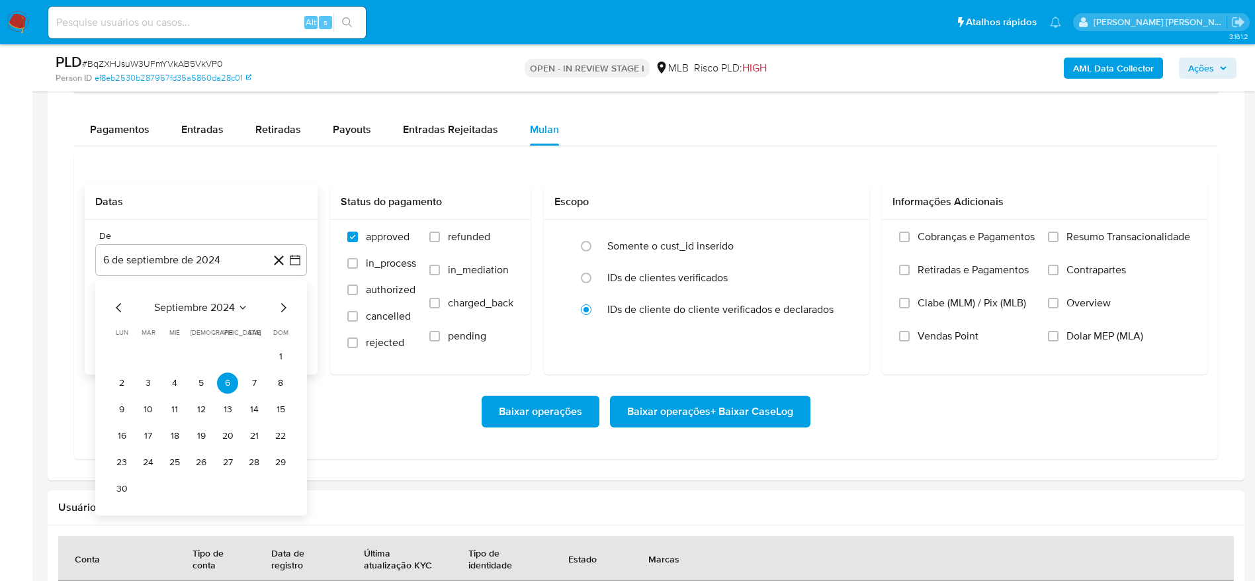
click at [201, 306] on span "septiembre 2024" at bounding box center [194, 307] width 81 height 13
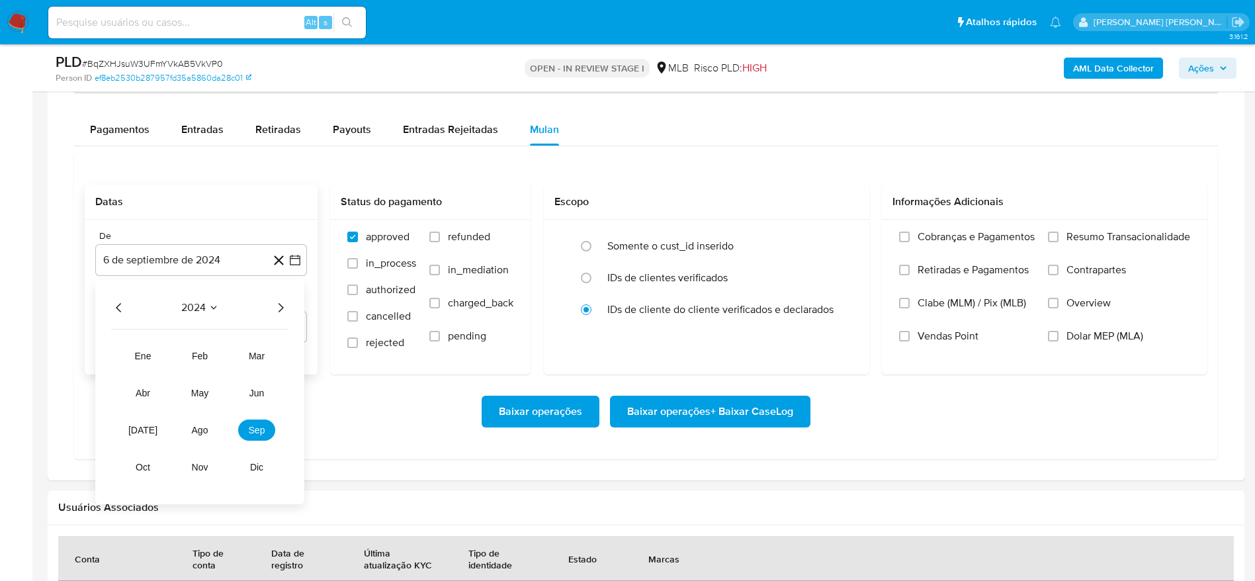
click at [280, 306] on icon "Año siguiente" at bounding box center [280, 308] width 16 height 16
click at [194, 434] on span "ago" at bounding box center [200, 430] width 17 height 11
click at [236, 348] on td "1" at bounding box center [227, 356] width 21 height 21
click at [227, 357] on button "1" at bounding box center [227, 356] width 21 height 21
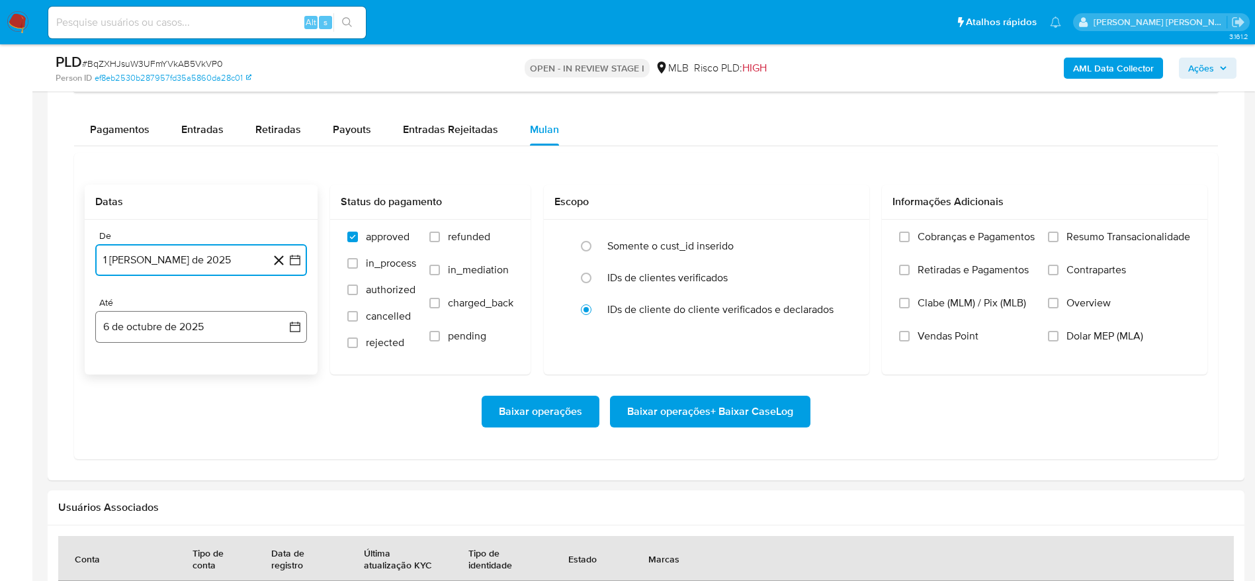
click at [164, 327] on button "6 de octubre de 2025" at bounding box center [201, 327] width 212 height 32
click at [283, 420] on button "5" at bounding box center [280, 423] width 21 height 21
click at [1073, 239] on span "Resumo Transacionalidade" at bounding box center [1128, 236] width 124 height 13
click at [1058, 239] on input "Resumo Transacionalidade" at bounding box center [1053, 236] width 11 height 11
click at [682, 414] on span "Baixar operações + Baixar CaseLog" at bounding box center [710, 411] width 166 height 29
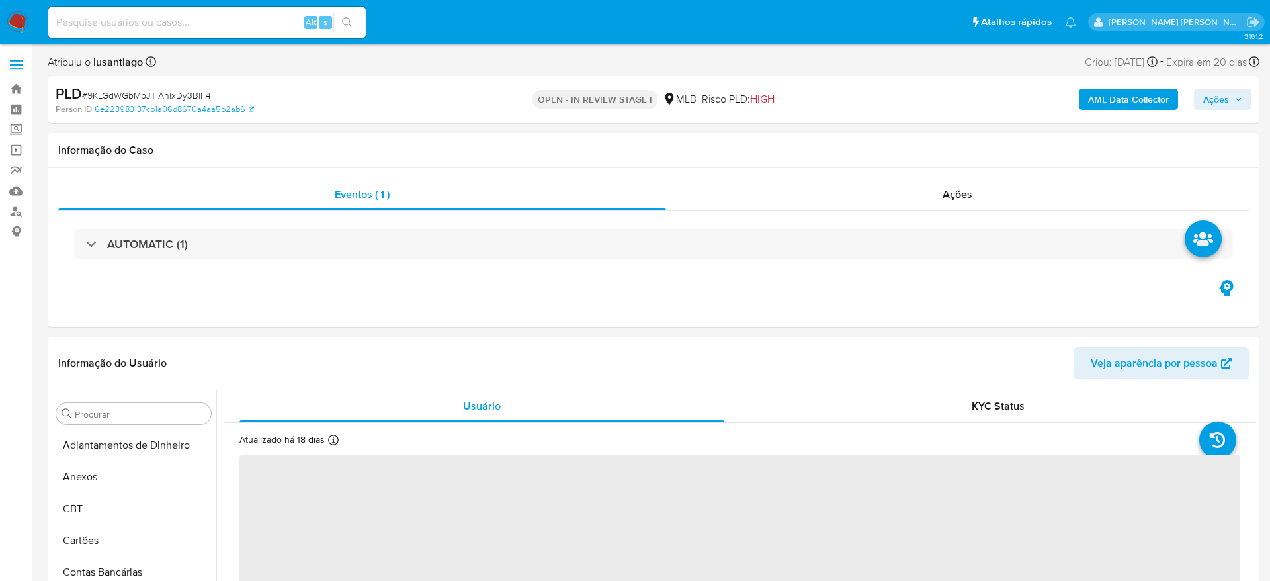
select select "10"
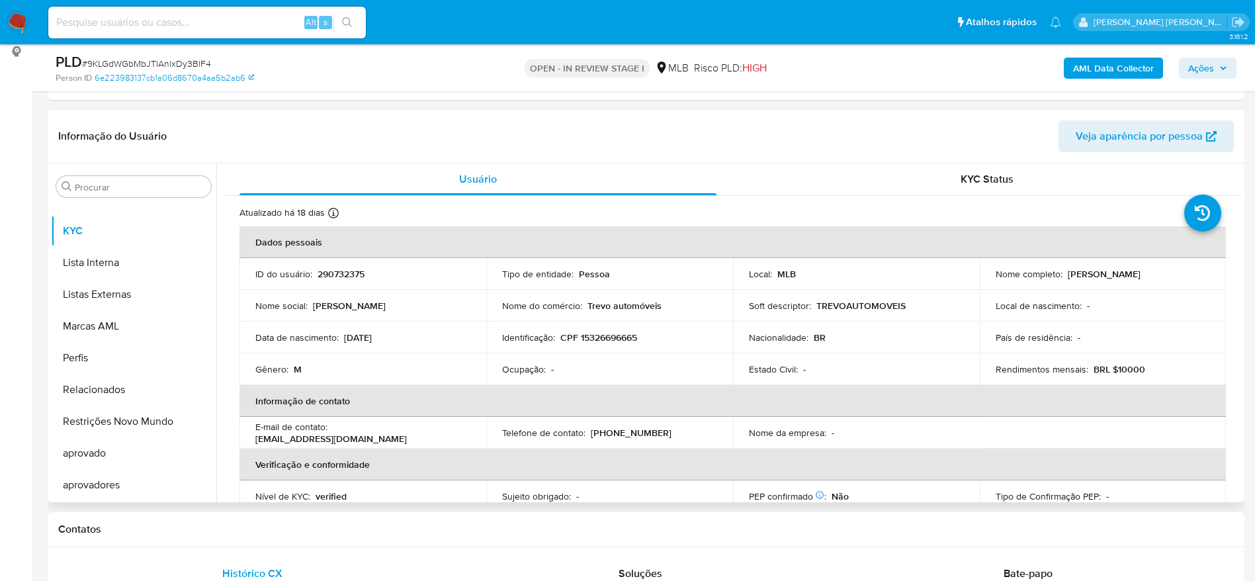
scroll to position [198, 0]
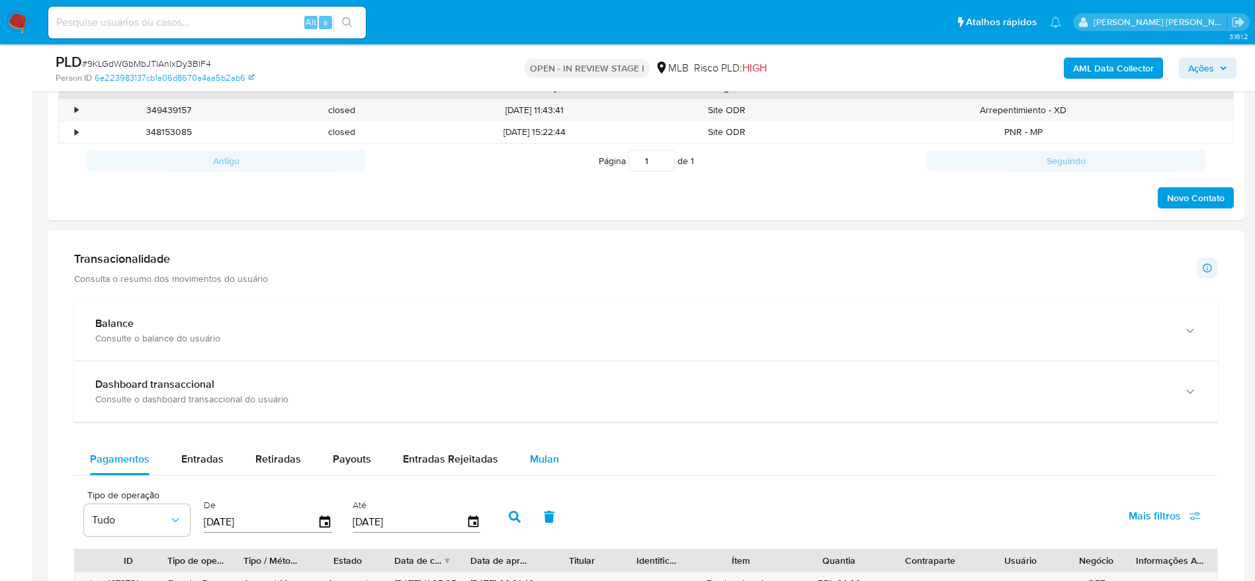
click at [540, 448] on div "Mulan" at bounding box center [544, 459] width 29 height 32
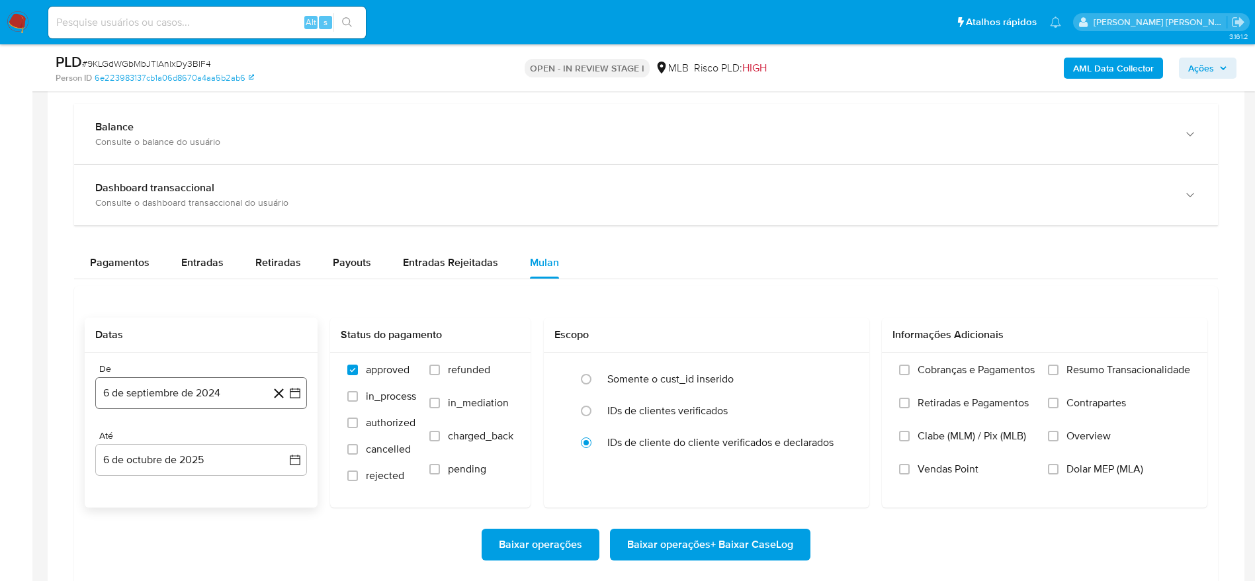
scroll to position [893, 0]
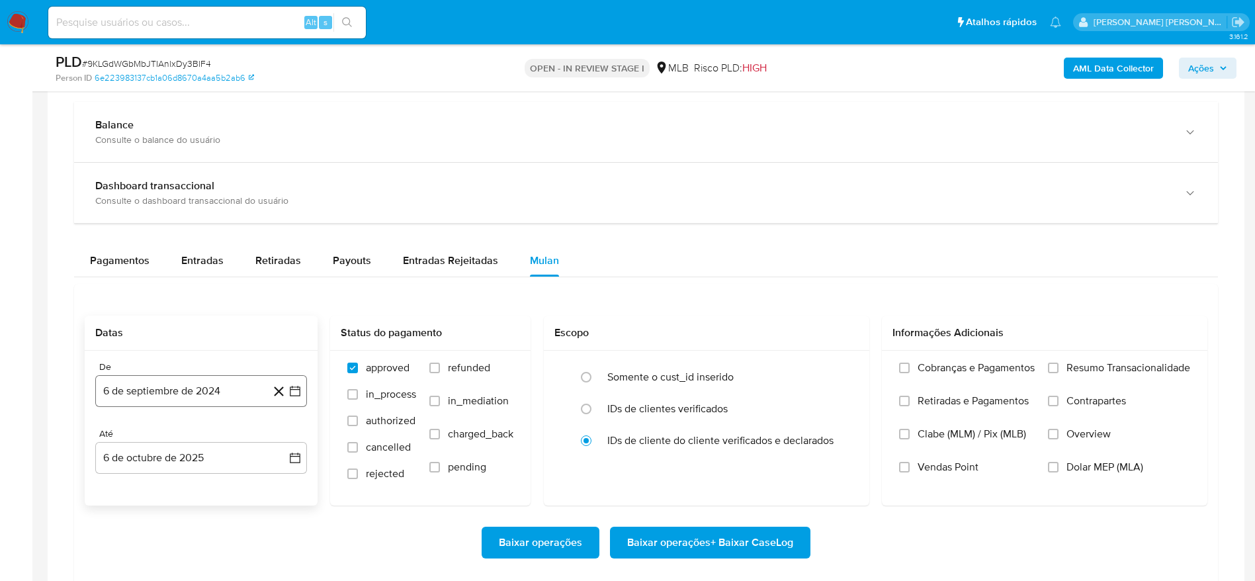
click at [188, 392] on button "6 de septiembre de 2024" at bounding box center [201, 391] width 212 height 32
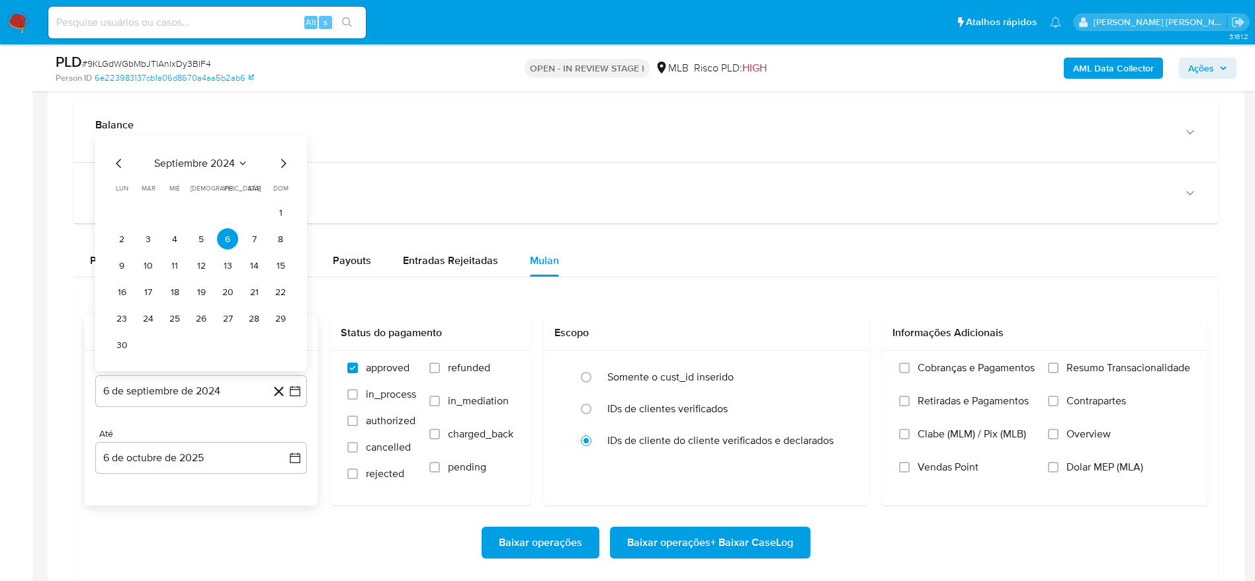
click at [202, 158] on span "septiembre 2024" at bounding box center [194, 163] width 81 height 13
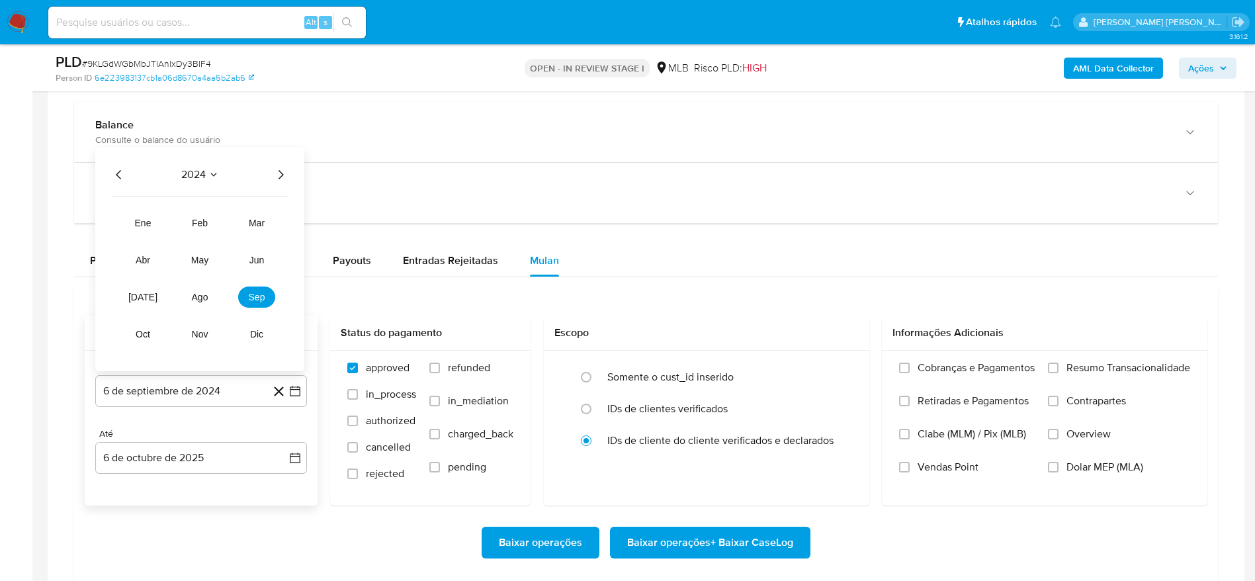
click at [285, 170] on icon "Año siguiente" at bounding box center [280, 175] width 16 height 16
click at [202, 303] on button "ago" at bounding box center [199, 296] width 37 height 21
click at [229, 237] on button "1" at bounding box center [227, 238] width 21 height 21
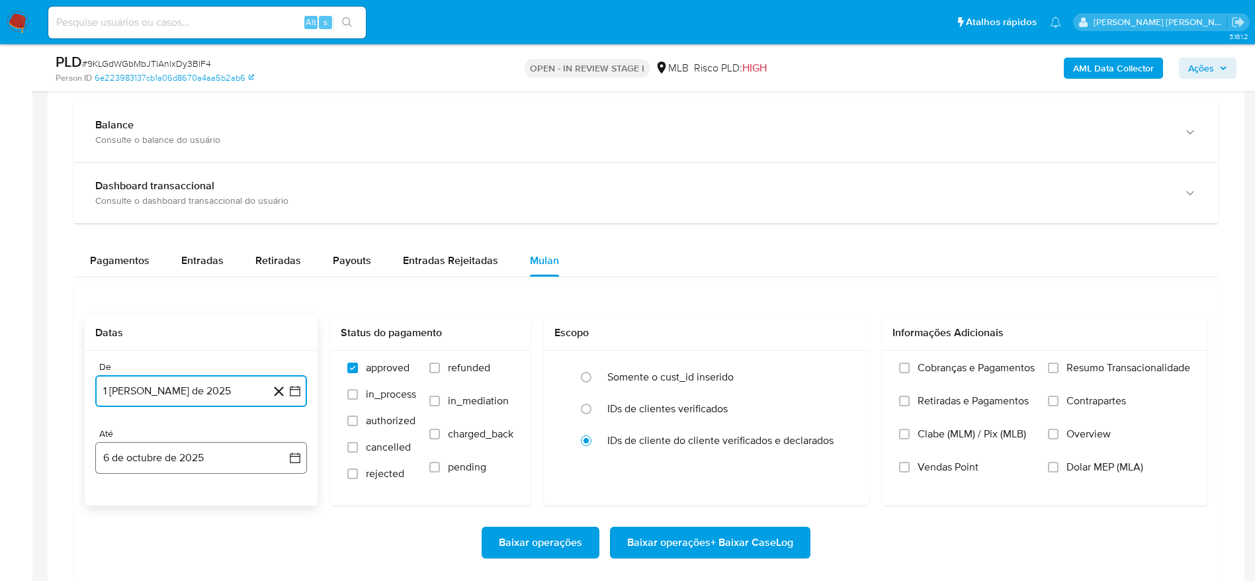
click at [167, 462] on button "6 de octubre de 2025" at bounding box center [201, 458] width 212 height 32
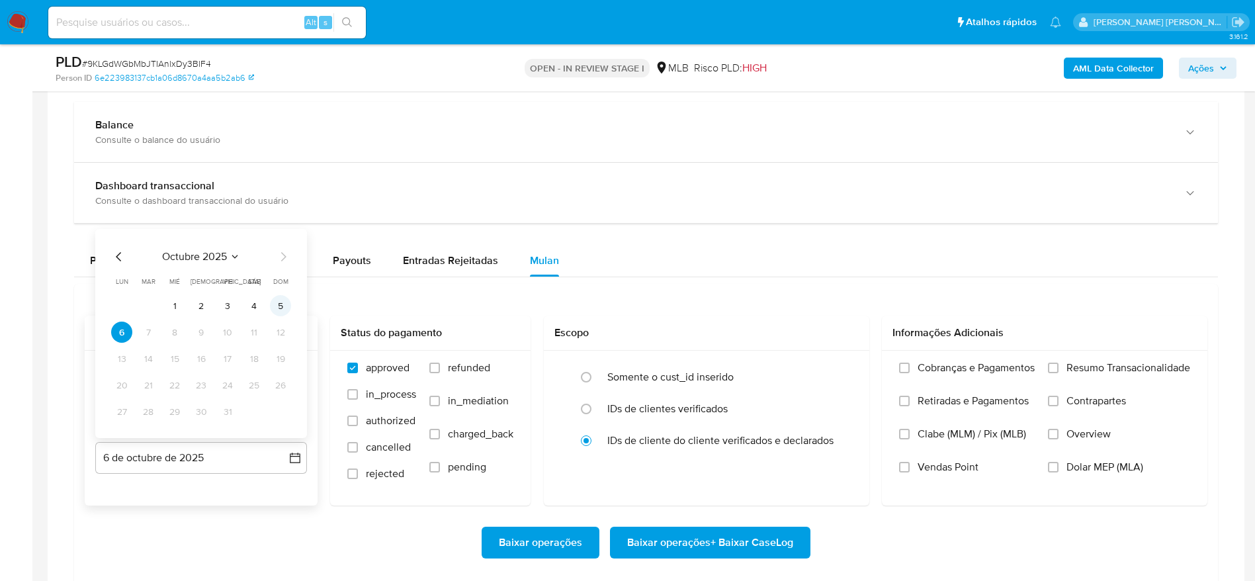
click at [277, 298] on button "5" at bounding box center [280, 305] width 21 height 21
click at [1110, 363] on span "Resumo Transacionalidade" at bounding box center [1128, 367] width 124 height 13
click at [1058, 363] on input "Resumo Transacionalidade" at bounding box center [1053, 367] width 11 height 11
click at [718, 542] on span "Baixar operações + Baixar CaseLog" at bounding box center [710, 542] width 166 height 29
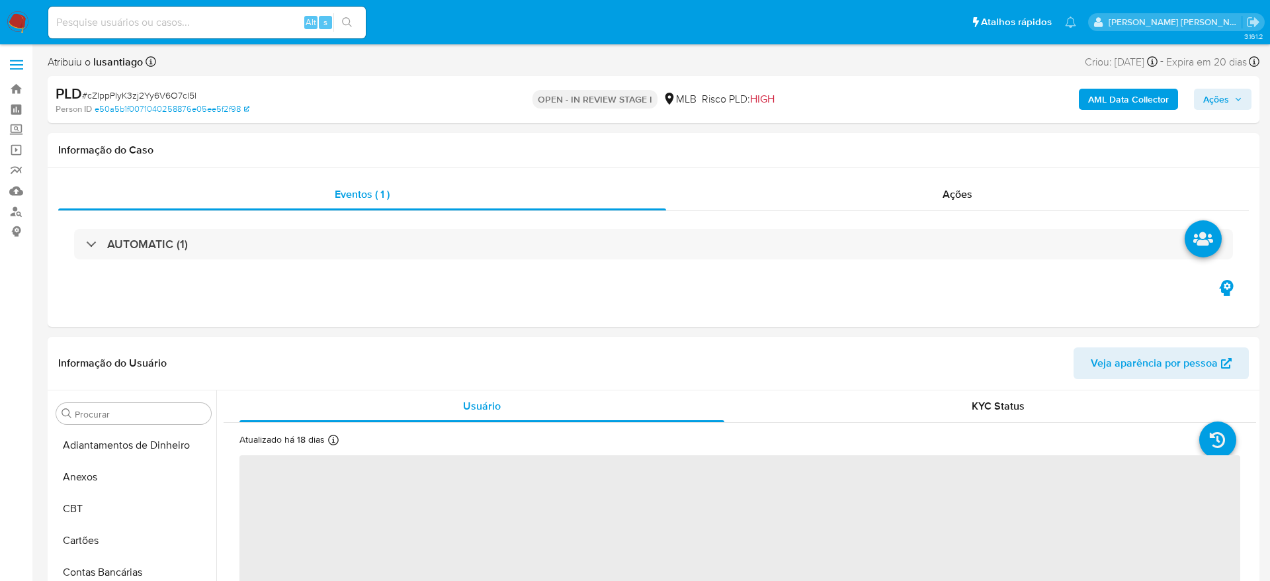
select select "10"
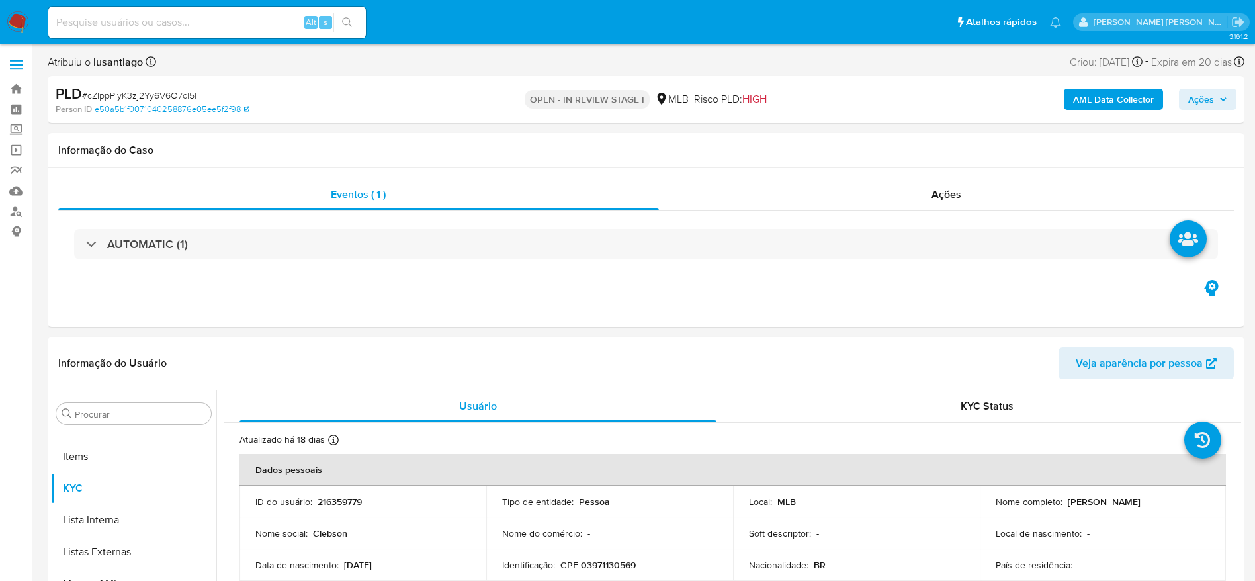
scroll to position [686, 0]
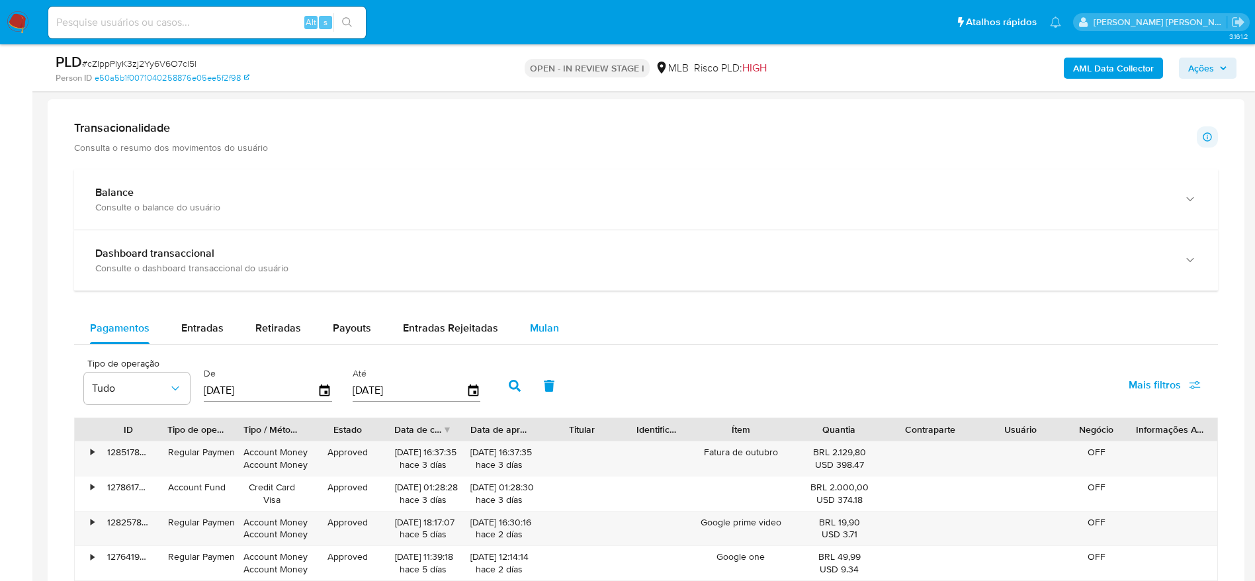
click at [532, 325] on span "Mulan" at bounding box center [544, 327] width 29 height 15
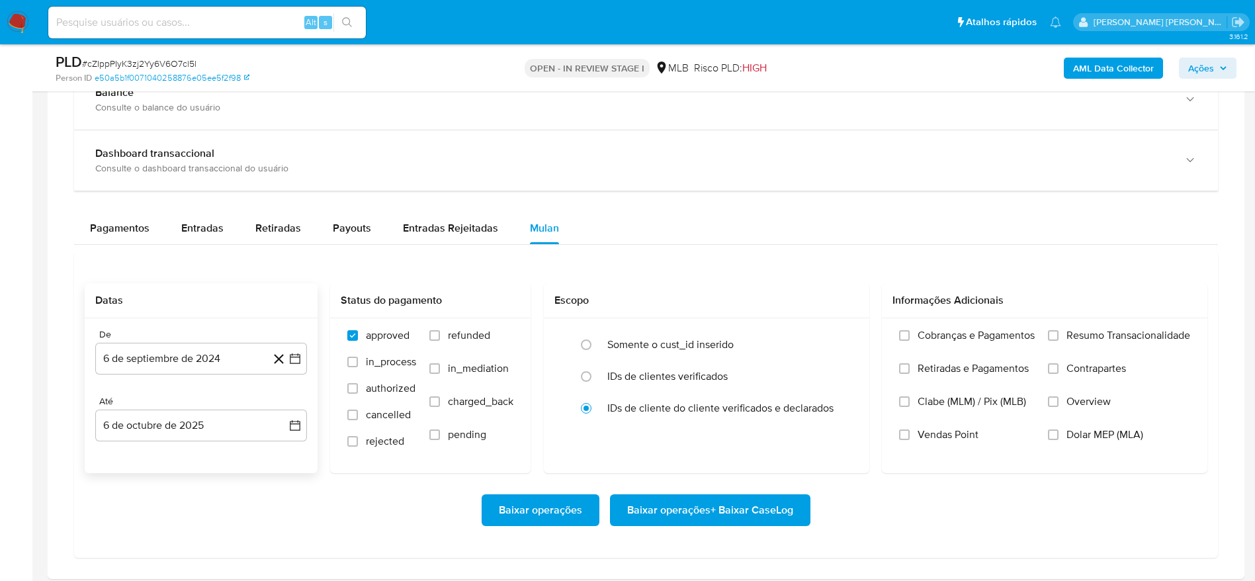
scroll to position [1091, 0]
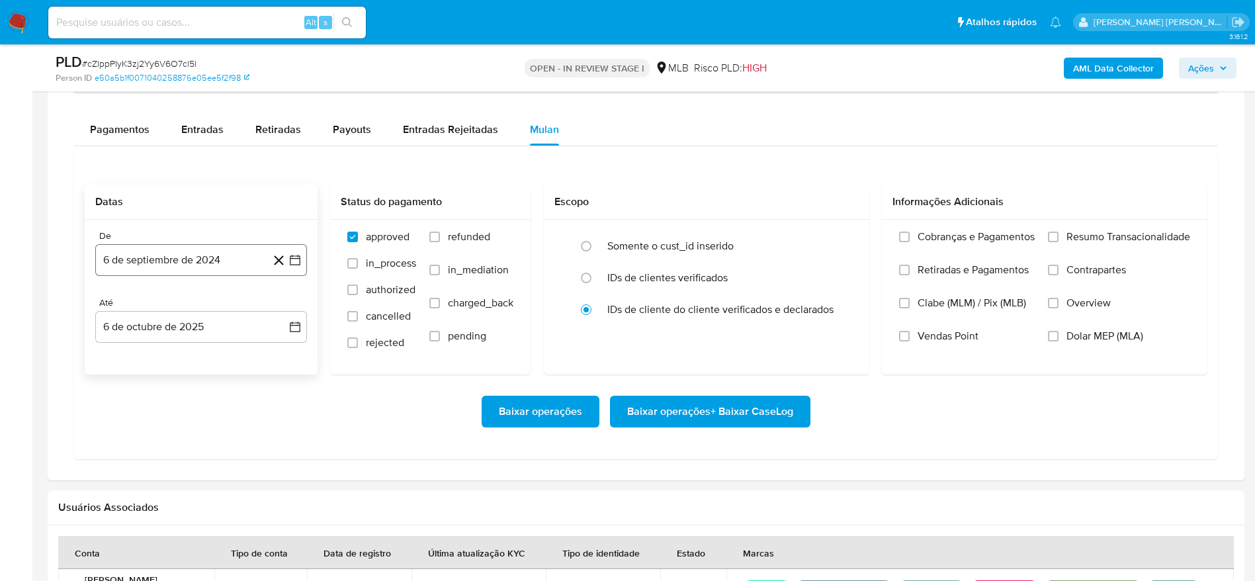
click at [165, 261] on button "6 de septiembre de 2024" at bounding box center [201, 260] width 212 height 32
click at [198, 306] on span "septiembre 2024" at bounding box center [194, 307] width 81 height 13
click at [286, 300] on icon "Año siguiente" at bounding box center [280, 308] width 16 height 16
click at [204, 431] on span "ago" at bounding box center [200, 430] width 17 height 11
click at [226, 359] on button "1" at bounding box center [227, 356] width 21 height 21
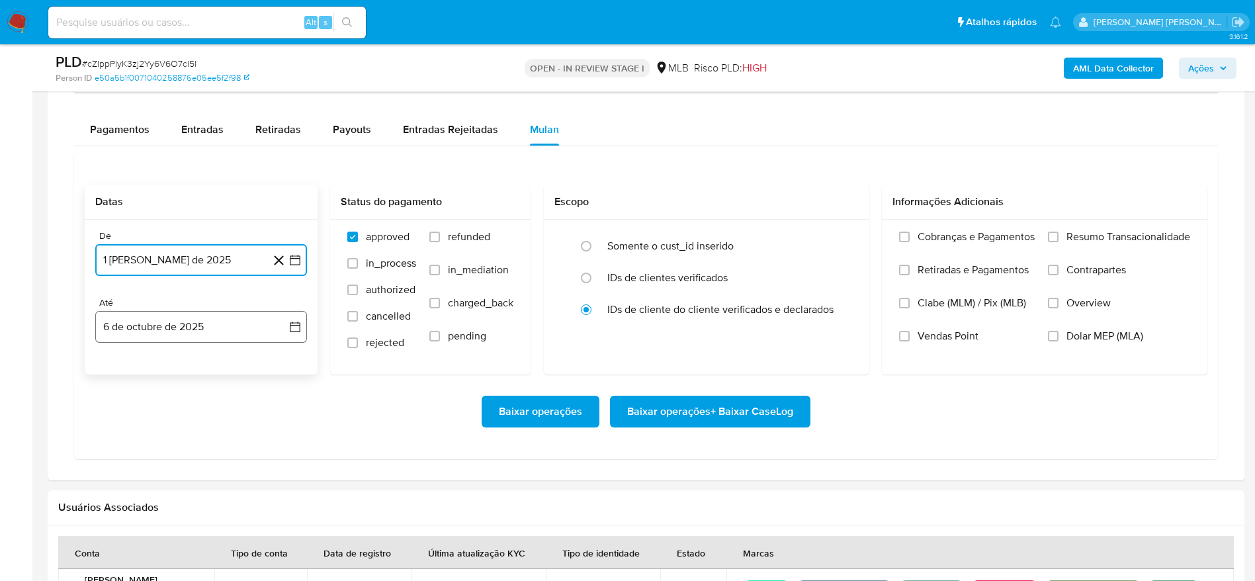
click at [187, 320] on button "6 de octubre de 2025" at bounding box center [201, 327] width 212 height 32
click at [279, 420] on button "5" at bounding box center [280, 423] width 21 height 21
click at [1085, 233] on span "Resumo Transacionalidade" at bounding box center [1128, 236] width 124 height 13
click at [1058, 233] on input "Resumo Transacionalidade" at bounding box center [1053, 236] width 11 height 11
click at [700, 409] on span "Baixar operações + Baixar CaseLog" at bounding box center [710, 411] width 166 height 29
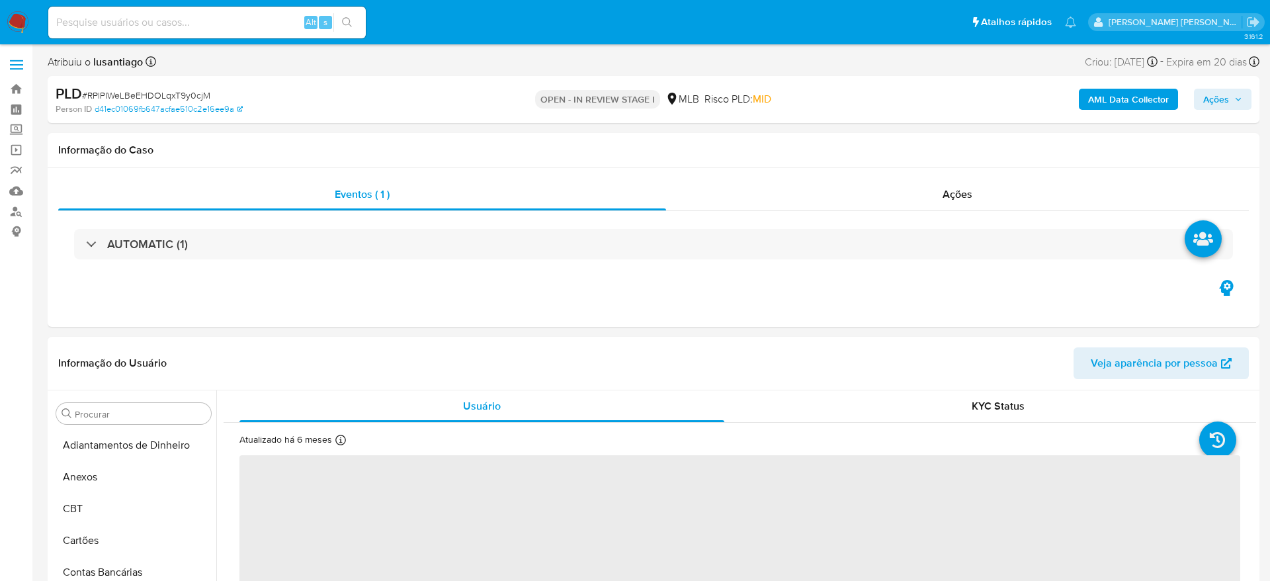
select select "10"
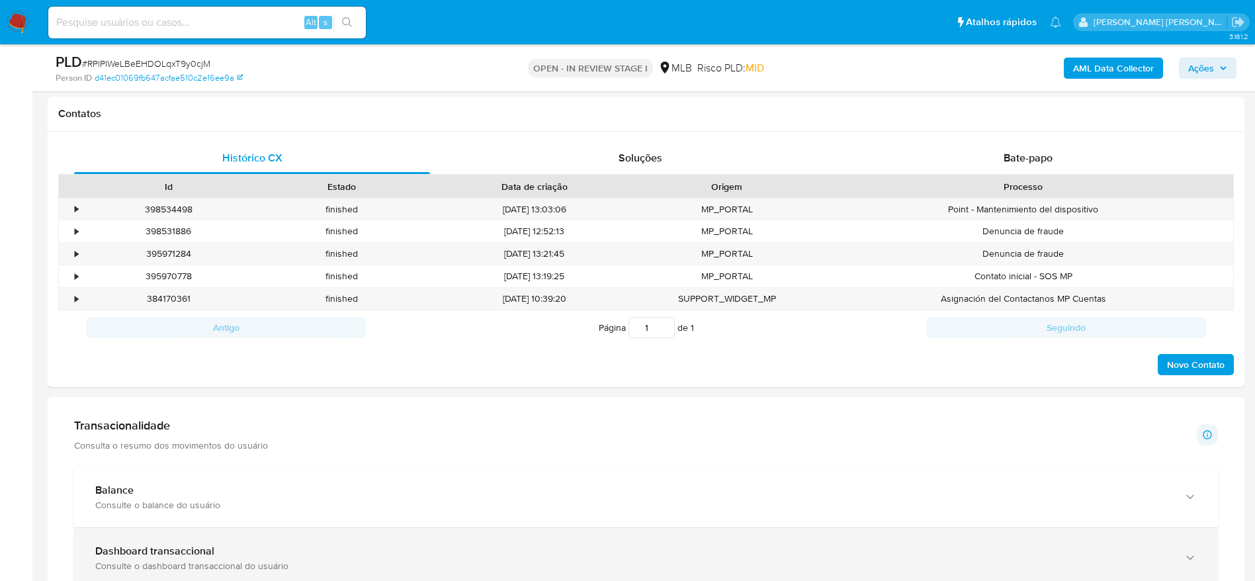
scroll to position [794, 0]
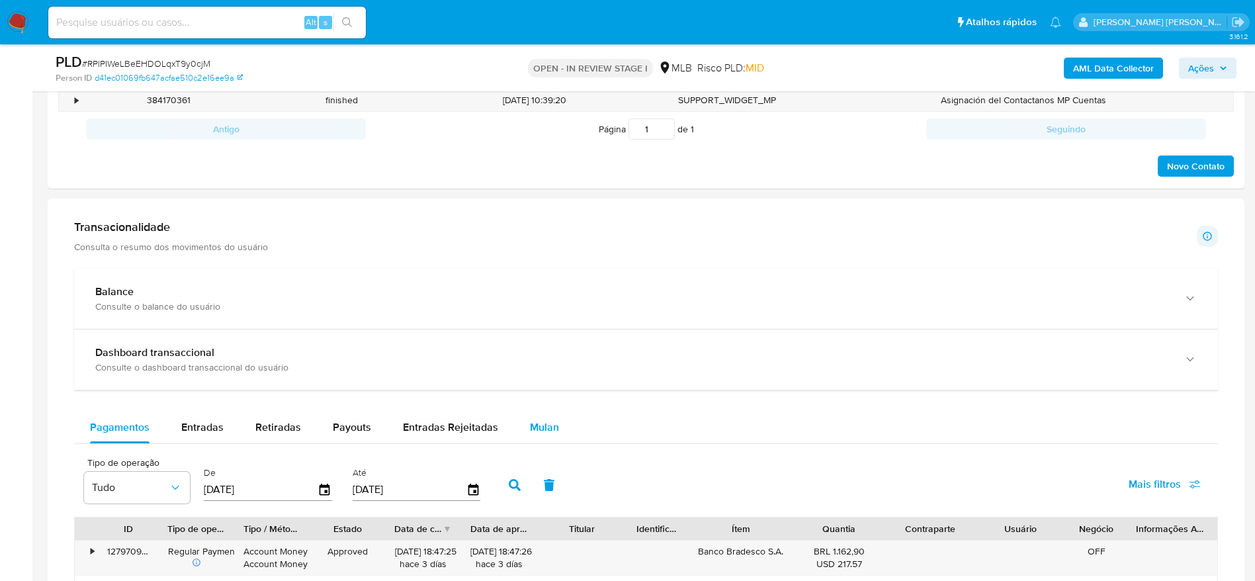
click at [532, 418] on div "Mulan" at bounding box center [544, 427] width 29 height 32
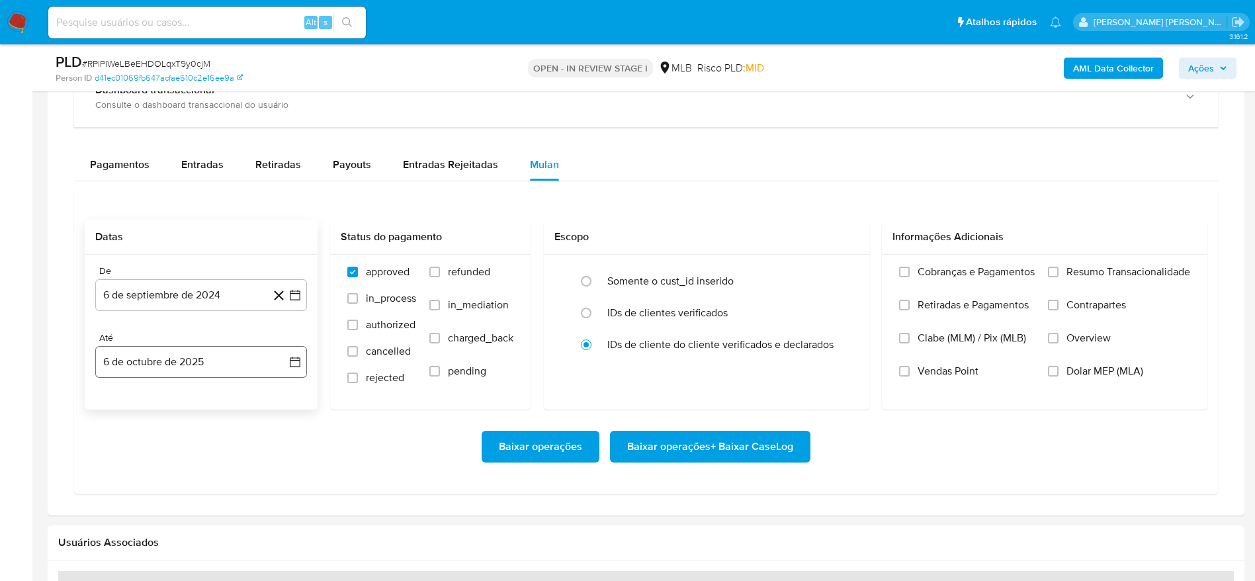
scroll to position [1091, 0]
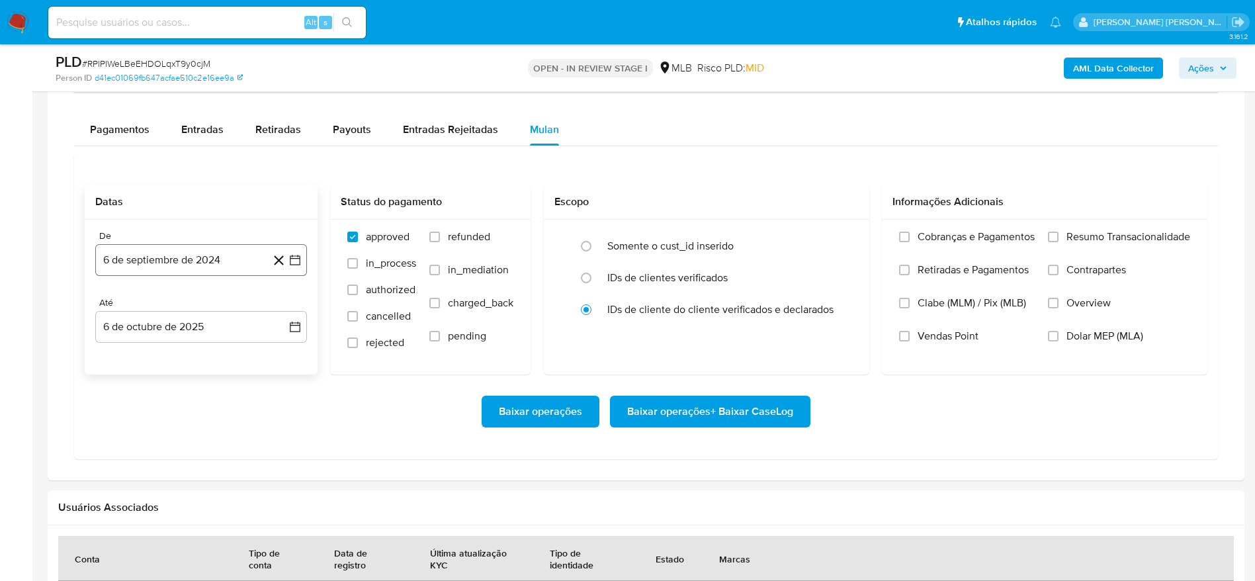
click at [184, 259] on button "6 de septiembre de 2024" at bounding box center [201, 260] width 212 height 32
click at [186, 308] on span "septiembre 2024" at bounding box center [194, 307] width 81 height 13
click at [278, 307] on icon "Año siguiente" at bounding box center [280, 308] width 16 height 16
click at [198, 426] on span "ago" at bounding box center [200, 430] width 17 height 11
click at [228, 350] on button "1" at bounding box center [227, 356] width 21 height 21
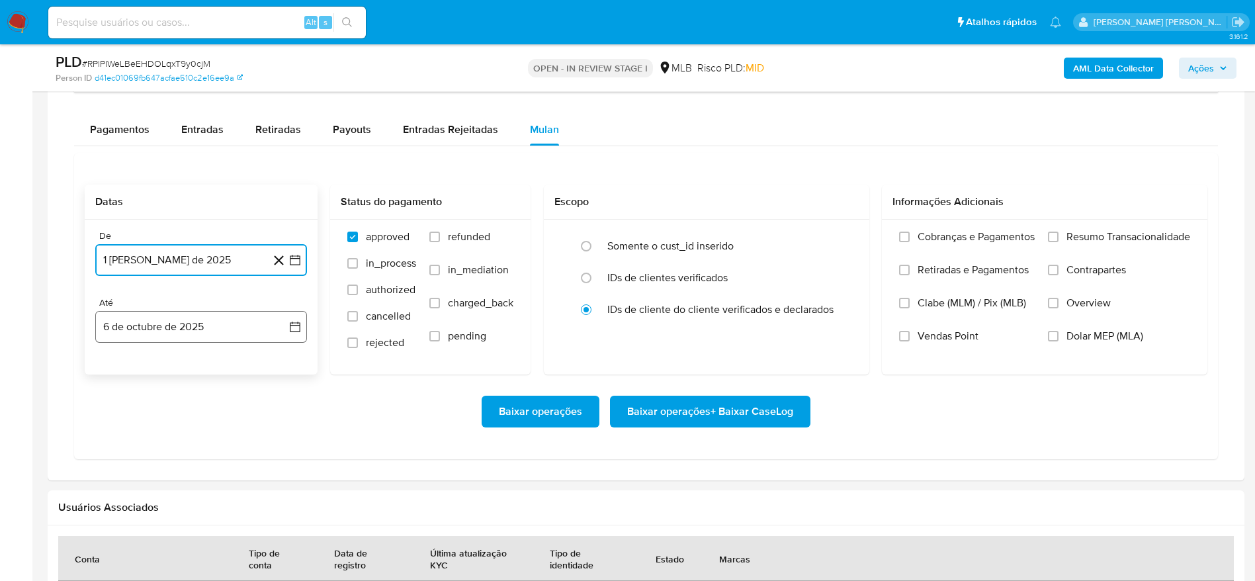
click at [177, 335] on button "6 de octubre de 2025" at bounding box center [201, 327] width 212 height 32
click at [283, 425] on button "5" at bounding box center [280, 423] width 21 height 21
click at [1060, 234] on label "Resumo Transacionalidade" at bounding box center [1119, 246] width 142 height 33
click at [1058, 234] on input "Resumo Transacionalidade" at bounding box center [1053, 236] width 11 height 11
click at [755, 413] on span "Baixar operações + Baixar CaseLog" at bounding box center [710, 411] width 166 height 29
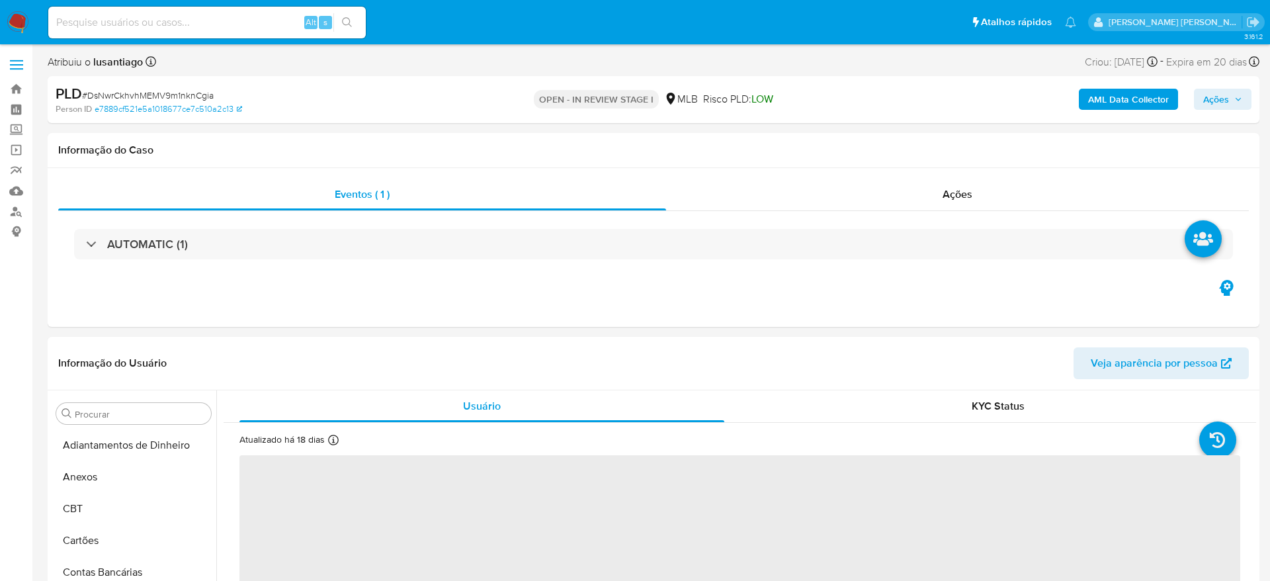
select select "10"
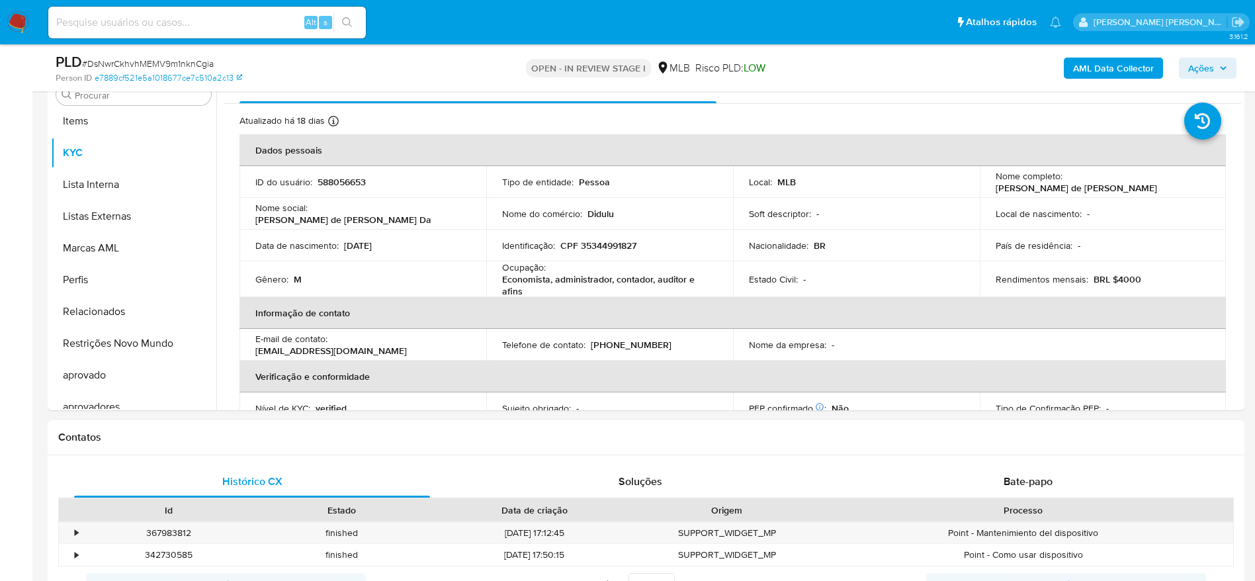
scroll to position [686, 0]
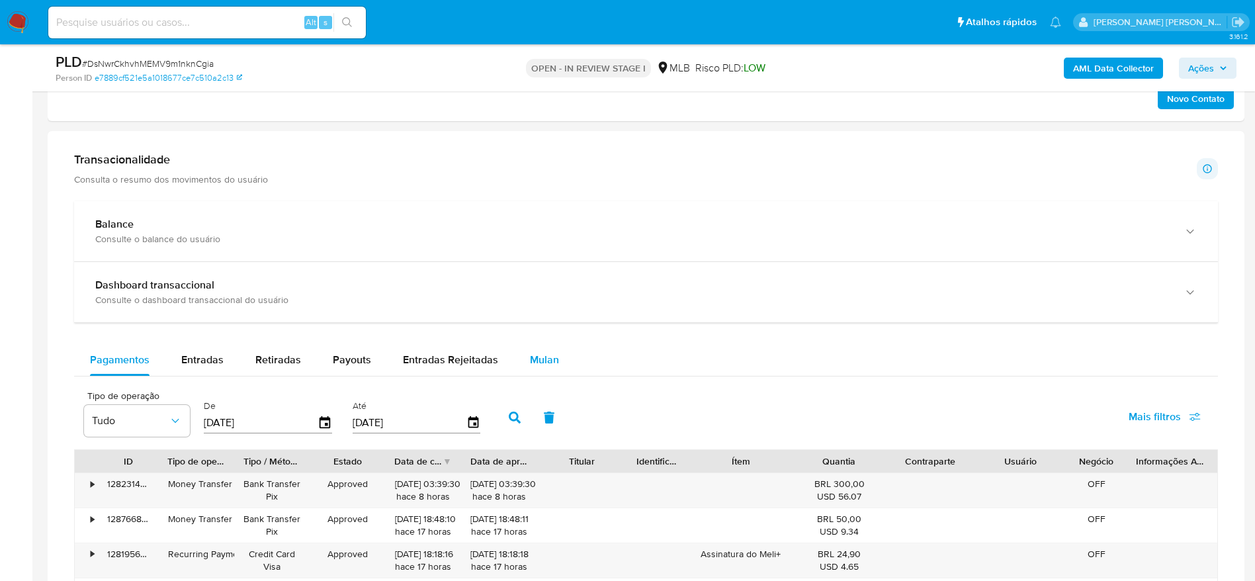
click at [553, 355] on span "Mulan" at bounding box center [544, 359] width 29 height 15
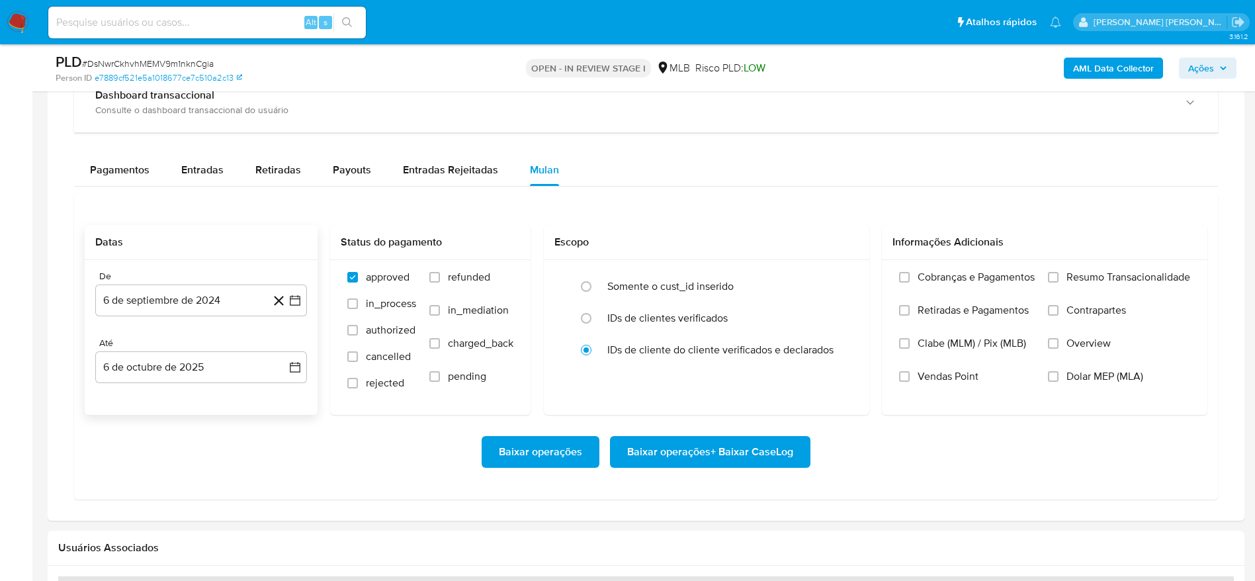
scroll to position [992, 0]
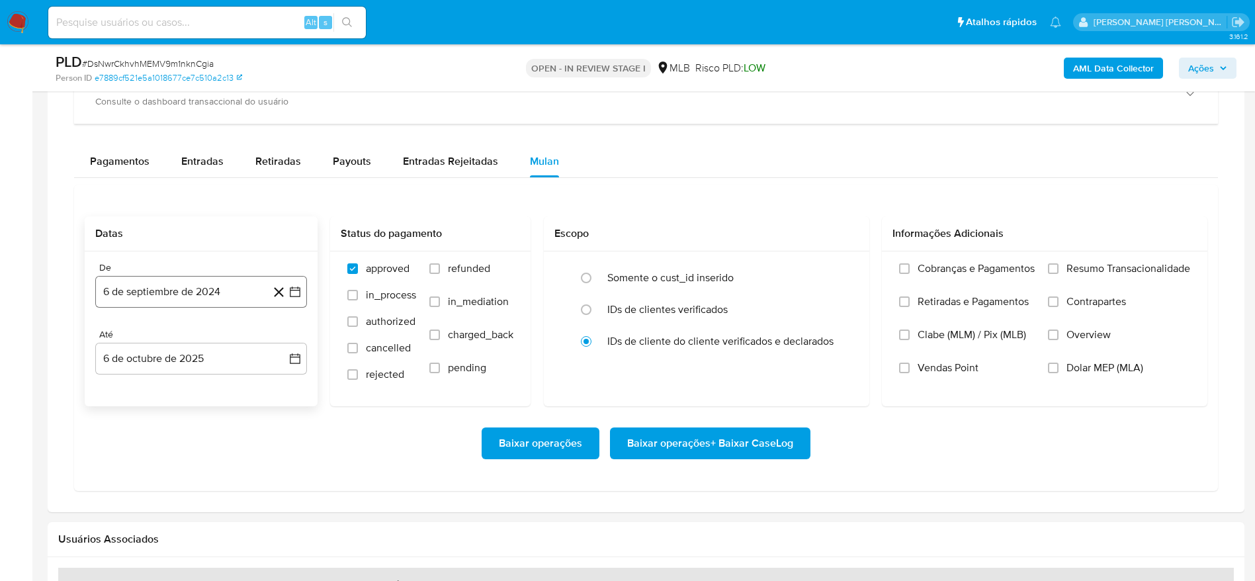
click at [214, 292] on button "6 de septiembre de 2024" at bounding box center [201, 292] width 212 height 32
click at [212, 344] on span "septiembre 2024" at bounding box center [194, 339] width 81 height 13
click at [282, 339] on icon "Año siguiente" at bounding box center [280, 339] width 5 height 9
click at [199, 459] on span "ago" at bounding box center [200, 461] width 17 height 11
click at [231, 388] on button "1" at bounding box center [227, 388] width 21 height 21
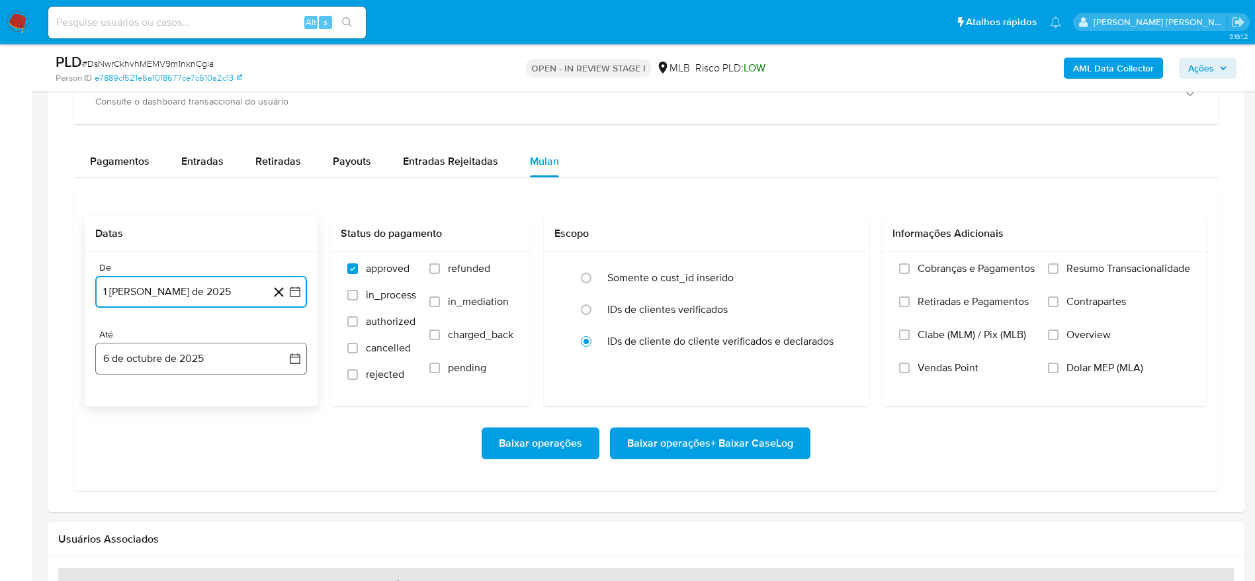
click at [169, 360] on button "6 de octubre de 2025" at bounding box center [201, 359] width 212 height 32
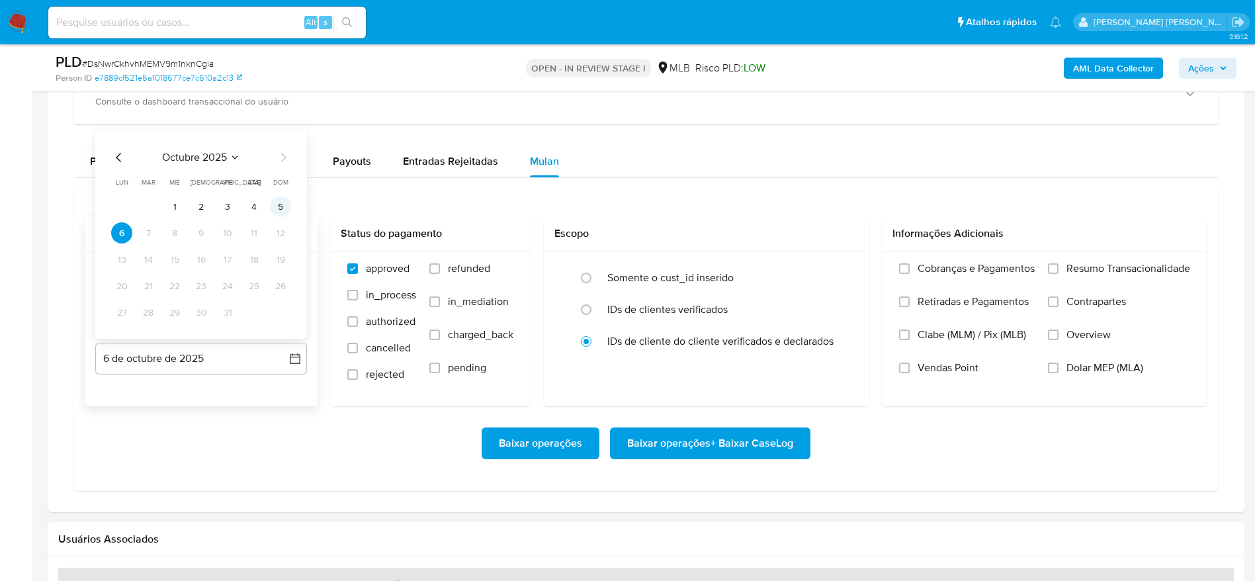
click at [277, 207] on button "5" at bounding box center [280, 206] width 21 height 21
click at [1104, 269] on span "Resumo Transacionalidade" at bounding box center [1128, 268] width 124 height 13
click at [1058, 269] on input "Resumo Transacionalidade" at bounding box center [1053, 268] width 11 height 11
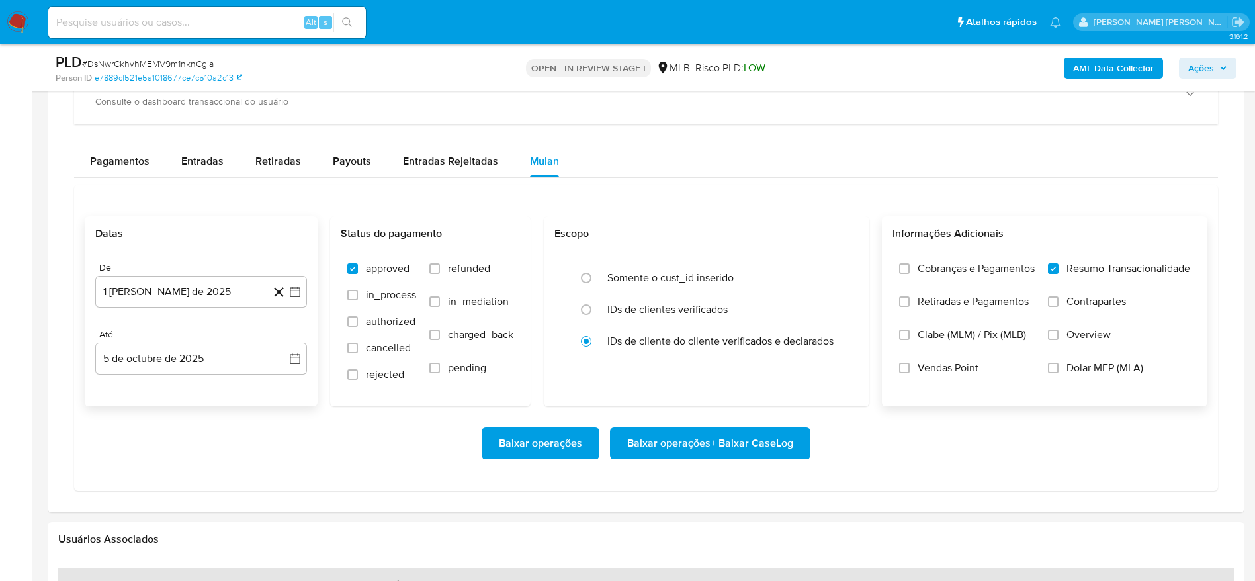
click at [763, 438] on span "Baixar operações + Baixar CaseLog" at bounding box center [710, 443] width 166 height 29
